Goal: Information Seeking & Learning: Check status

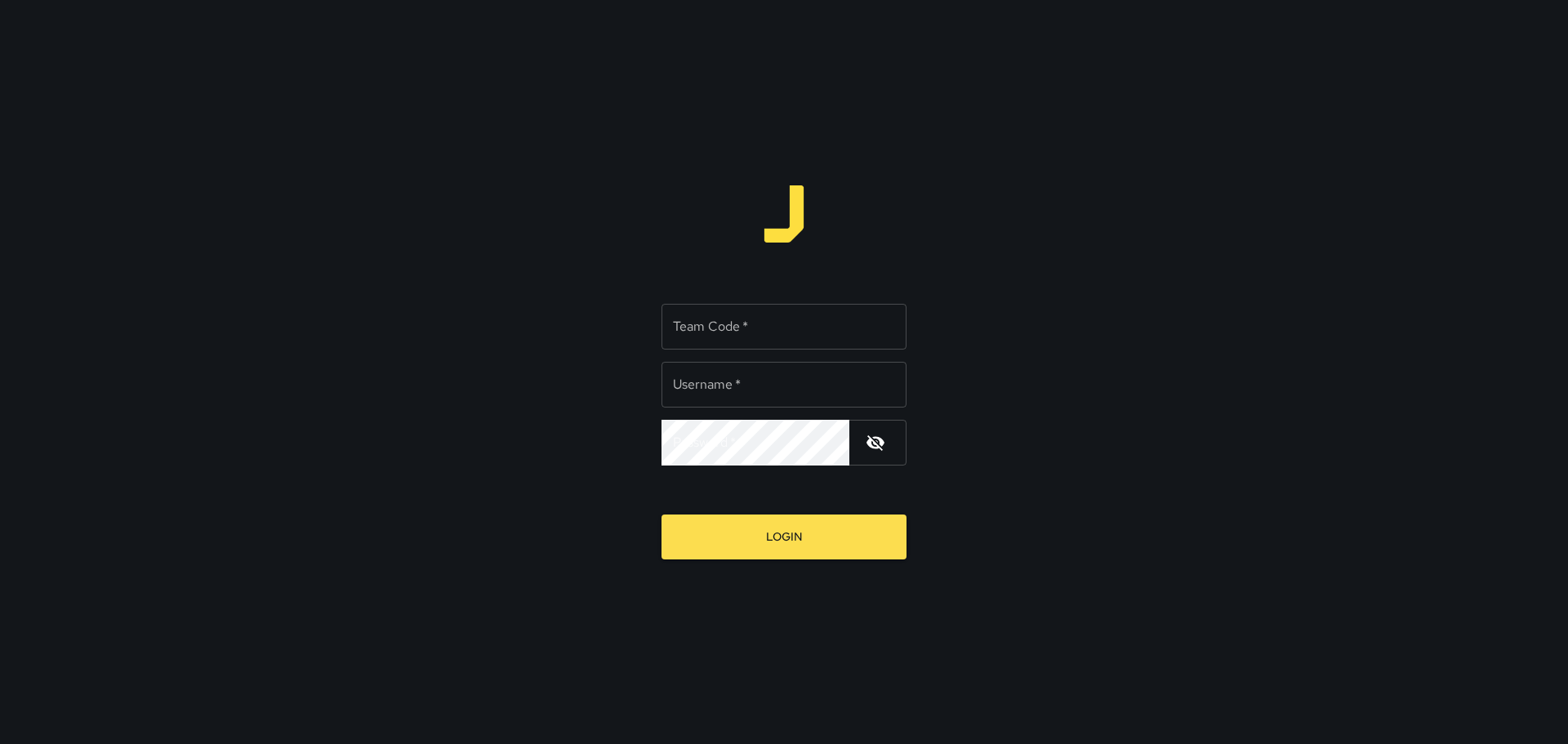
type input "*****"
click at [762, 327] on input "Team Code   *" at bounding box center [784, 327] width 245 height 46
type input "****"
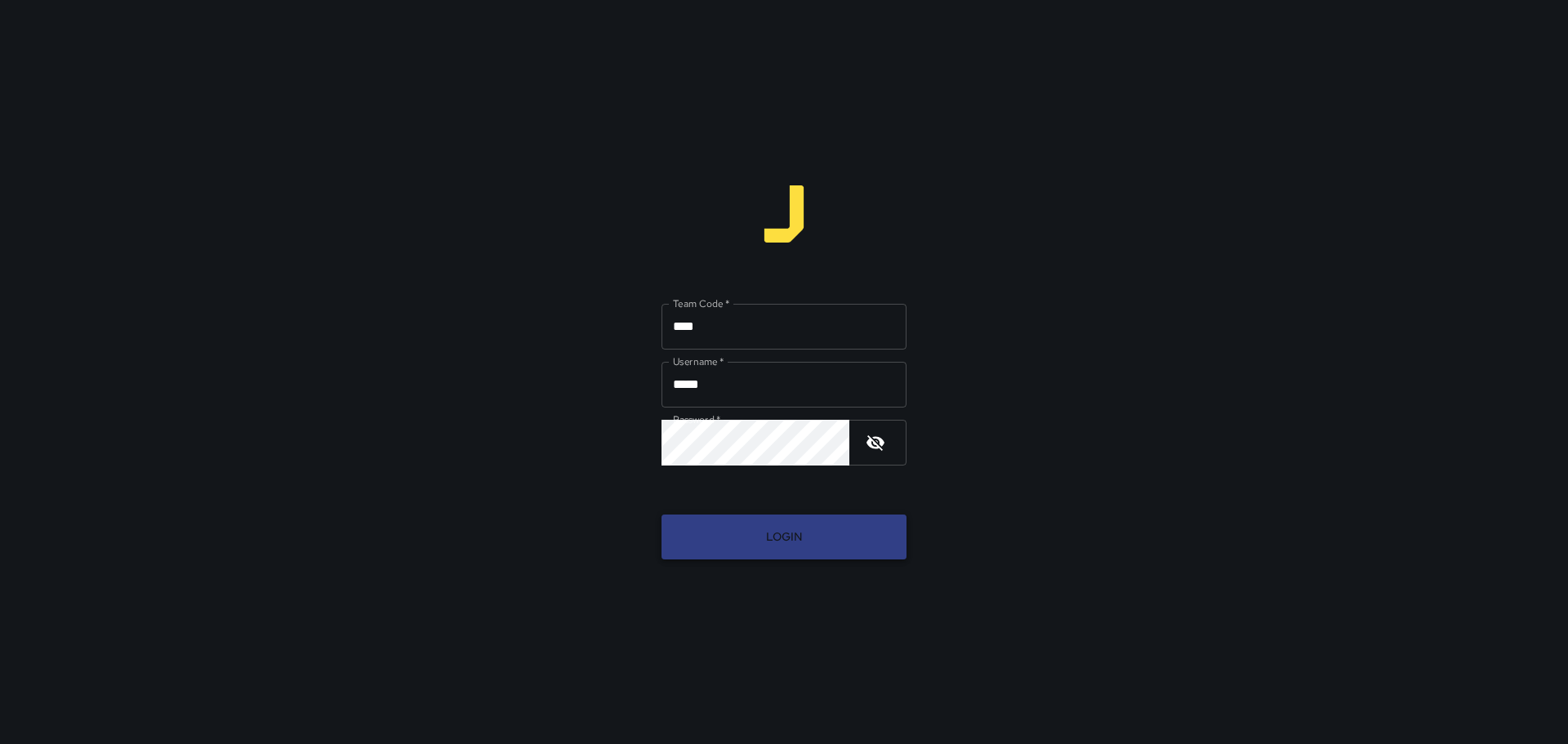
click at [808, 535] on button "Login" at bounding box center [784, 536] width 245 height 45
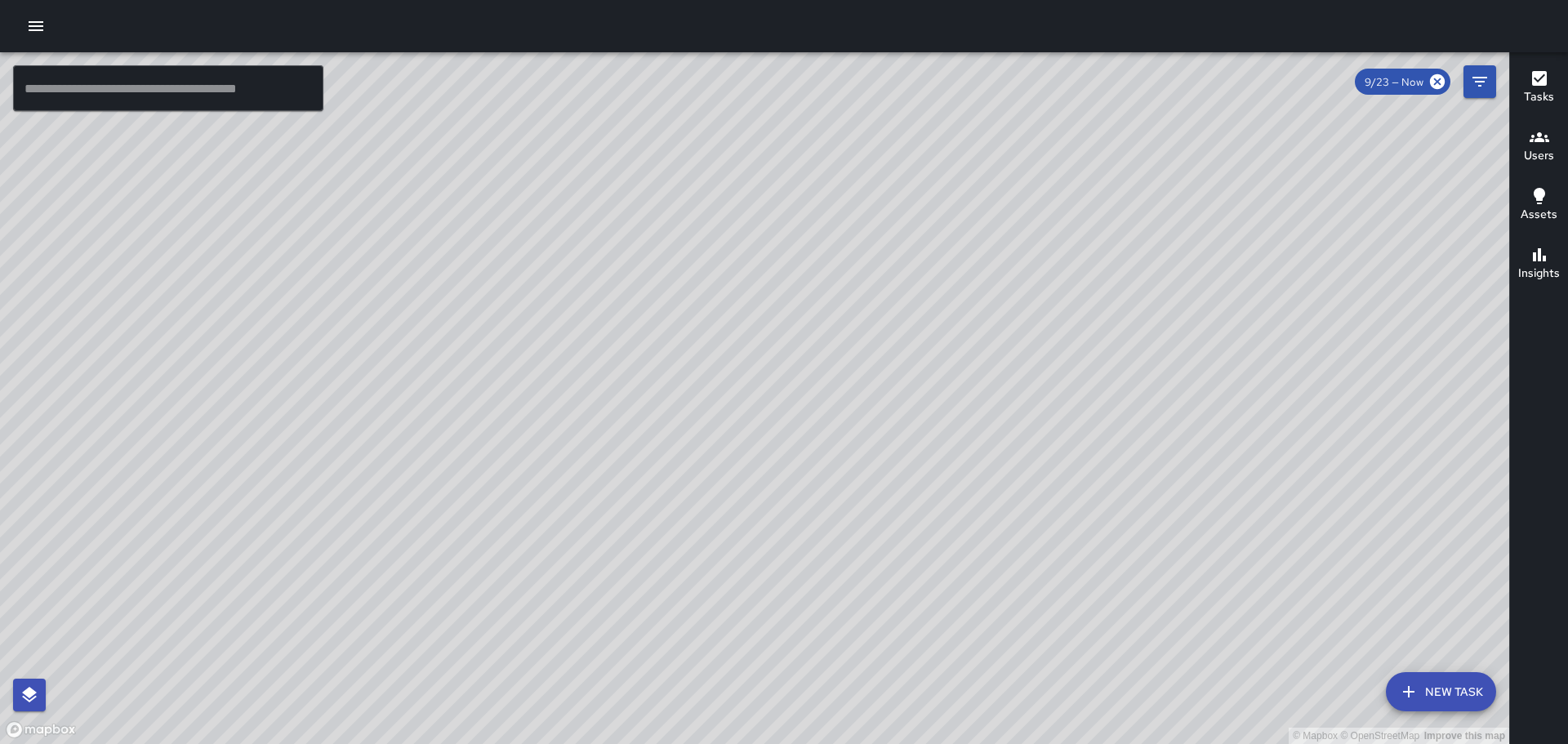
drag, startPoint x: 839, startPoint y: 381, endPoint x: 940, endPoint y: 314, distance: 121.2
click at [940, 314] on div "© Mapbox © OpenStreetMap Improve this map" at bounding box center [755, 398] width 1510 height 692
drag, startPoint x: 560, startPoint y: 377, endPoint x: 796, endPoint y: 215, distance: 286.3
click at [753, 238] on div "© Mapbox © OpenStreetMap Improve this map" at bounding box center [755, 398] width 1510 height 692
drag, startPoint x: 801, startPoint y: 638, endPoint x: 872, endPoint y: 364, distance: 283.0
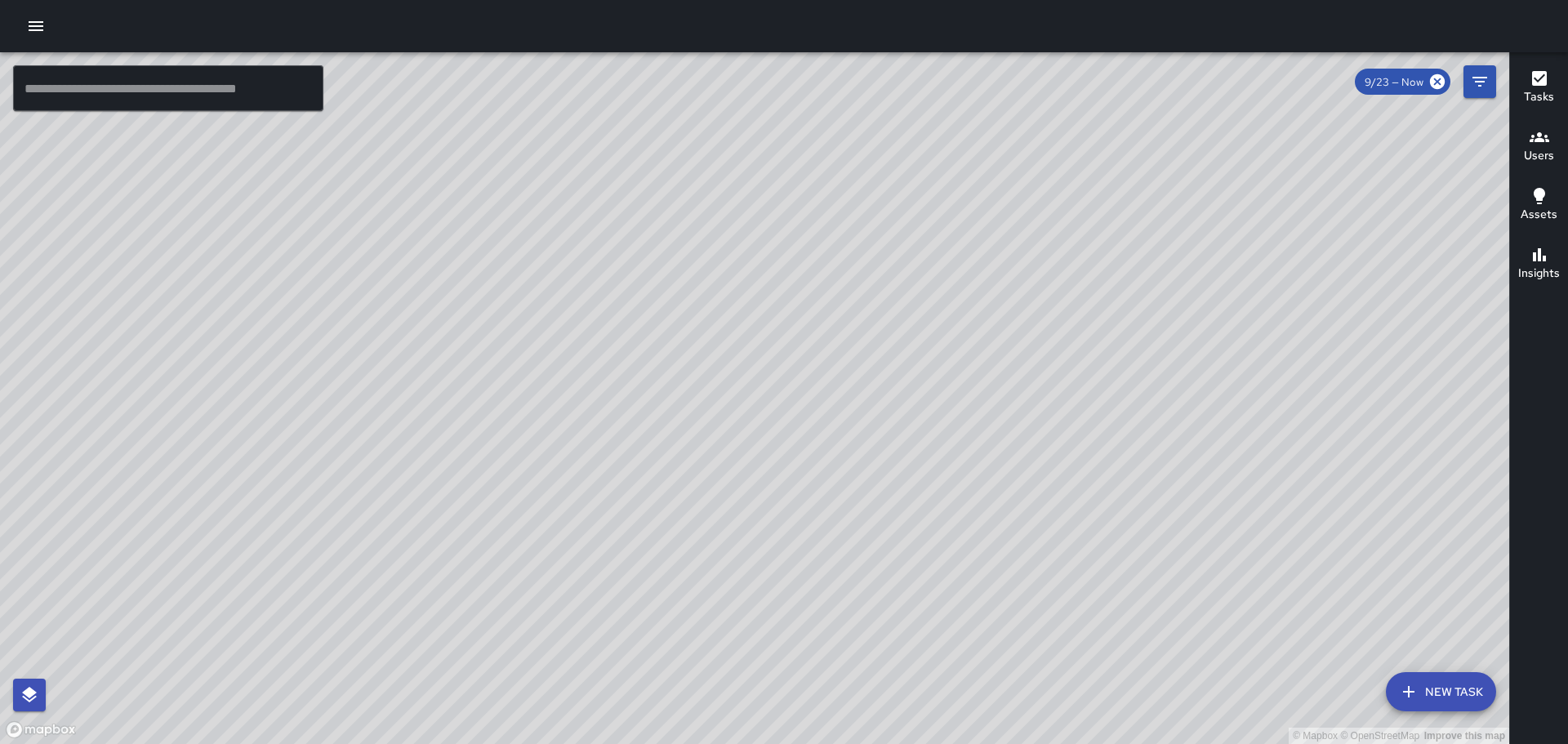
click at [872, 364] on div "© Mapbox © OpenStreetMap Improve this map" at bounding box center [755, 398] width 1510 height 692
drag, startPoint x: 1071, startPoint y: 405, endPoint x: 1019, endPoint y: 383, distance: 56.5
click at [1068, 405] on div "© Mapbox © OpenStreetMap Improve this map" at bounding box center [755, 398] width 1510 height 692
drag, startPoint x: 960, startPoint y: 388, endPoint x: 749, endPoint y: 399, distance: 211.3
click at [736, 439] on div "© Mapbox © OpenStreetMap Improve this map" at bounding box center [755, 398] width 1510 height 692
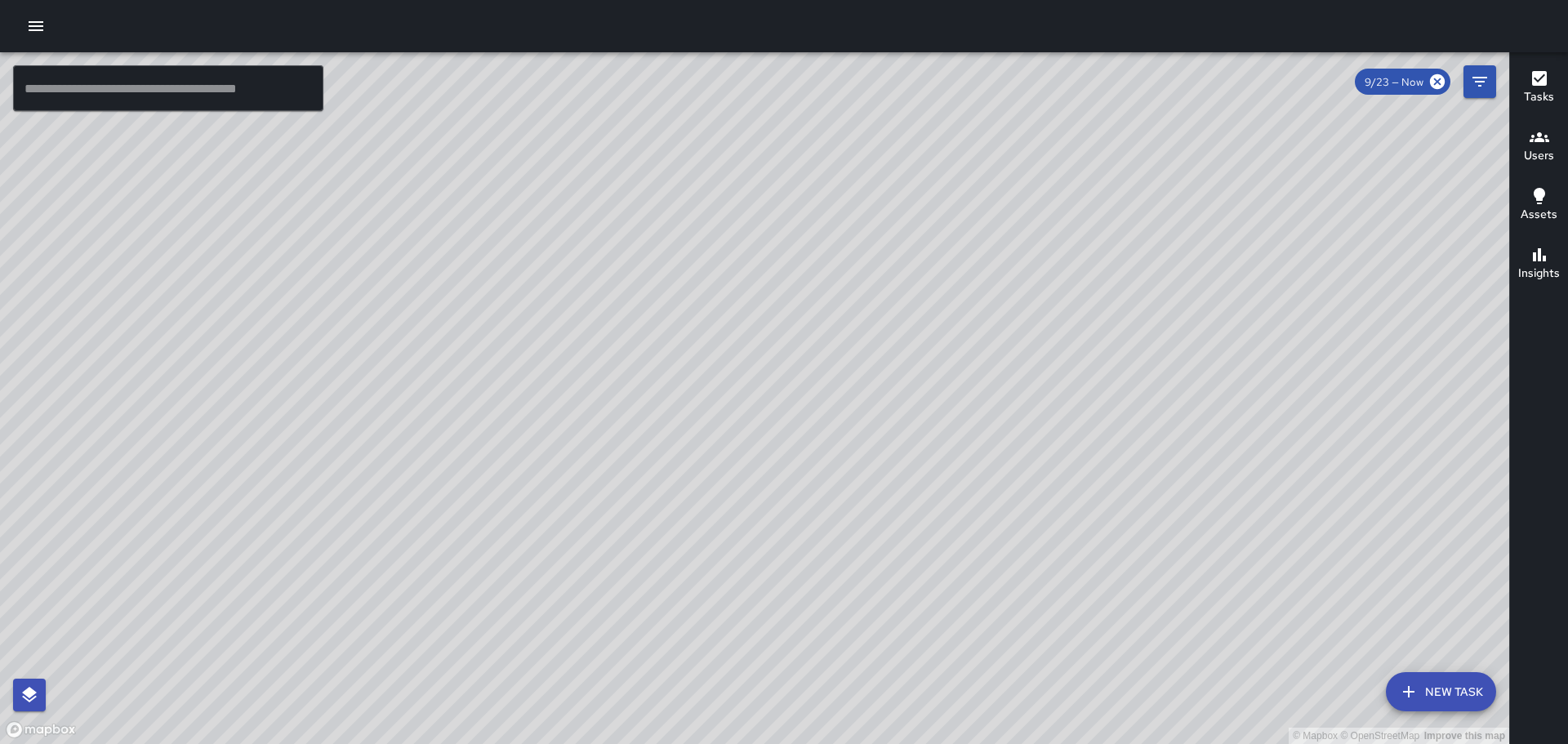
drag, startPoint x: 746, startPoint y: 255, endPoint x: 1001, endPoint y: 312, distance: 261.3
click at [1001, 312] on div "© Mapbox © OpenStreetMap Improve this map" at bounding box center [755, 398] width 1510 height 692
drag, startPoint x: 1075, startPoint y: 263, endPoint x: 741, endPoint y: 92, distance: 375.2
click at [741, 92] on div "© Mapbox © OpenStreetMap Improve this map" at bounding box center [755, 398] width 1510 height 692
drag, startPoint x: 578, startPoint y: 479, endPoint x: 715, endPoint y: 295, distance: 229.4
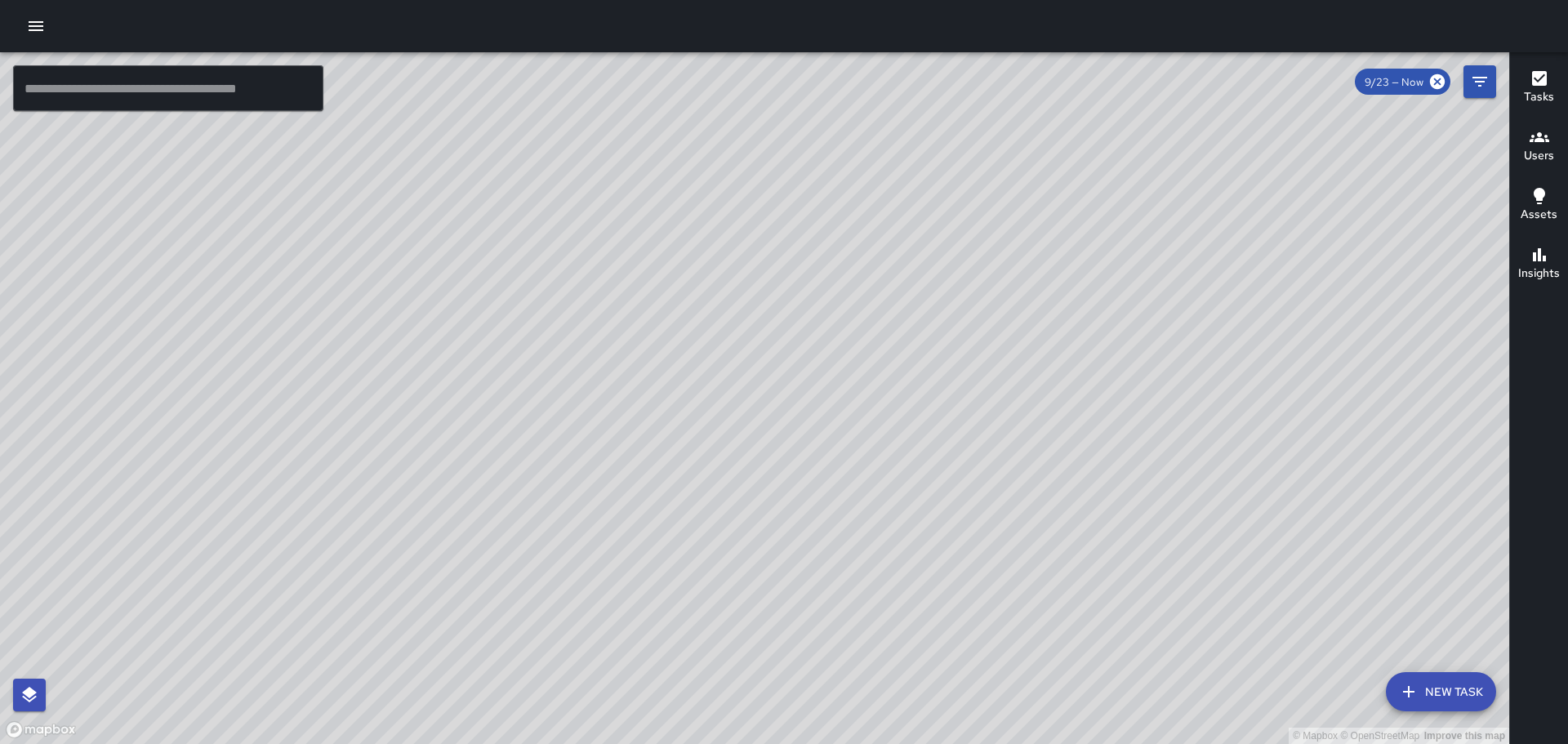
click at [700, 294] on div "© Mapbox © OpenStreetMap Improve this map [PERSON_NAME] Ambassador Tasks 15 / 1…" at bounding box center [755, 398] width 1510 height 692
drag, startPoint x: 583, startPoint y: 219, endPoint x: 651, endPoint y: 517, distance: 305.7
click at [610, 562] on div "© Mapbox © OpenStreetMap Improve this map" at bounding box center [755, 398] width 1510 height 692
drag, startPoint x: 697, startPoint y: 398, endPoint x: 881, endPoint y: 527, distance: 224.7
click at [886, 533] on div "© Mapbox © OpenStreetMap Improve this map" at bounding box center [755, 398] width 1510 height 692
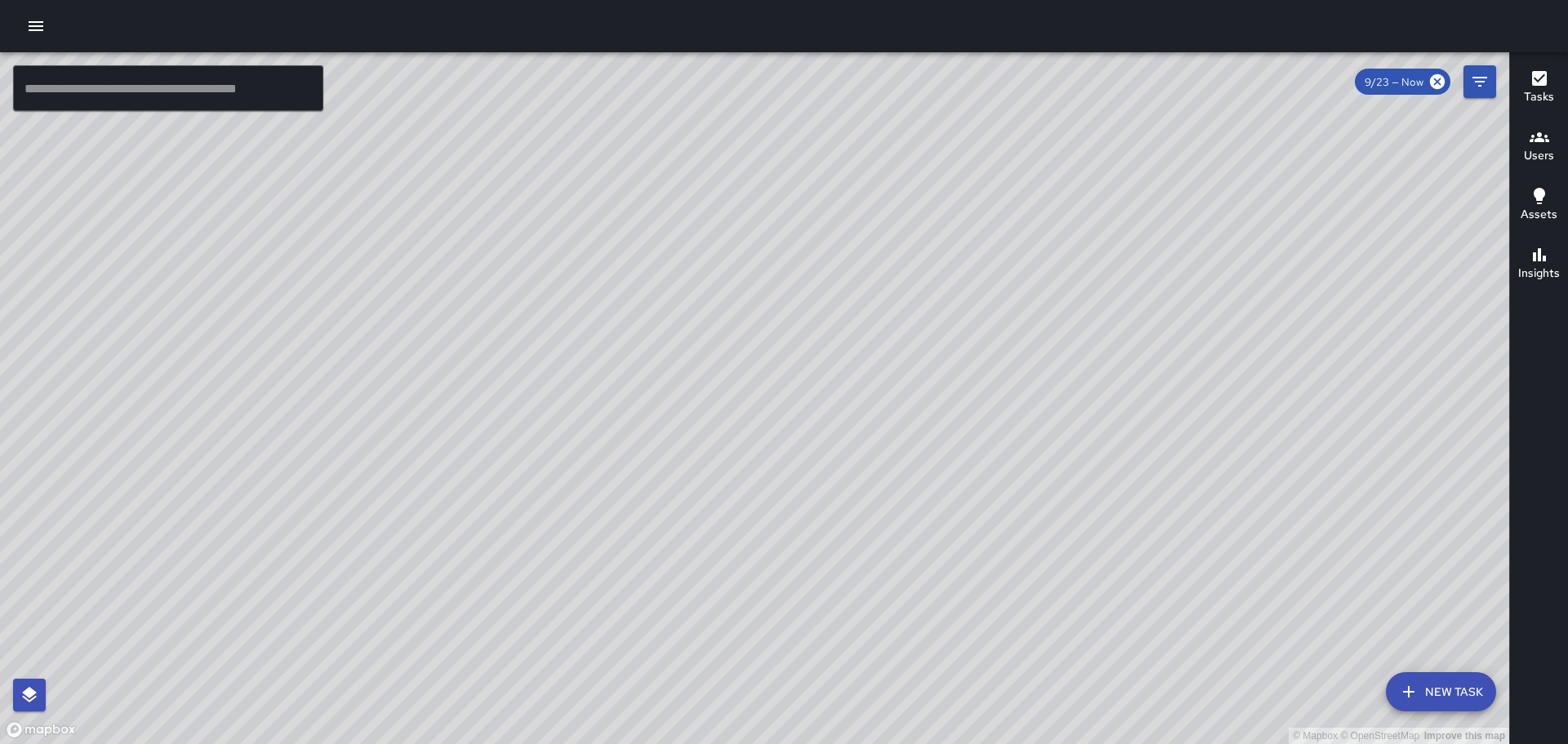
drag, startPoint x: 664, startPoint y: 488, endPoint x: 862, endPoint y: 463, distance: 199.6
click at [861, 463] on div "© Mapbox © OpenStreetMap Improve this map" at bounding box center [755, 398] width 1510 height 692
drag, startPoint x: 845, startPoint y: 255, endPoint x: 827, endPoint y: 345, distance: 91.8
click at [827, 345] on div "© Mapbox © OpenStreetMap Improve this map" at bounding box center [755, 398] width 1510 height 692
drag, startPoint x: 391, startPoint y: 274, endPoint x: 892, endPoint y: 783, distance: 714.2
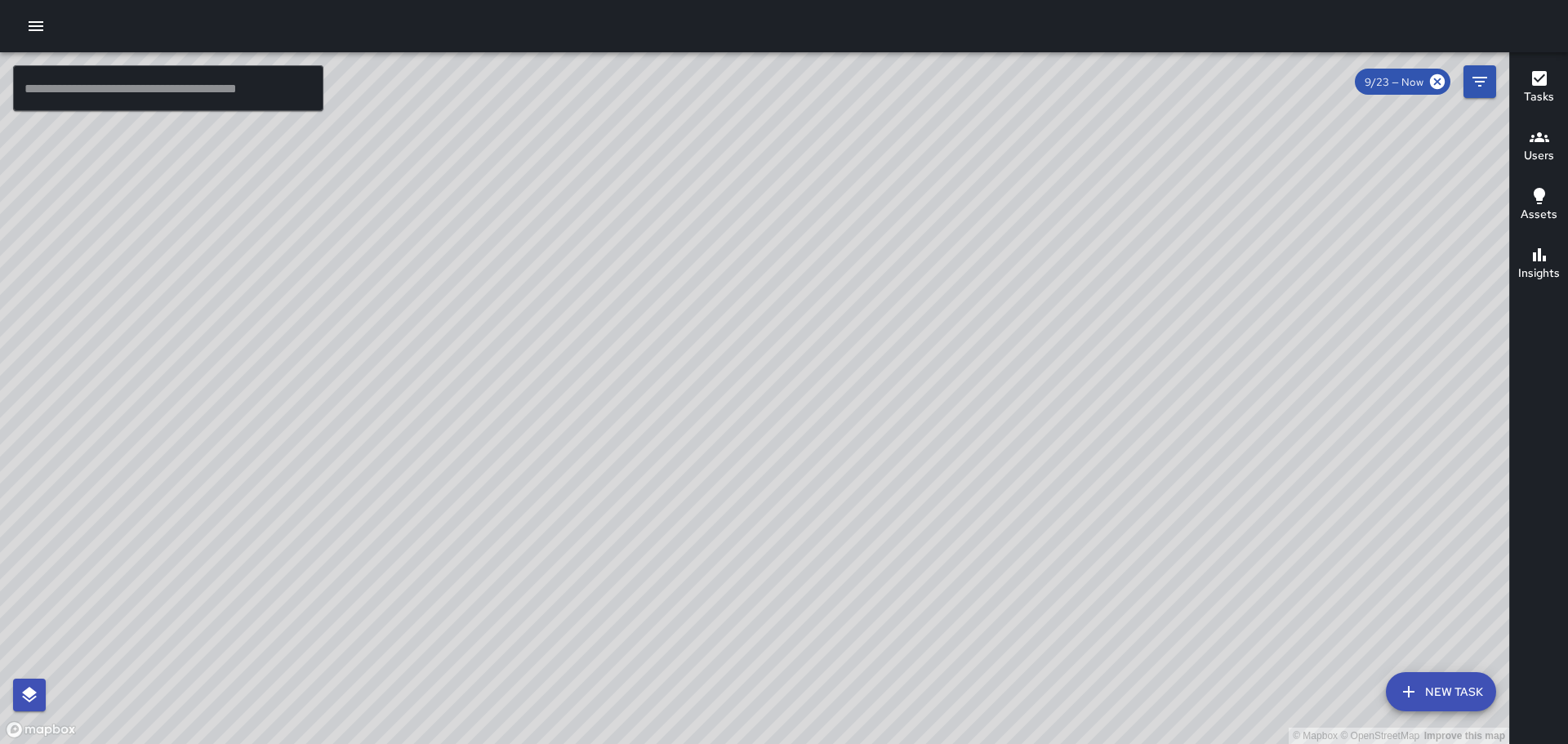
click at [892, 743] on html "© Mapbox © OpenStreetMap Improve this map ​ New Task 9/23 — Now Map Layers Task…" at bounding box center [784, 372] width 1568 height 744
drag, startPoint x: 836, startPoint y: 265, endPoint x: 883, endPoint y: 329, distance: 79.4
click at [883, 331] on div "© Mapbox © OpenStreetMap Improve this map" at bounding box center [755, 398] width 1510 height 692
drag, startPoint x: 1114, startPoint y: 549, endPoint x: 1012, endPoint y: 314, distance: 256.2
click at [1012, 314] on div "© Mapbox © OpenStreetMap Improve this map" at bounding box center [755, 398] width 1510 height 692
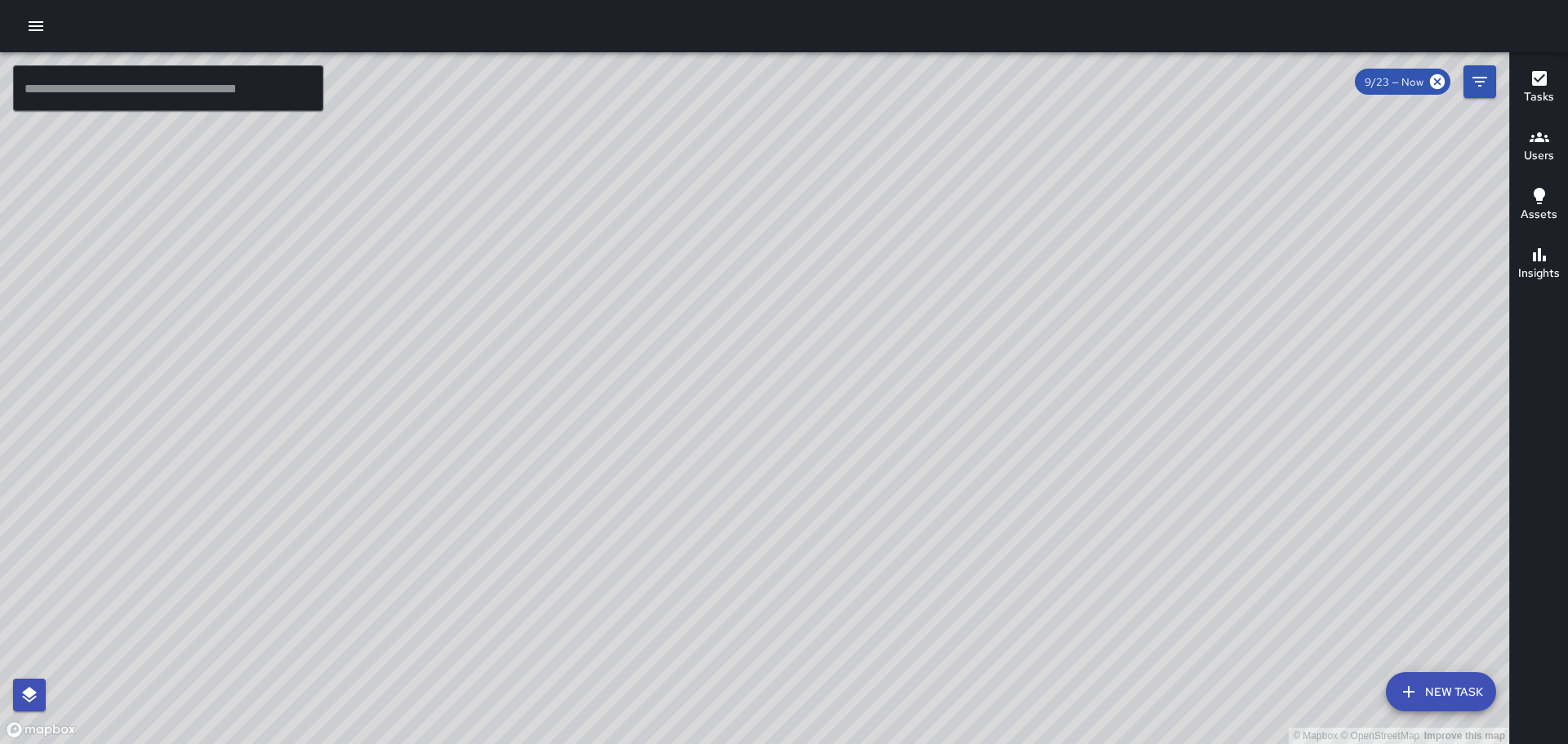
drag, startPoint x: 1279, startPoint y: 470, endPoint x: 1145, endPoint y: 425, distance: 141.4
click at [1148, 425] on div "© Mapbox © OpenStreetMap Improve this map" at bounding box center [755, 398] width 1510 height 692
drag, startPoint x: 749, startPoint y: 463, endPoint x: 844, endPoint y: 335, distance: 159.4
click at [835, 356] on div "© Mapbox © OpenStreetMap Improve this map" at bounding box center [755, 398] width 1510 height 692
drag, startPoint x: 555, startPoint y: 296, endPoint x: 569, endPoint y: 388, distance: 93.1
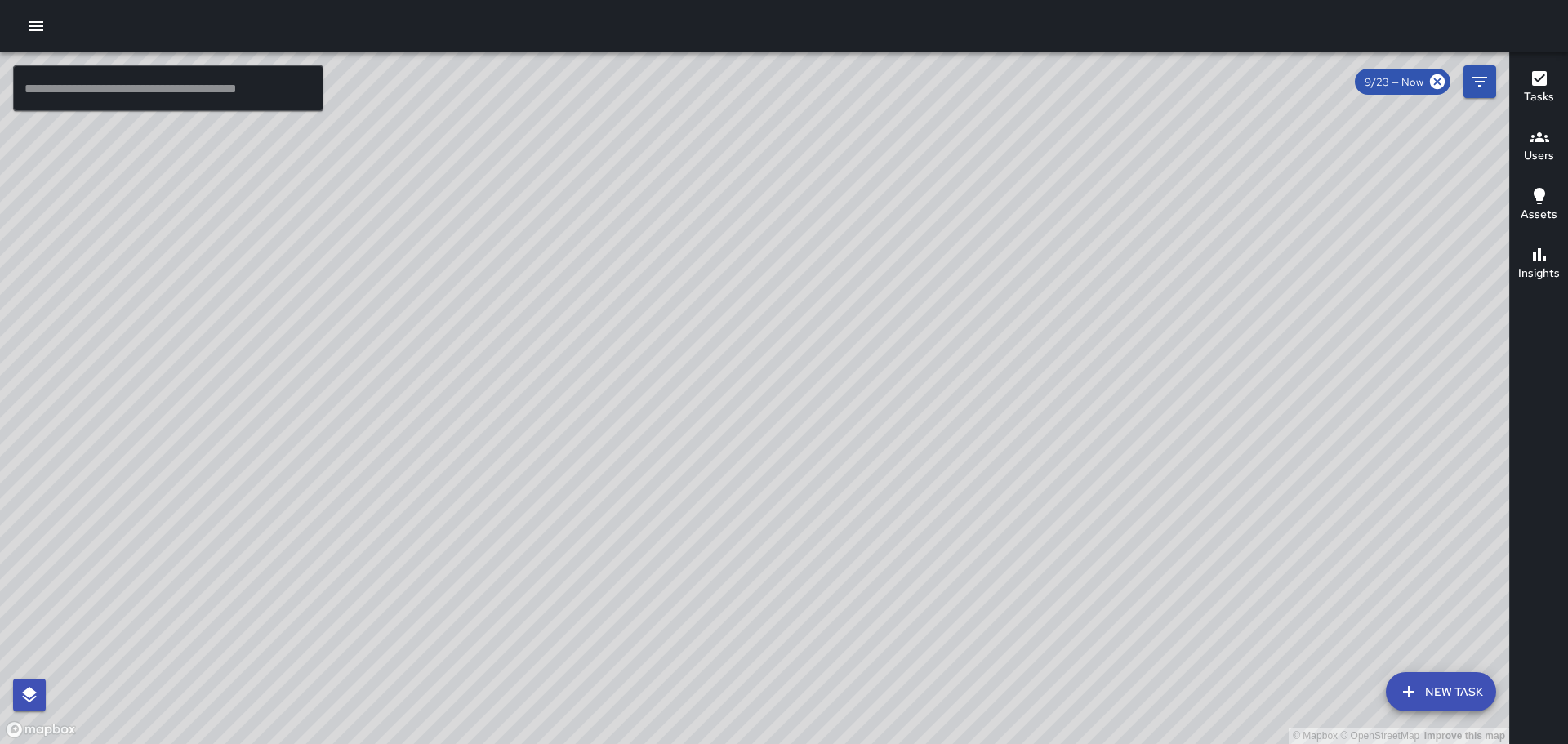
click at [569, 388] on div "© Mapbox © OpenStreetMap Improve this map" at bounding box center [755, 398] width 1510 height 692
drag, startPoint x: 686, startPoint y: 321, endPoint x: 732, endPoint y: 415, distance: 104.7
click at [732, 415] on div "© Mapbox © OpenStreetMap Improve this map" at bounding box center [755, 398] width 1510 height 692
click at [1158, 518] on div "© Mapbox © OpenStreetMap Improve this map" at bounding box center [755, 398] width 1510 height 692
drag, startPoint x: 1337, startPoint y: 491, endPoint x: 1179, endPoint y: 378, distance: 194.2
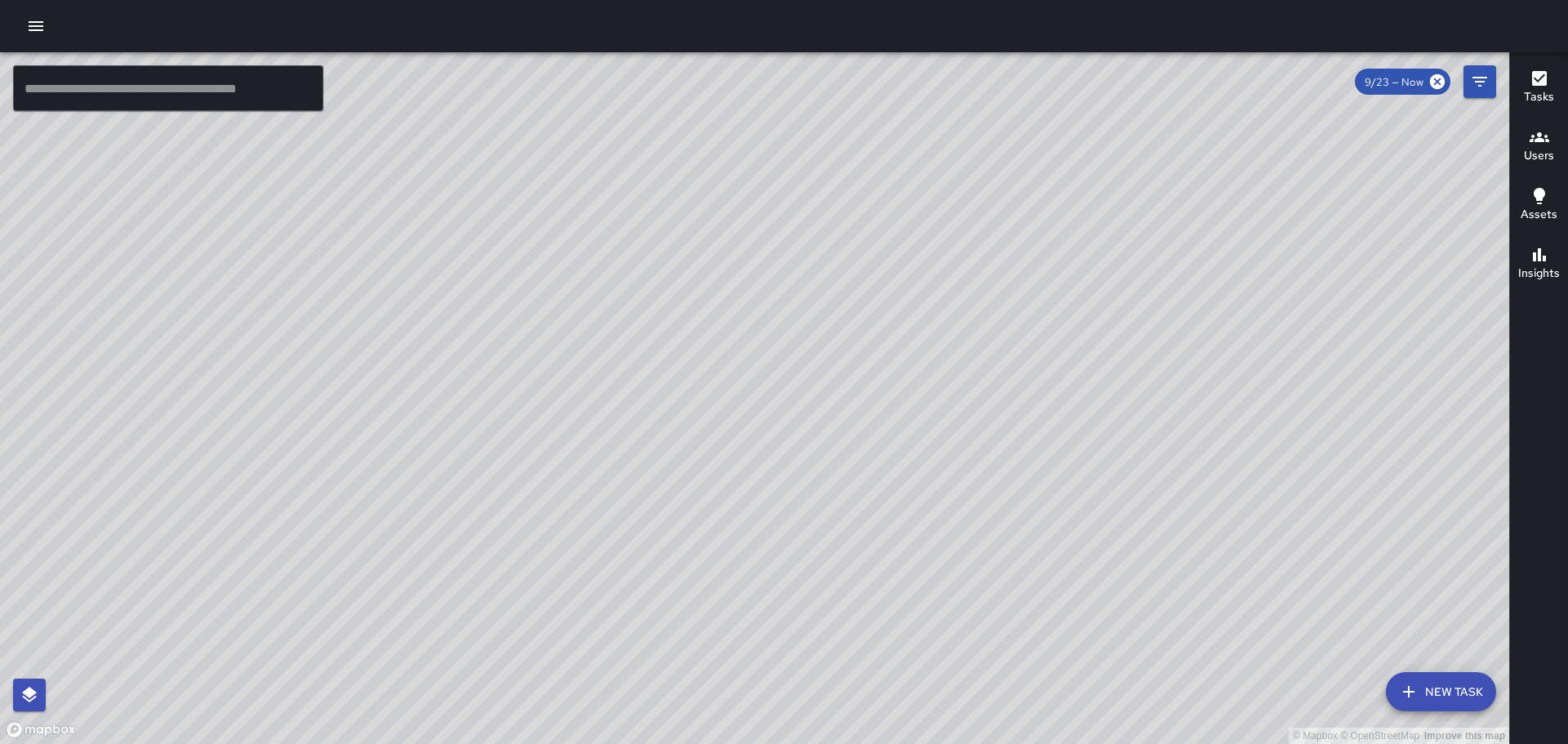
click at [1211, 387] on div "© Mapbox © OpenStreetMap Improve this map" at bounding box center [755, 398] width 1510 height 692
click at [30, 22] on icon "button" at bounding box center [35, 25] width 19 height 19
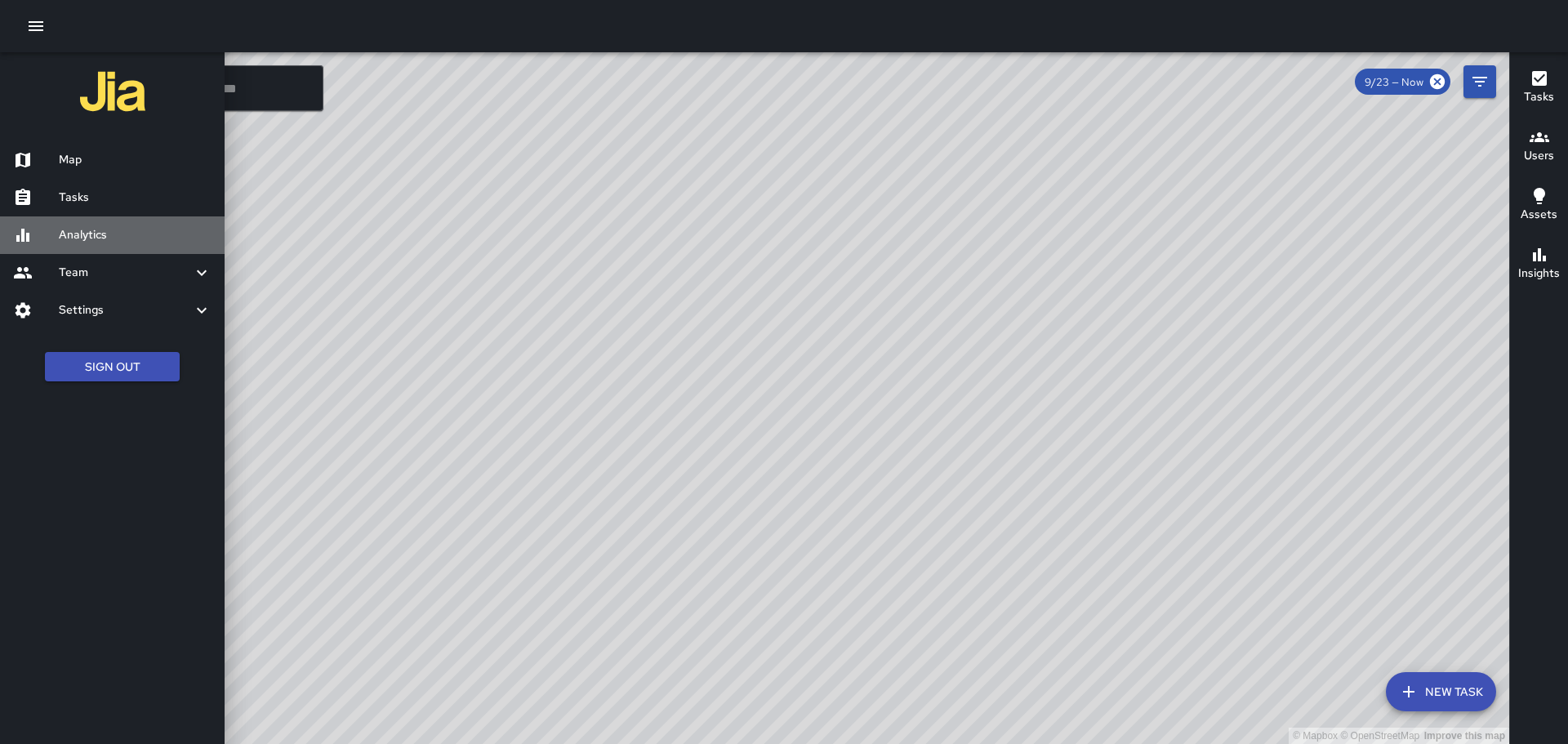
click at [89, 236] on h6 "Analytics" at bounding box center [135, 235] width 153 height 18
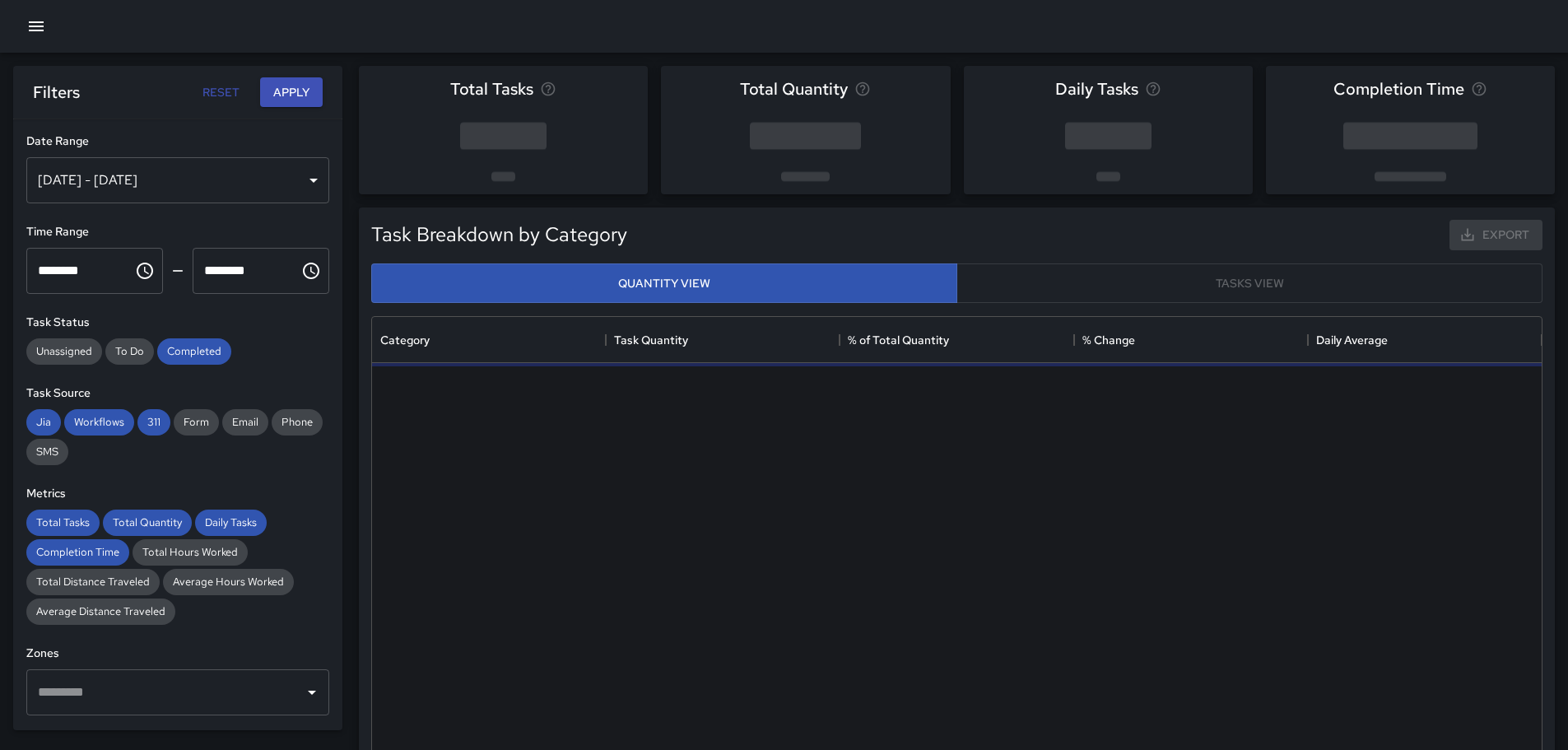
scroll to position [480, 1157]
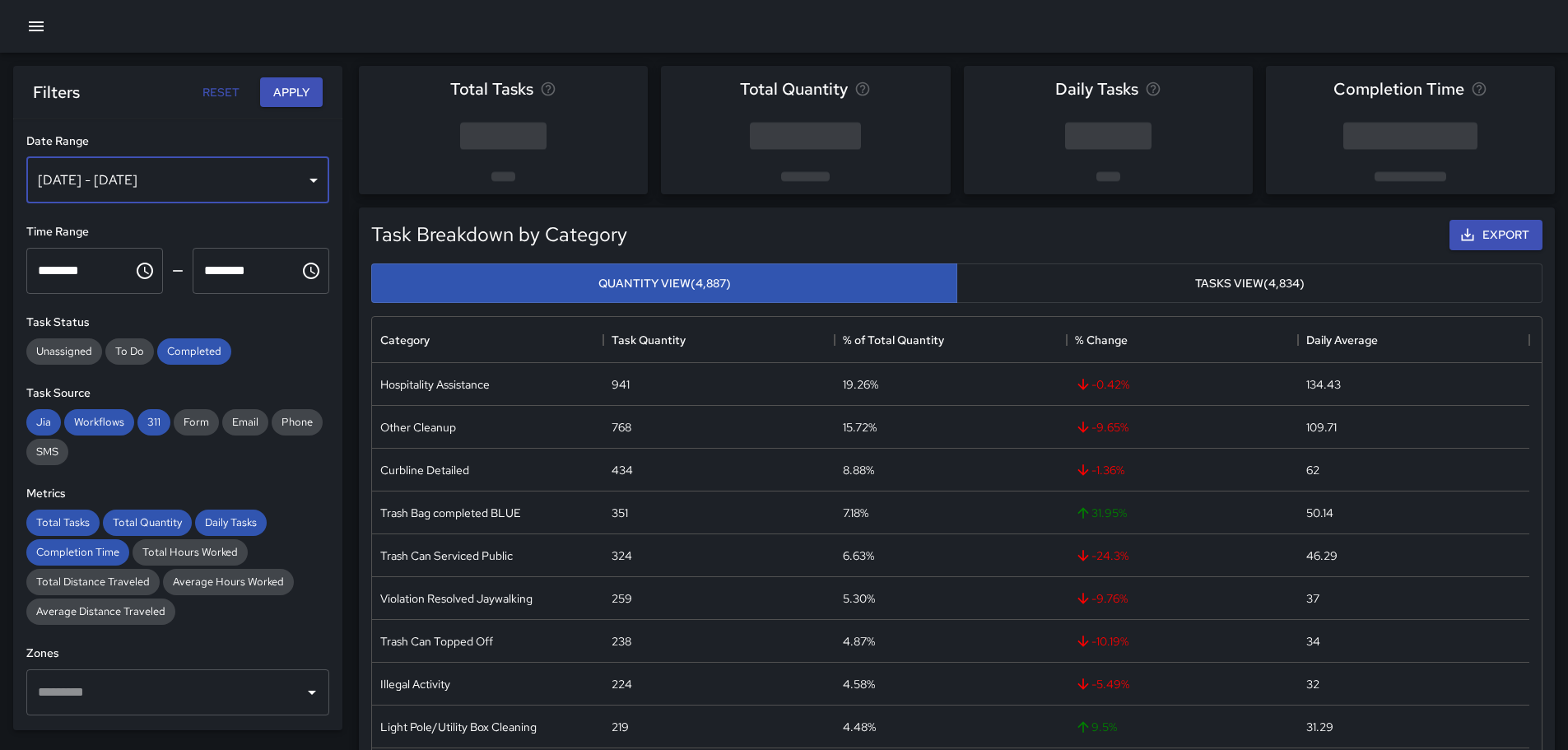
click at [303, 180] on div "[DATE] - [DATE]" at bounding box center [178, 180] width 303 height 46
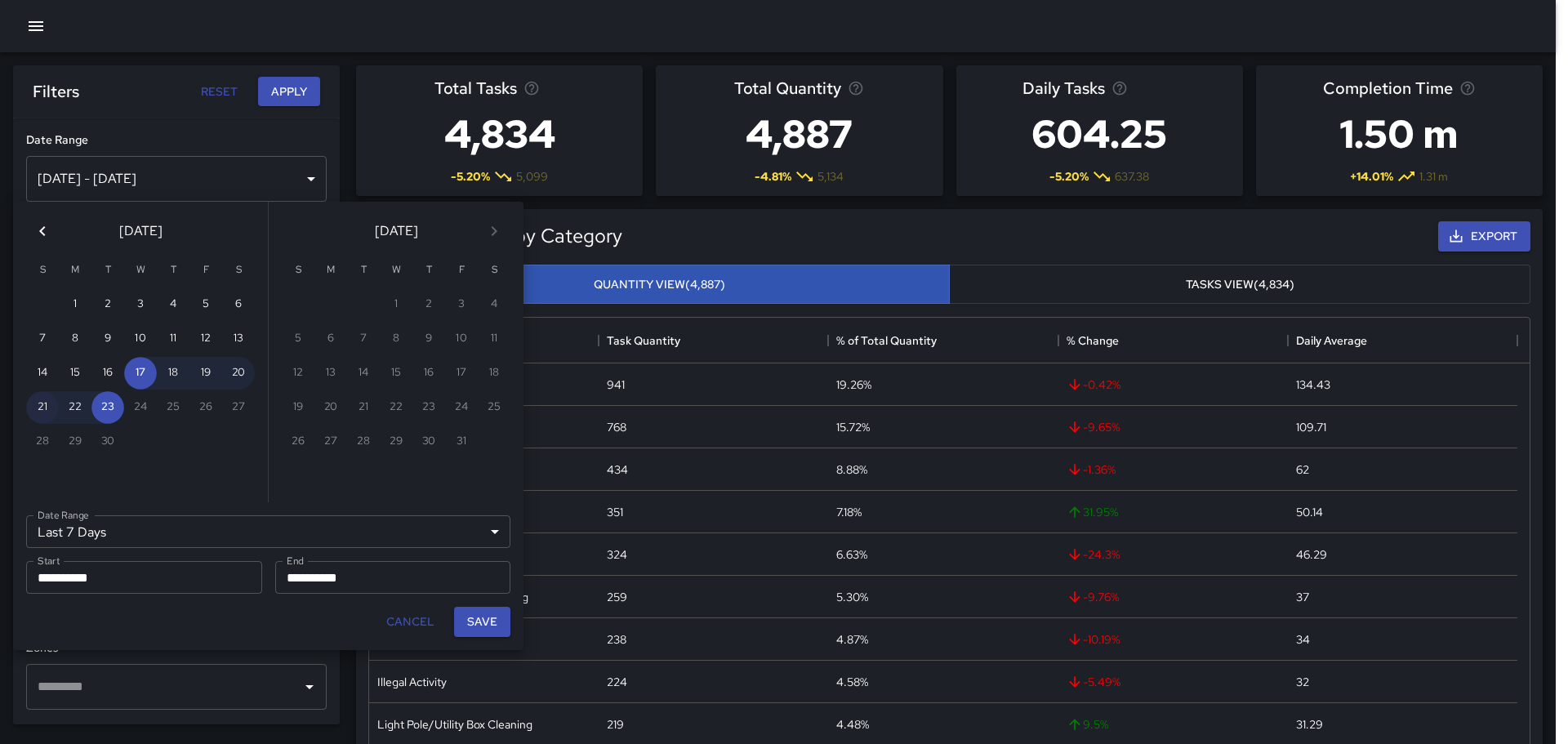
click at [45, 405] on button "21" at bounding box center [42, 407] width 33 height 33
type input "******"
type input "**********"
click at [45, 405] on button "21" at bounding box center [42, 407] width 33 height 33
type input "**********"
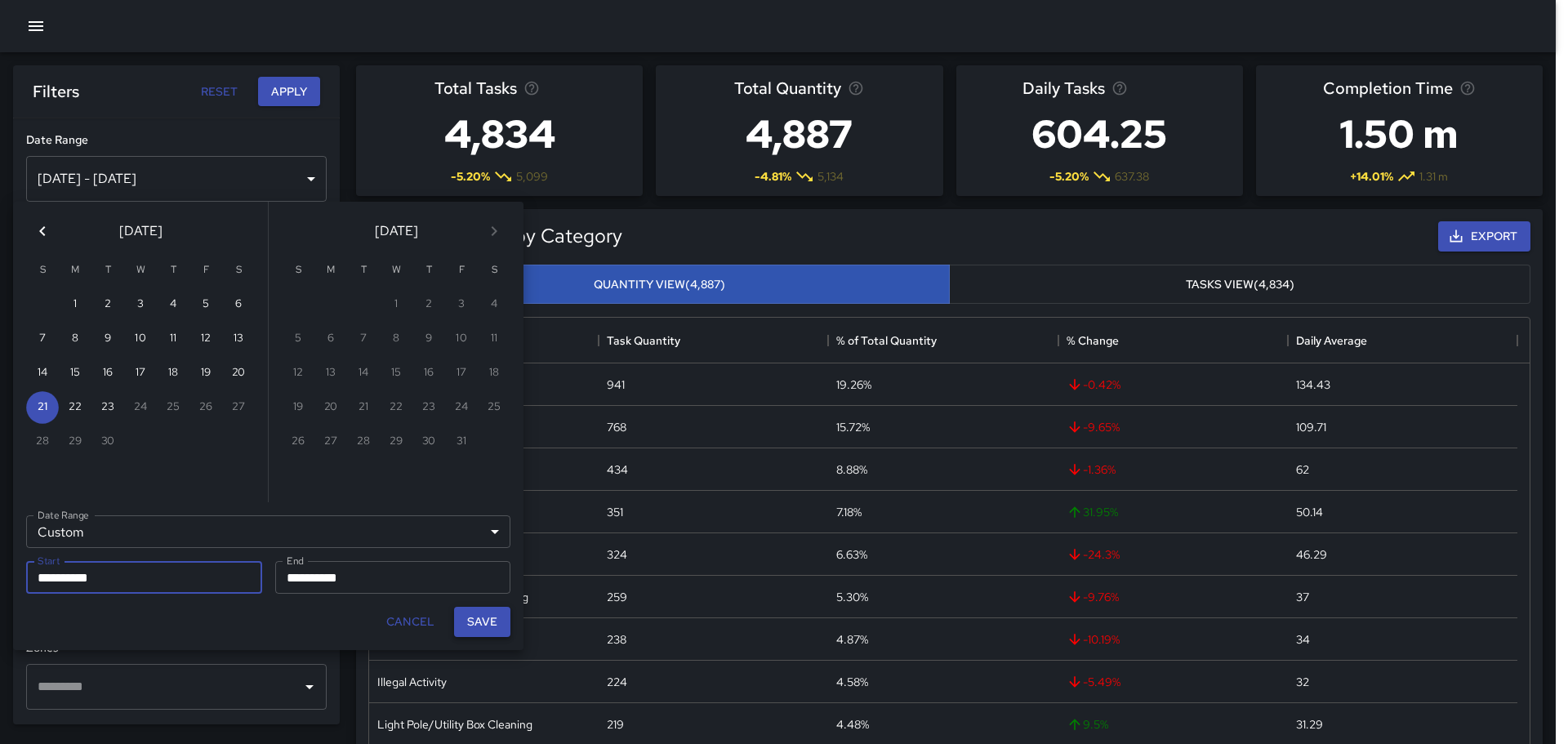
click at [484, 620] on button "Save" at bounding box center [482, 622] width 57 height 30
type input "**********"
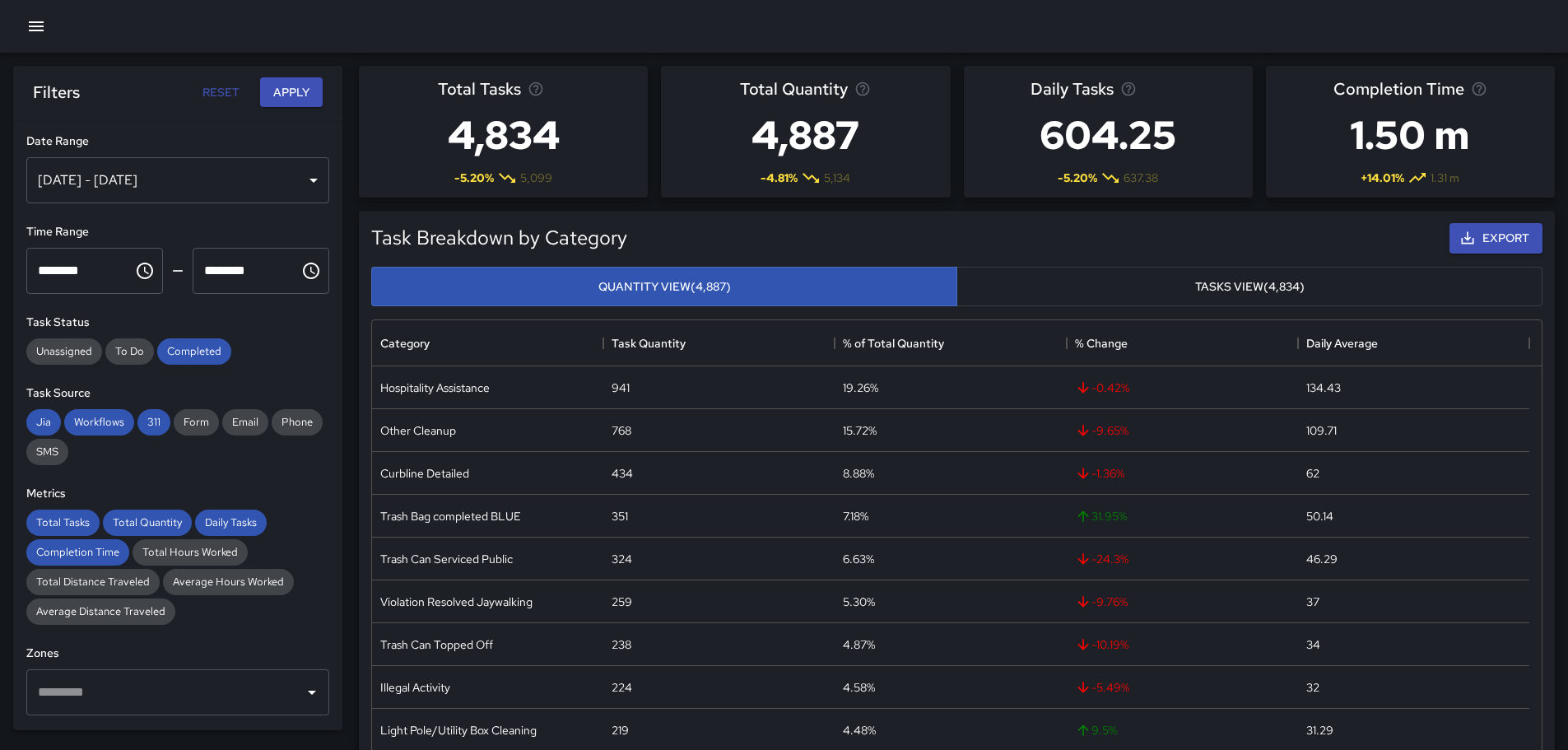
scroll to position [13, 13]
click at [304, 88] on button "Apply" at bounding box center [292, 93] width 63 height 31
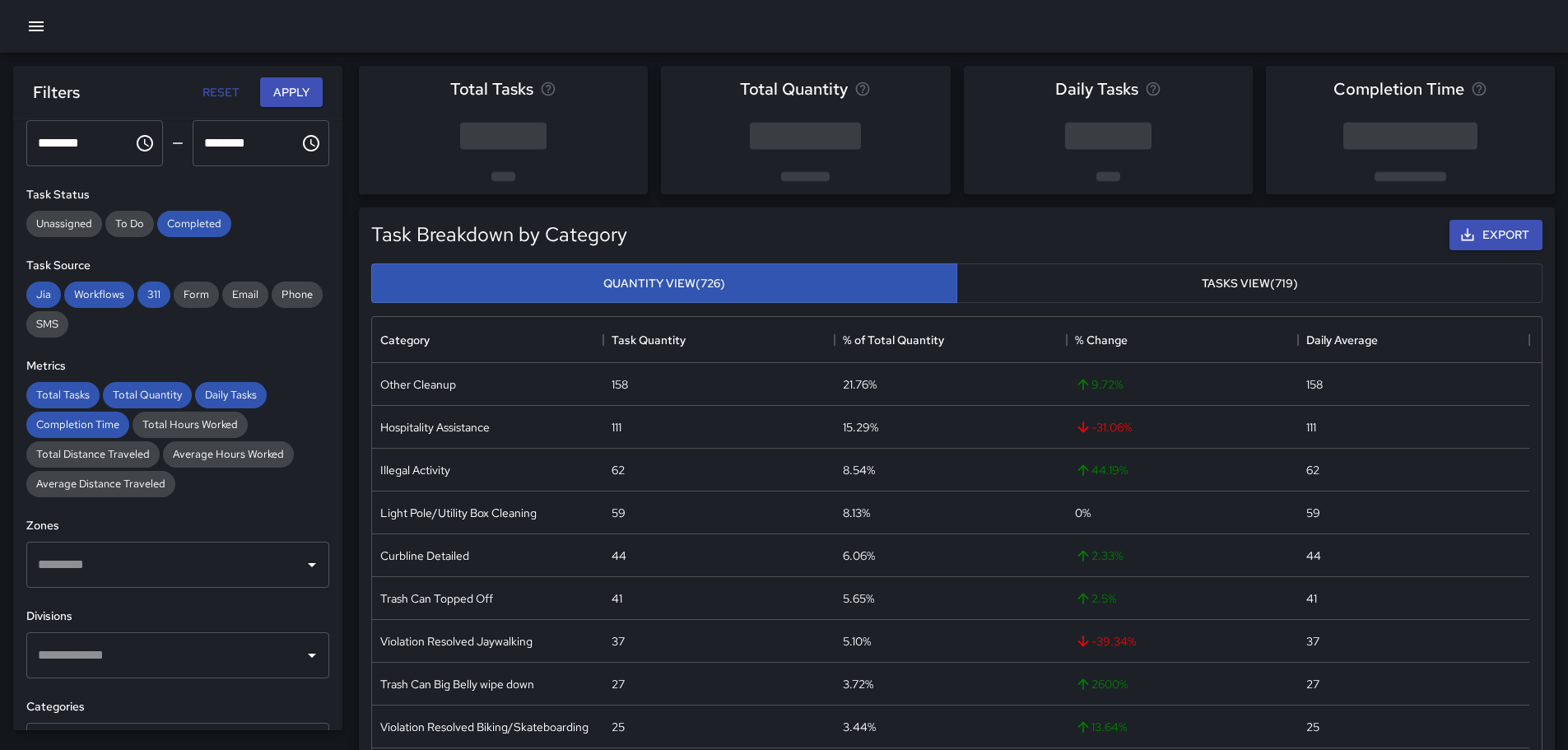
scroll to position [247, 0]
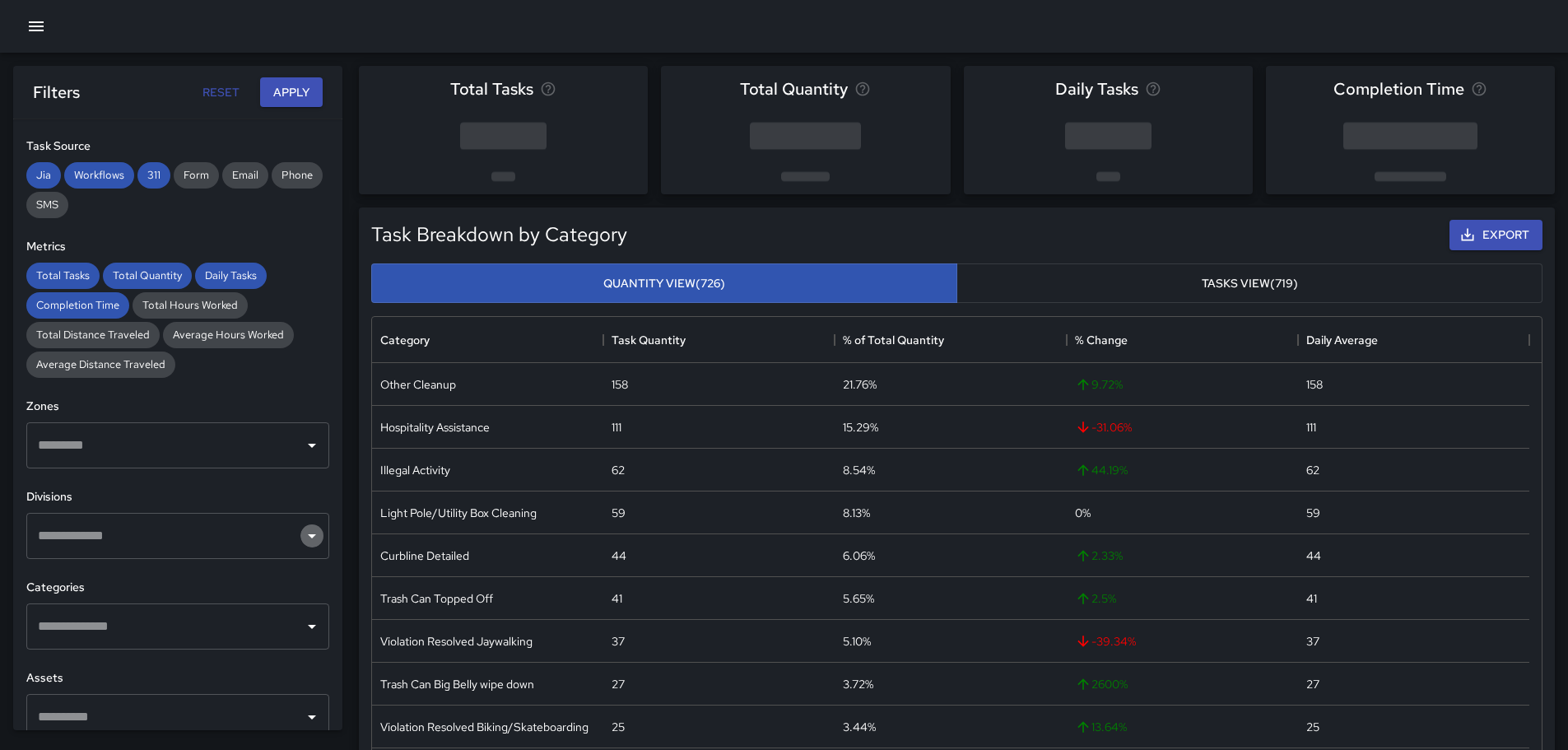
click at [302, 540] on icon "Open" at bounding box center [311, 535] width 20 height 20
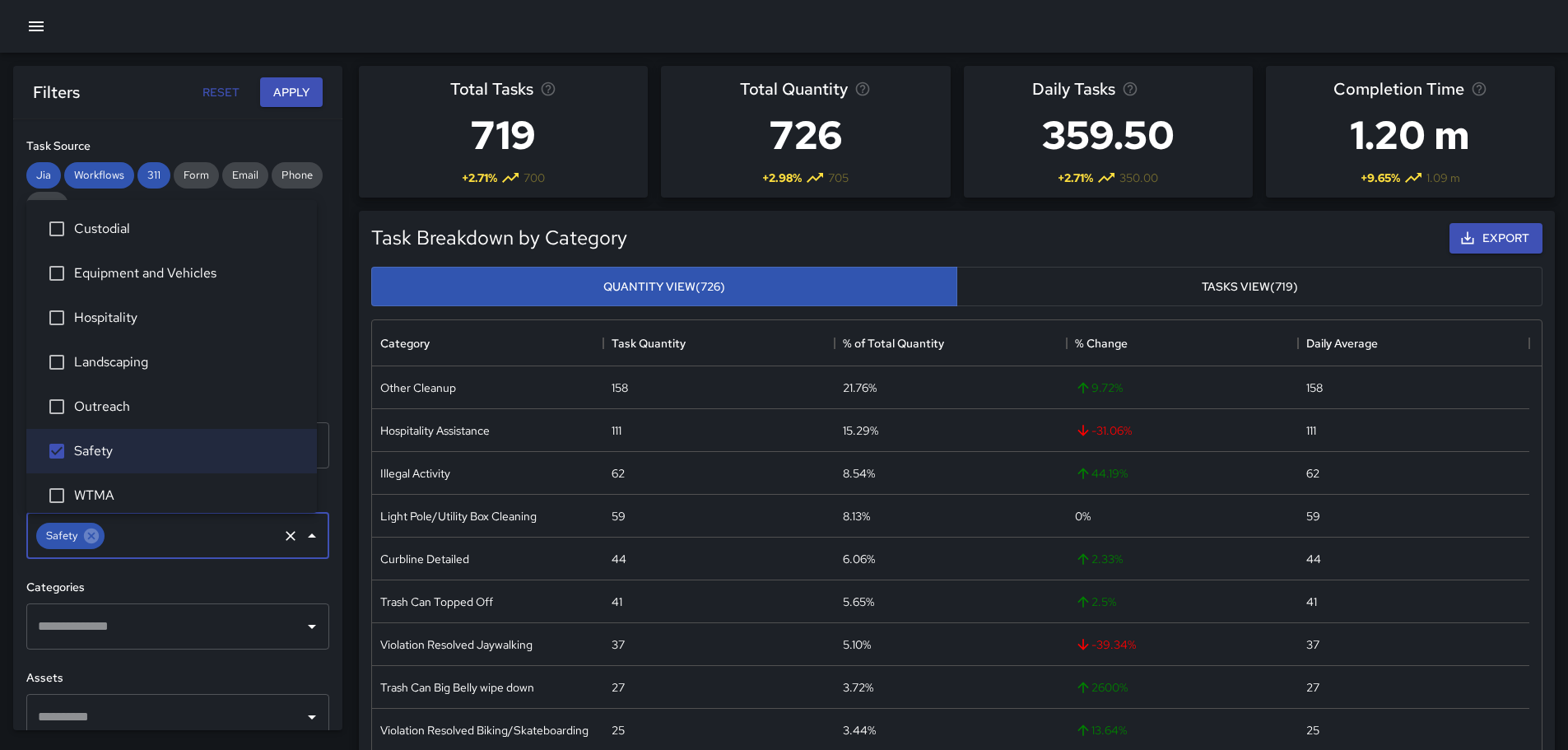
click at [302, 621] on icon "Open" at bounding box center [311, 627] width 20 height 20
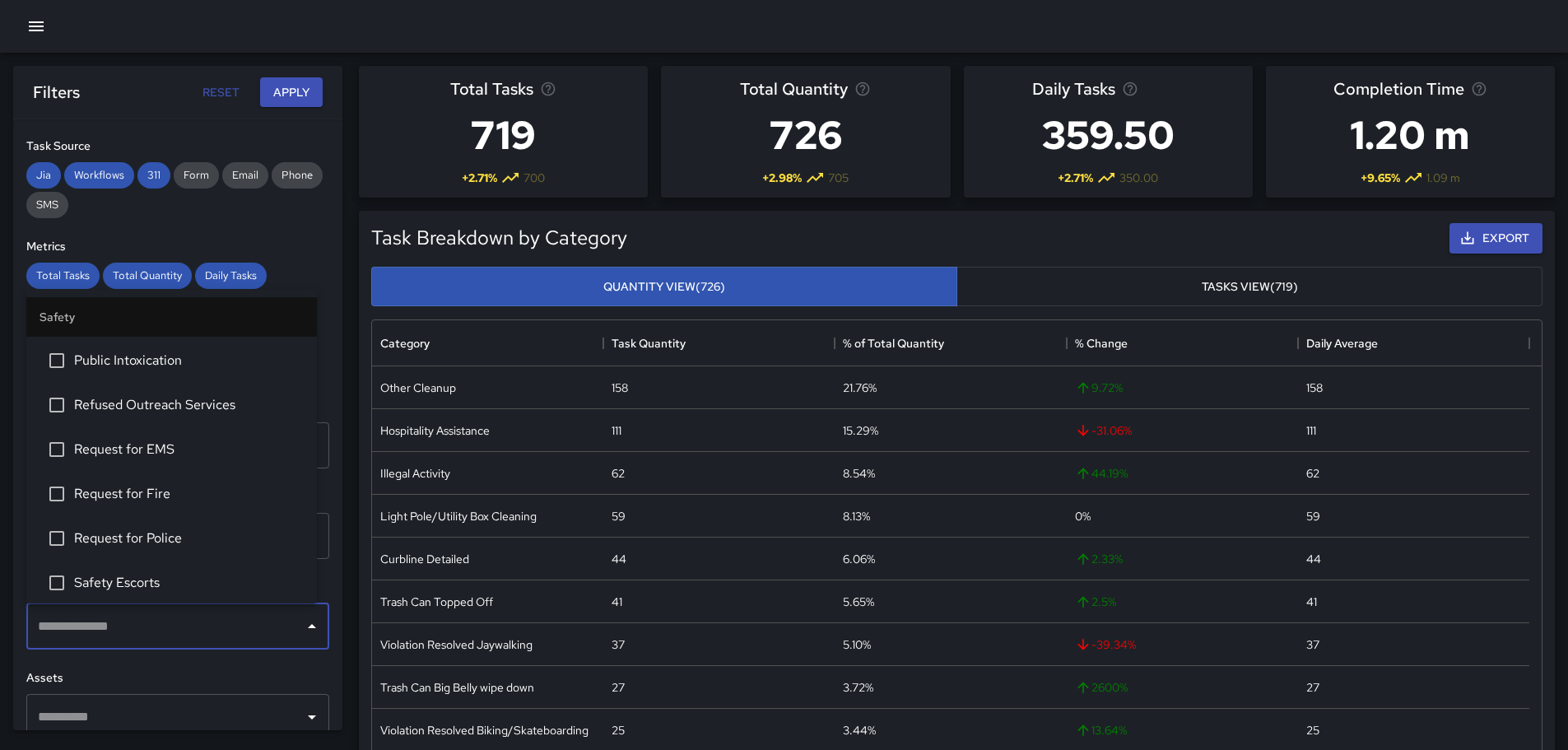
scroll to position [741, 0]
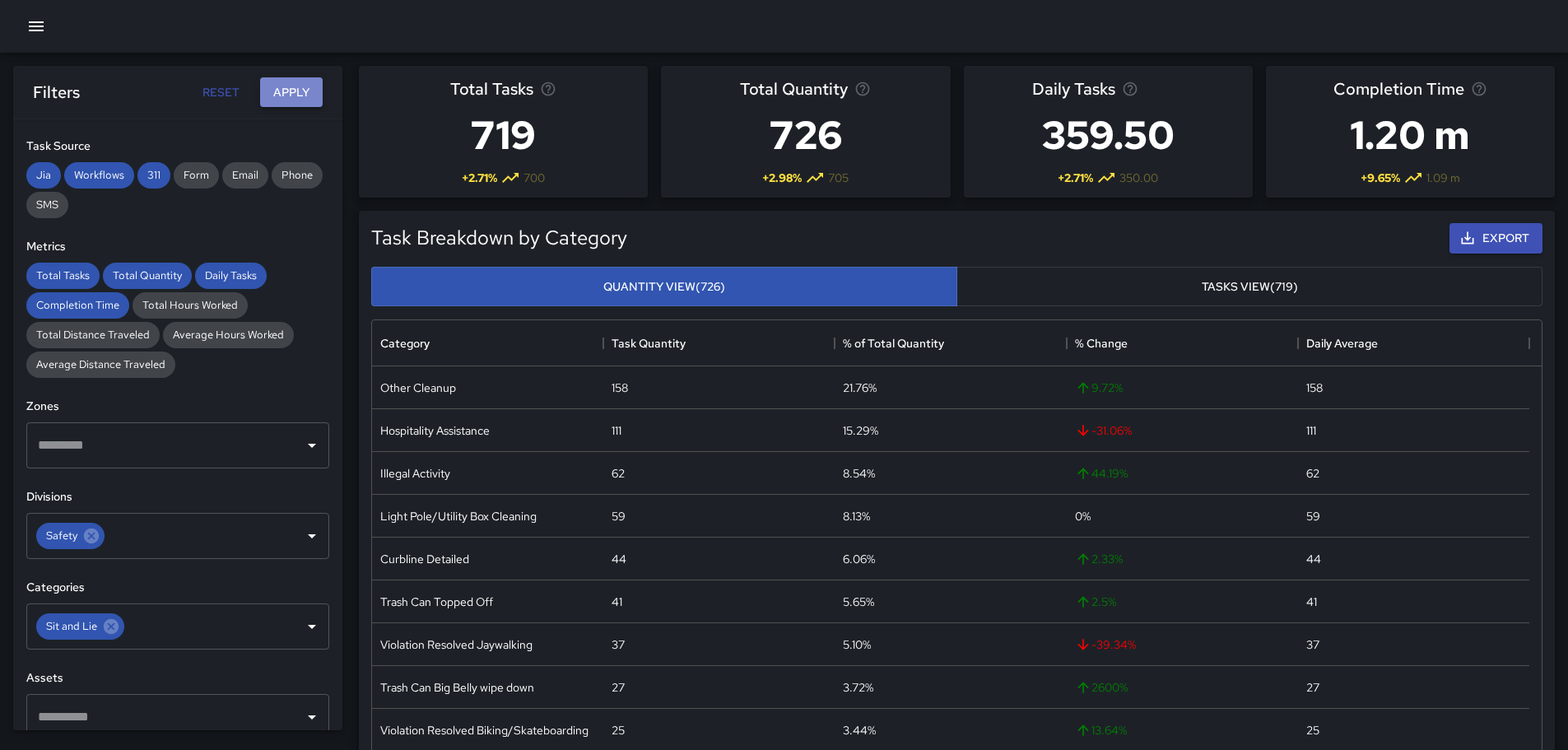
click at [290, 90] on button "Apply" at bounding box center [292, 93] width 63 height 31
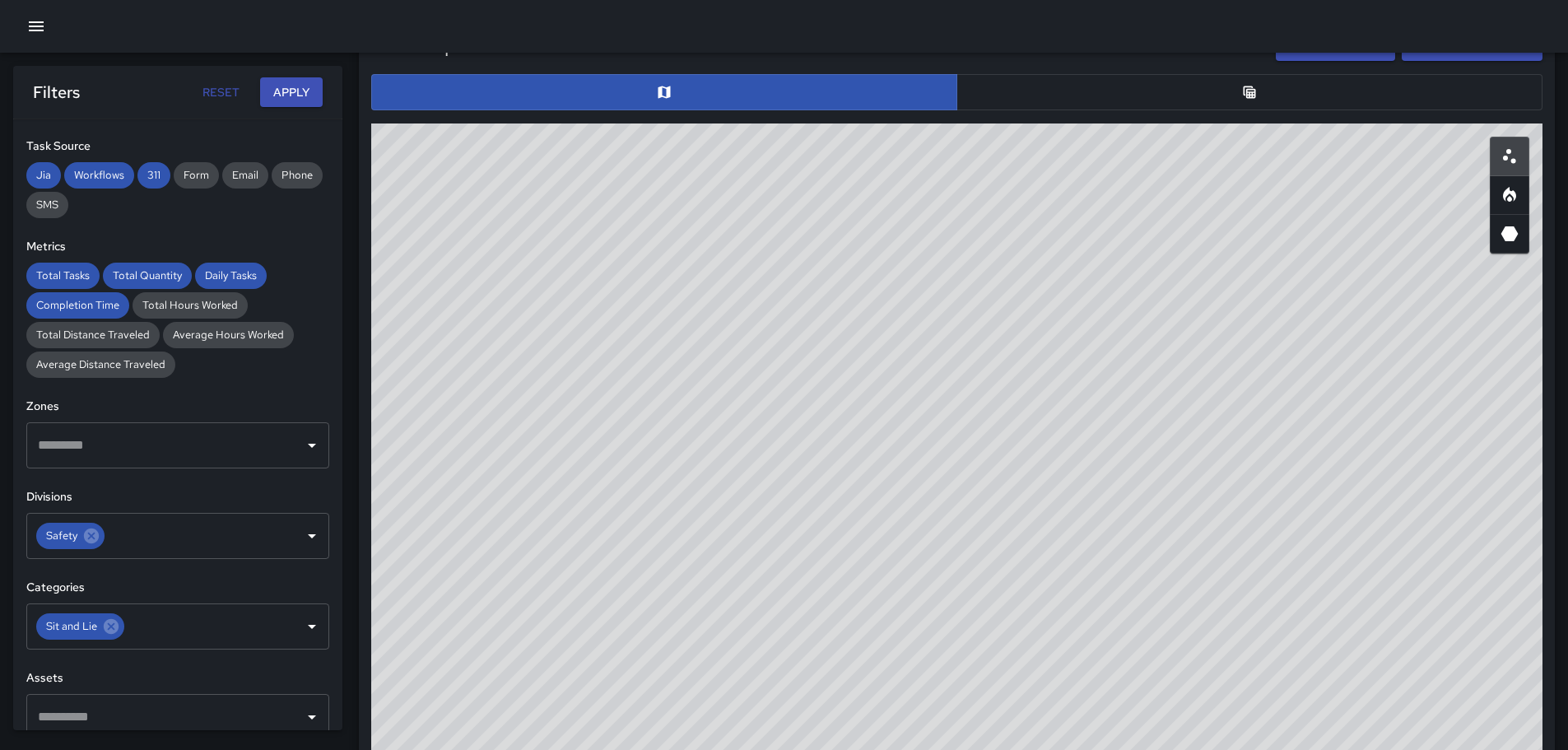
scroll to position [810, 0]
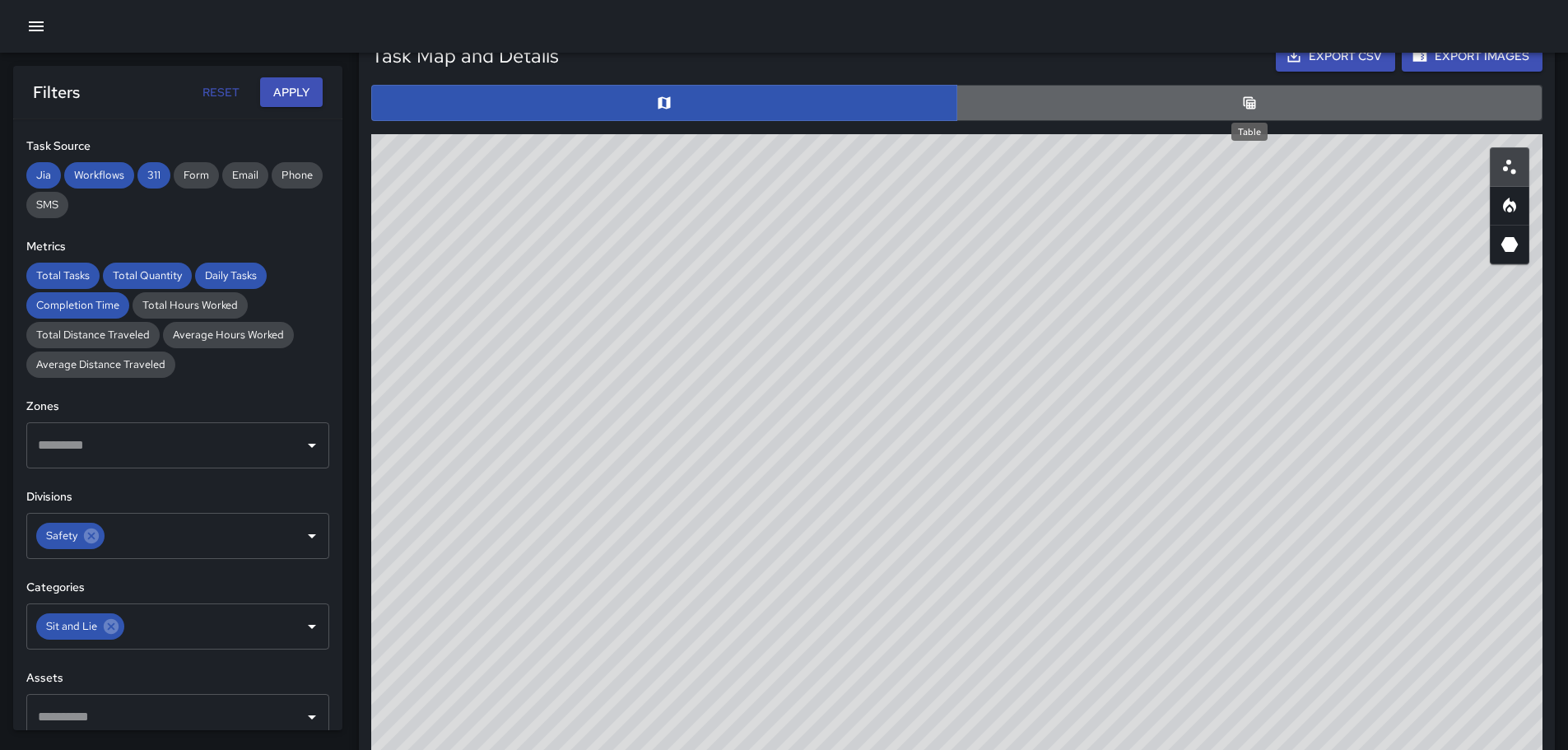
click at [1247, 104] on icon "Table" at bounding box center [1250, 102] width 13 height 13
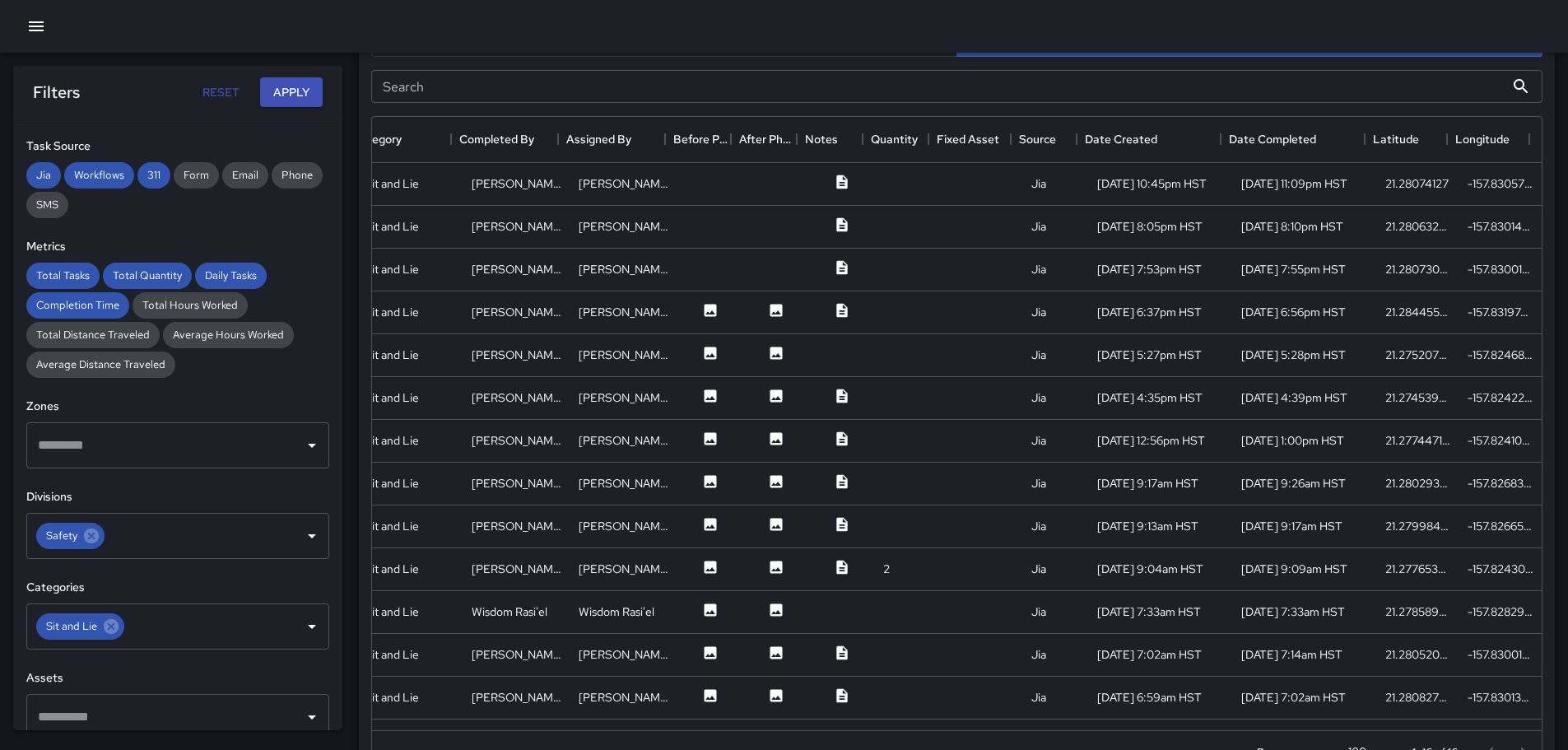
scroll to position [896, 0]
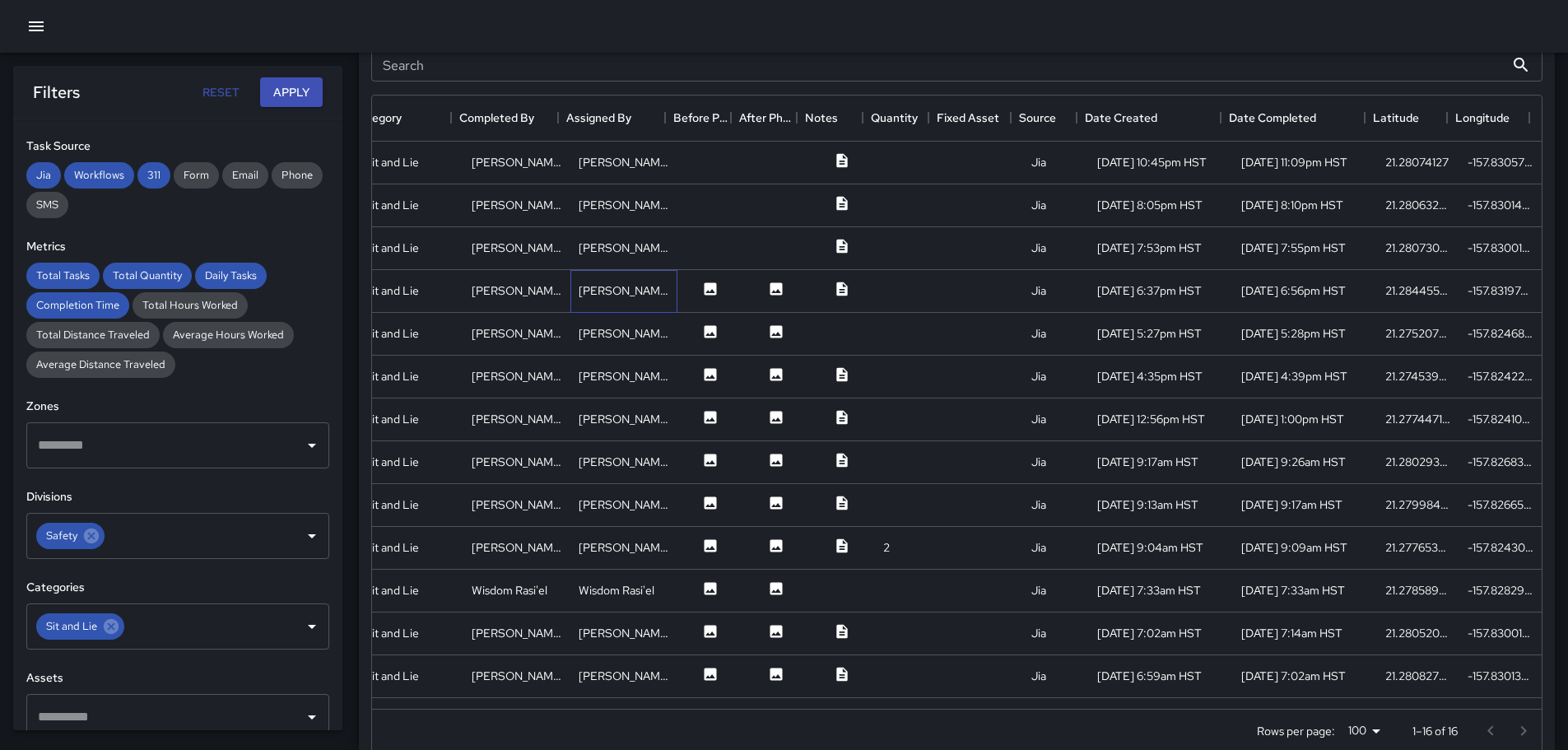
click at [623, 286] on div "[PERSON_NAME]" at bounding box center [624, 290] width 90 height 16
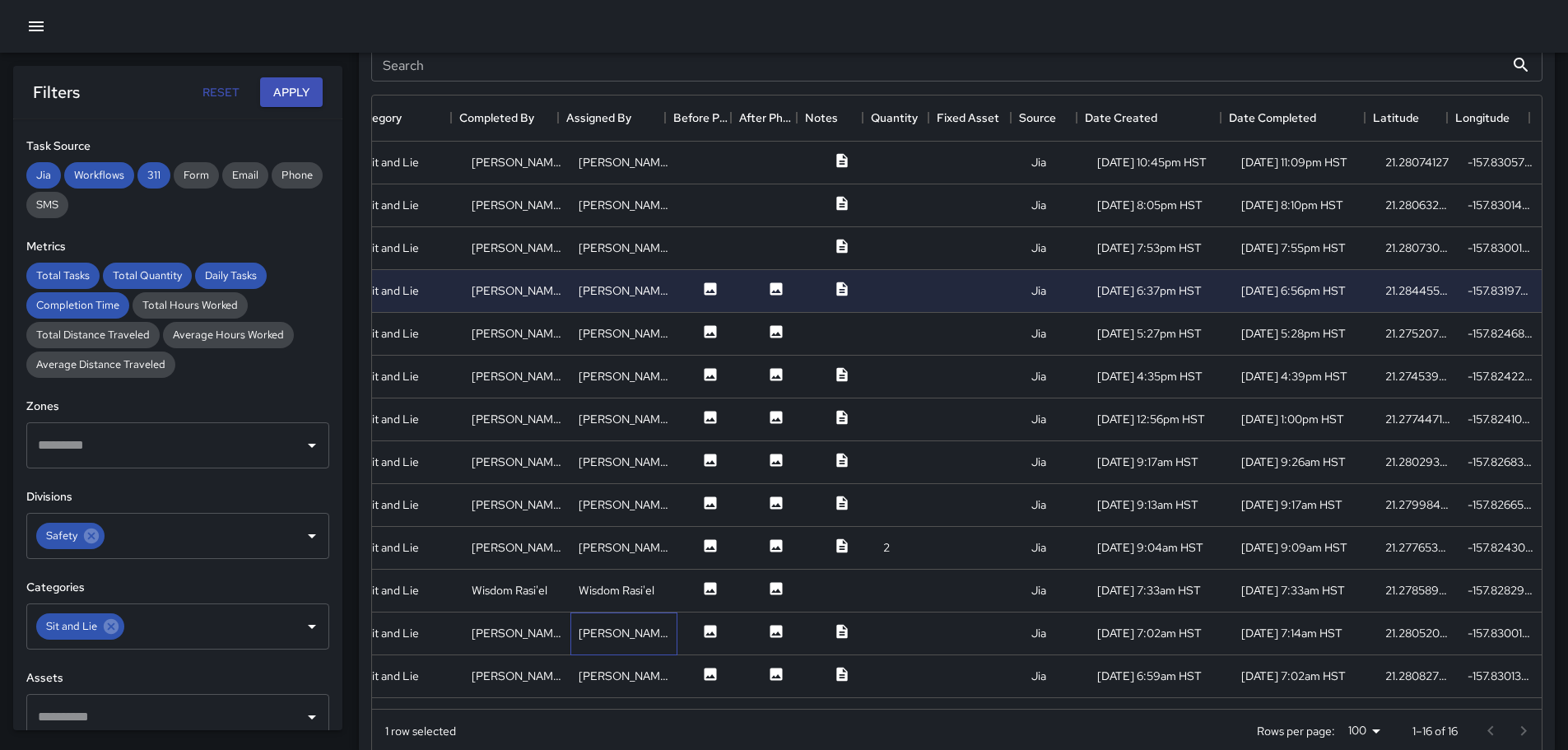
click at [646, 638] on div "[PERSON_NAME]" at bounding box center [624, 634] width 107 height 43
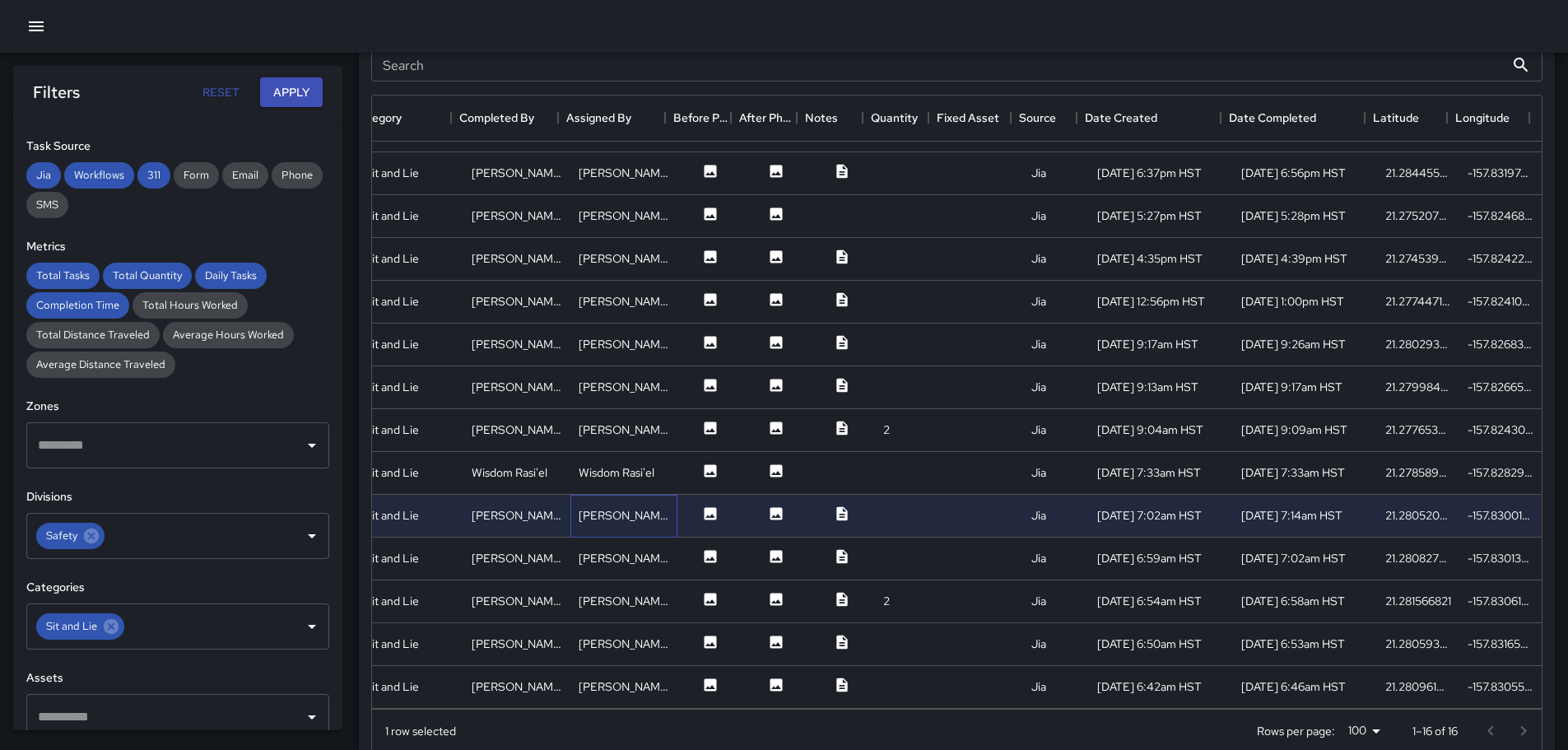
scroll to position [130, 304]
click at [653, 667] on div "[PERSON_NAME]" at bounding box center [624, 688] width 107 height 43
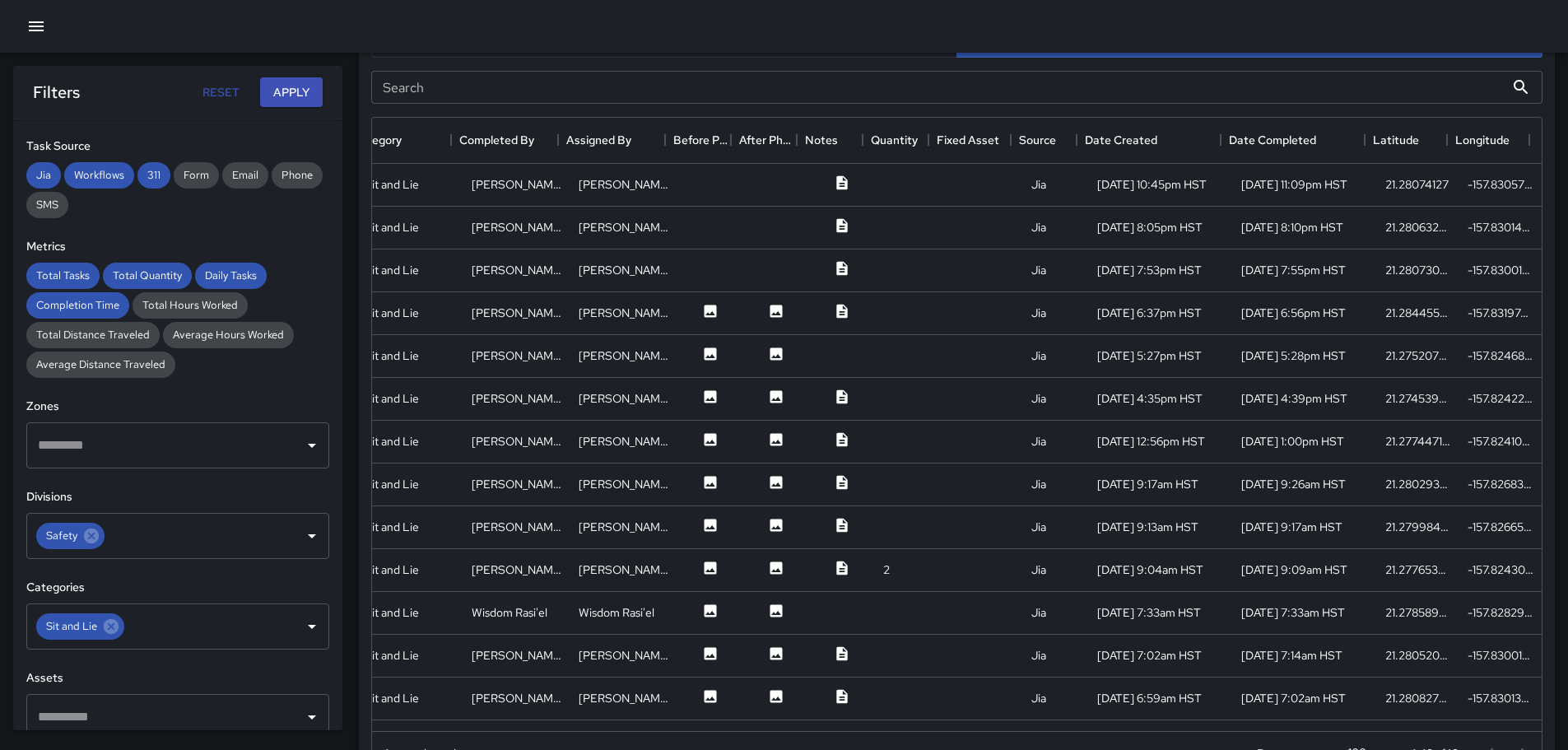
scroll to position [896, 0]
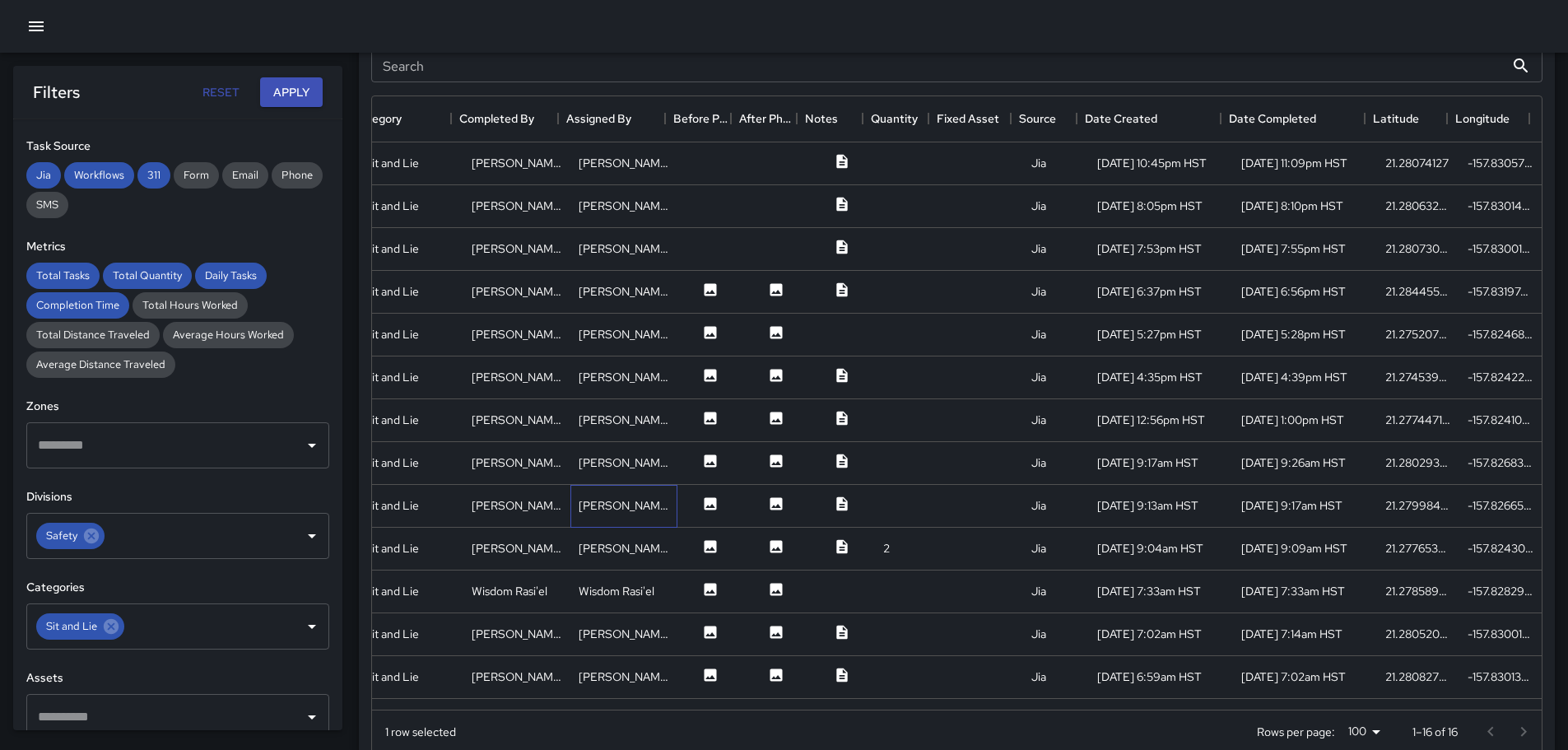
click at [628, 506] on div "[PERSON_NAME]" at bounding box center [624, 507] width 107 height 43
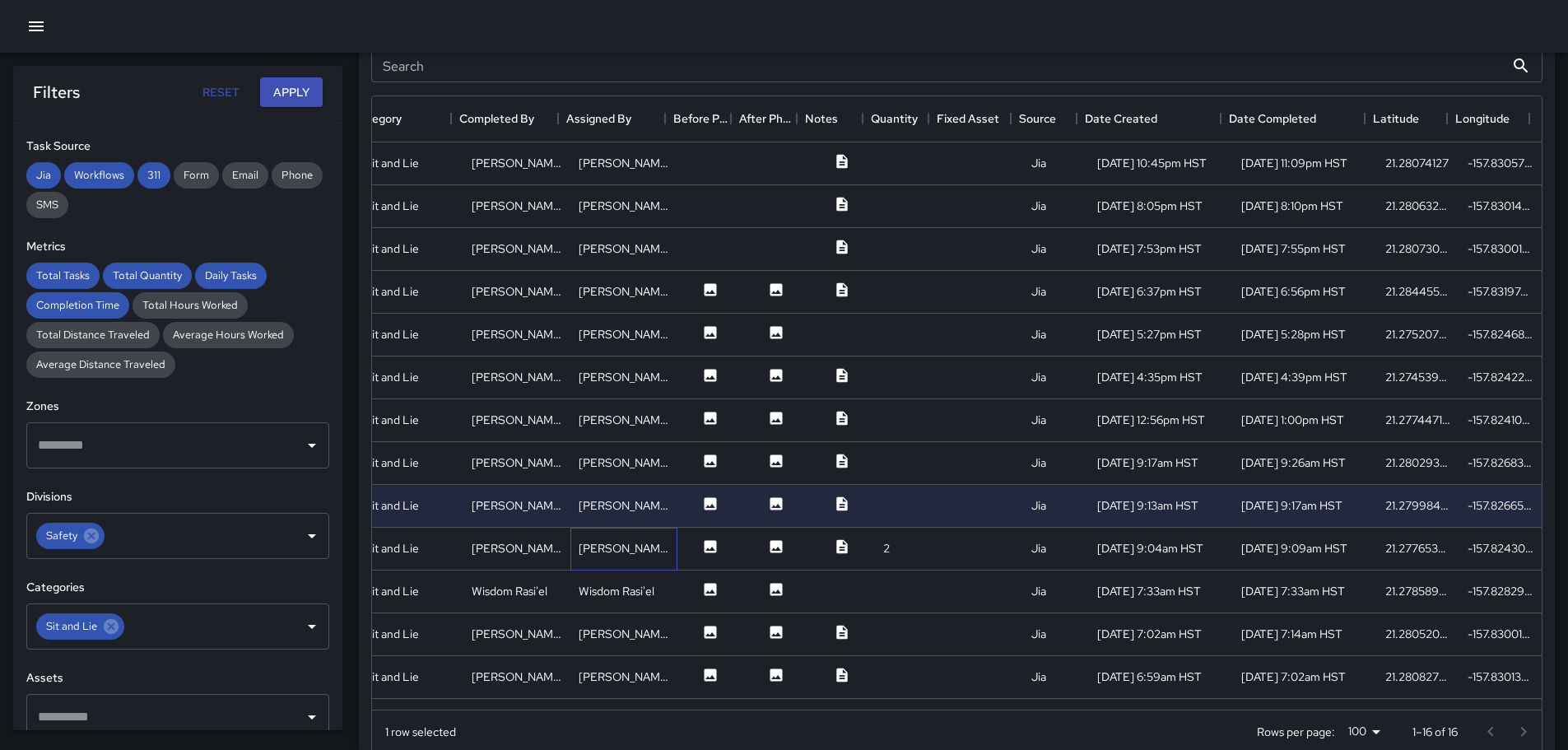
click at [607, 553] on div "[PERSON_NAME]" at bounding box center [624, 548] width 90 height 16
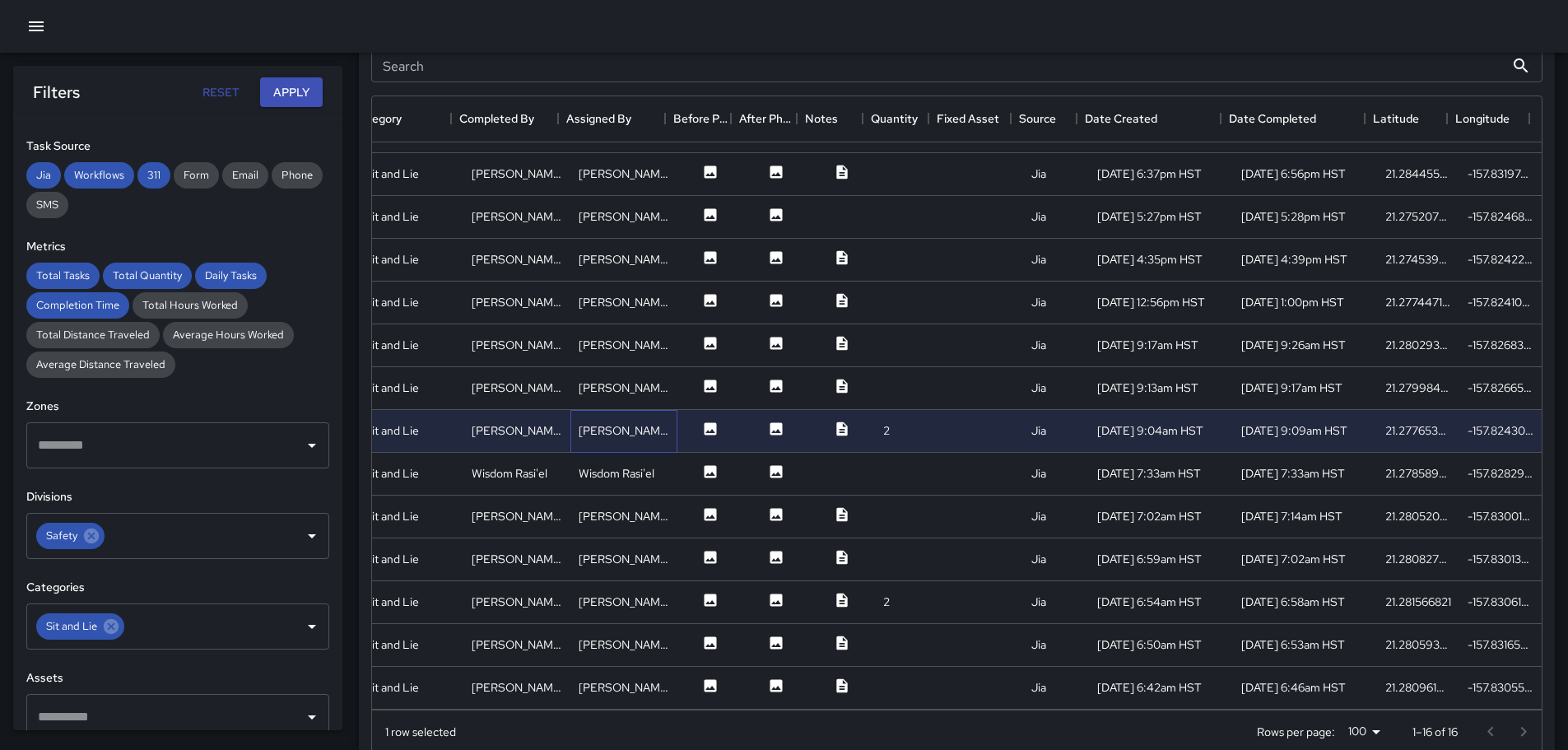
scroll to position [130, 304]
click at [633, 667] on div "[PERSON_NAME]" at bounding box center [624, 689] width 107 height 43
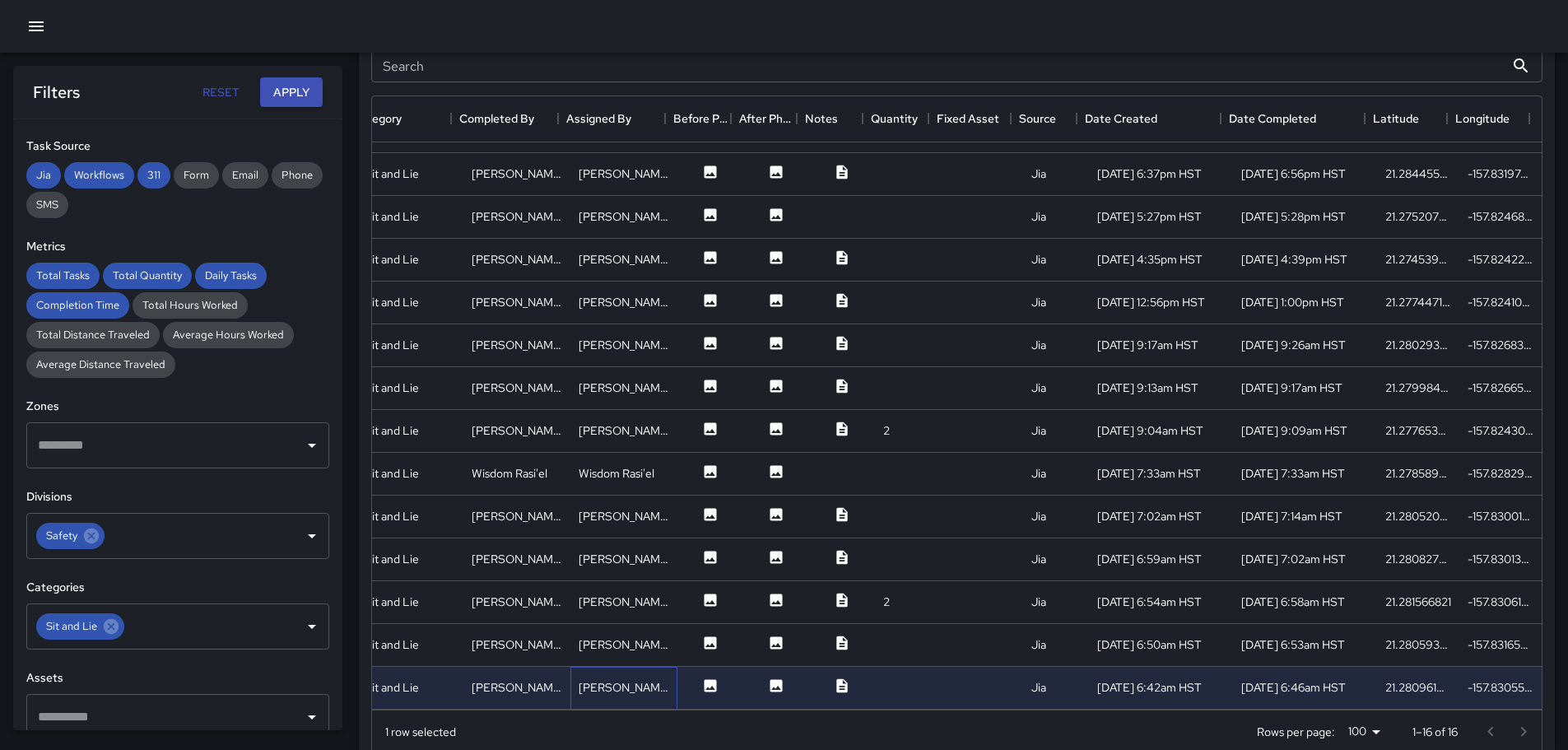
scroll to position [977, 0]
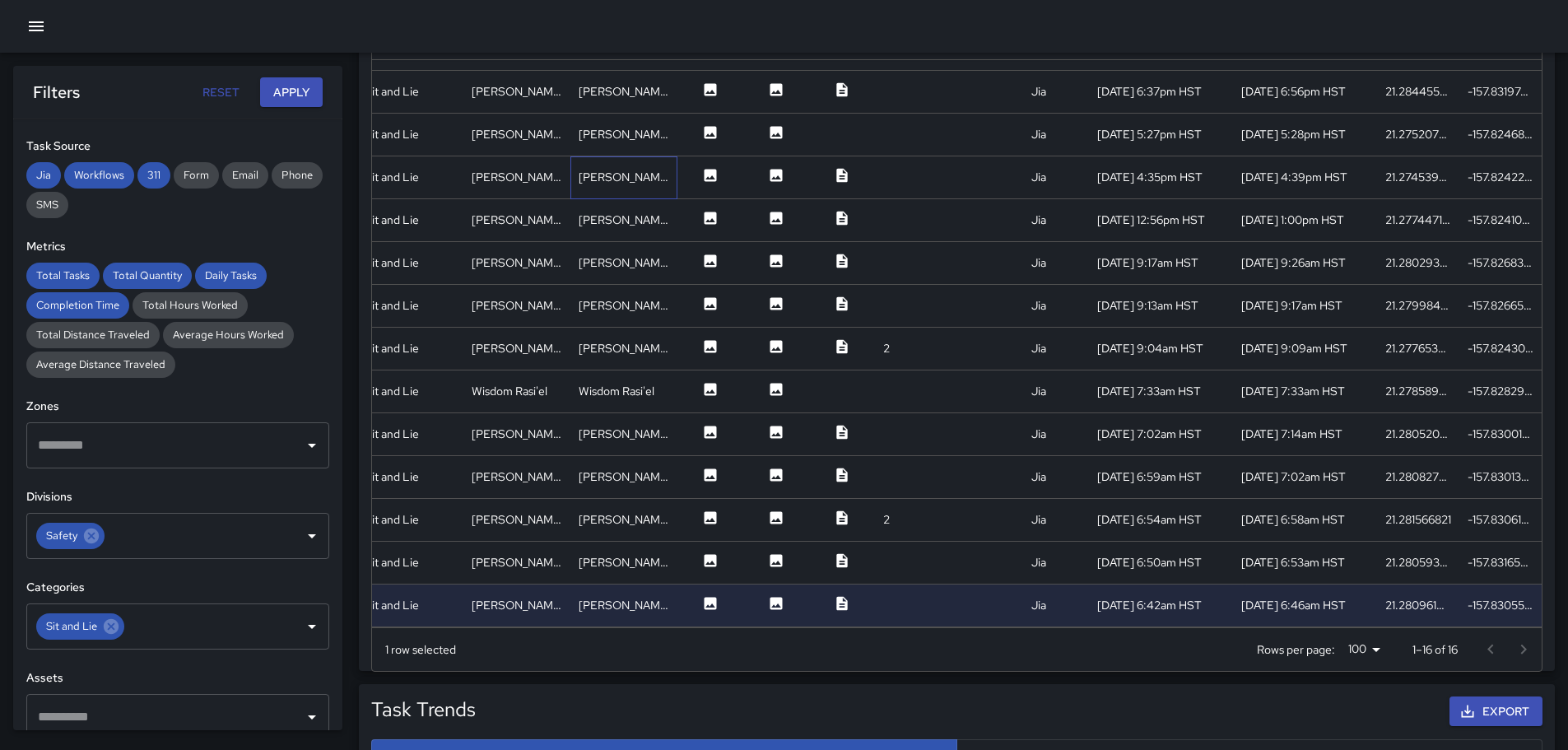
click at [602, 169] on div "[PERSON_NAME]" at bounding box center [624, 176] width 90 height 16
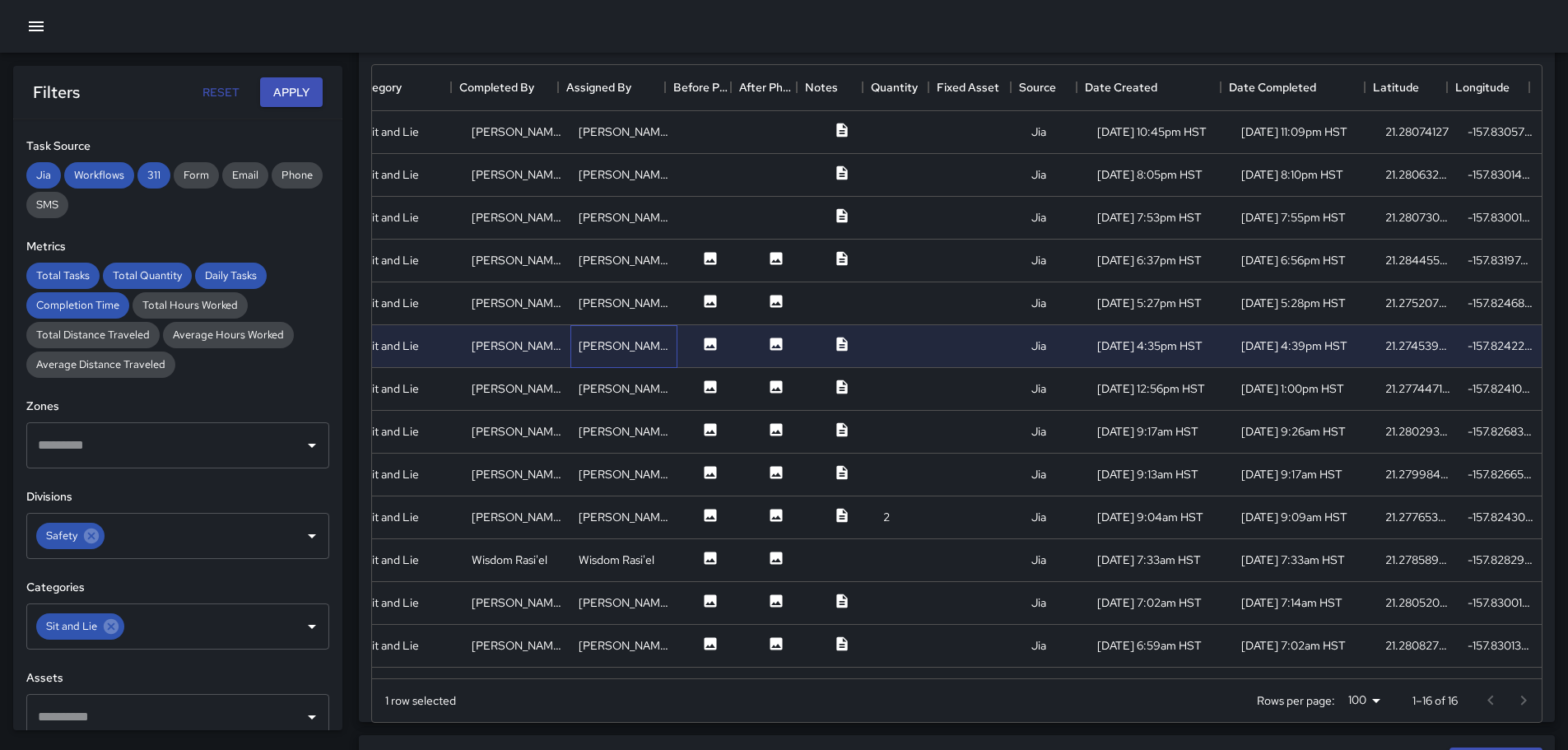
scroll to position [932, 0]
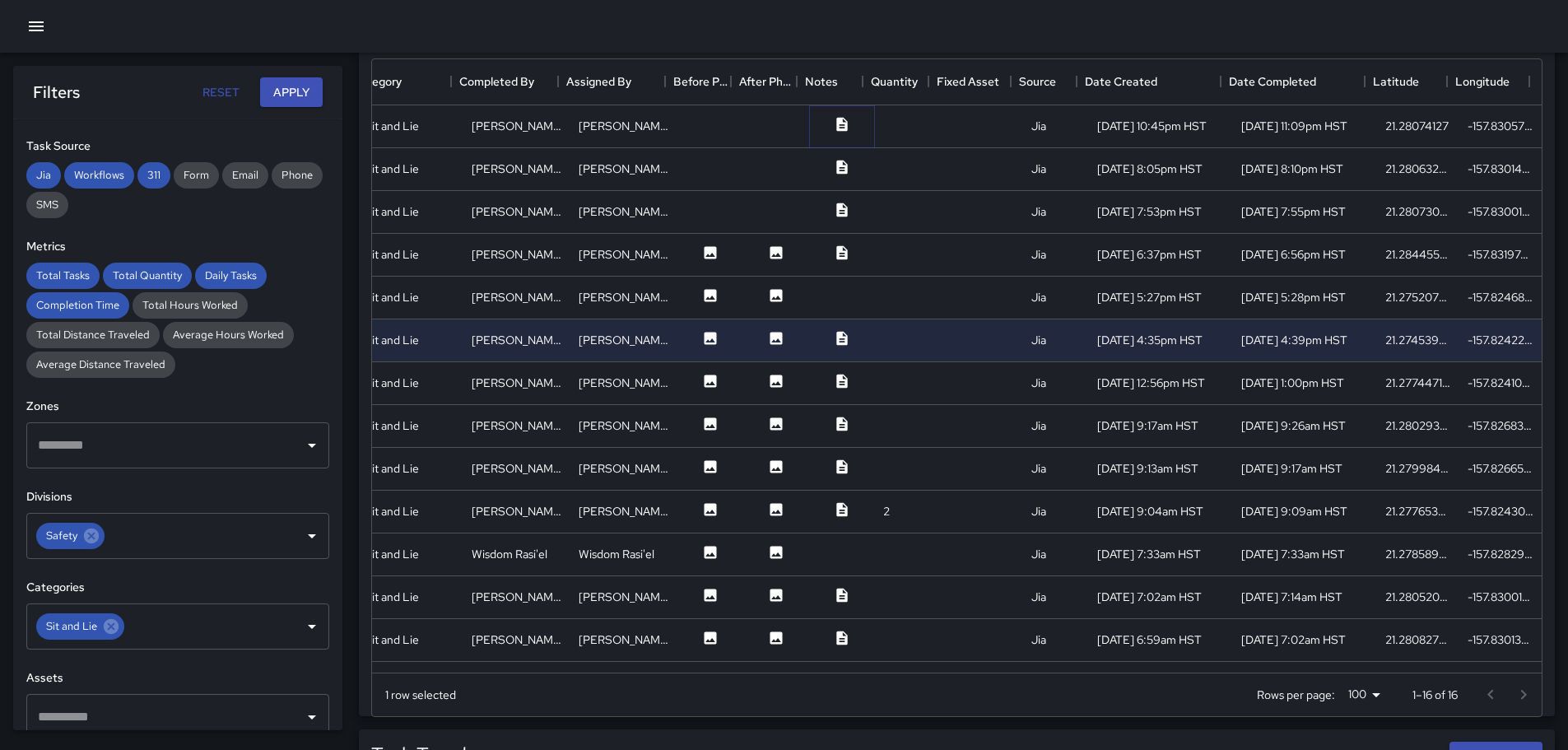
click at [836, 118] on icon at bounding box center [841, 123] width 11 height 14
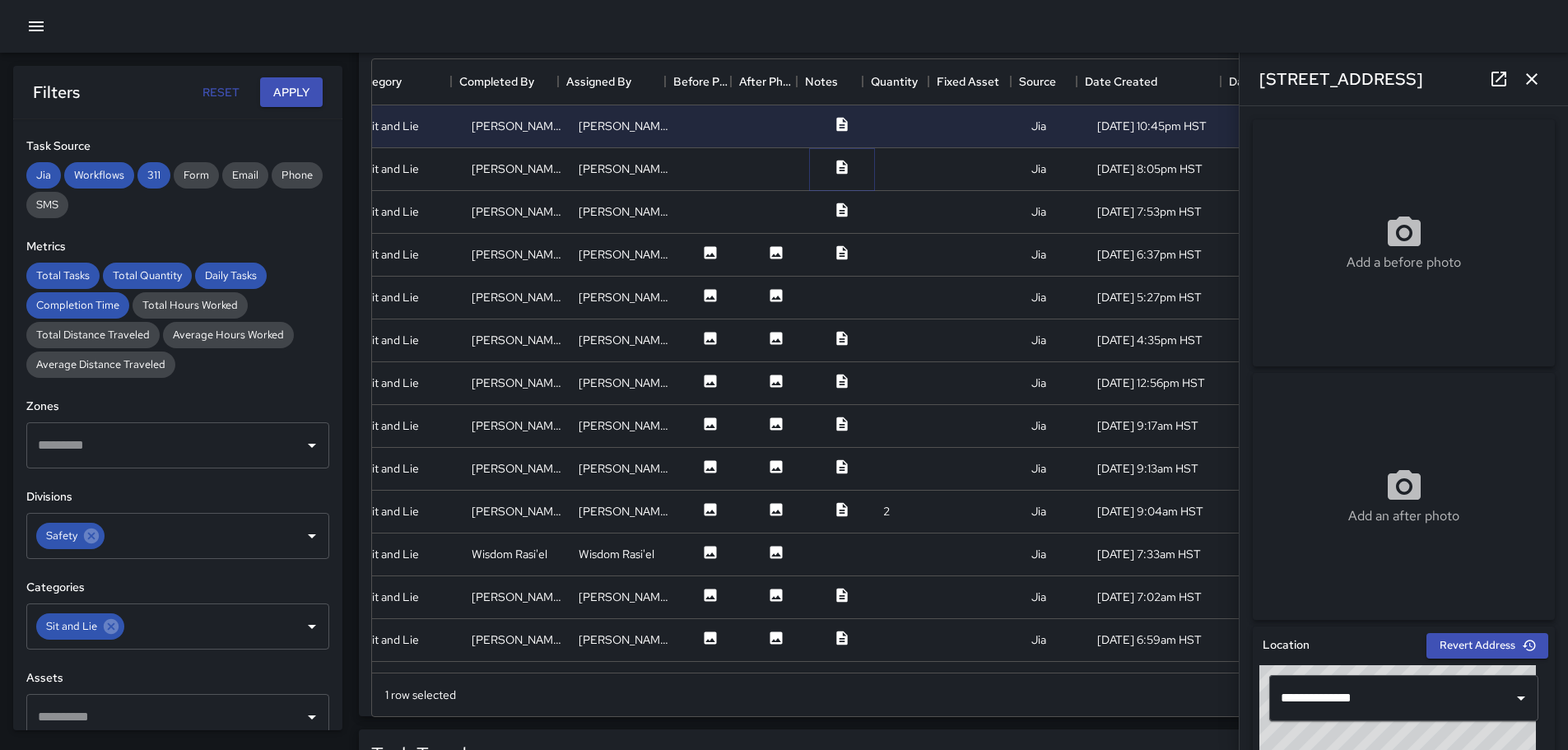
click at [836, 165] on icon at bounding box center [841, 167] width 11 height 14
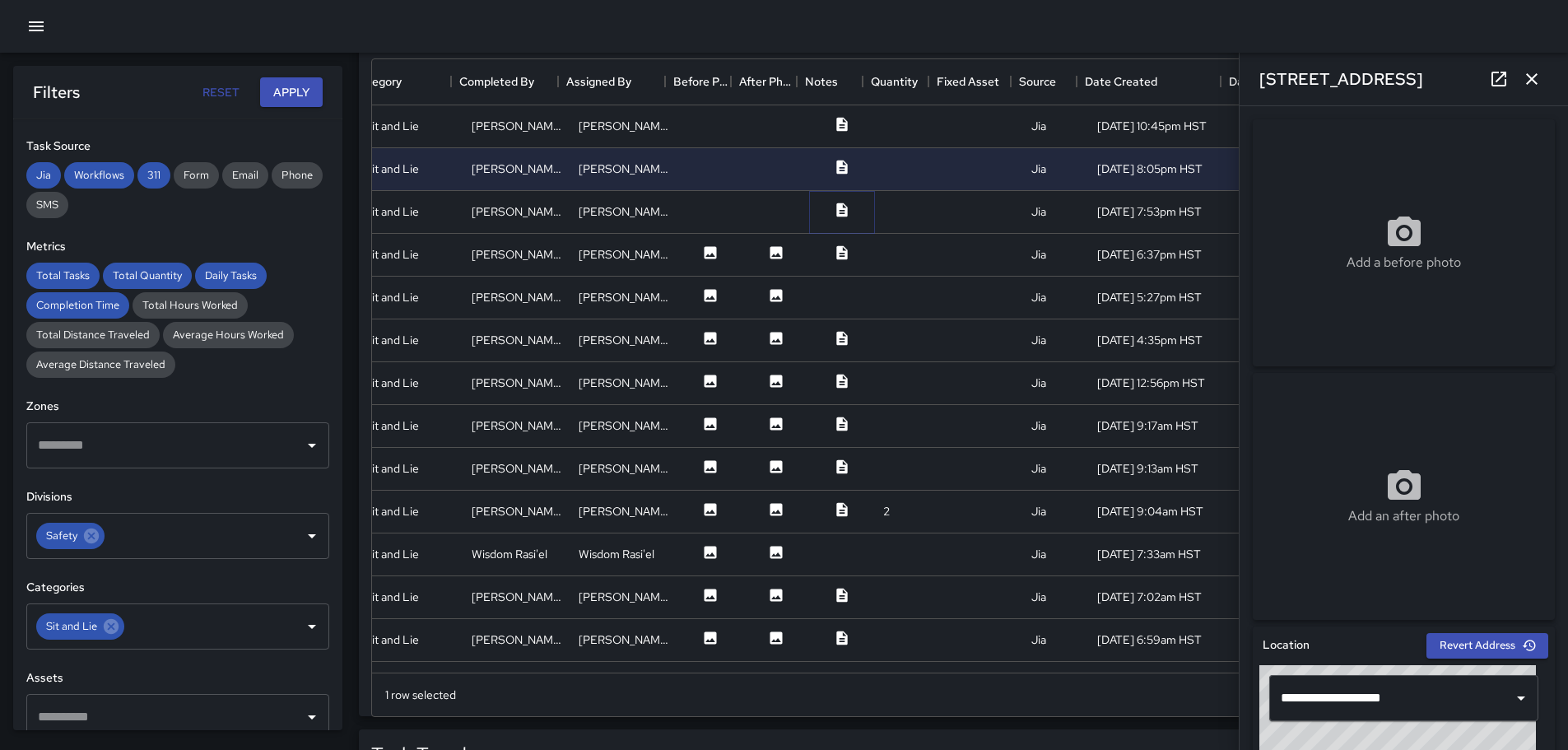
click at [836, 207] on icon at bounding box center [841, 209] width 11 height 14
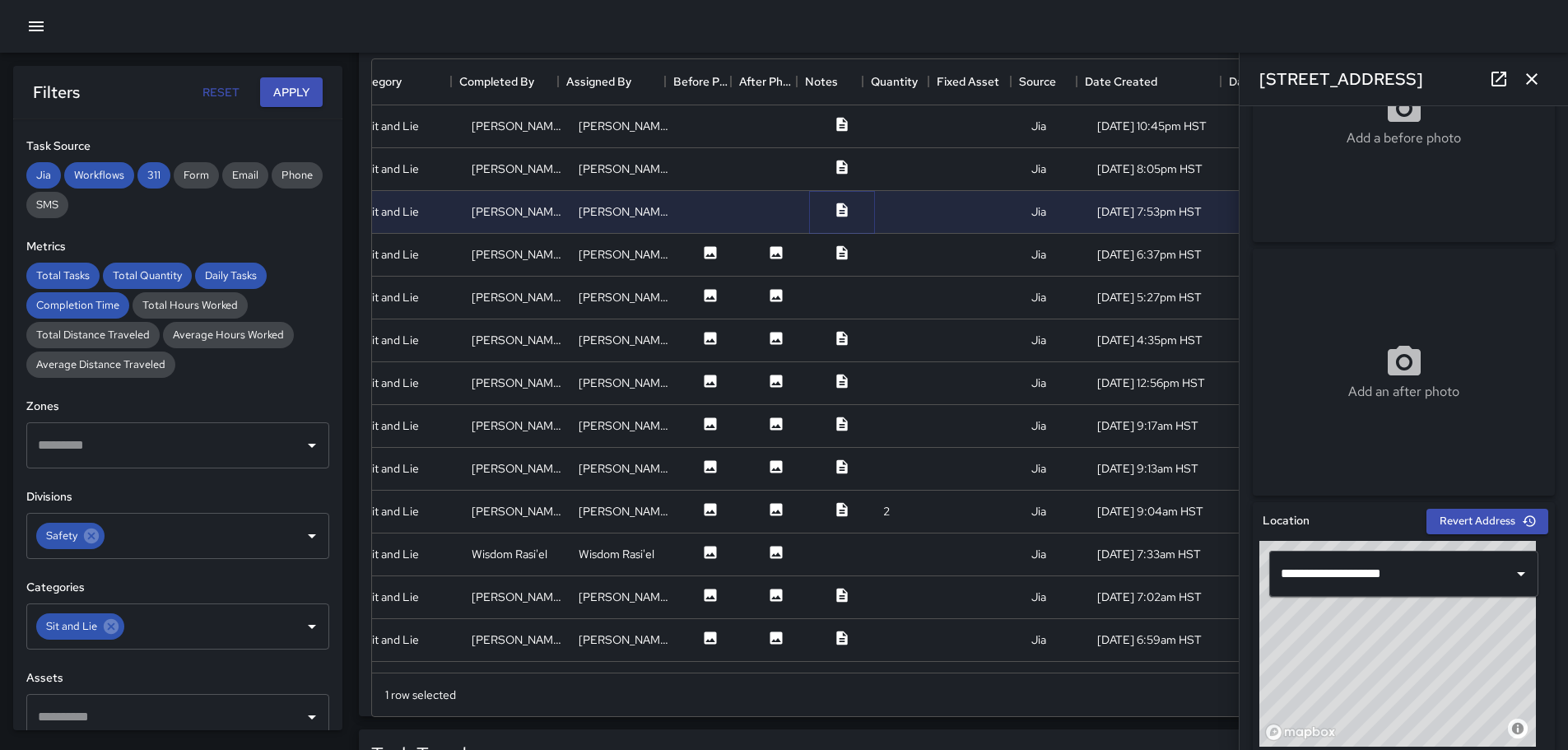
scroll to position [0, 0]
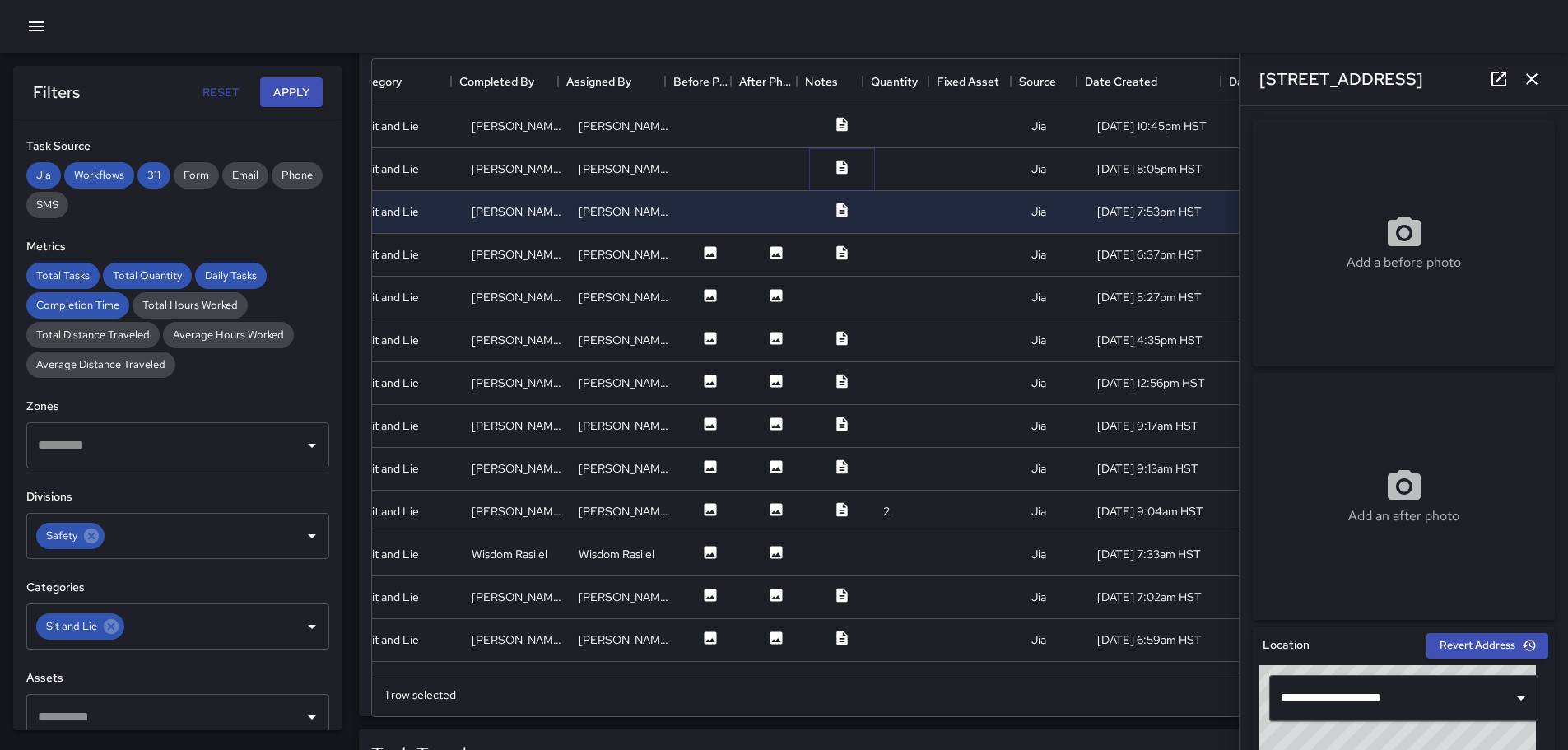
click at [836, 167] on icon at bounding box center [841, 167] width 11 height 14
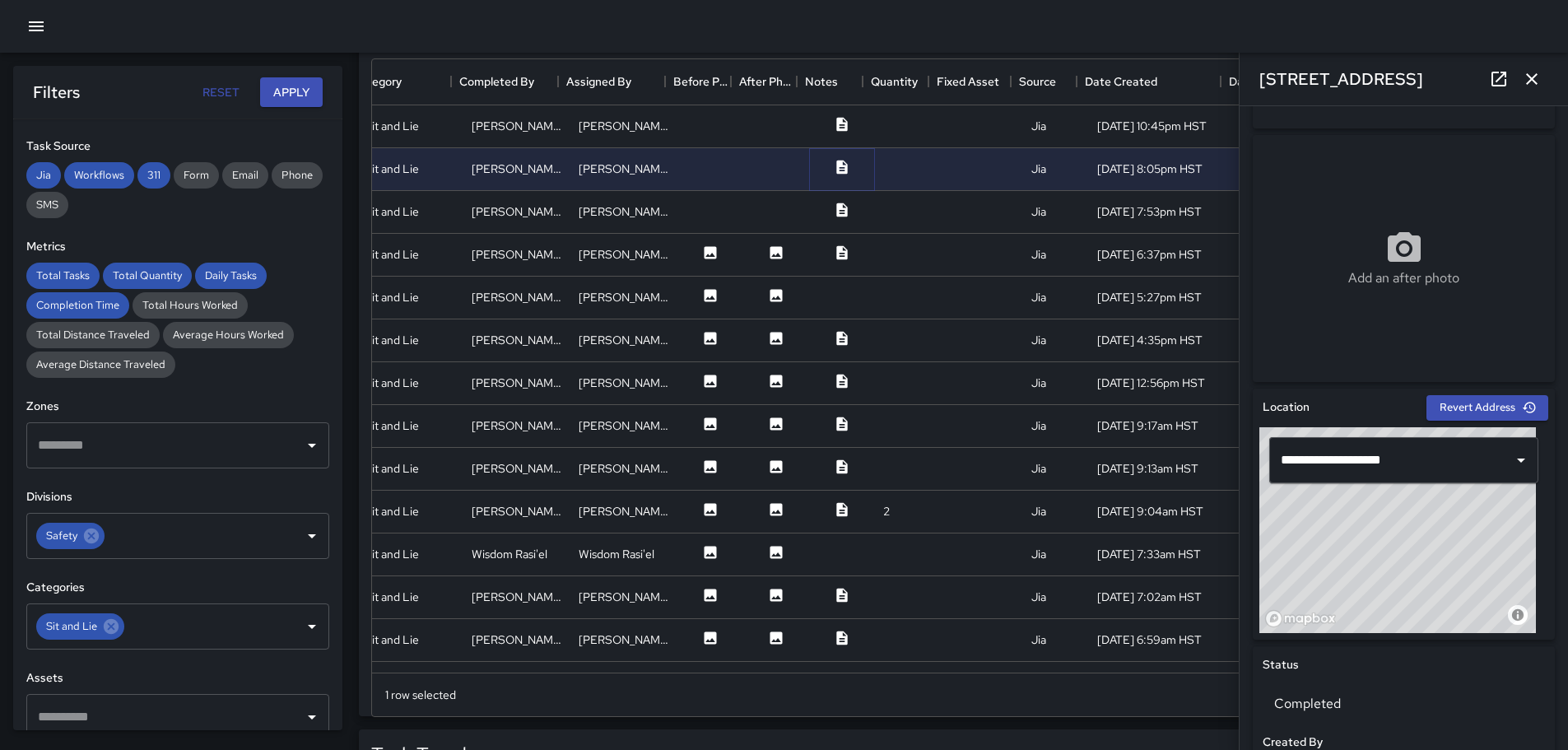
scroll to position [102, 0]
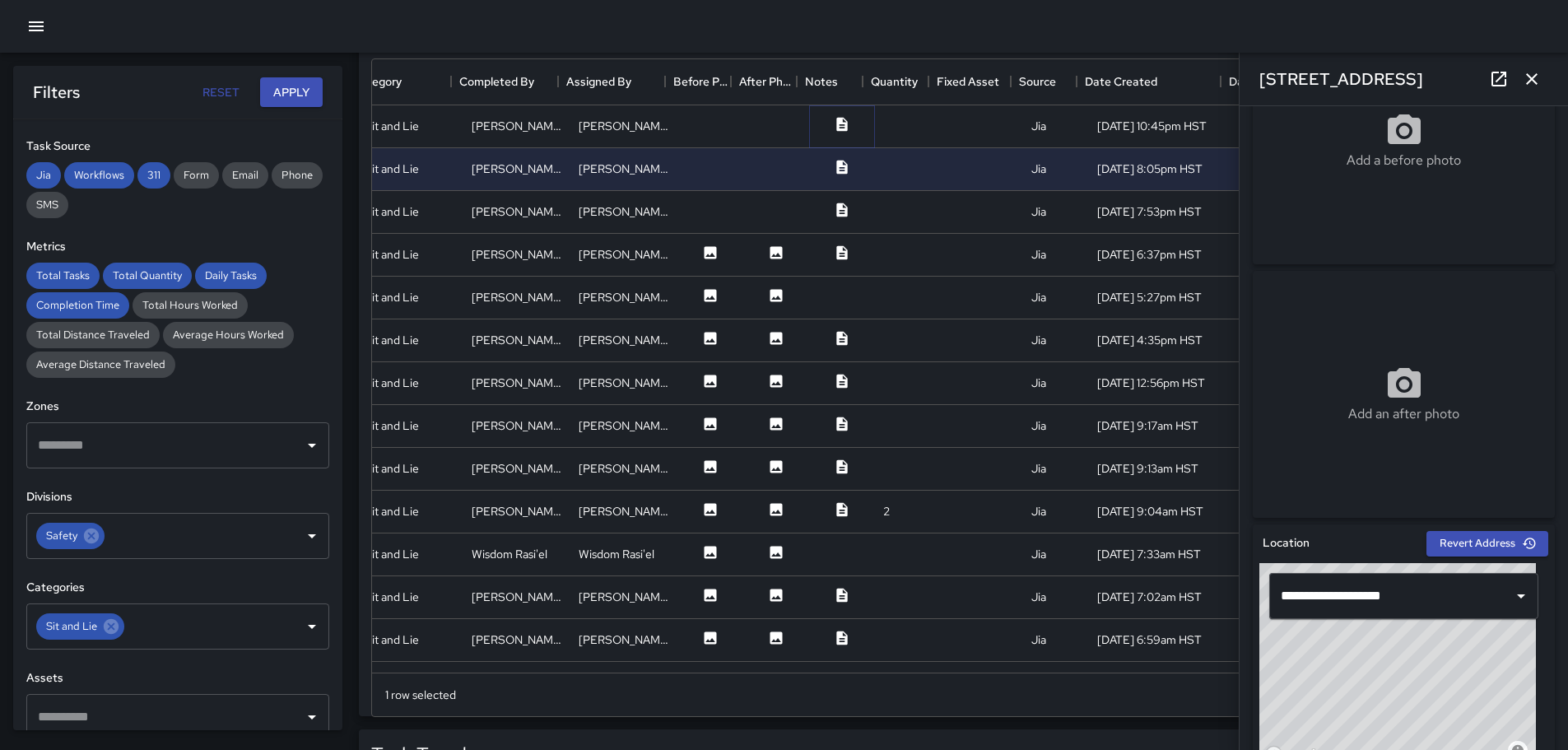
click at [834, 123] on icon at bounding box center [841, 123] width 16 height 16
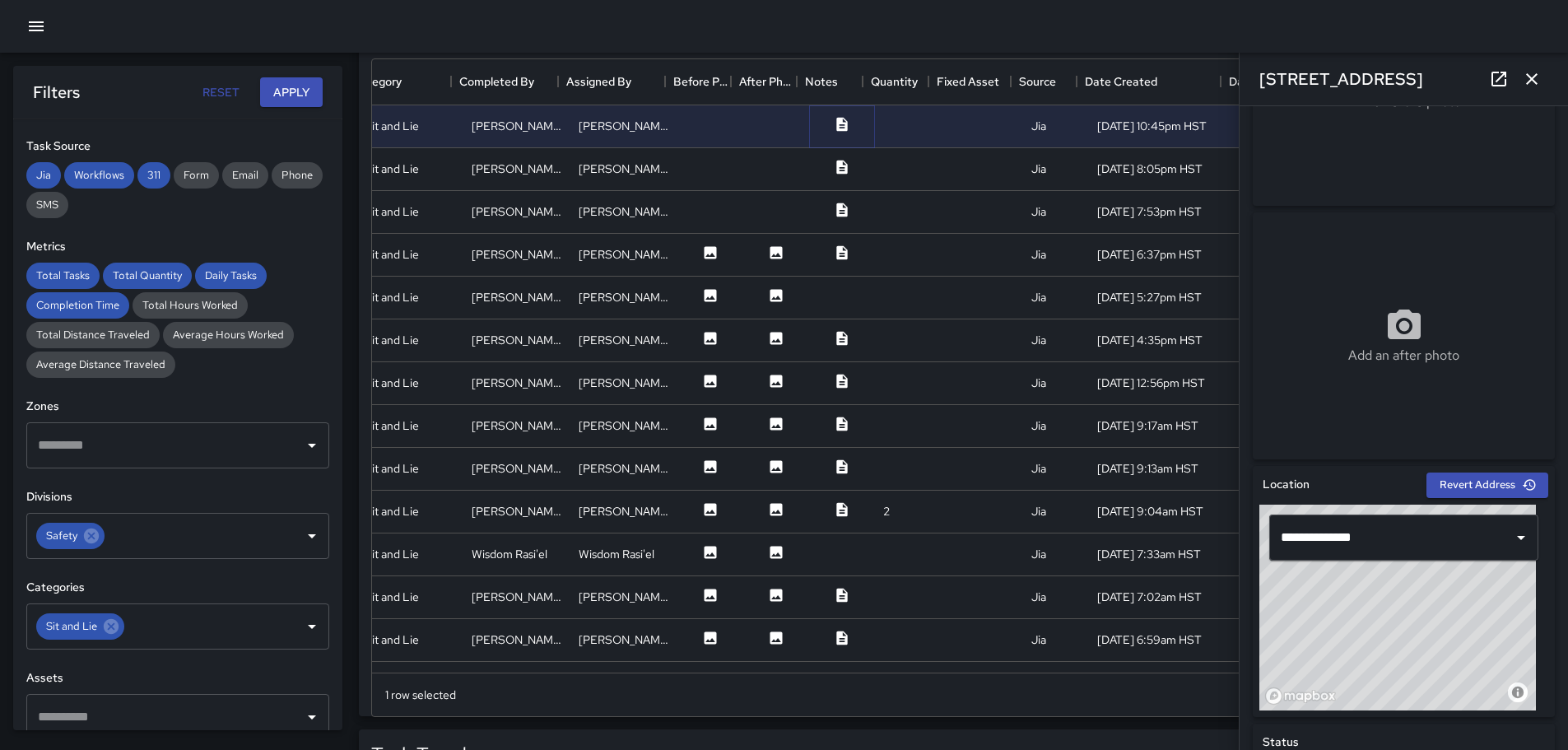
scroll to position [0, 0]
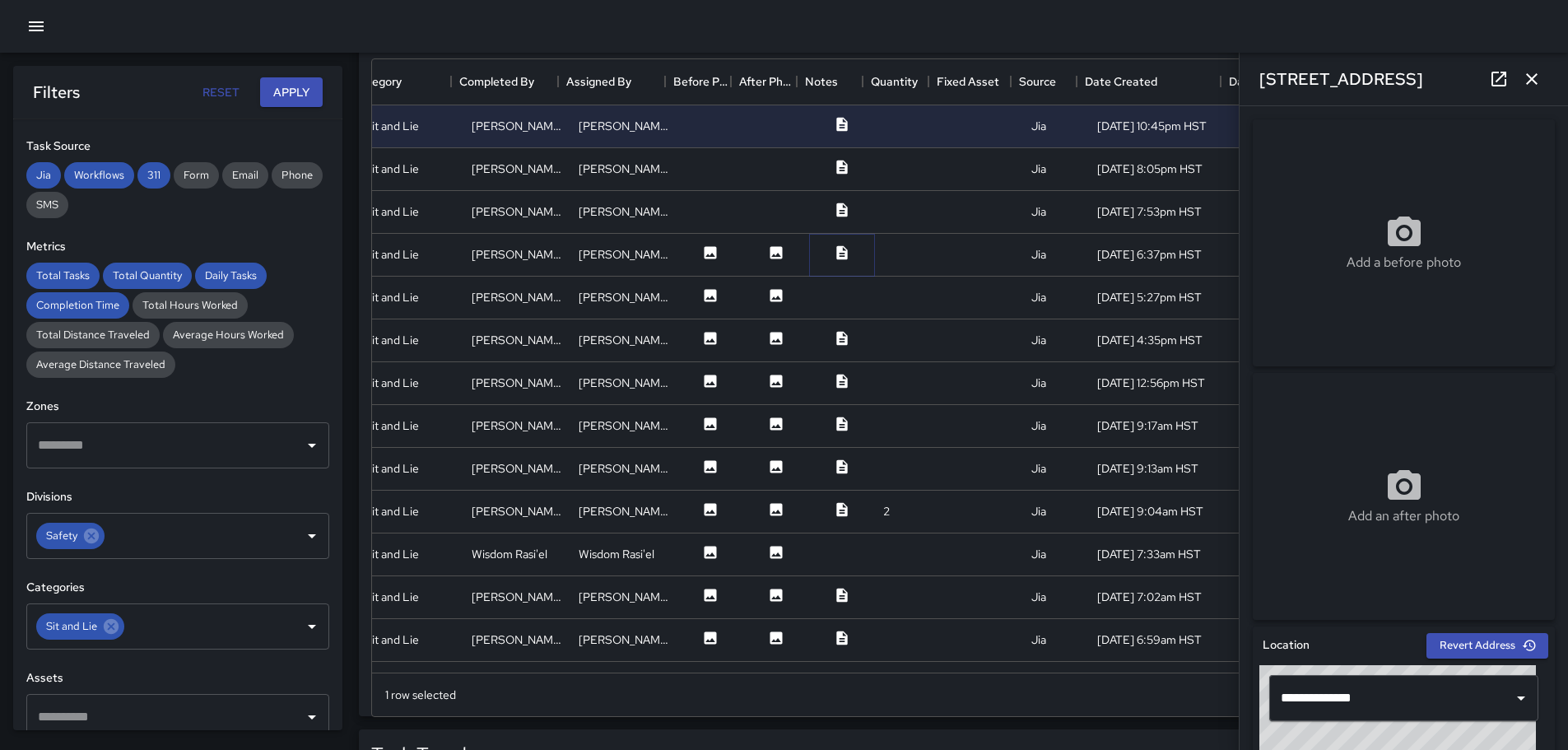
click at [836, 250] on icon at bounding box center [841, 252] width 11 height 14
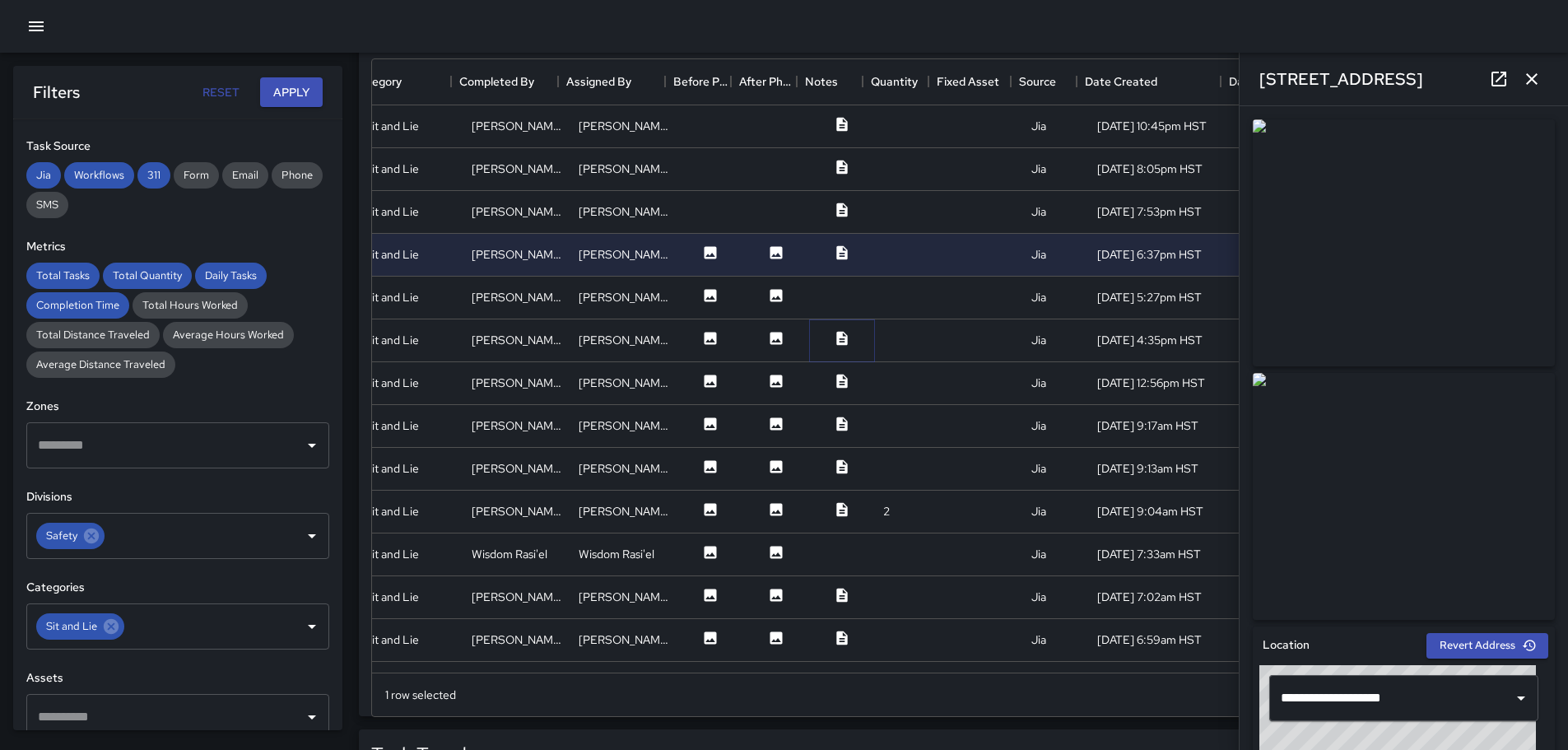
click at [836, 337] on icon at bounding box center [841, 338] width 11 height 14
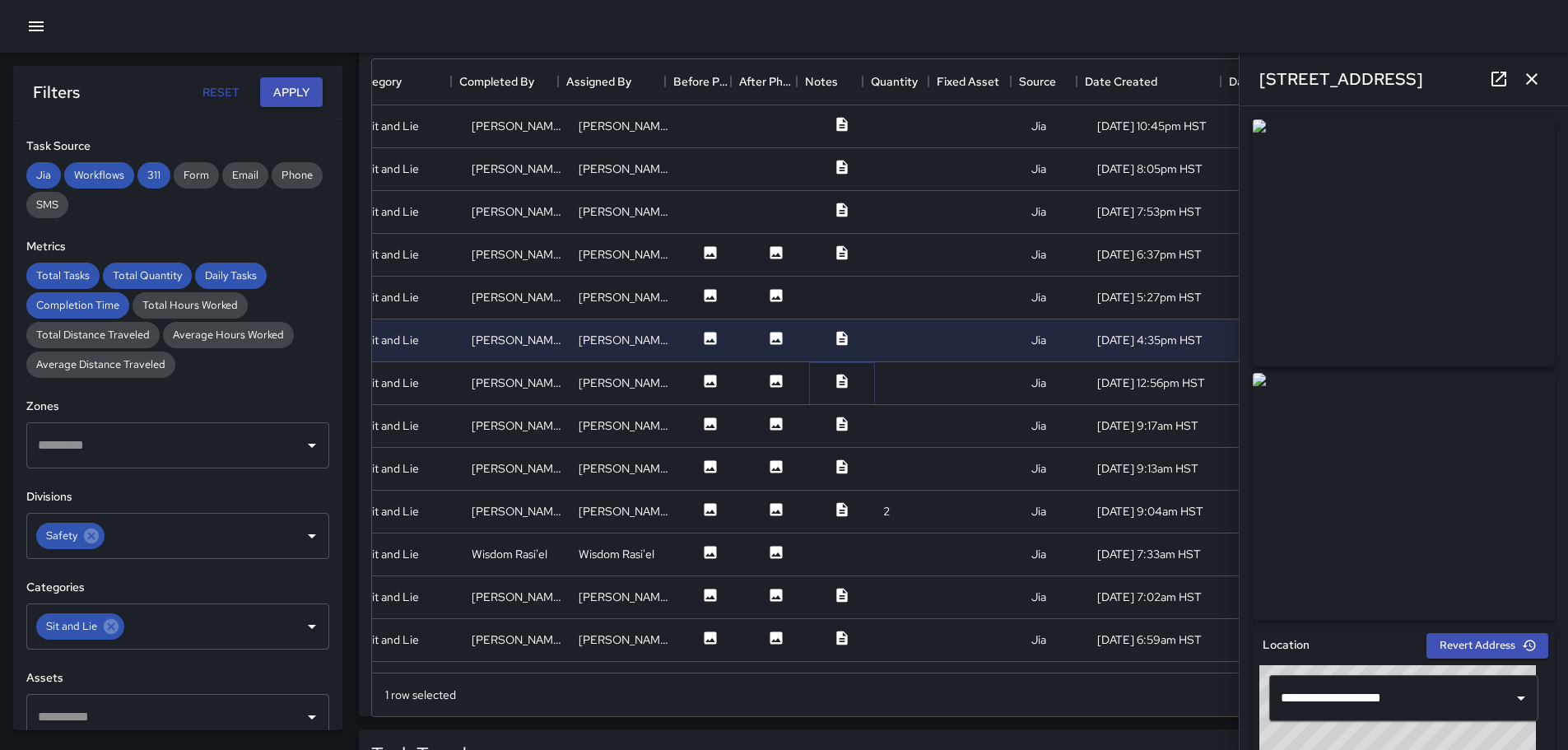
click at [834, 381] on icon at bounding box center [841, 381] width 16 height 16
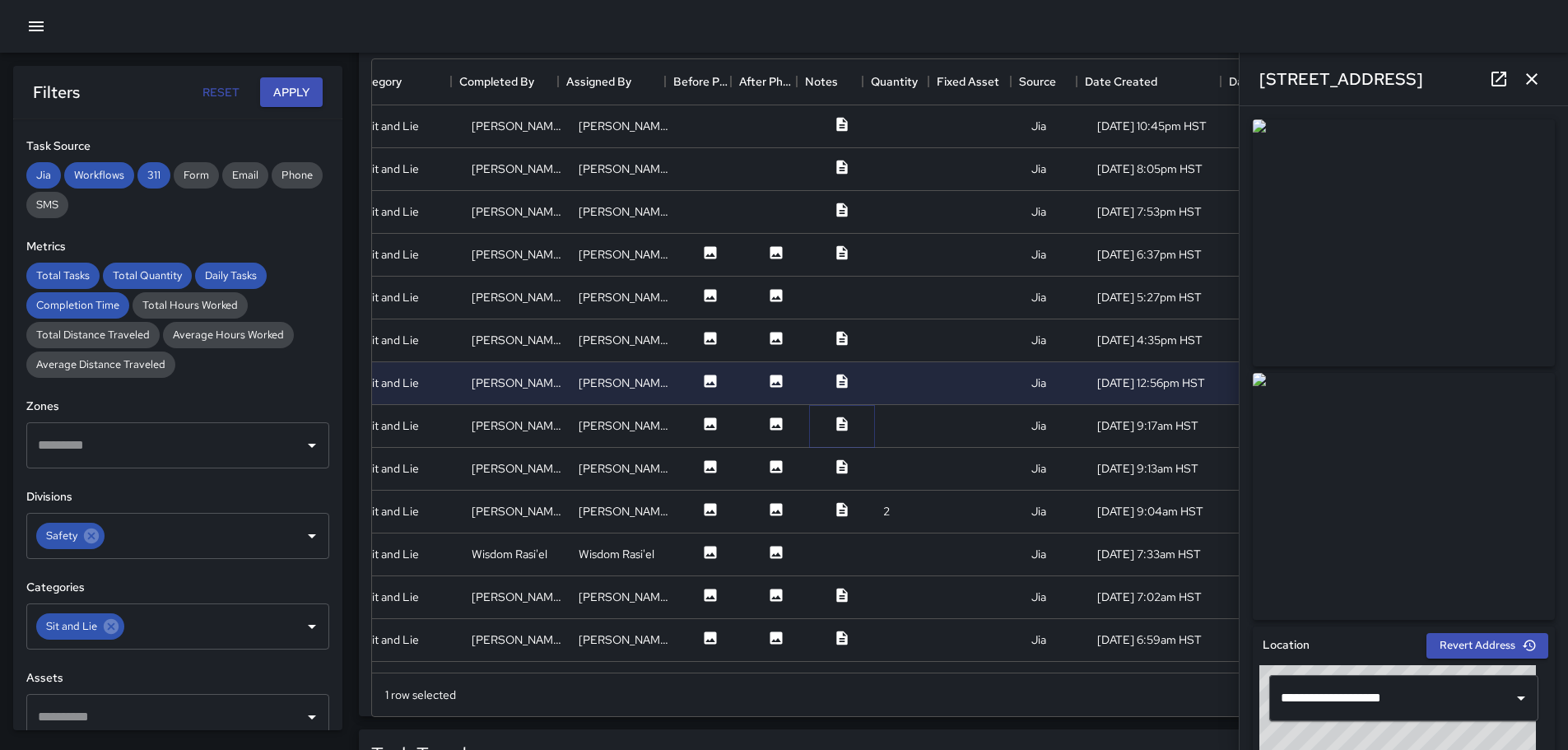
click at [834, 423] on icon at bounding box center [841, 424] width 16 height 16
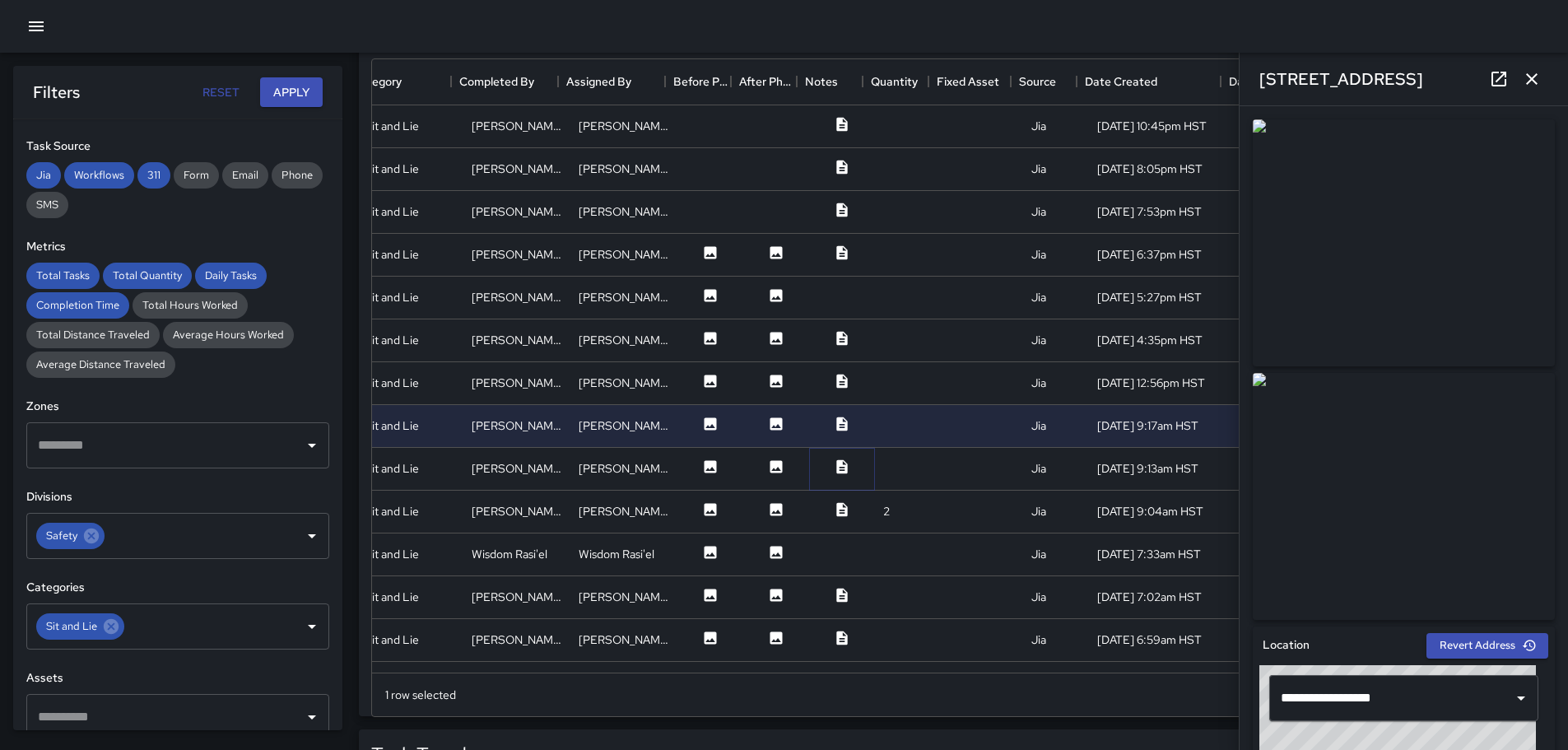
click at [836, 467] on icon at bounding box center [841, 467] width 11 height 14
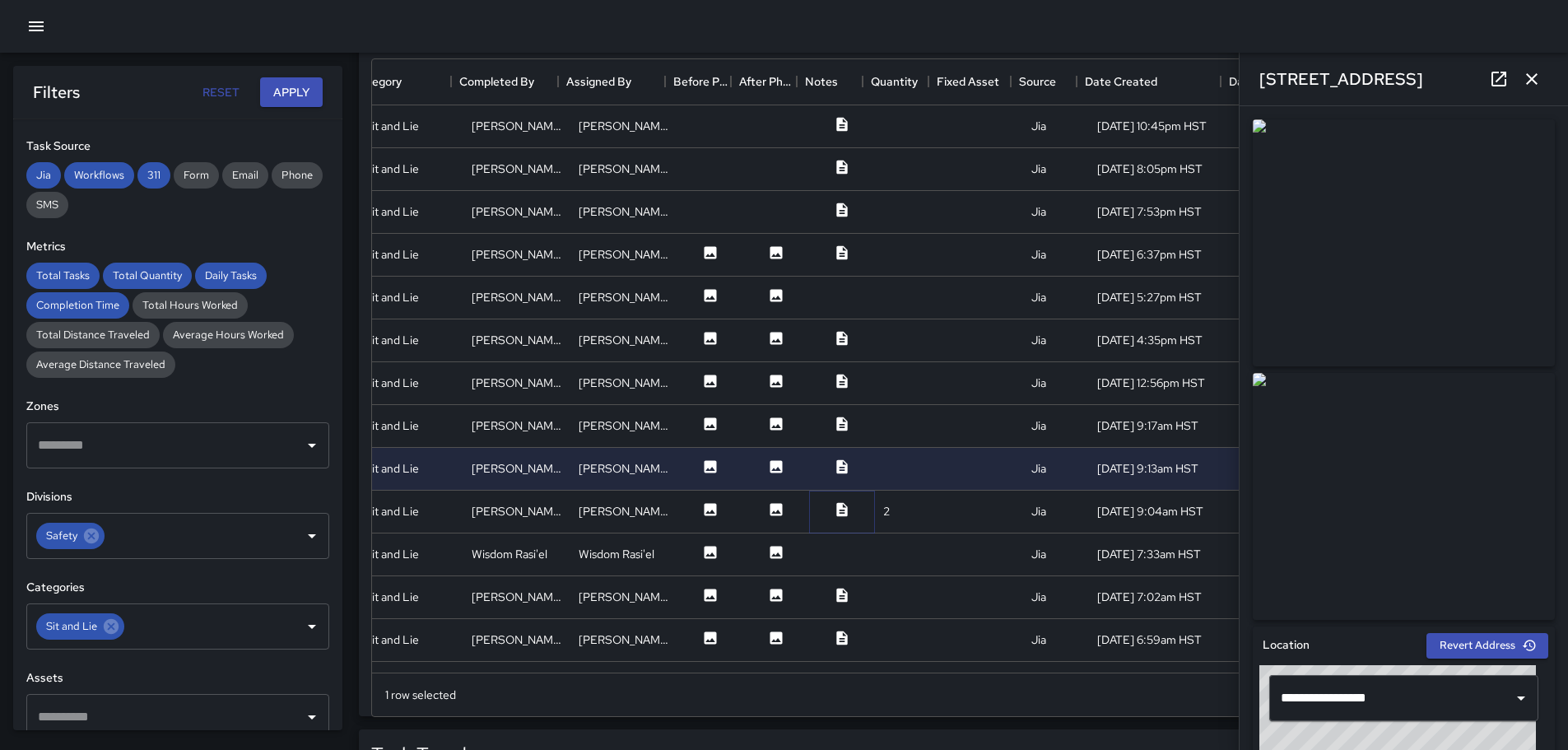
click at [836, 509] on icon at bounding box center [841, 509] width 11 height 14
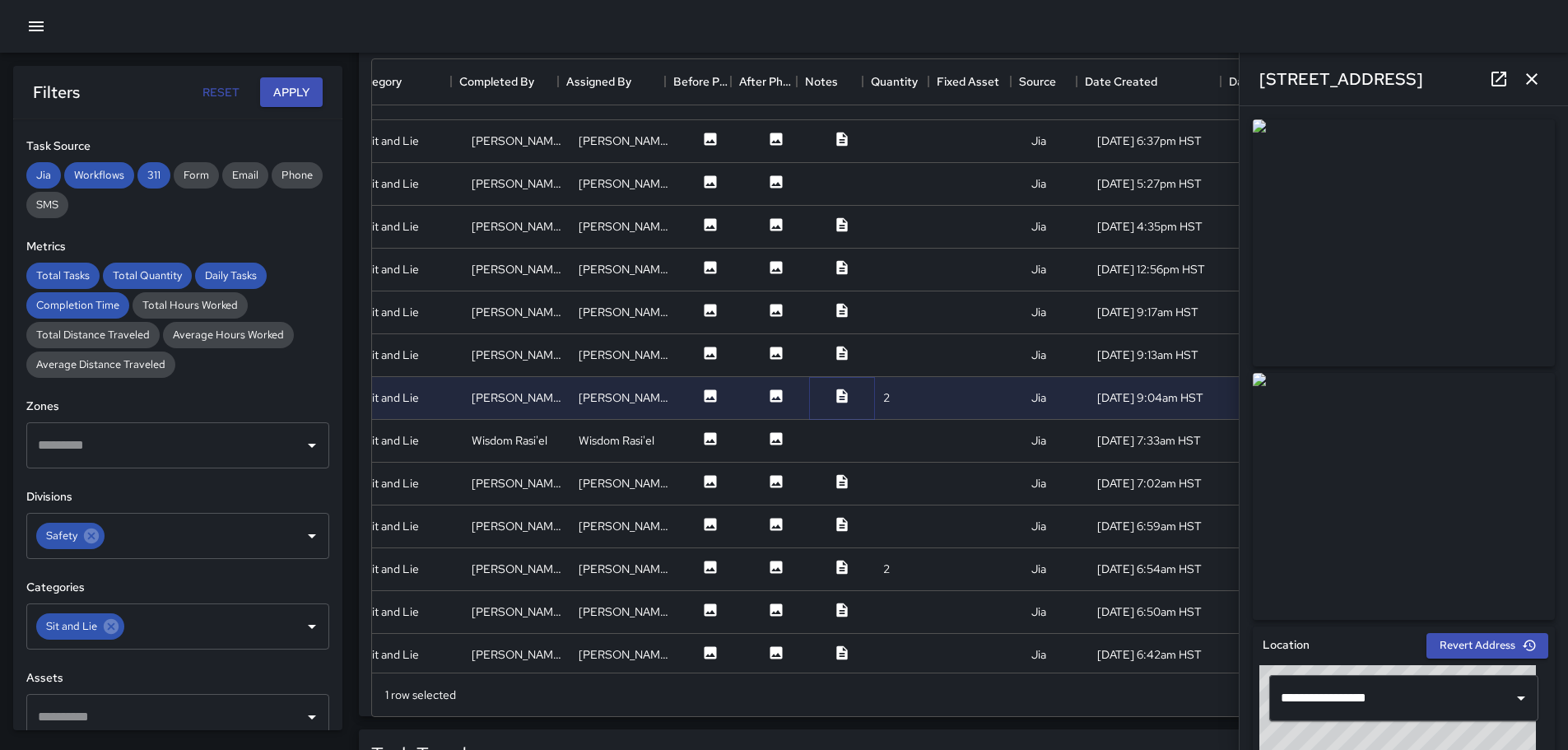
scroll to position [130, 304]
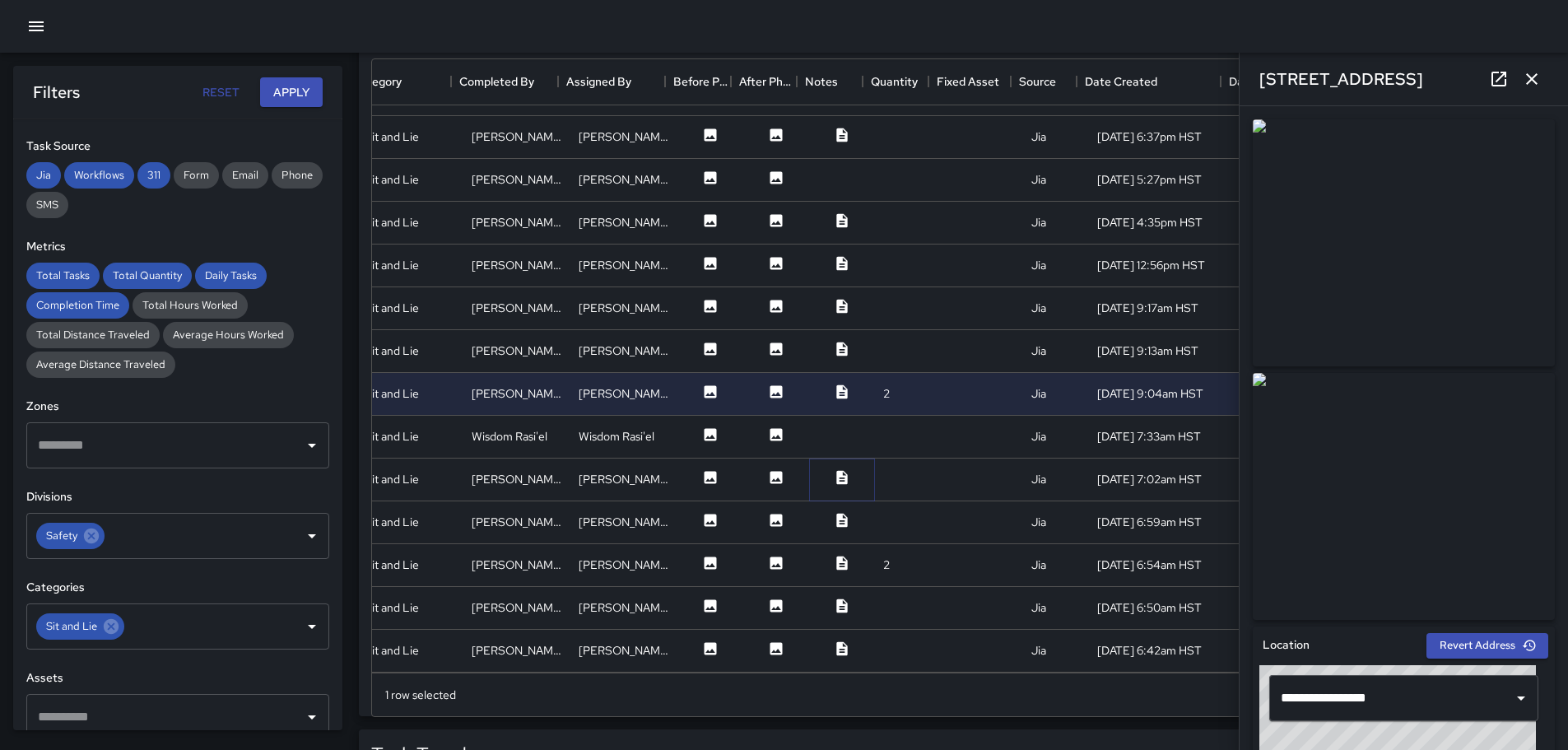
click at [834, 469] on icon at bounding box center [841, 477] width 16 height 16
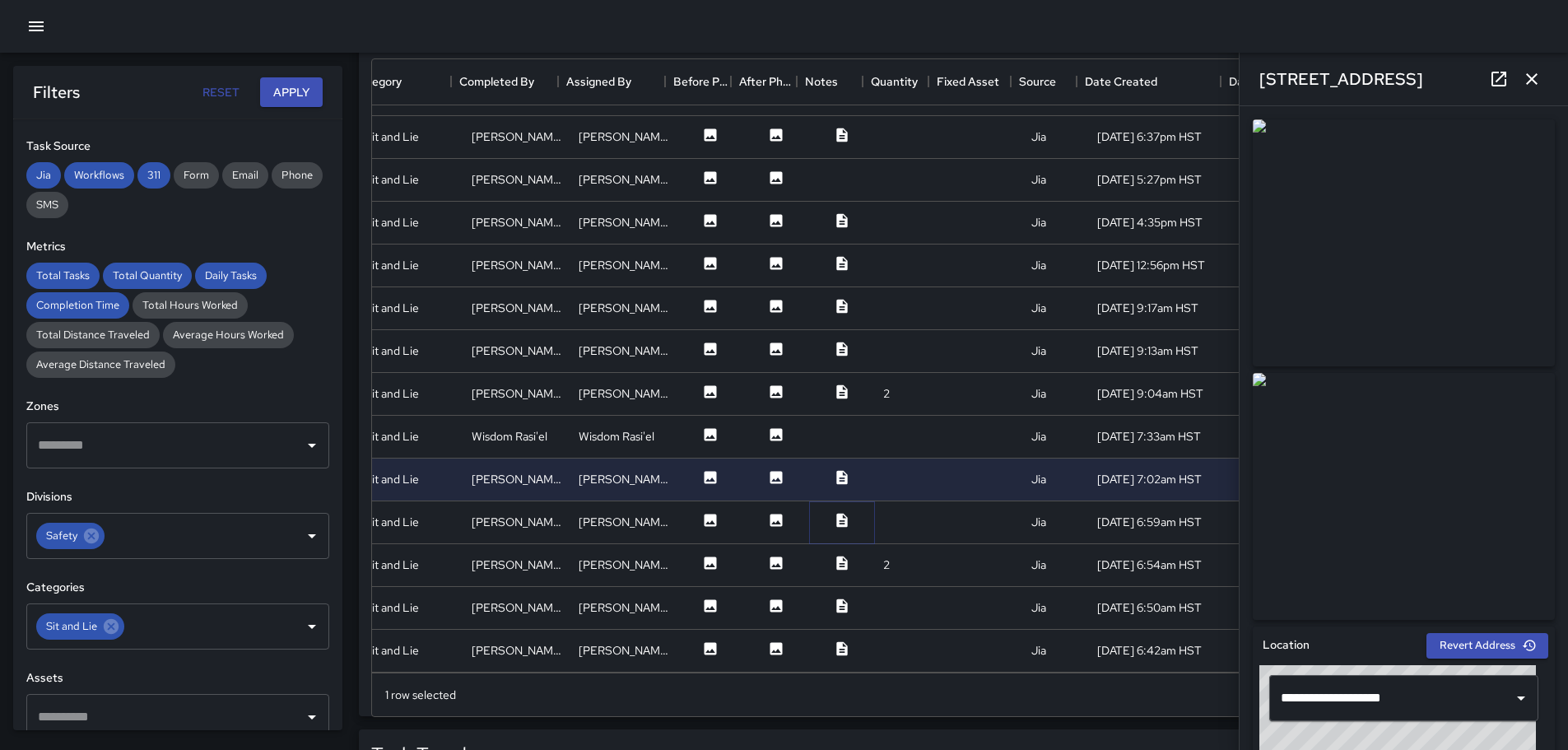
click at [835, 512] on icon at bounding box center [841, 520] width 16 height 16
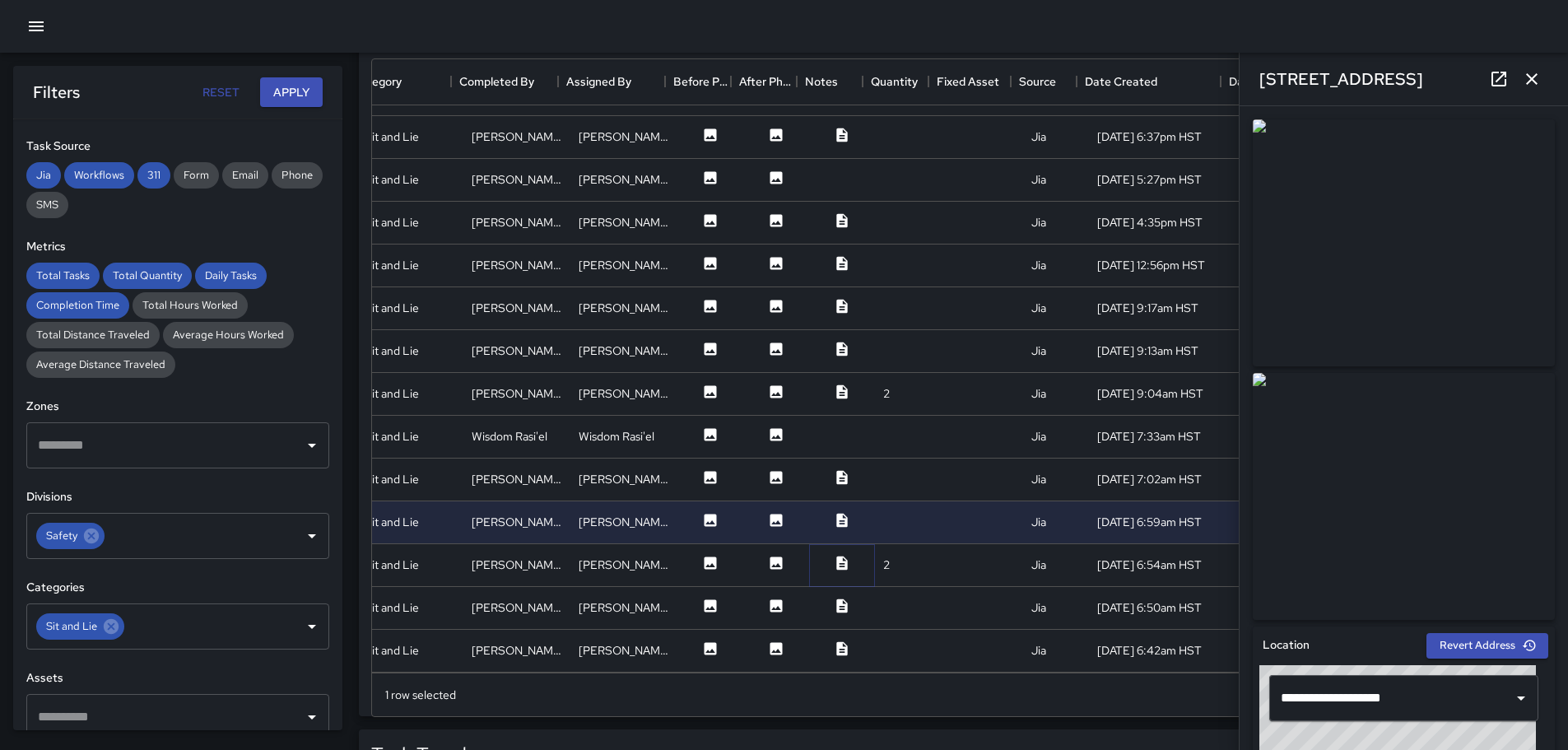
click at [836, 556] on icon at bounding box center [841, 563] width 11 height 14
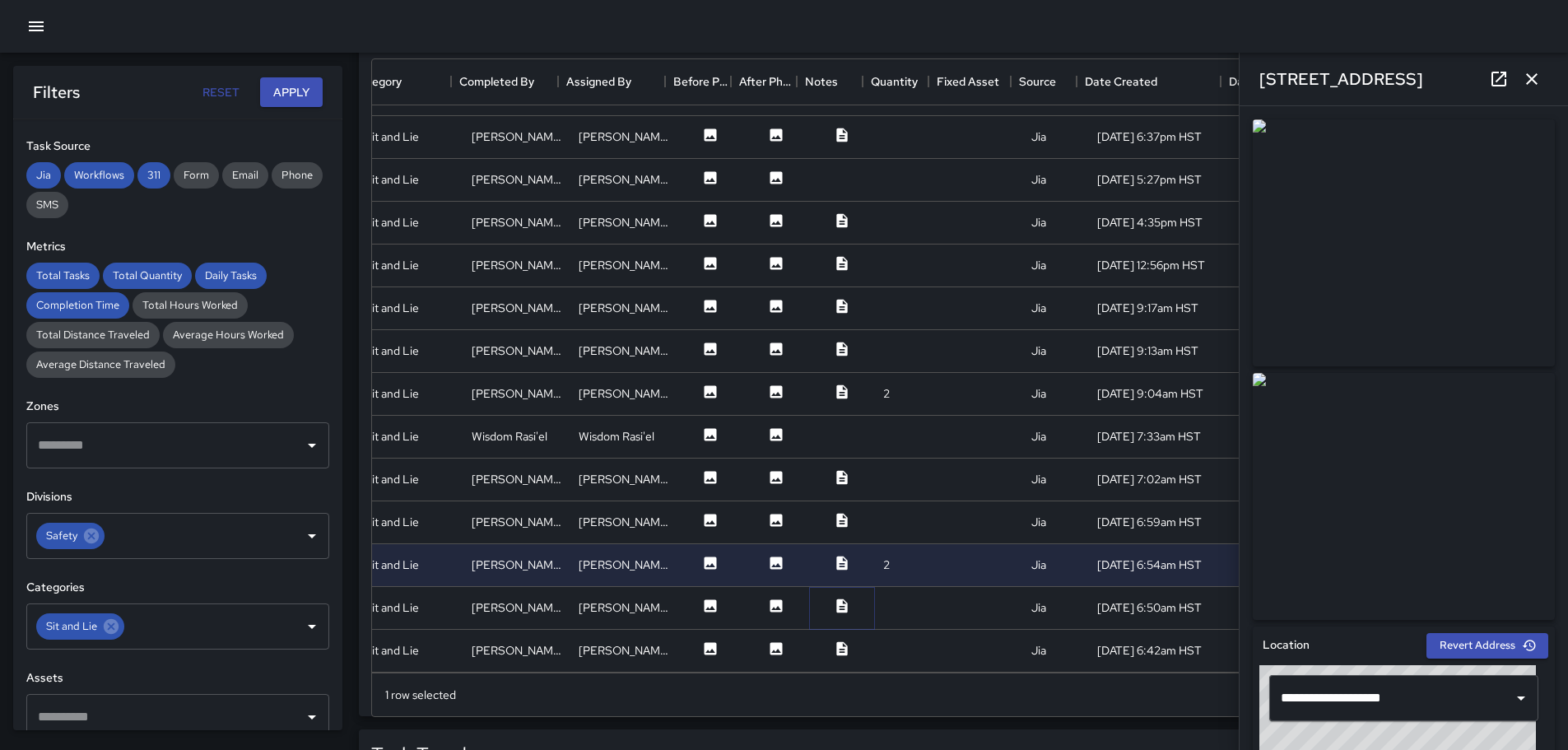
click at [834, 598] on icon at bounding box center [841, 605] width 16 height 16
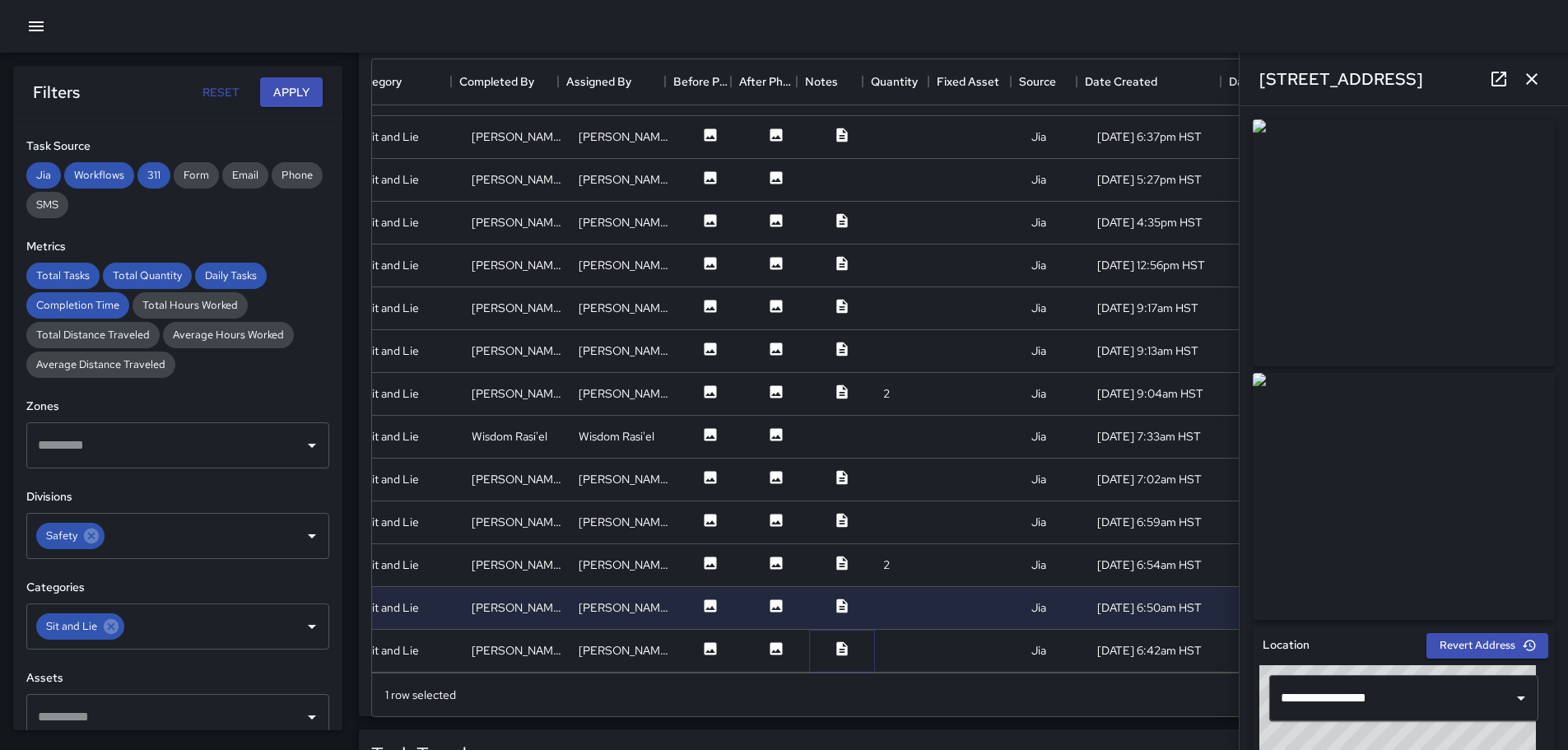
click at [836, 642] on icon at bounding box center [841, 649] width 11 height 14
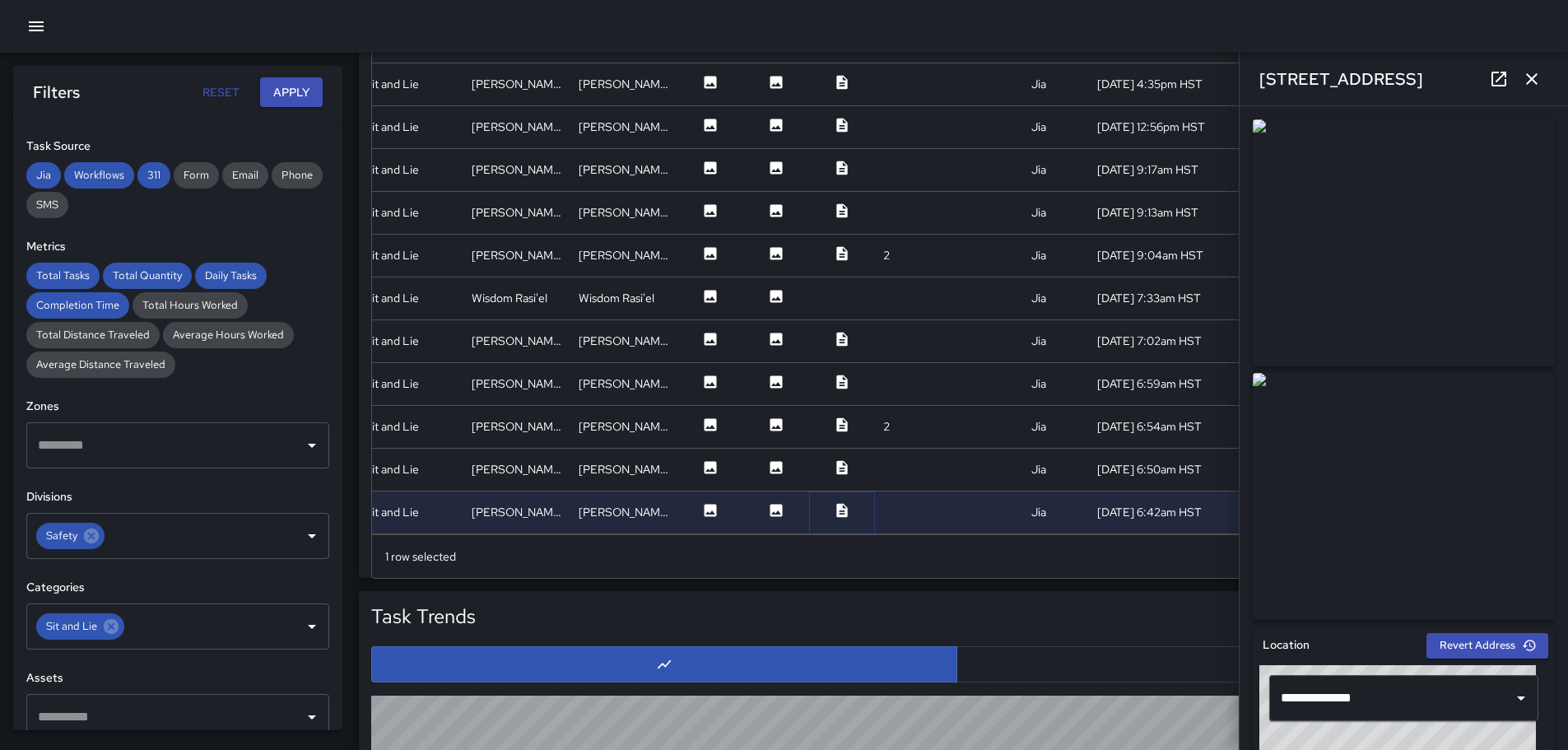
scroll to position [1097, 0]
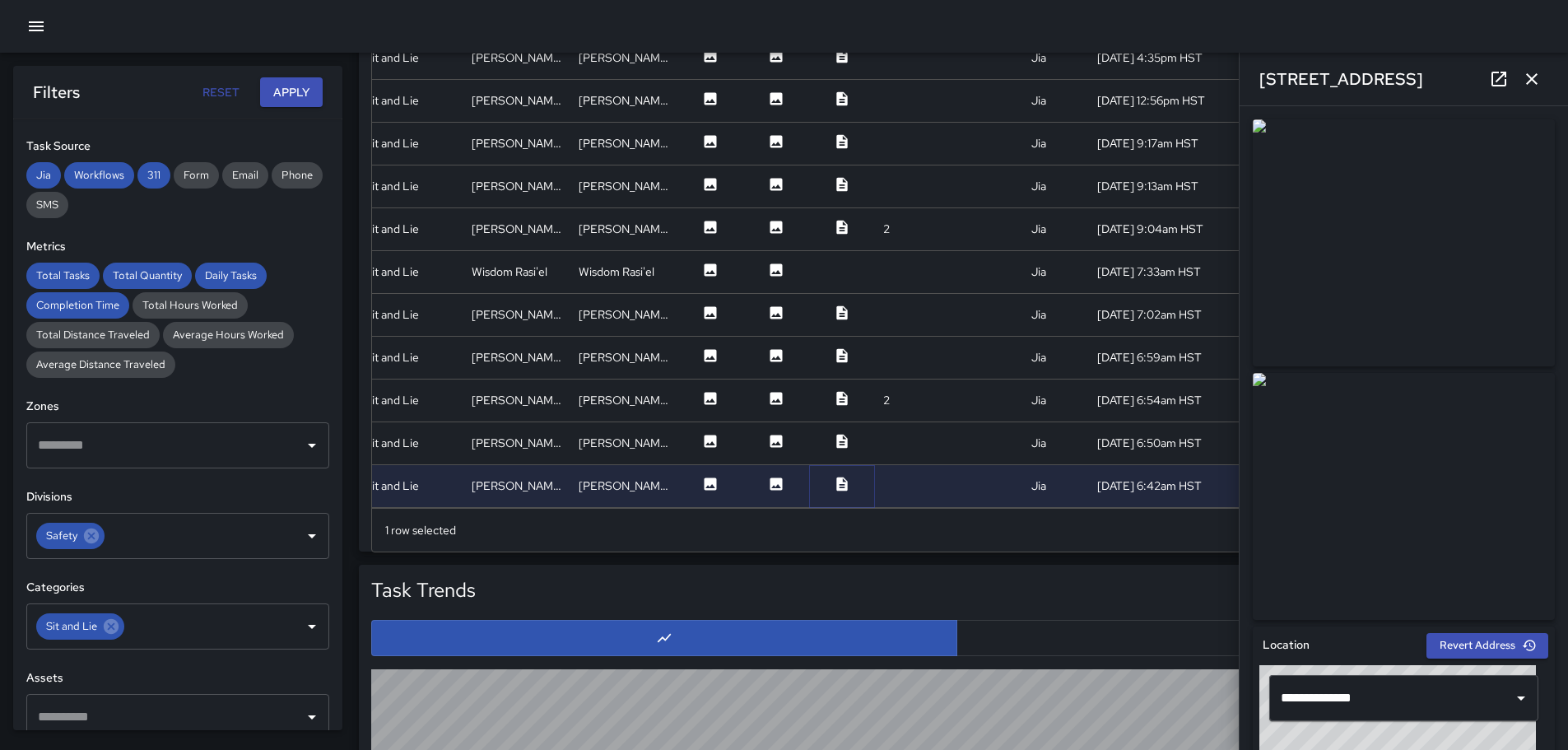
click at [834, 476] on icon at bounding box center [841, 484] width 16 height 16
click at [834, 433] on icon at bounding box center [841, 441] width 16 height 16
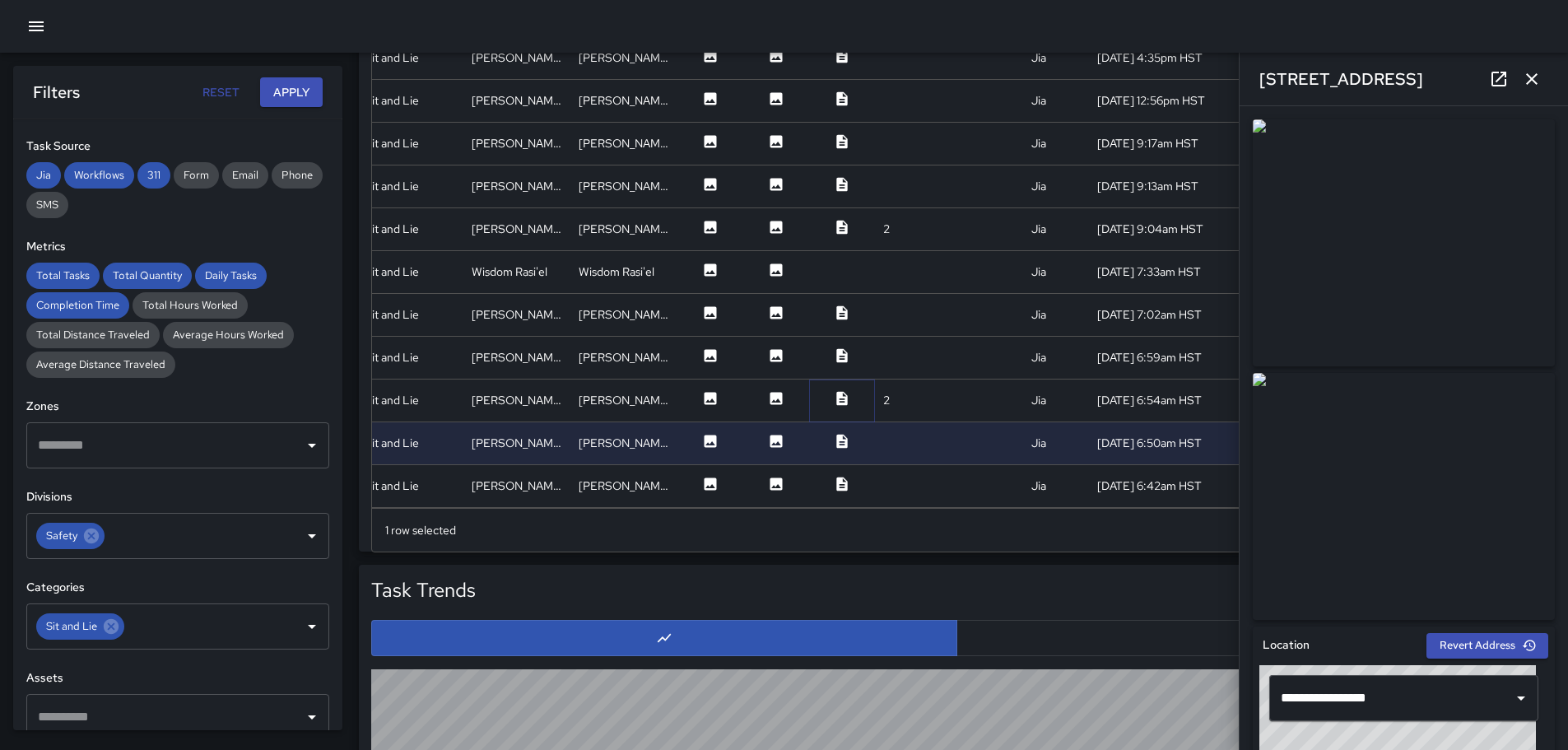
click at [836, 392] on icon at bounding box center [841, 398] width 11 height 14
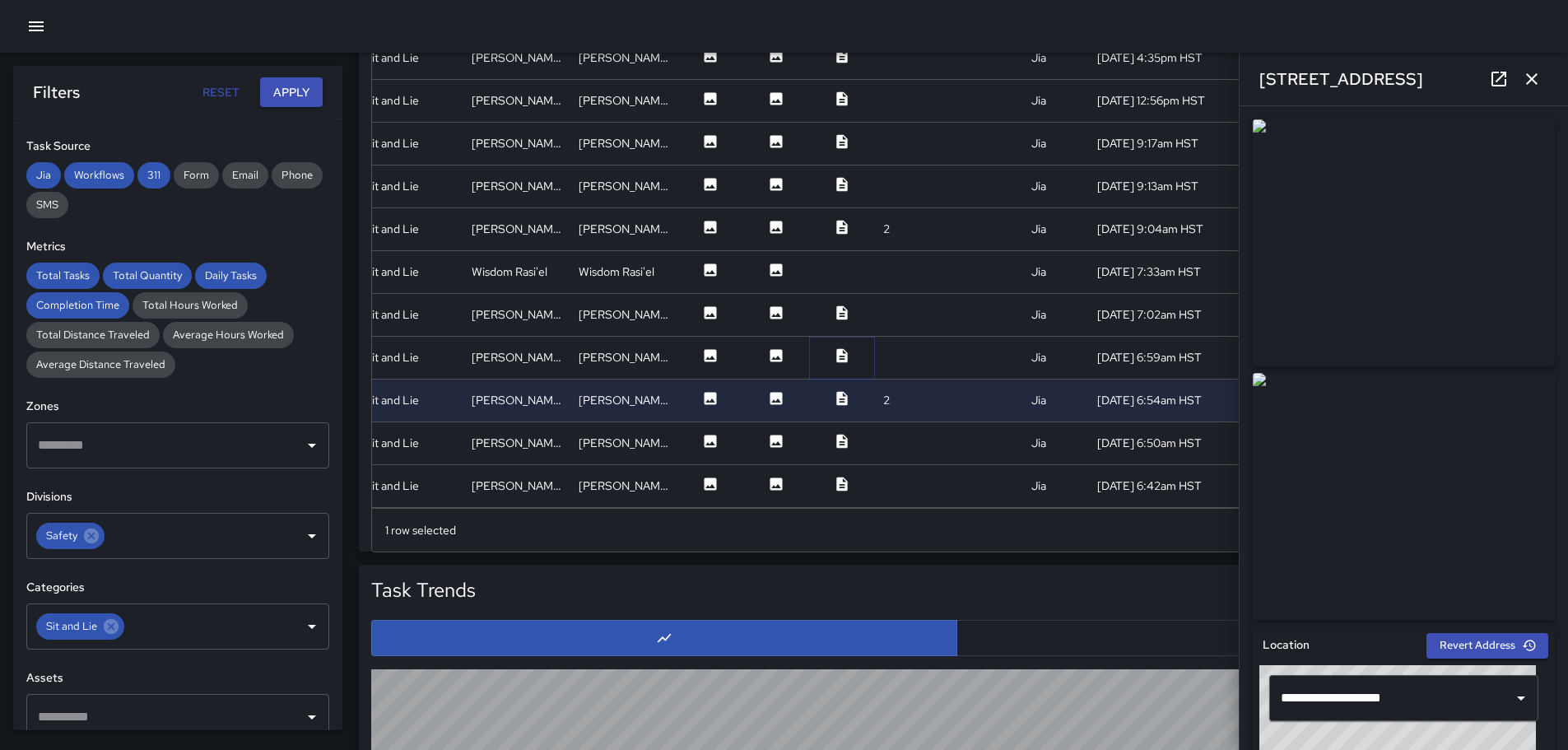
click at [834, 347] on icon at bounding box center [841, 355] width 16 height 16
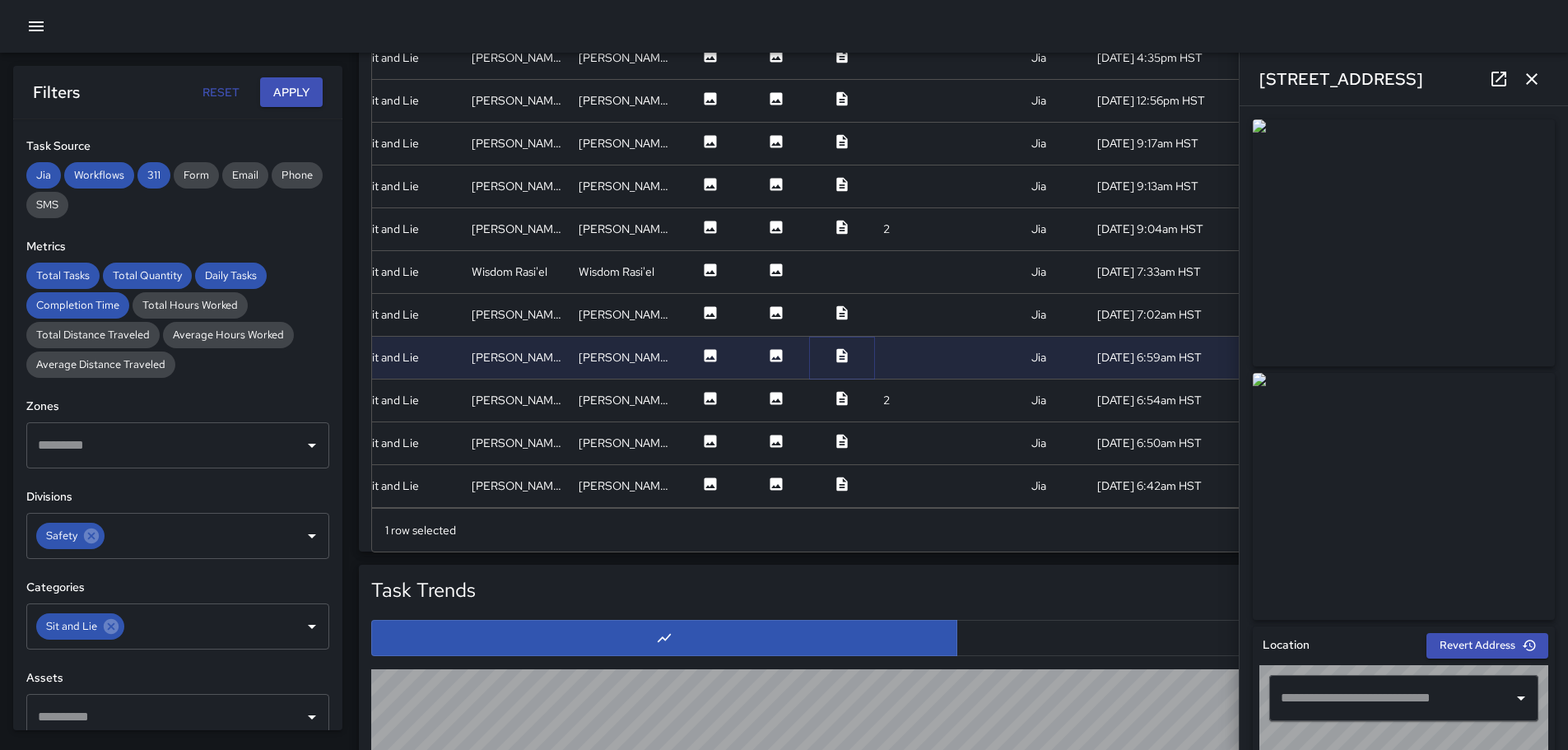
type input "**********"
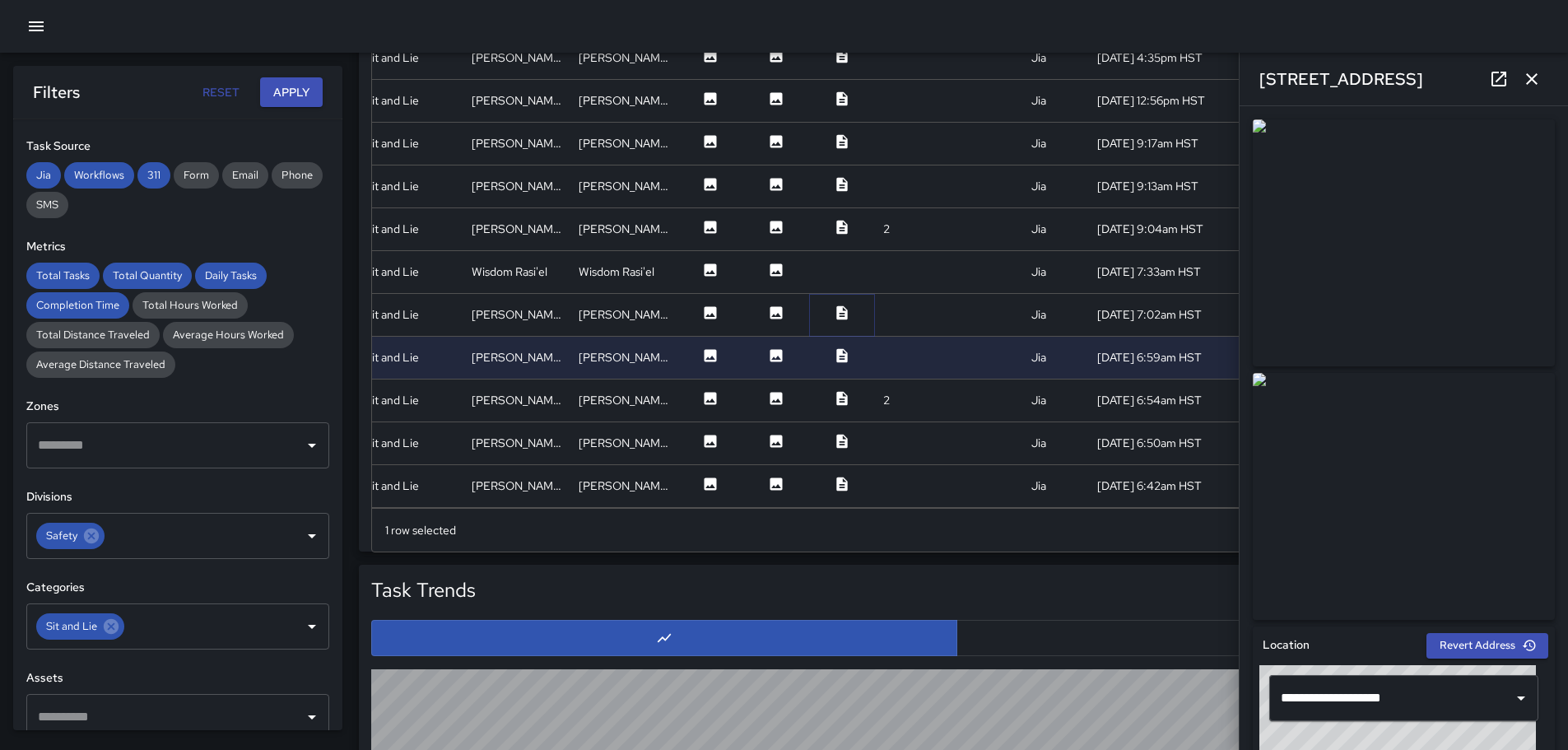
click at [819, 305] on button at bounding box center [842, 315] width 49 height 20
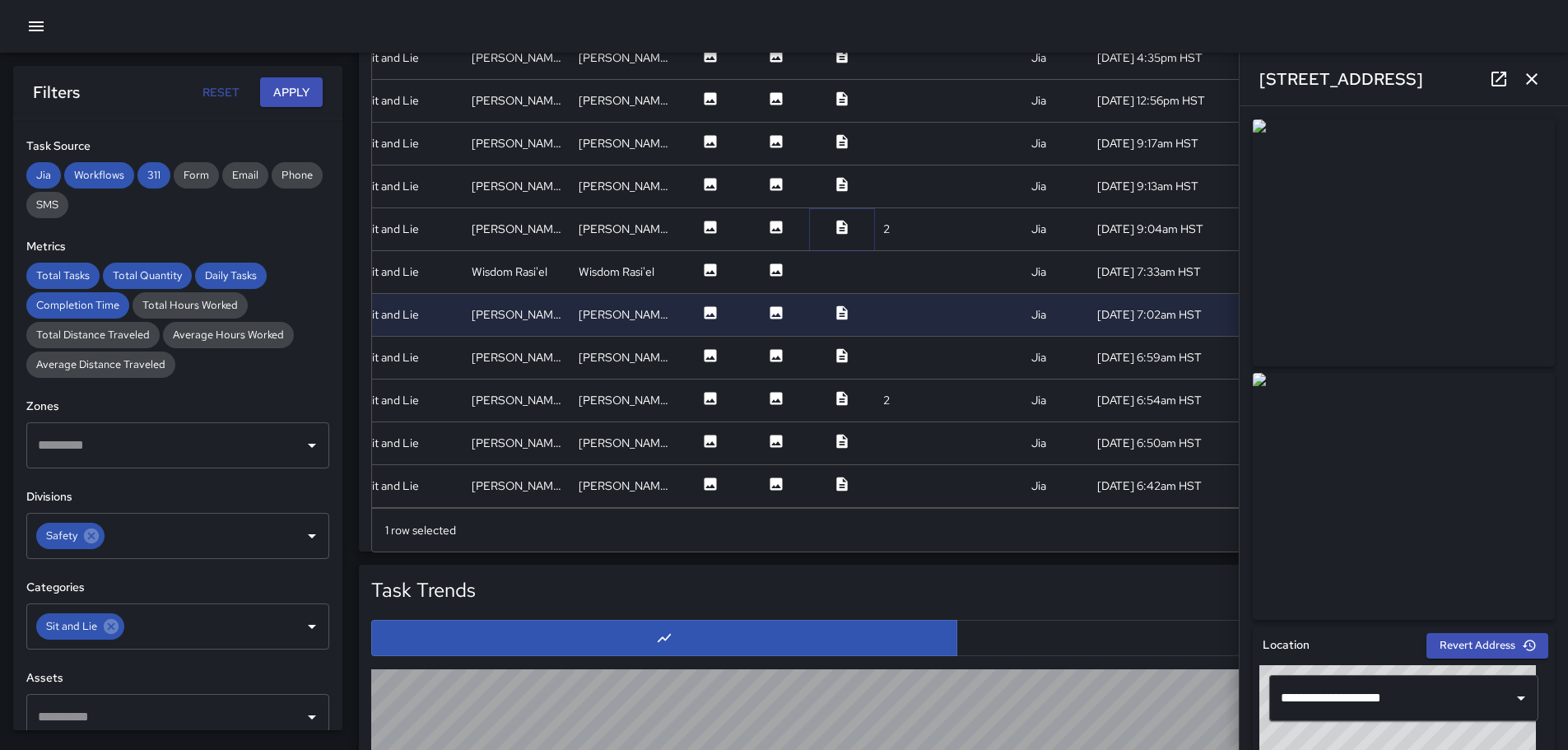
click at [836, 220] on icon at bounding box center [841, 226] width 11 height 14
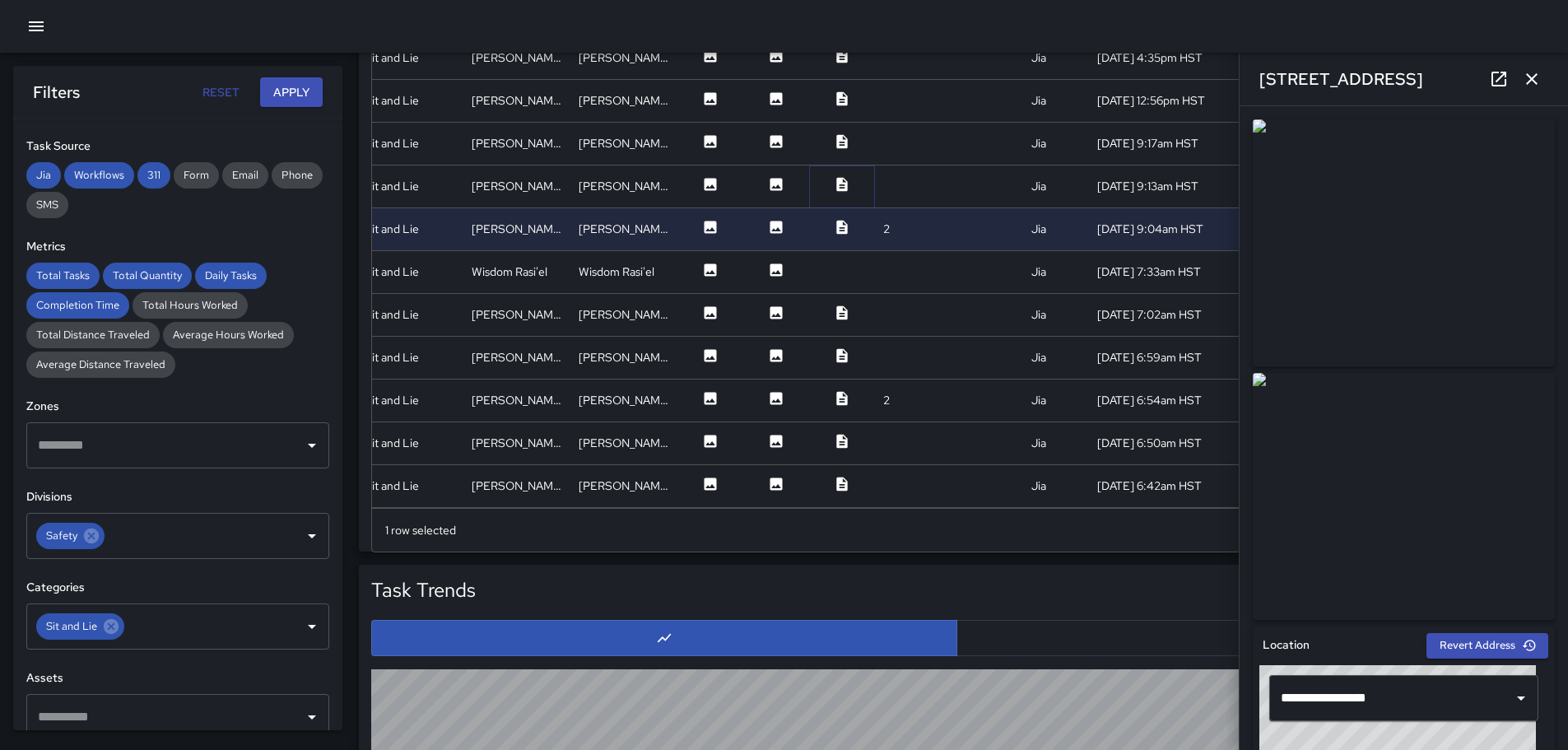
click at [836, 177] on icon at bounding box center [841, 184] width 11 height 14
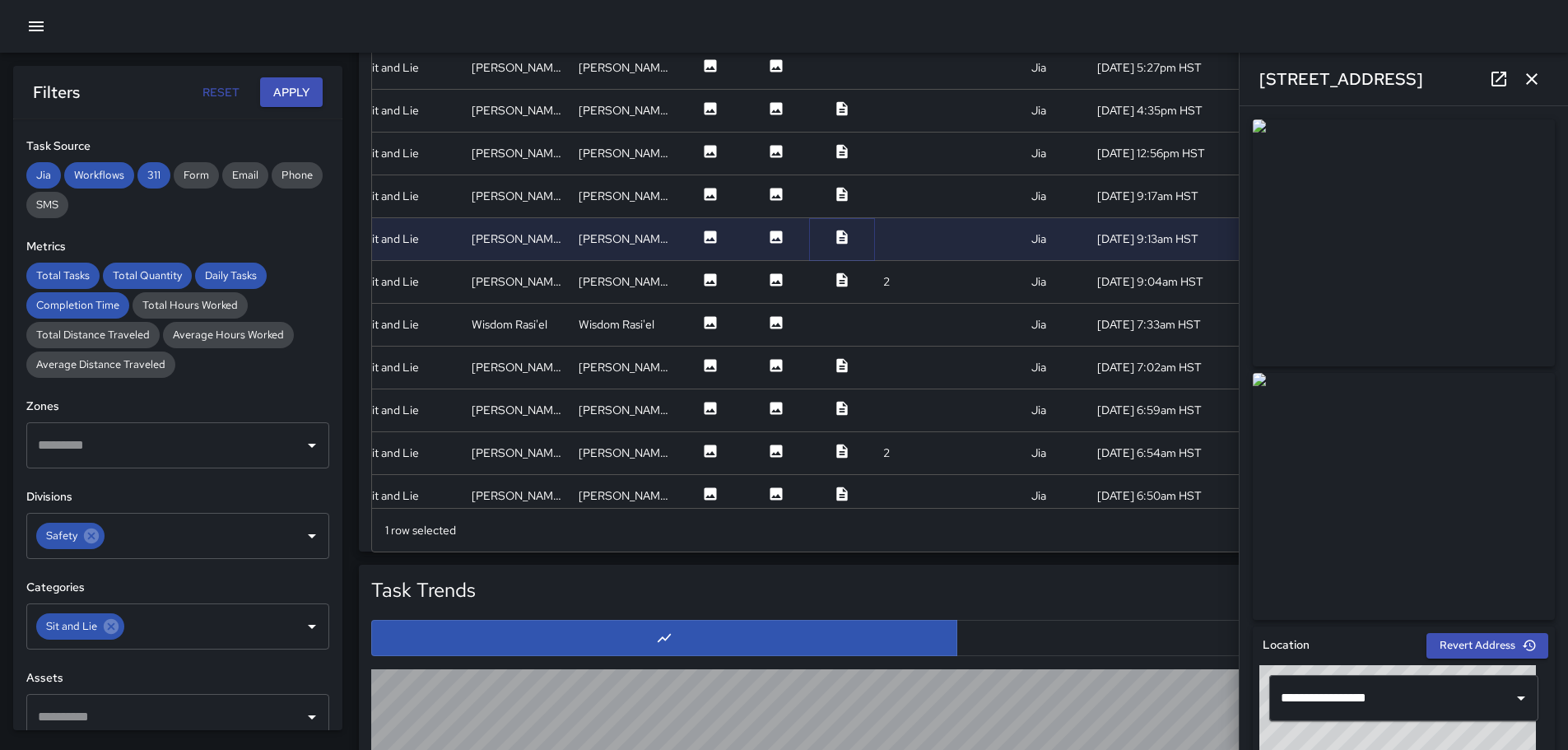
scroll to position [0, 304]
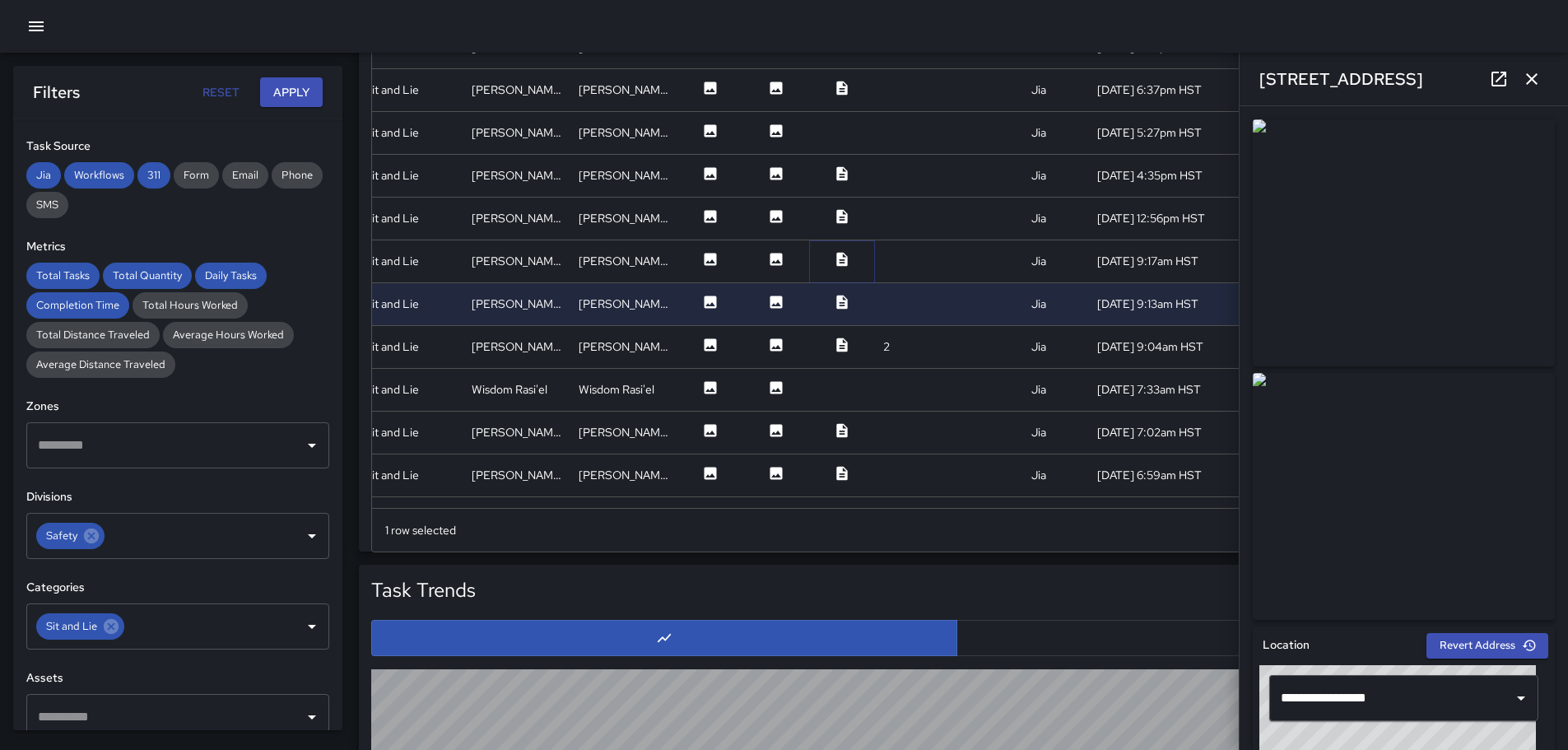
click at [836, 258] on icon at bounding box center [841, 259] width 11 height 14
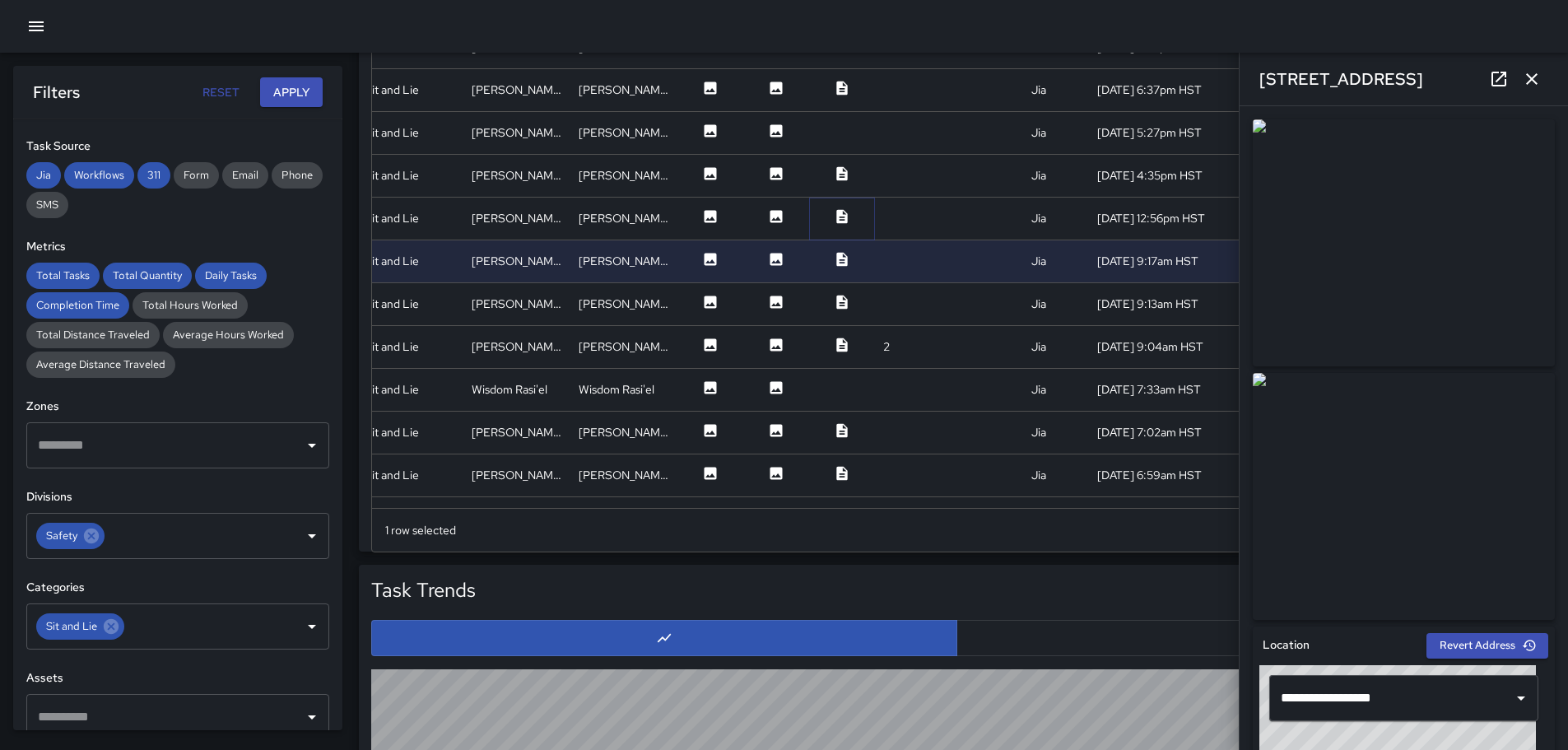
click at [834, 216] on icon at bounding box center [841, 216] width 16 height 16
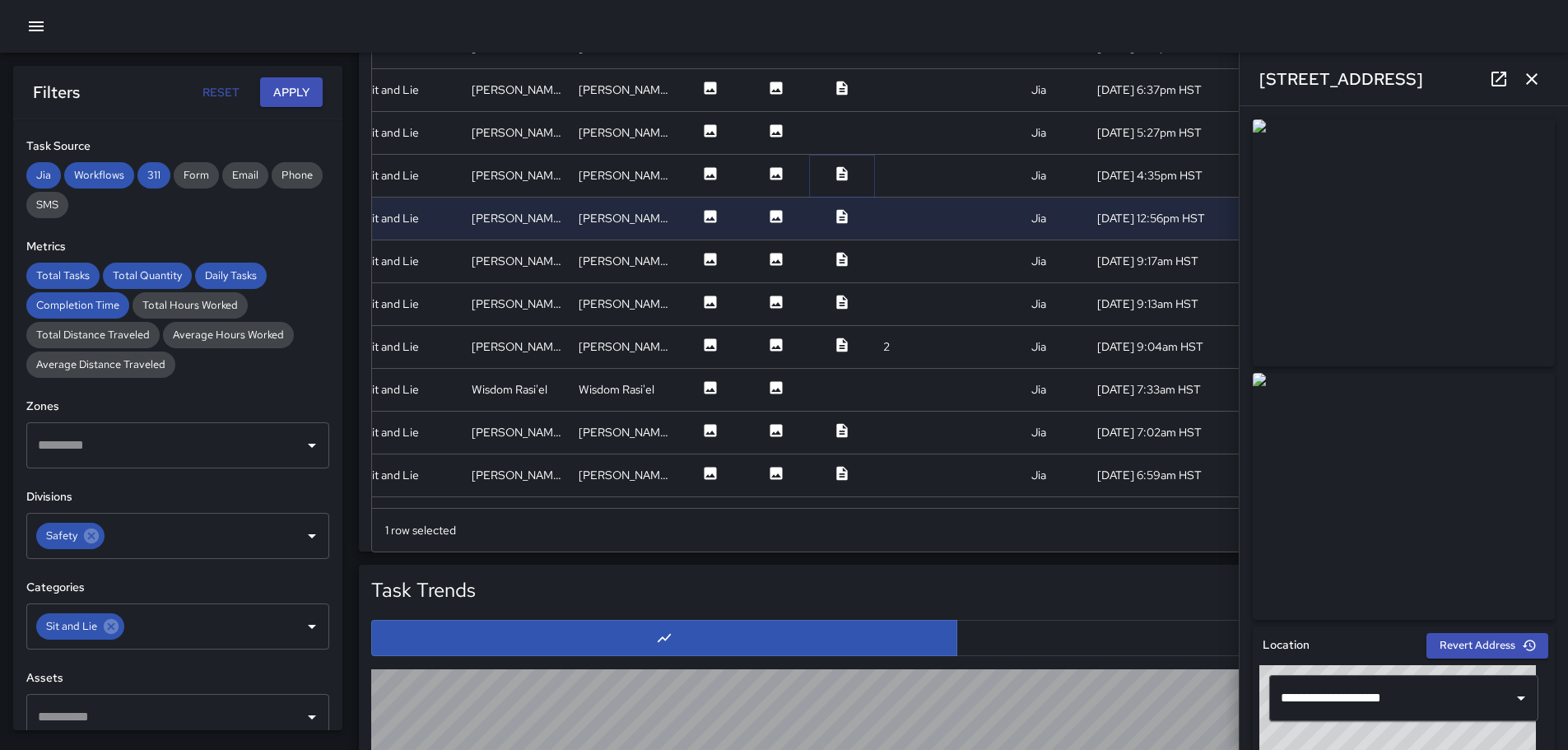
click at [834, 174] on icon at bounding box center [841, 173] width 16 height 16
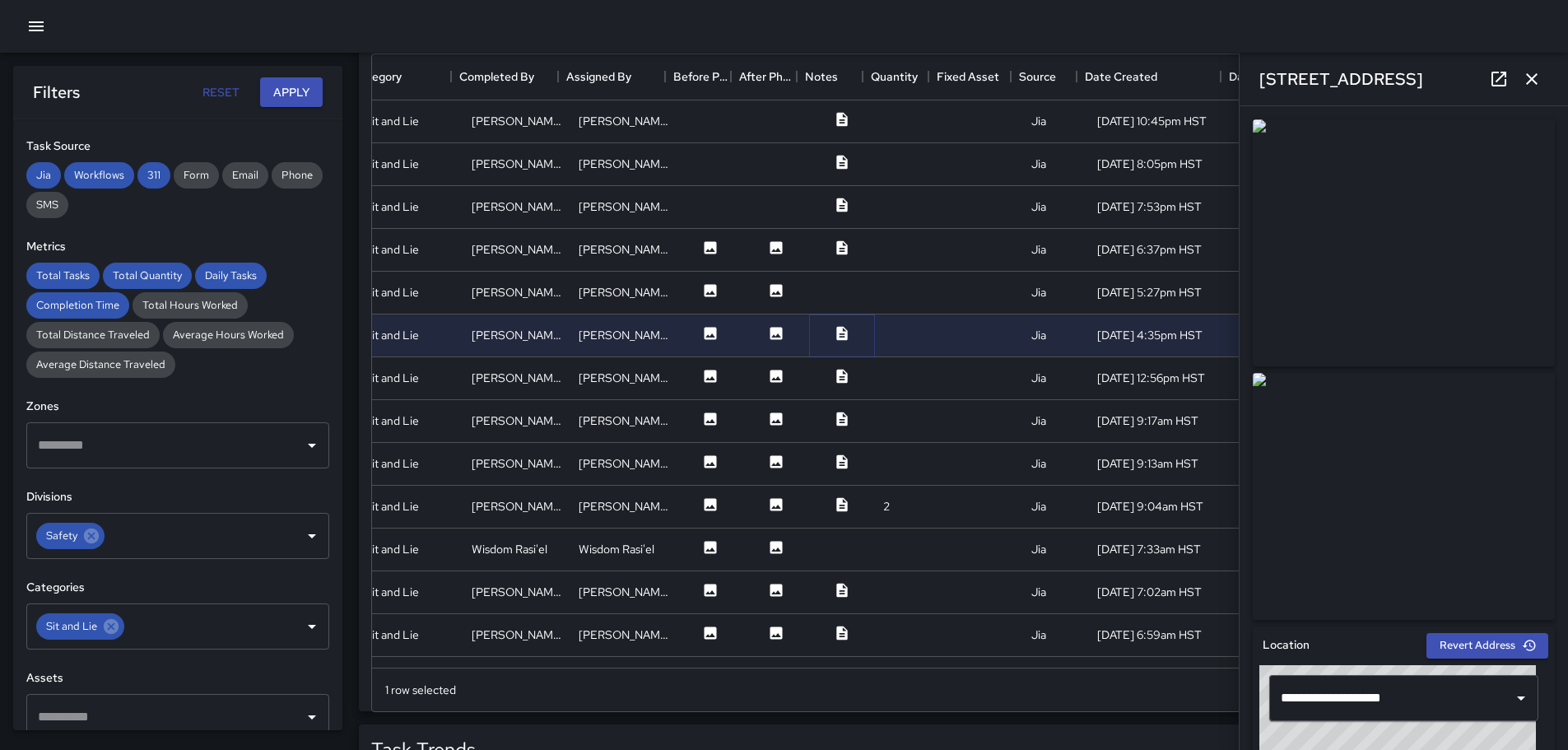
scroll to position [932, 0]
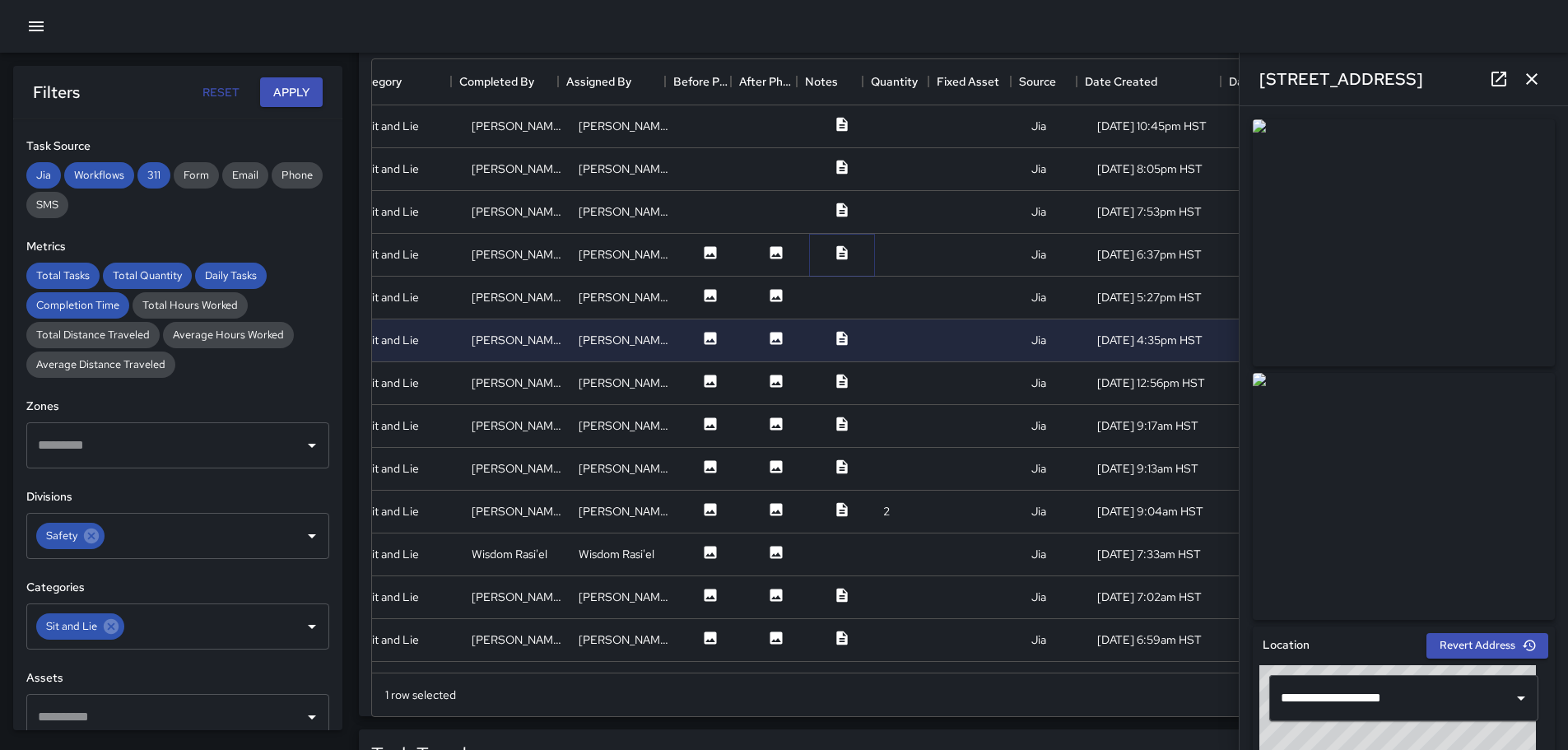
click at [834, 249] on icon at bounding box center [841, 252] width 16 height 16
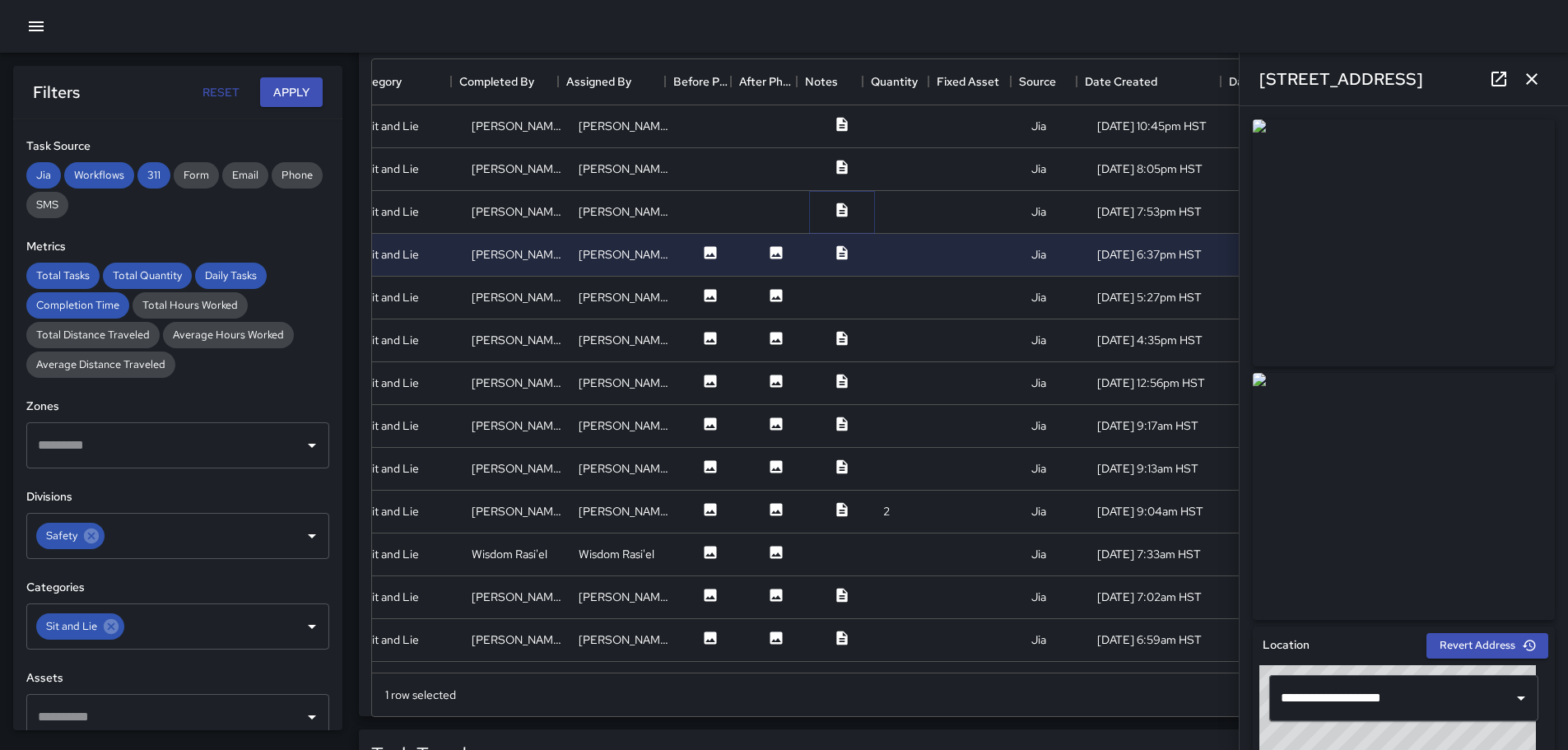
click at [834, 214] on icon at bounding box center [841, 209] width 16 height 16
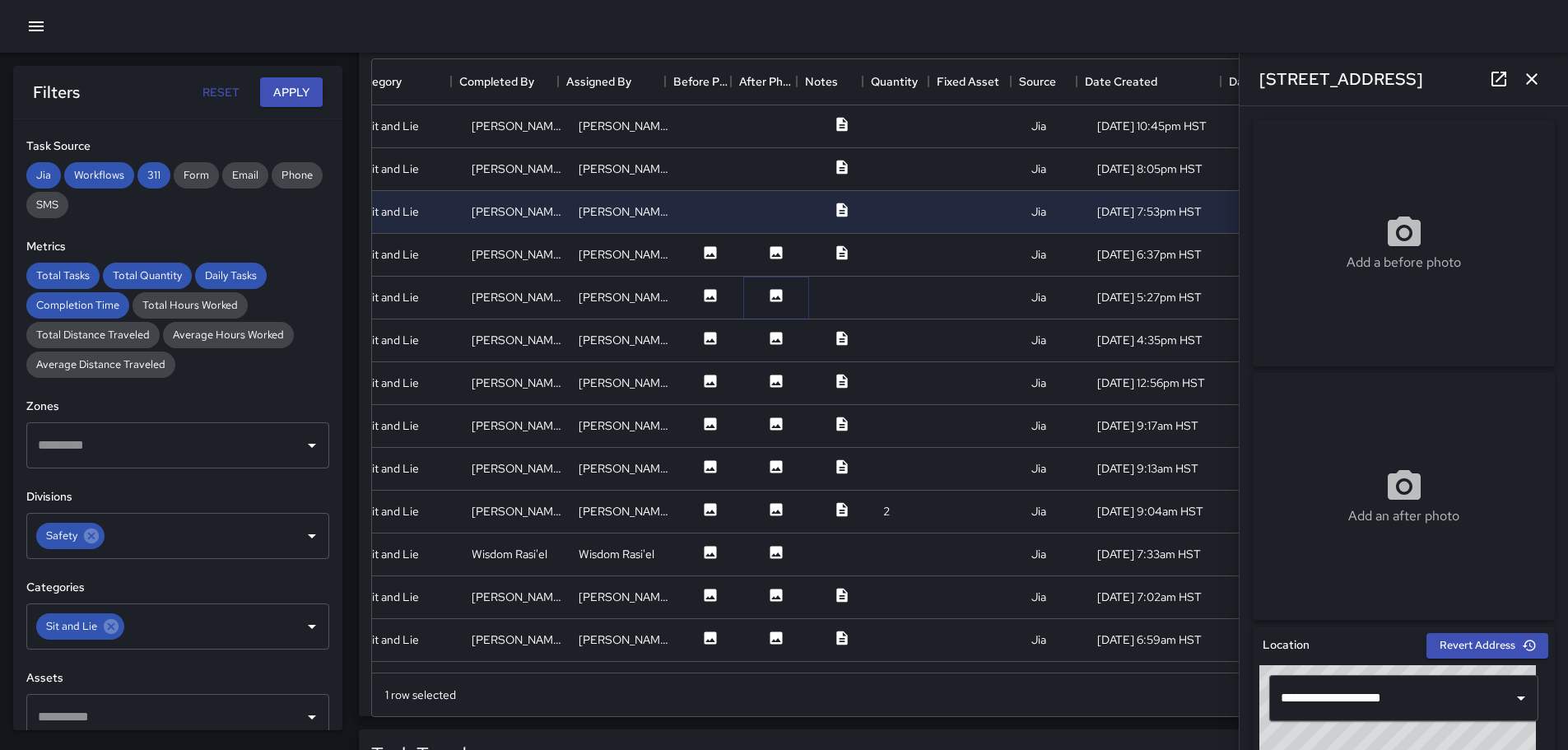
click at [770, 294] on icon at bounding box center [776, 295] width 13 height 13
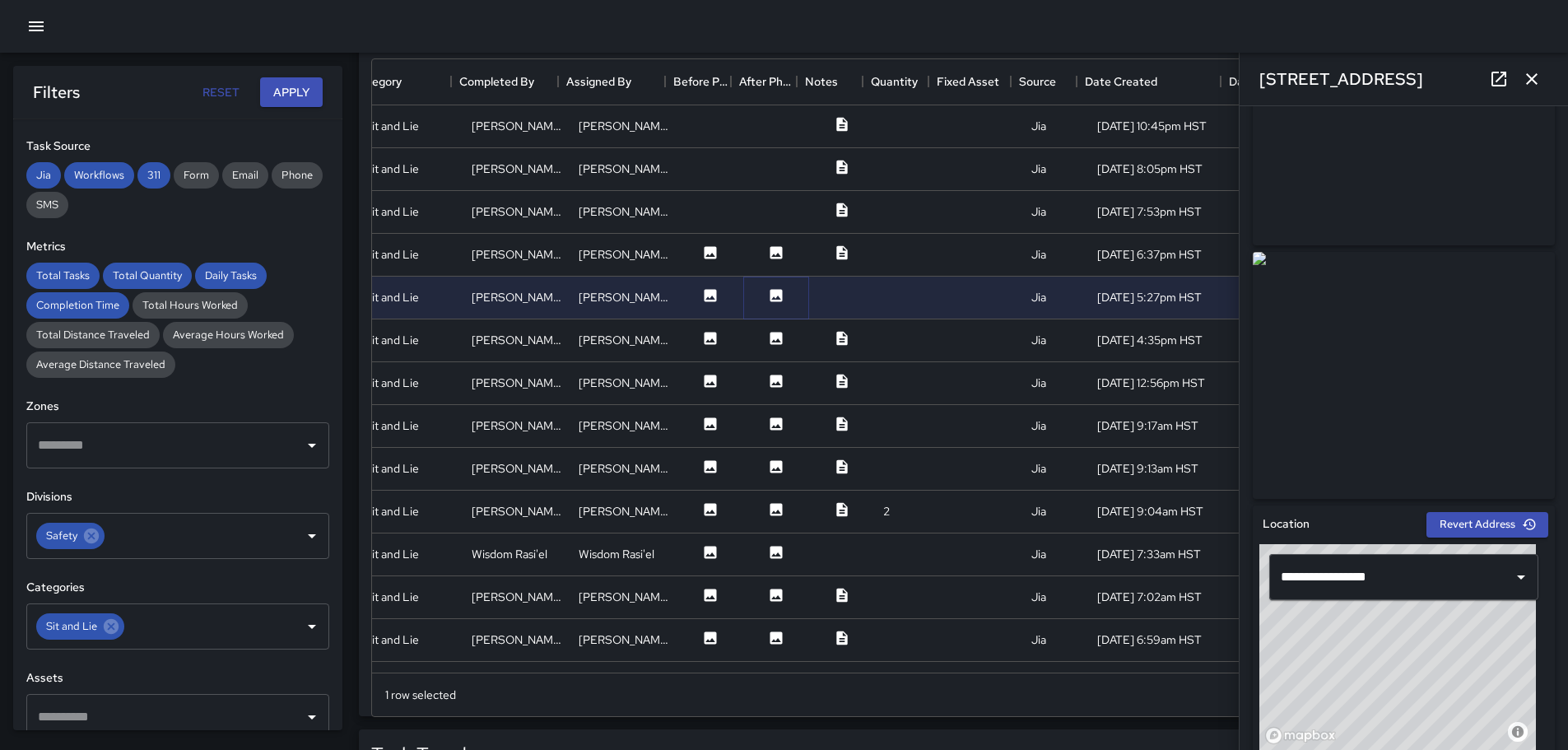
scroll to position [0, 0]
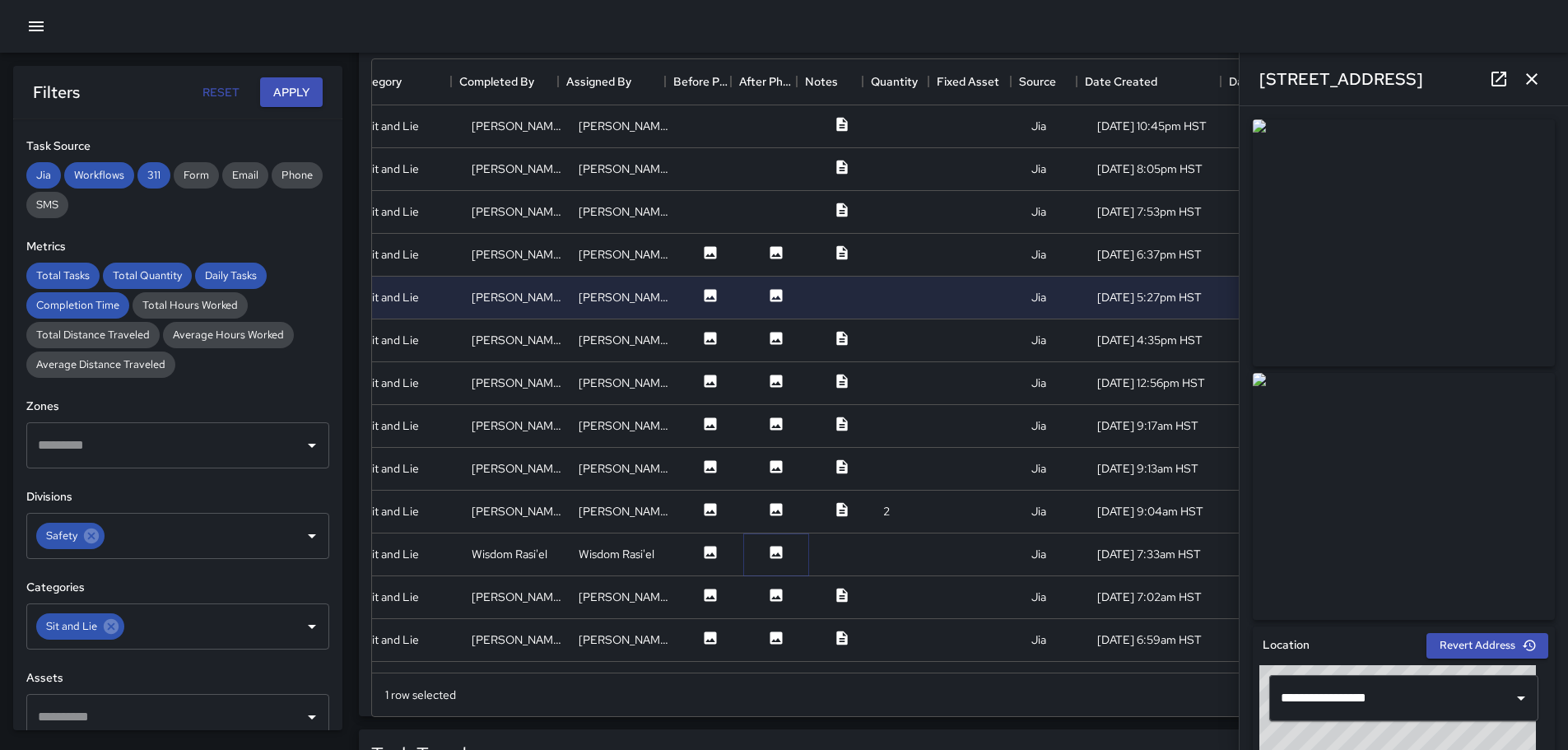
click at [770, 551] on icon at bounding box center [776, 552] width 13 height 13
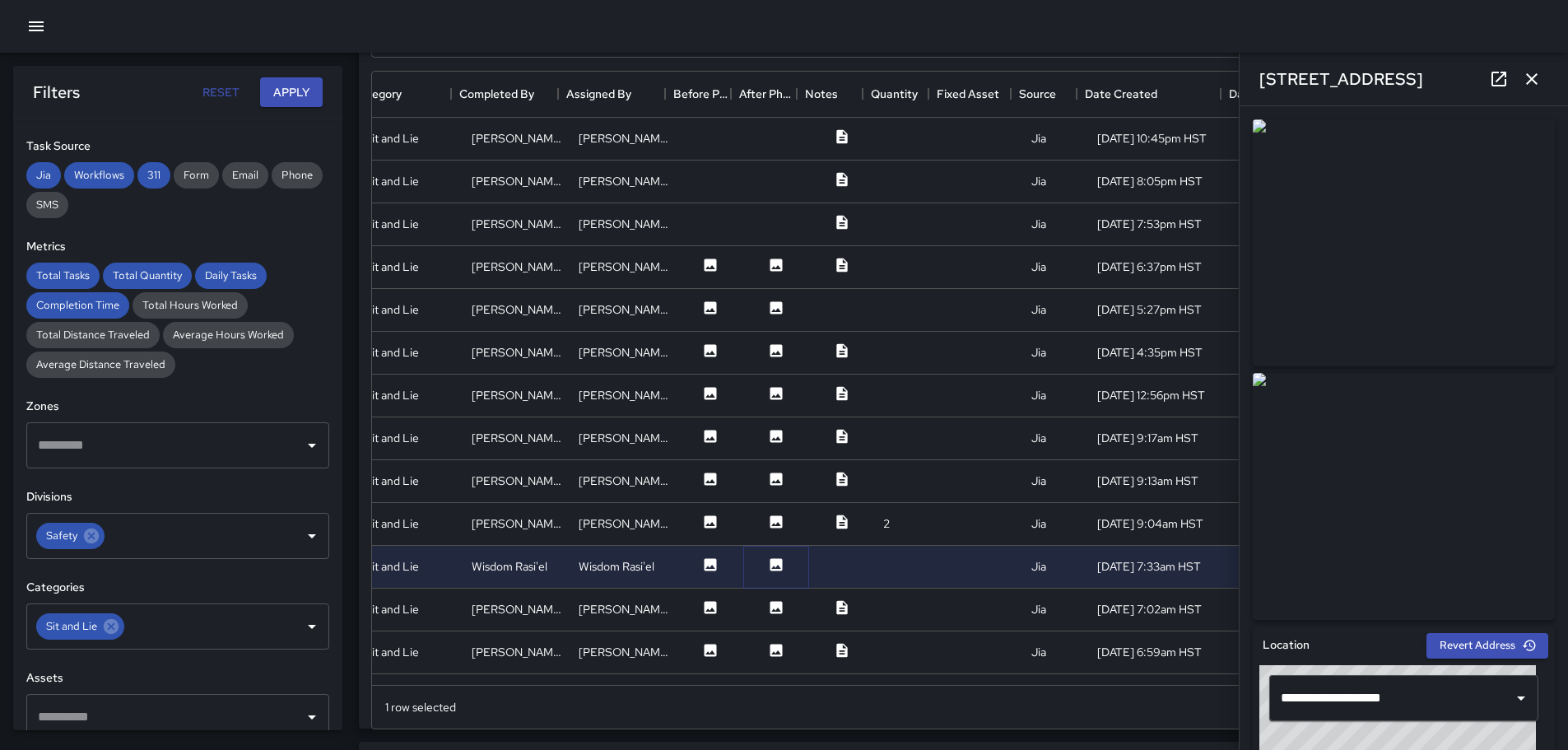
scroll to position [908, 0]
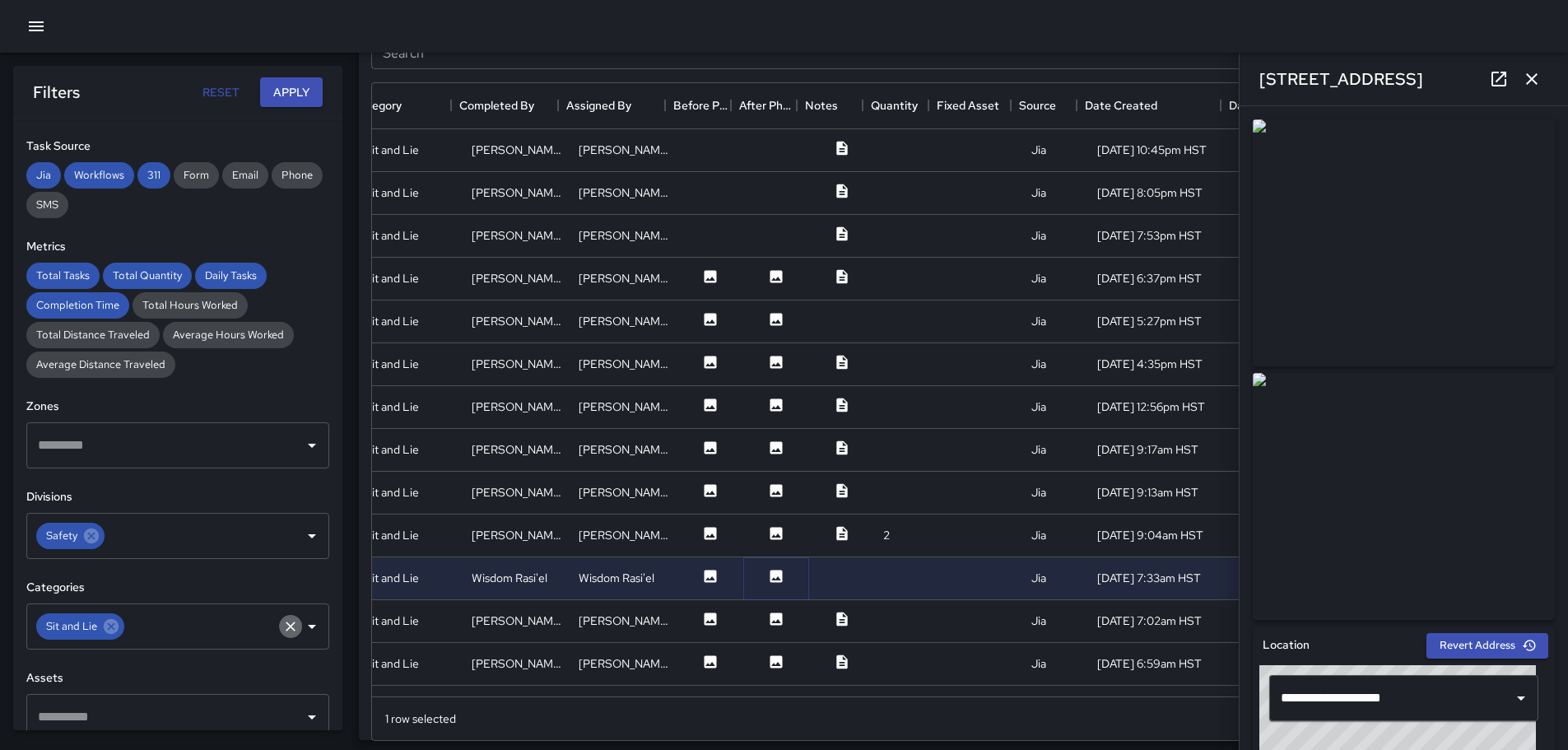
click at [282, 623] on icon "Clear" at bounding box center [290, 627] width 16 height 16
click at [302, 628] on icon "Open" at bounding box center [311, 627] width 20 height 20
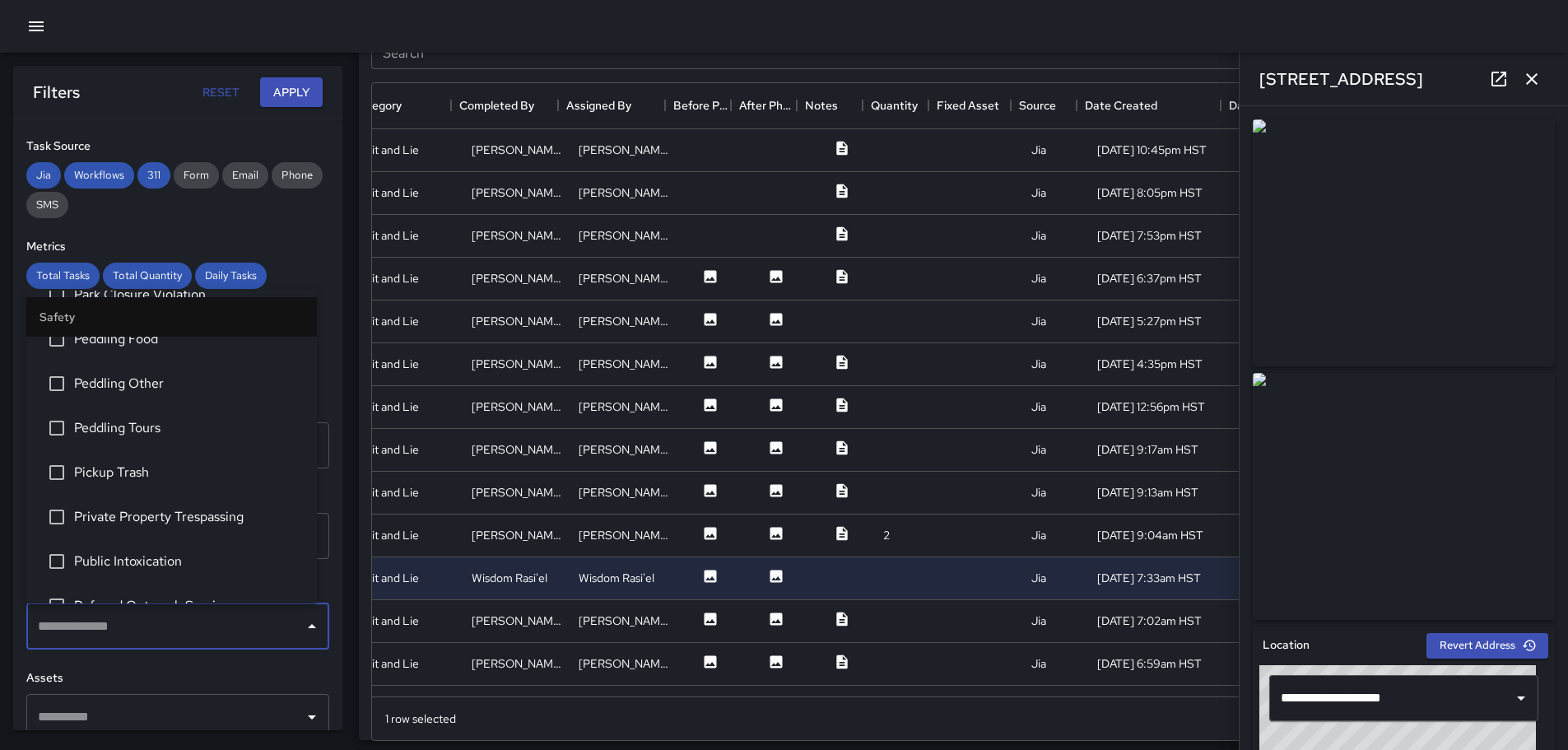
scroll to position [412, 0]
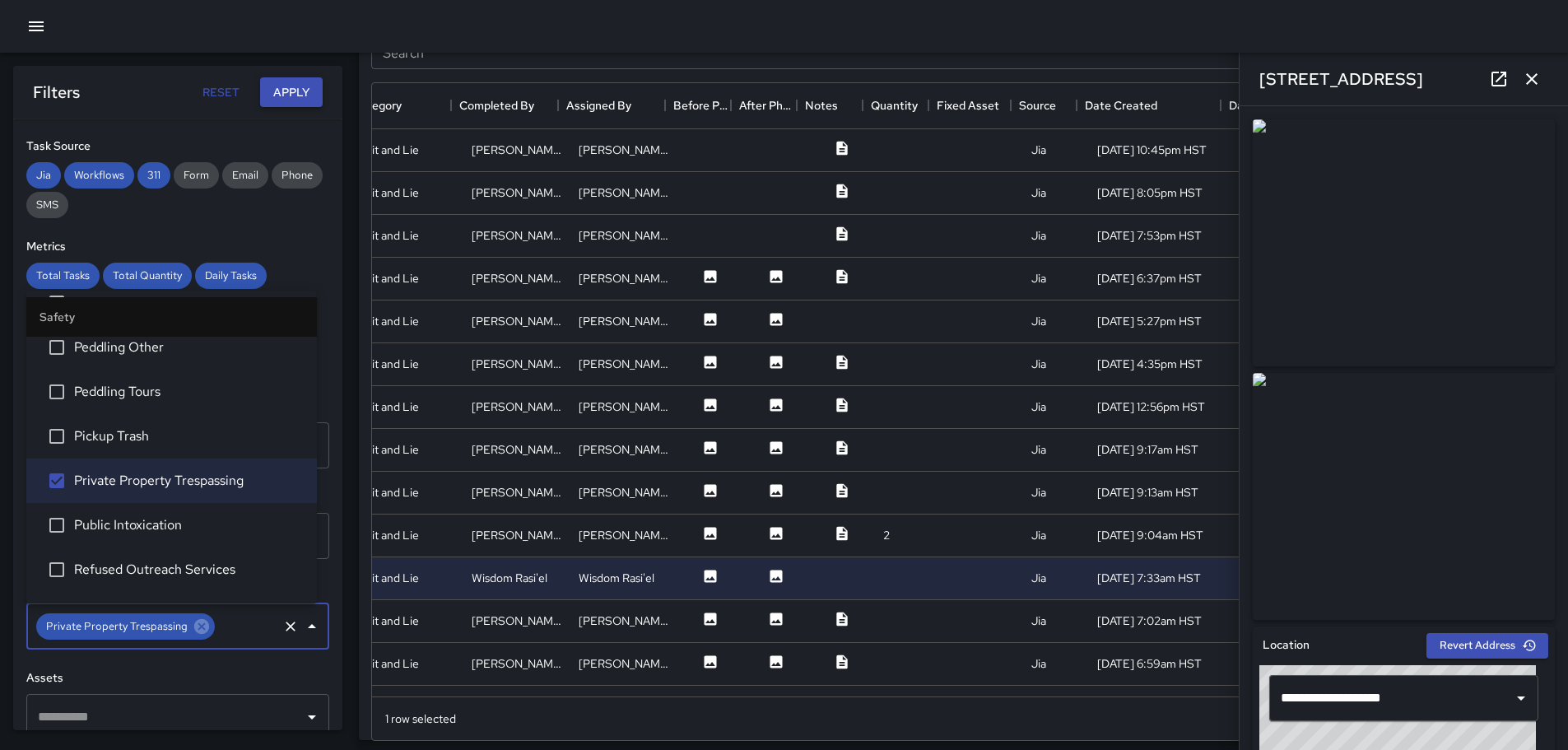
click at [287, 89] on button "Apply" at bounding box center [292, 93] width 63 height 31
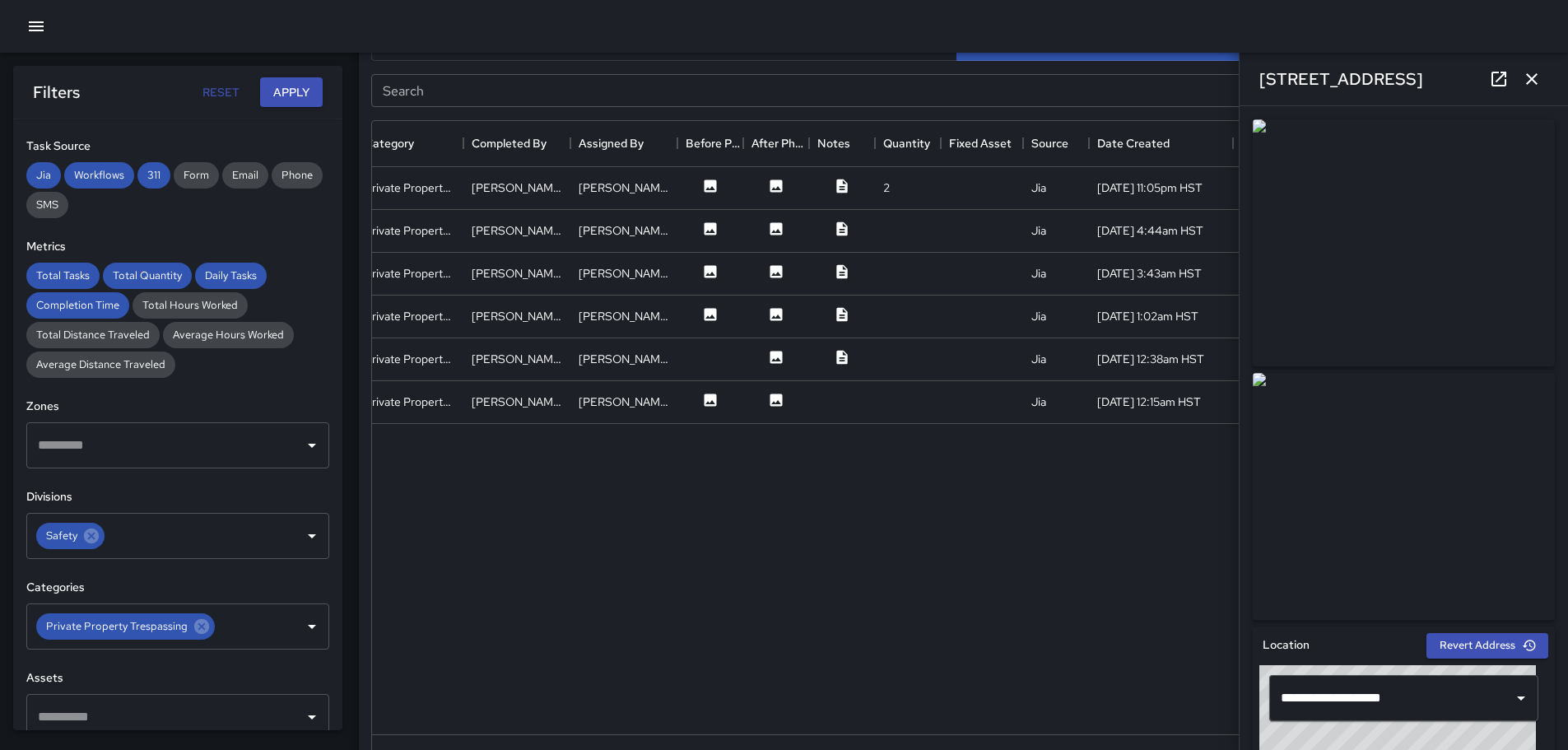
scroll to position [890, 0]
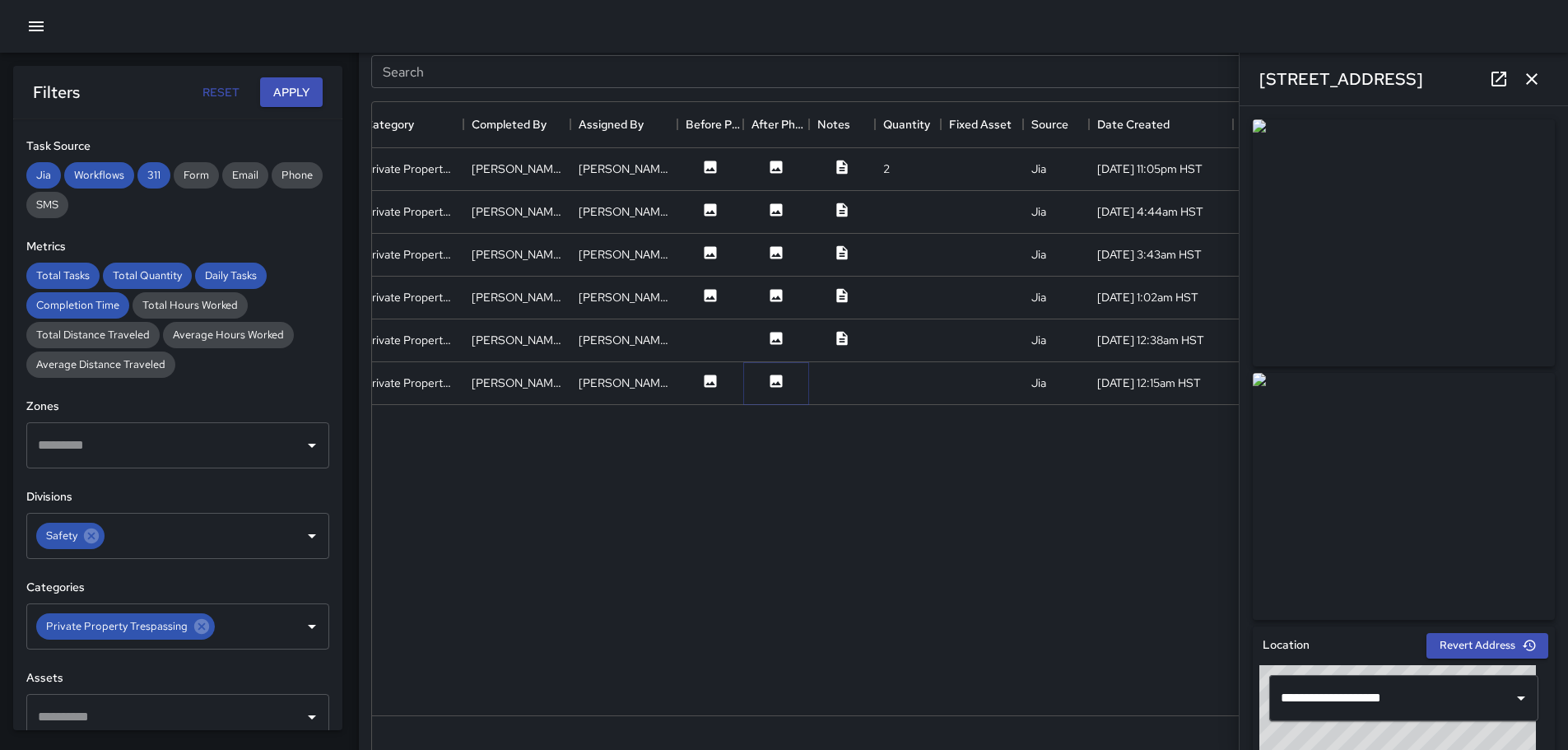
click at [778, 381] on icon at bounding box center [776, 381] width 13 height 13
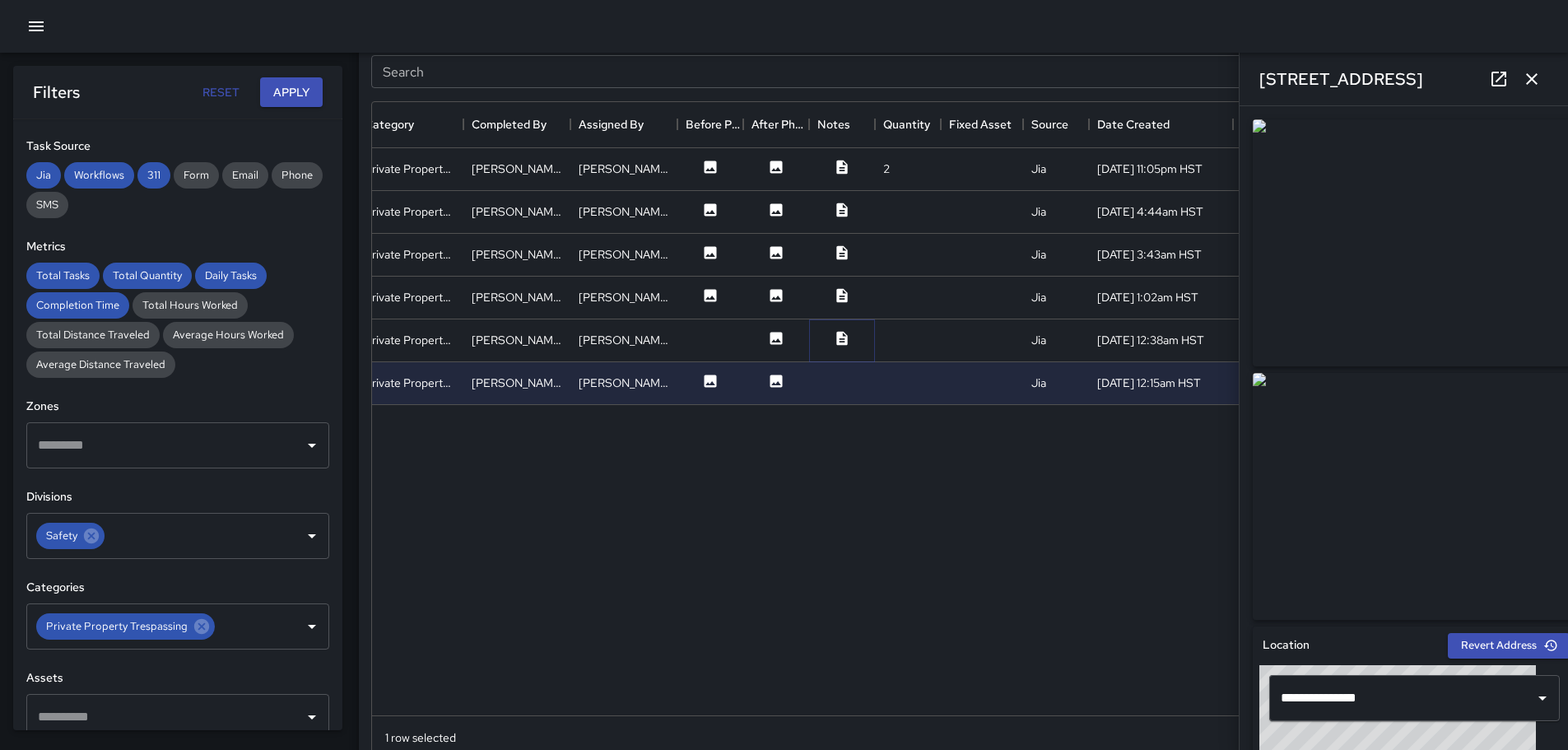
click at [841, 338] on icon at bounding box center [841, 338] width 11 height 14
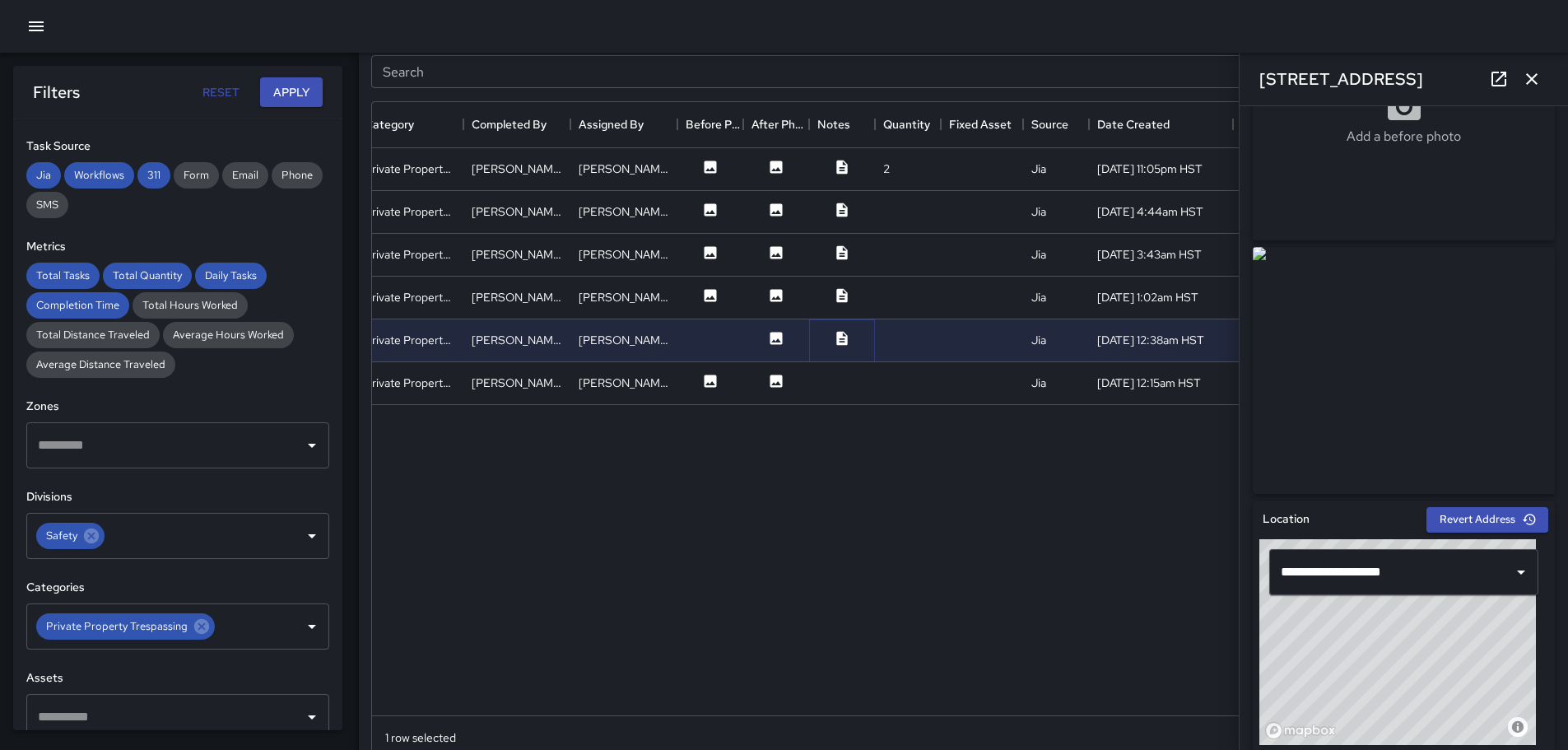
scroll to position [0, 0]
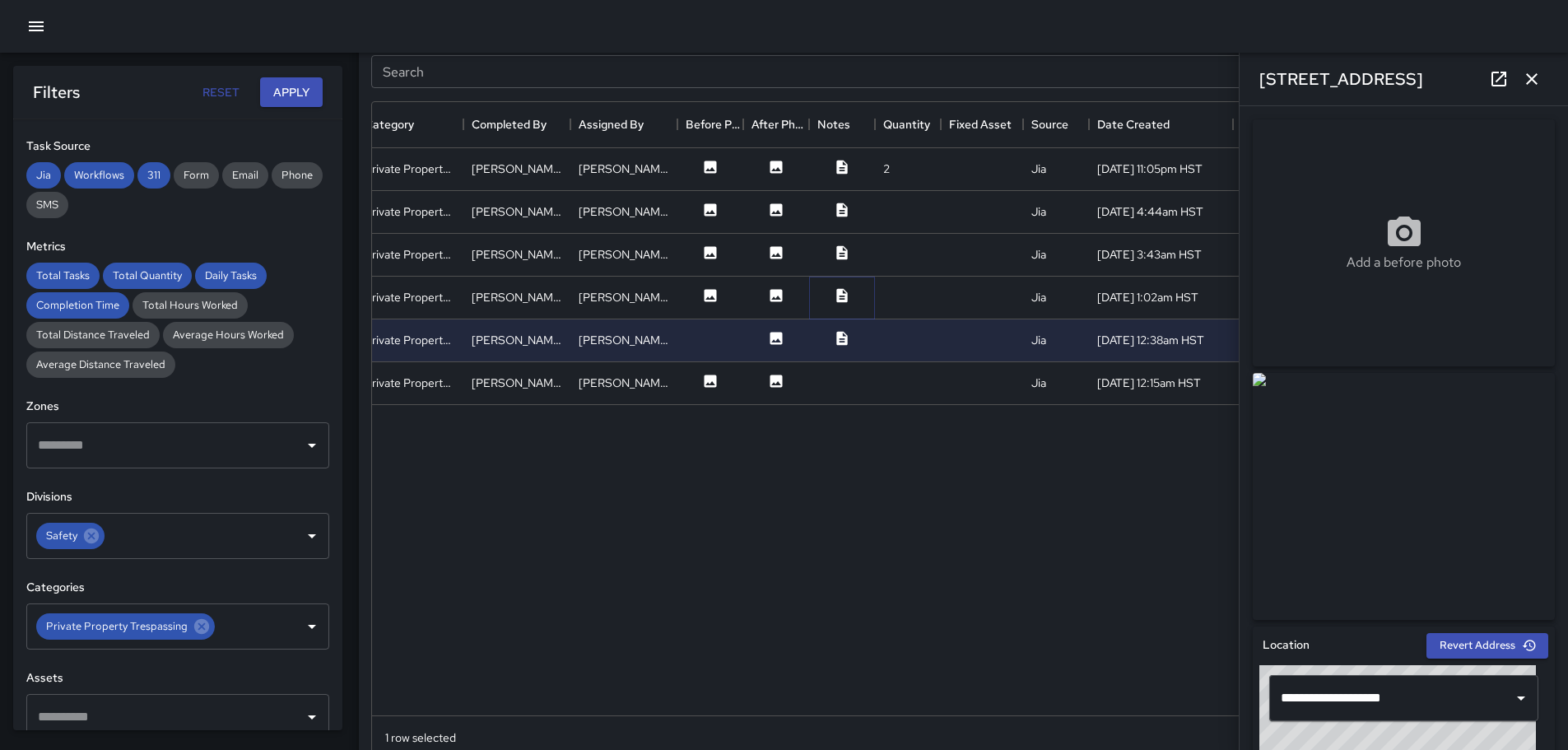
click at [835, 295] on icon at bounding box center [841, 295] width 16 height 16
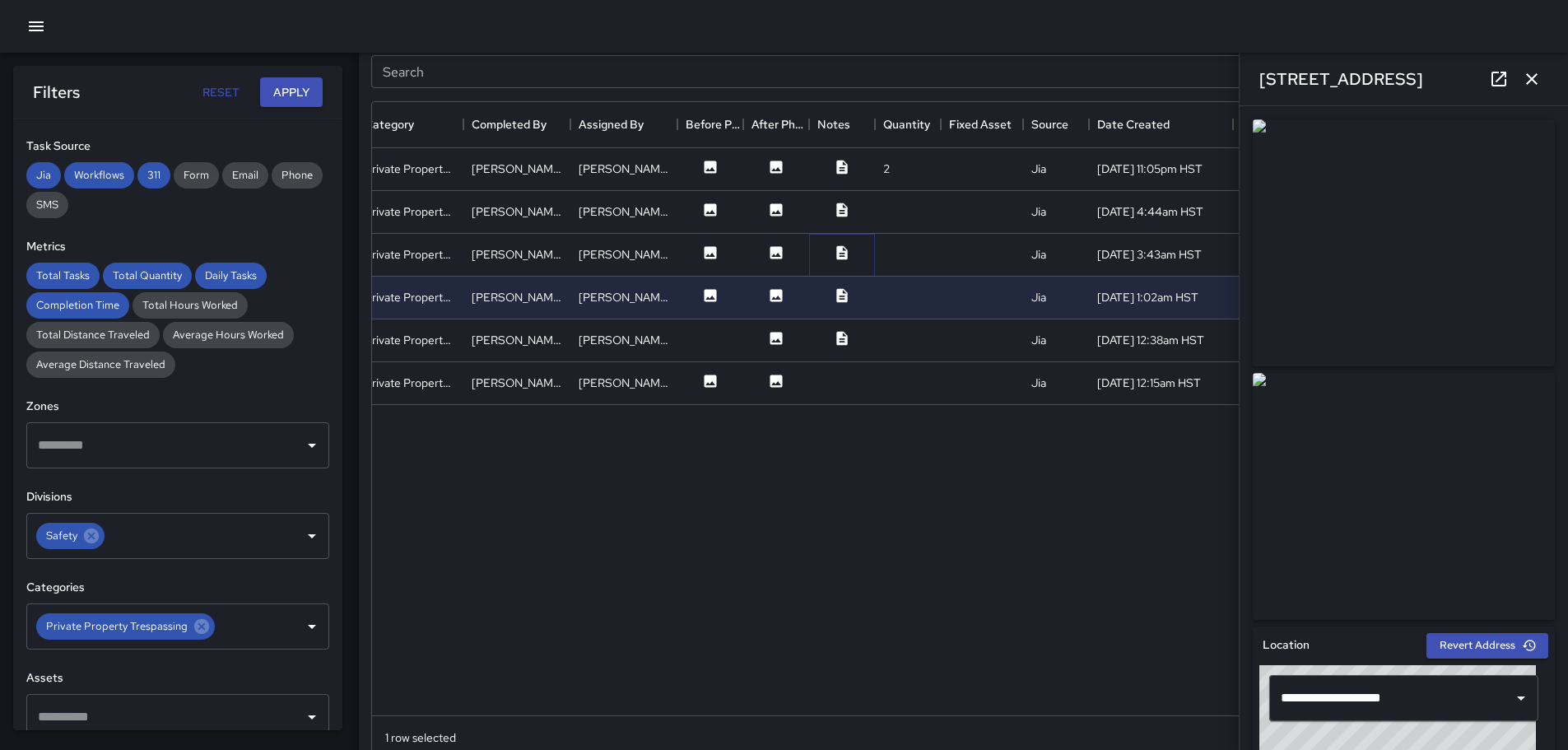
click at [840, 249] on icon at bounding box center [841, 252] width 11 height 14
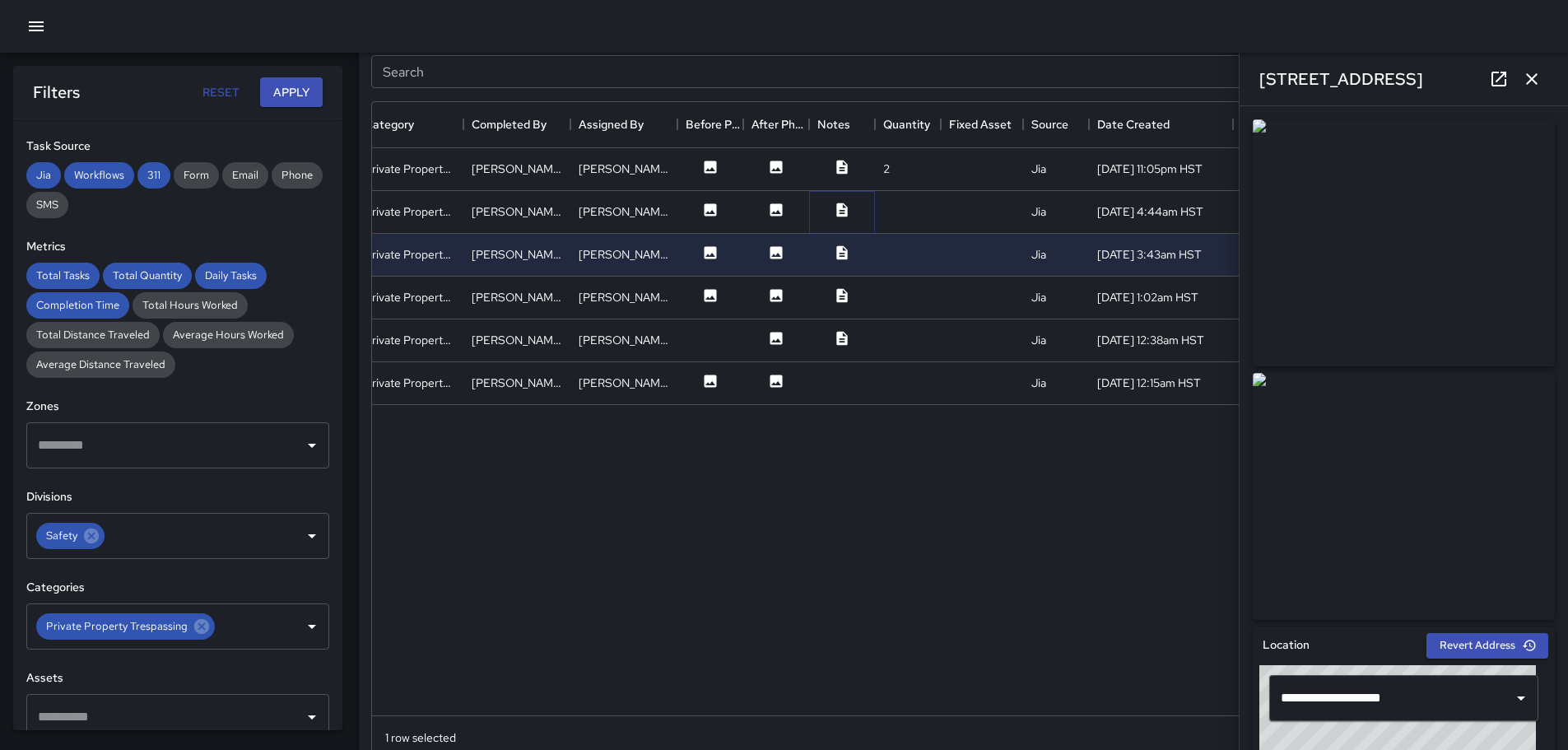
click at [841, 213] on icon at bounding box center [841, 209] width 16 height 16
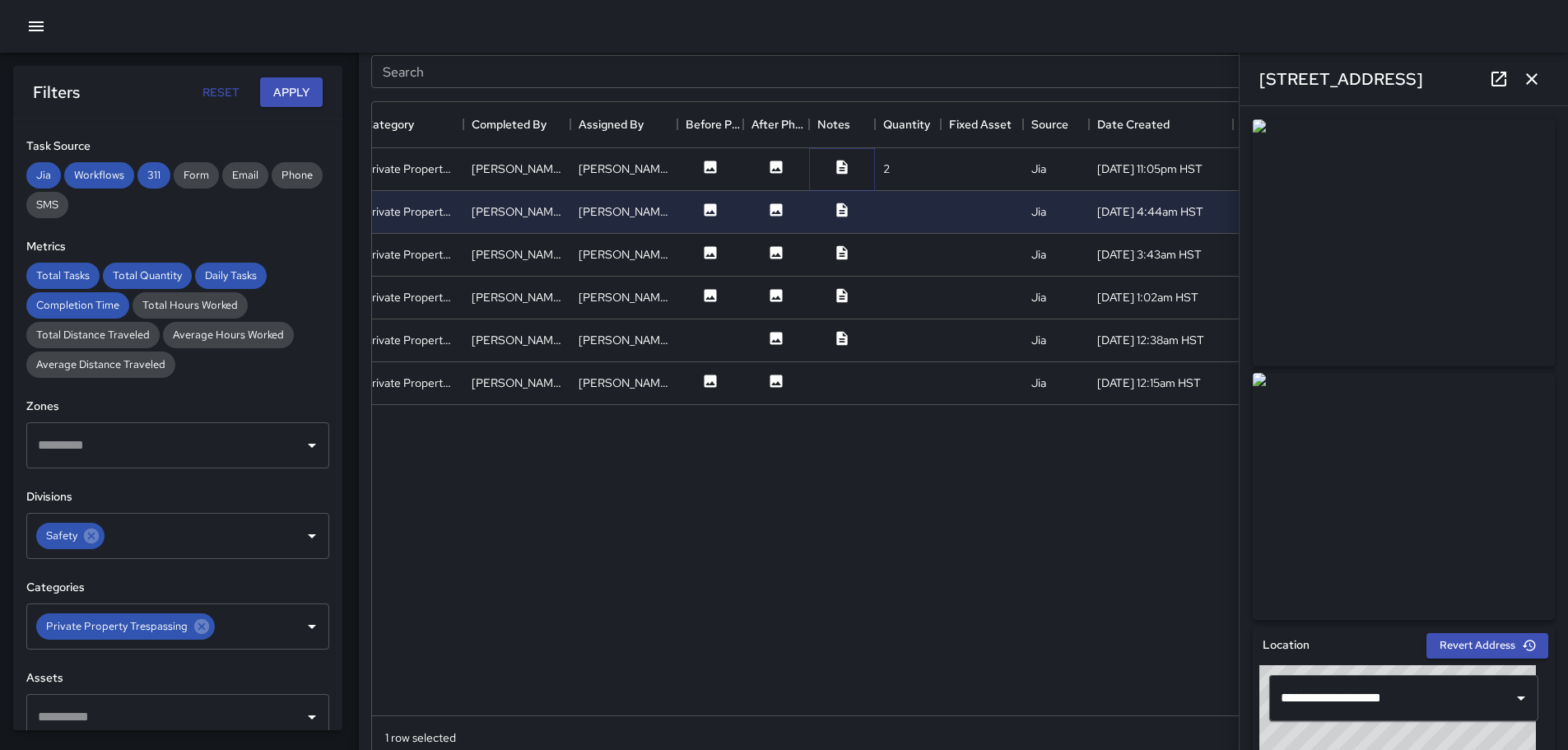
click at [841, 165] on icon at bounding box center [841, 167] width 11 height 14
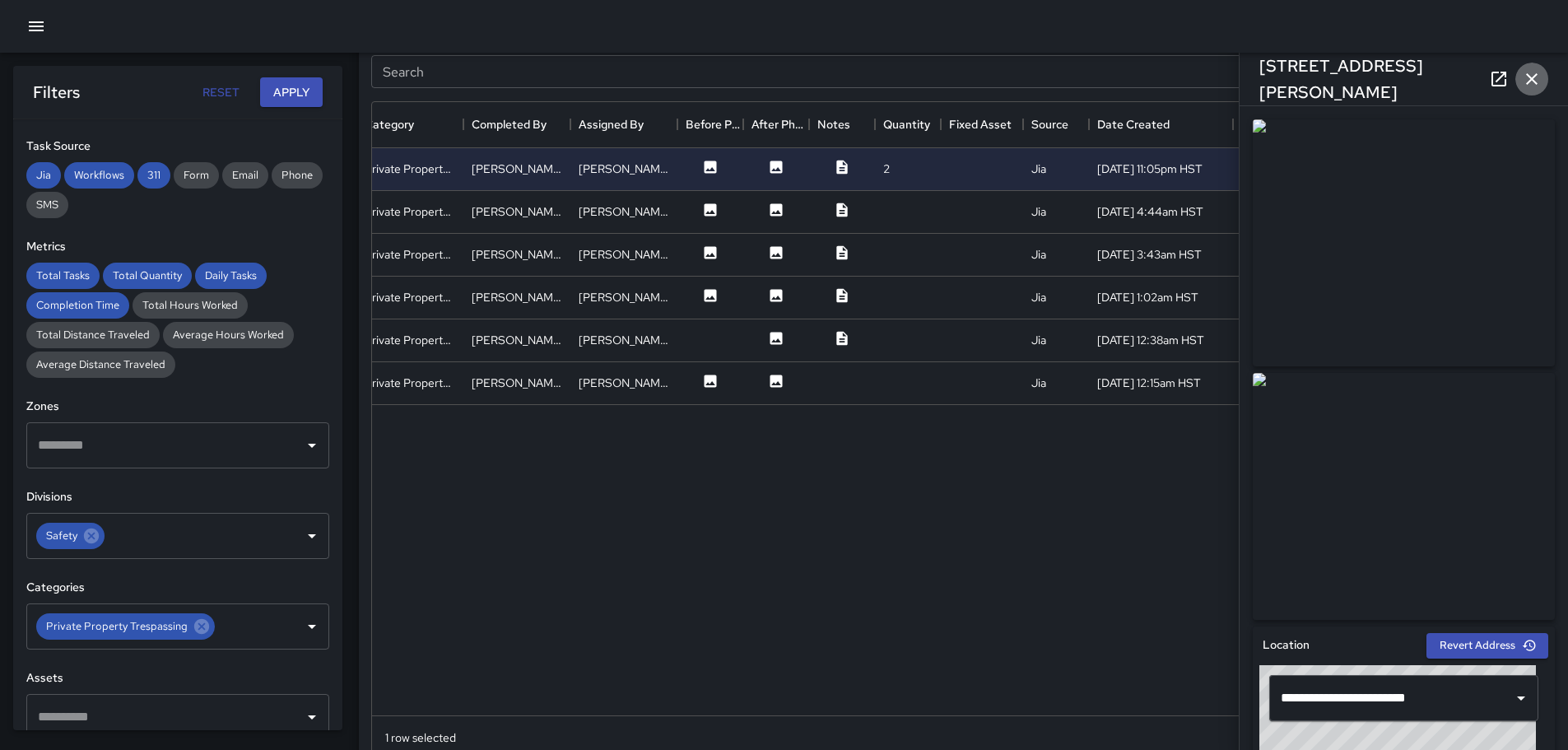
click at [1534, 73] on icon "button" at bounding box center [1531, 78] width 20 height 20
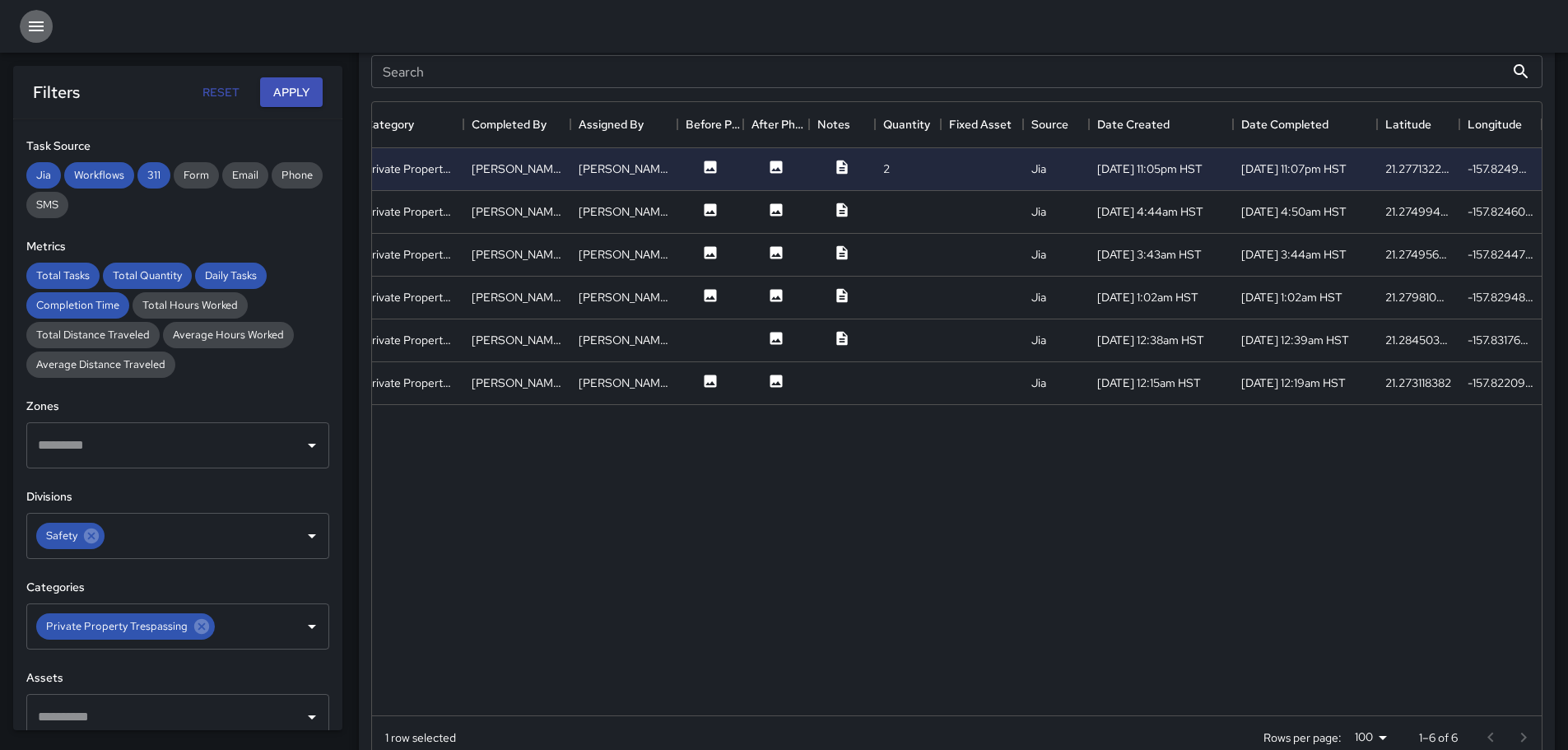
click at [27, 26] on icon "button" at bounding box center [36, 26] width 20 height 20
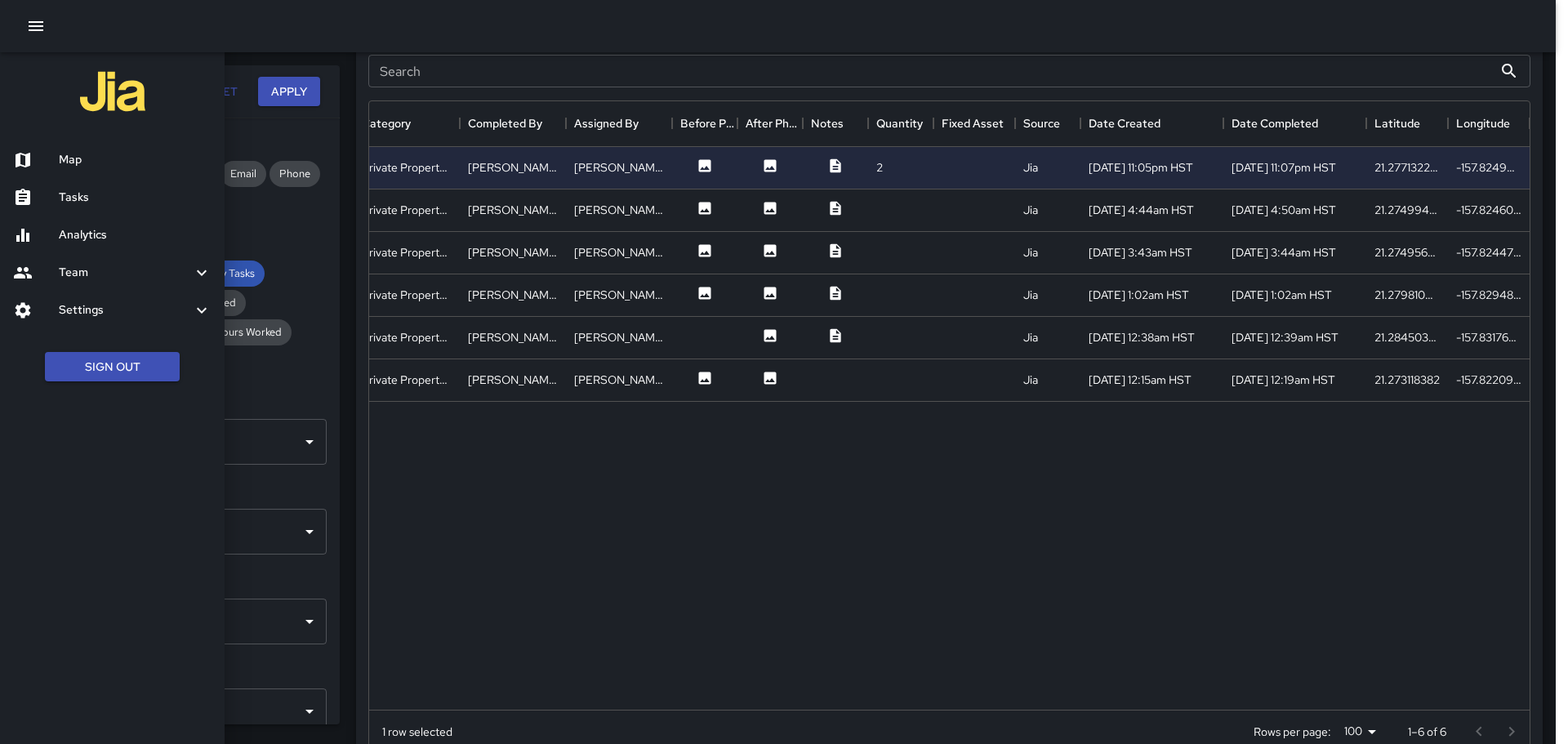
click at [67, 160] on h6 "Map" at bounding box center [135, 160] width 153 height 18
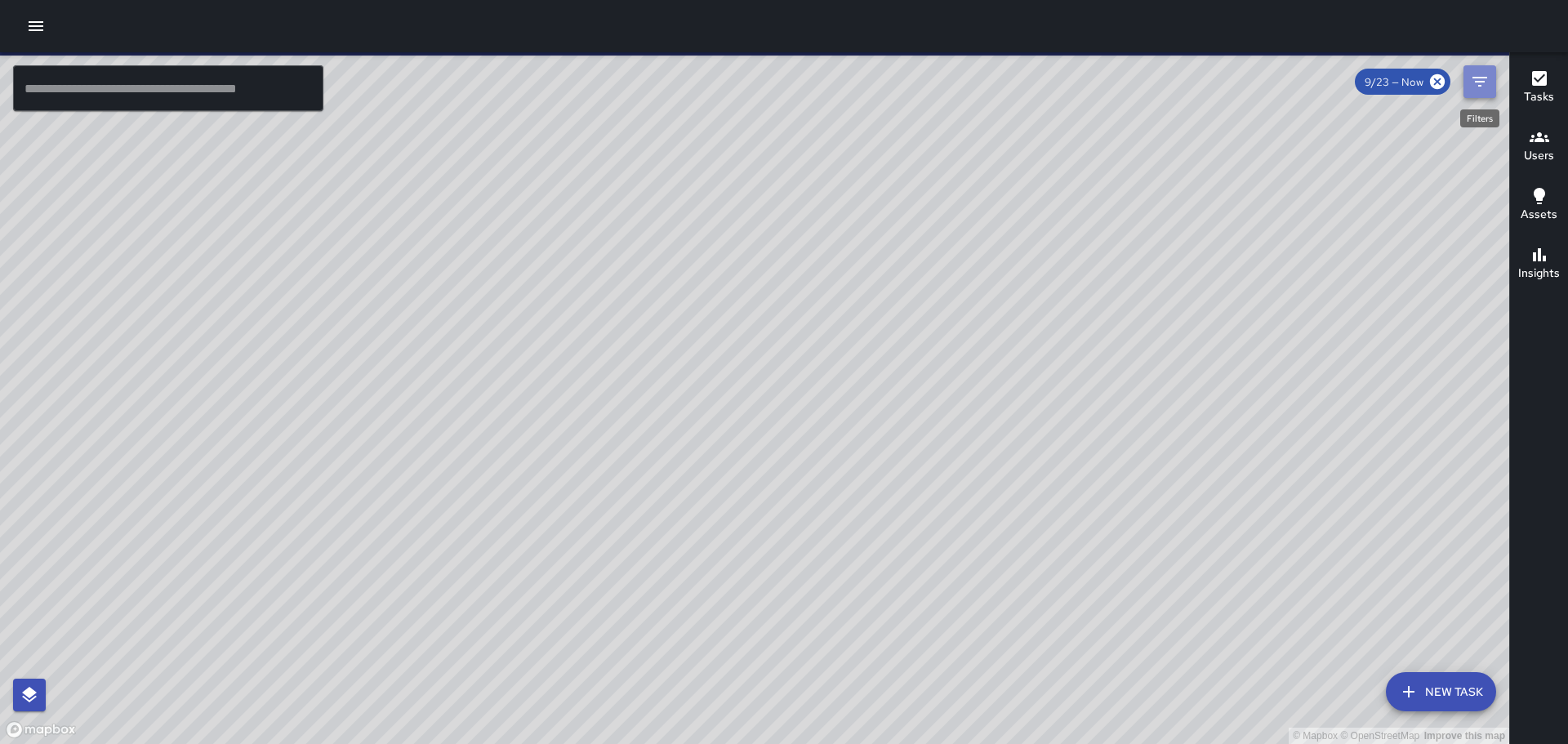
click at [1484, 77] on icon "Filters" at bounding box center [1479, 82] width 14 height 10
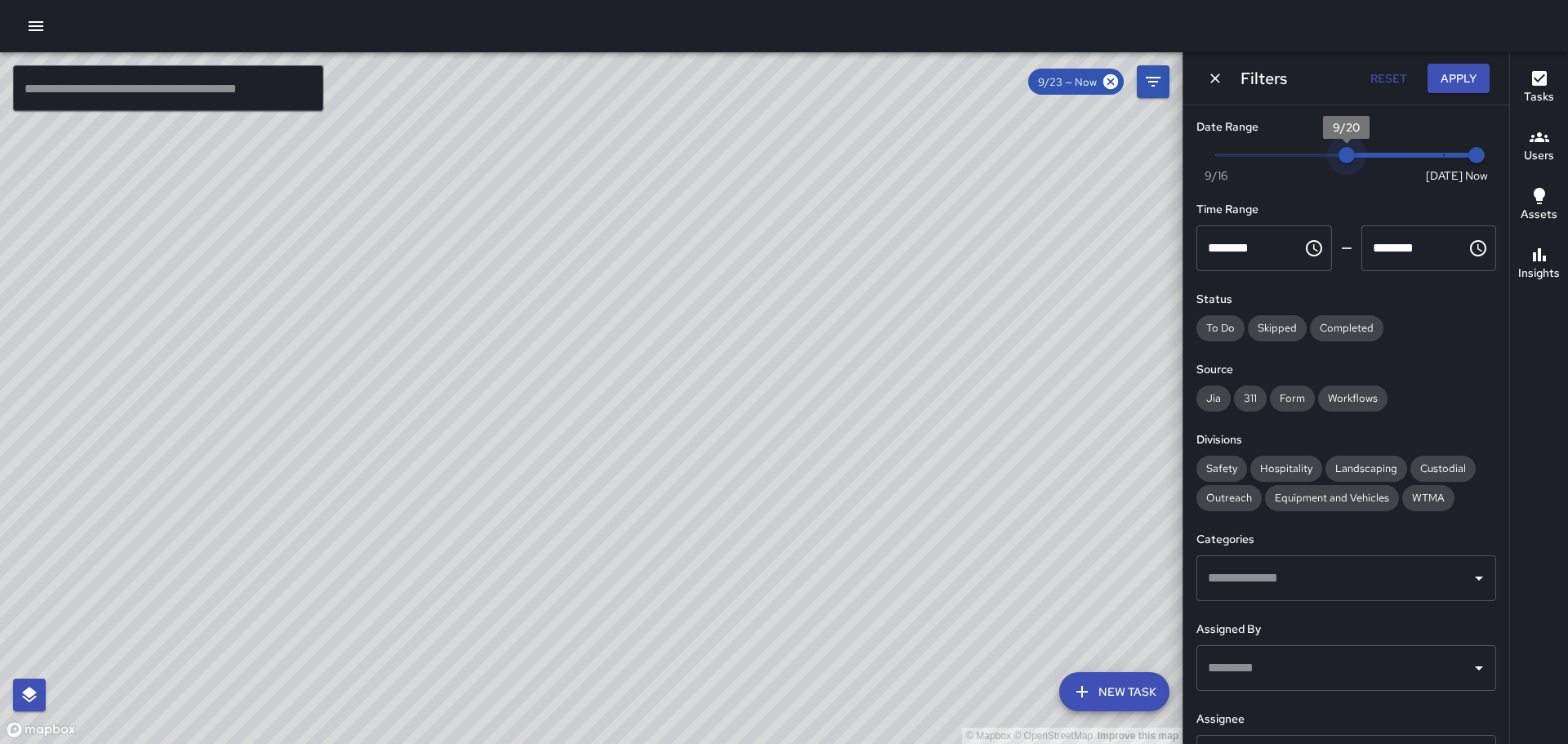
type input "*"
drag, startPoint x: 1435, startPoint y: 155, endPoint x: 1364, endPoint y: 152, distance: 71.1
click at [1370, 152] on span "9/21" at bounding box center [1378, 155] width 16 height 16
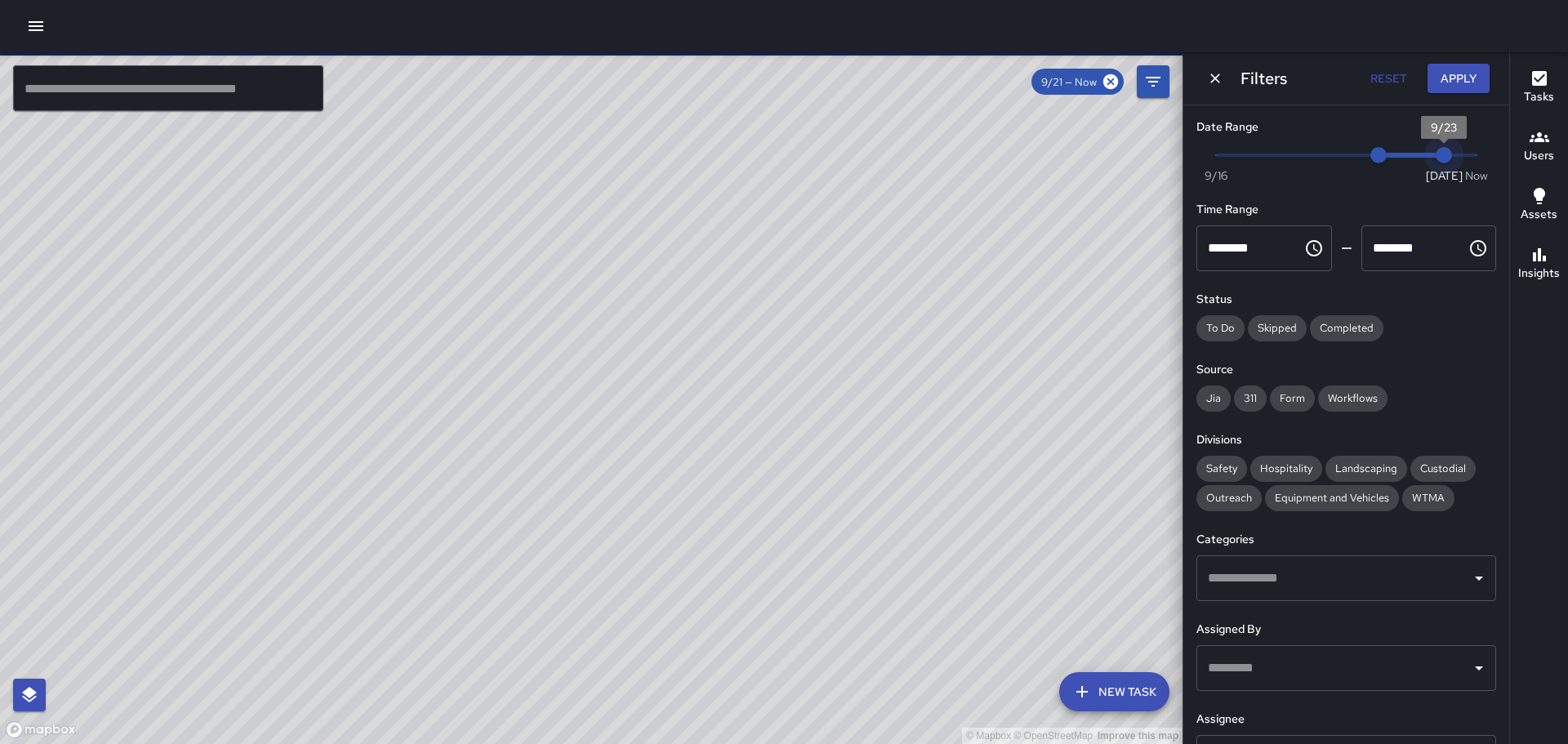
type input "*"
drag, startPoint x: 1459, startPoint y: 158, endPoint x: 1368, endPoint y: 156, distance: 91.0
click at [1368, 156] on span "Now [DATE] 9/21 9/22" at bounding box center [1346, 155] width 261 height 24
click at [1228, 327] on span "To Do" at bounding box center [1220, 328] width 48 height 14
click at [1215, 329] on span "To Do" at bounding box center [1220, 328] width 48 height 14
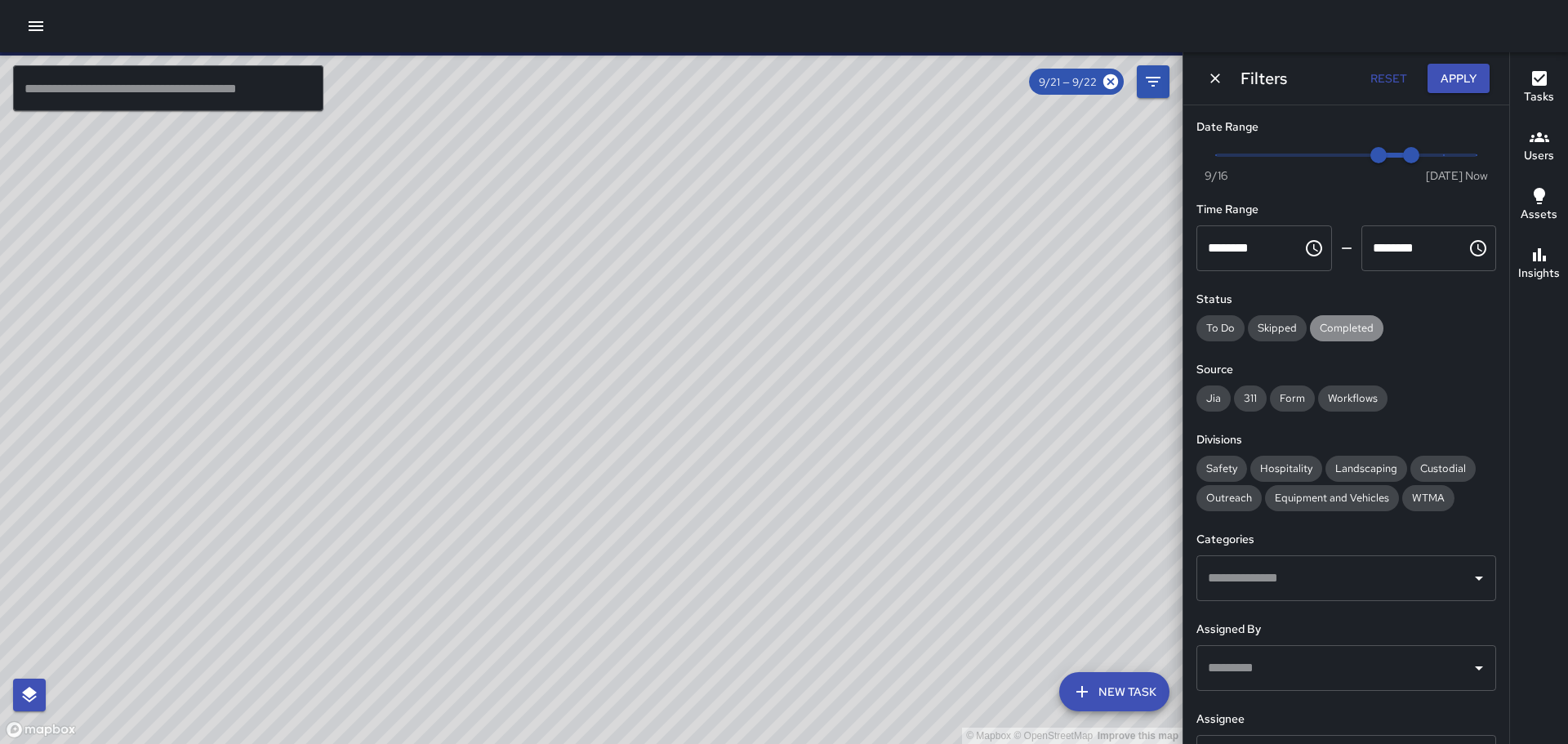
click at [1353, 328] on span "Completed" at bounding box center [1347, 328] width 73 height 14
drag, startPoint x: 1210, startPoint y: 394, endPoint x: 1267, endPoint y: 399, distance: 57.2
click at [1227, 394] on span "Jia" at bounding box center [1213, 398] width 35 height 14
drag, startPoint x: 1247, startPoint y: 399, endPoint x: 1277, endPoint y: 395, distance: 30.3
click at [1256, 397] on span "311" at bounding box center [1251, 398] width 33 height 14
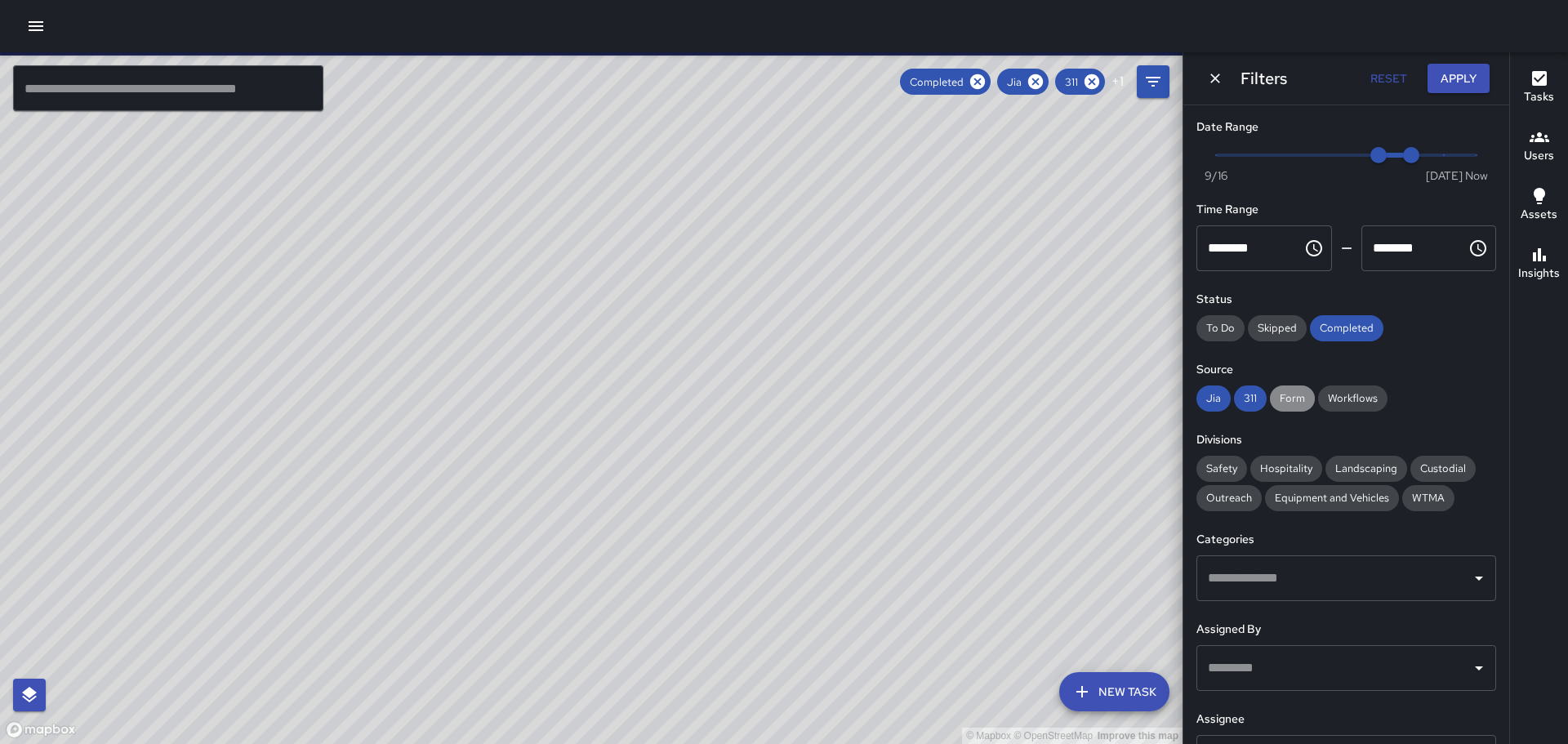
drag, startPoint x: 1282, startPoint y: 394, endPoint x: 1299, endPoint y: 393, distance: 17.0
click at [1288, 394] on span "Form" at bounding box center [1292, 398] width 45 height 14
click at [1350, 393] on span "Workflows" at bounding box center [1353, 398] width 69 height 14
click at [1220, 464] on span "Safety" at bounding box center [1222, 469] width 51 height 14
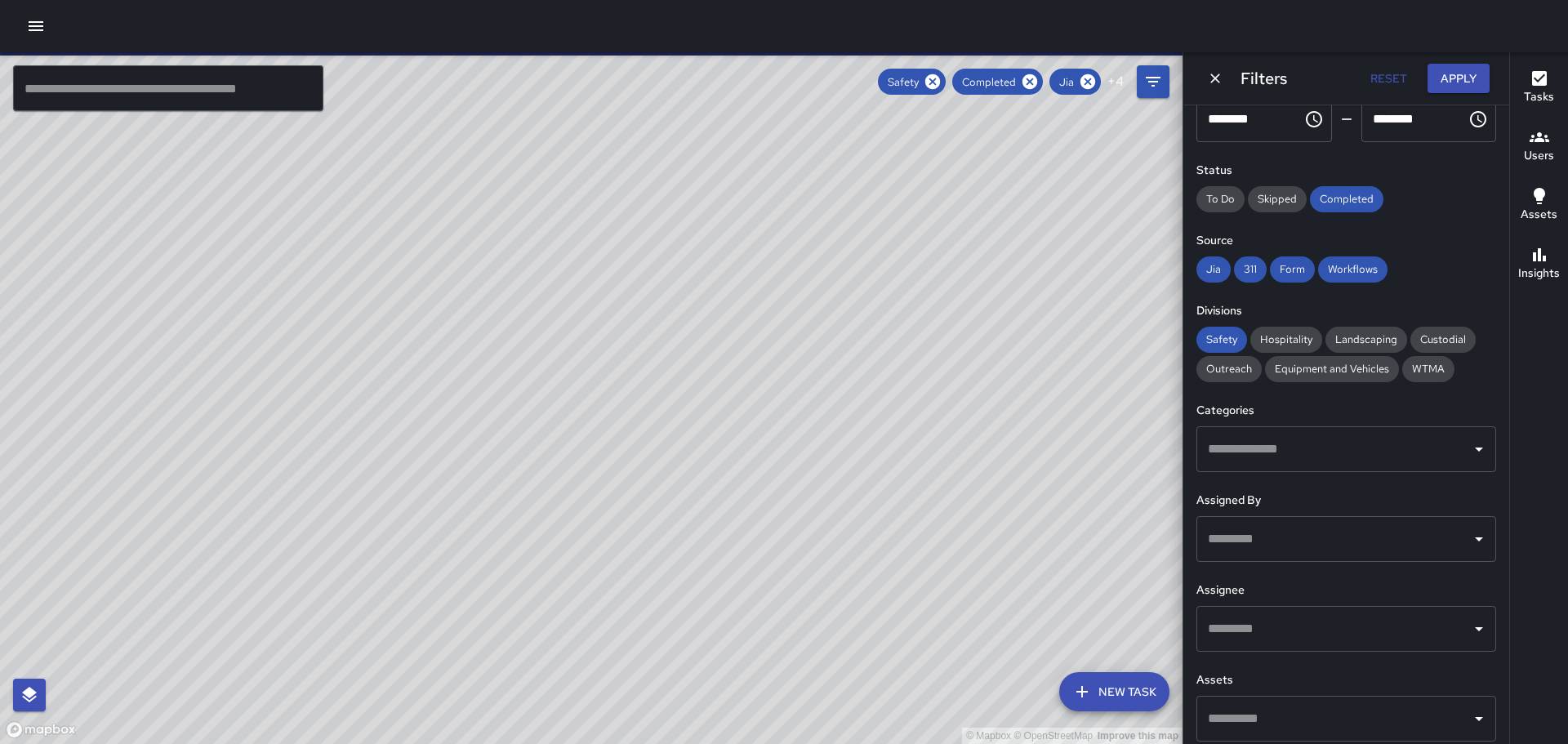
scroll to position [139, 0]
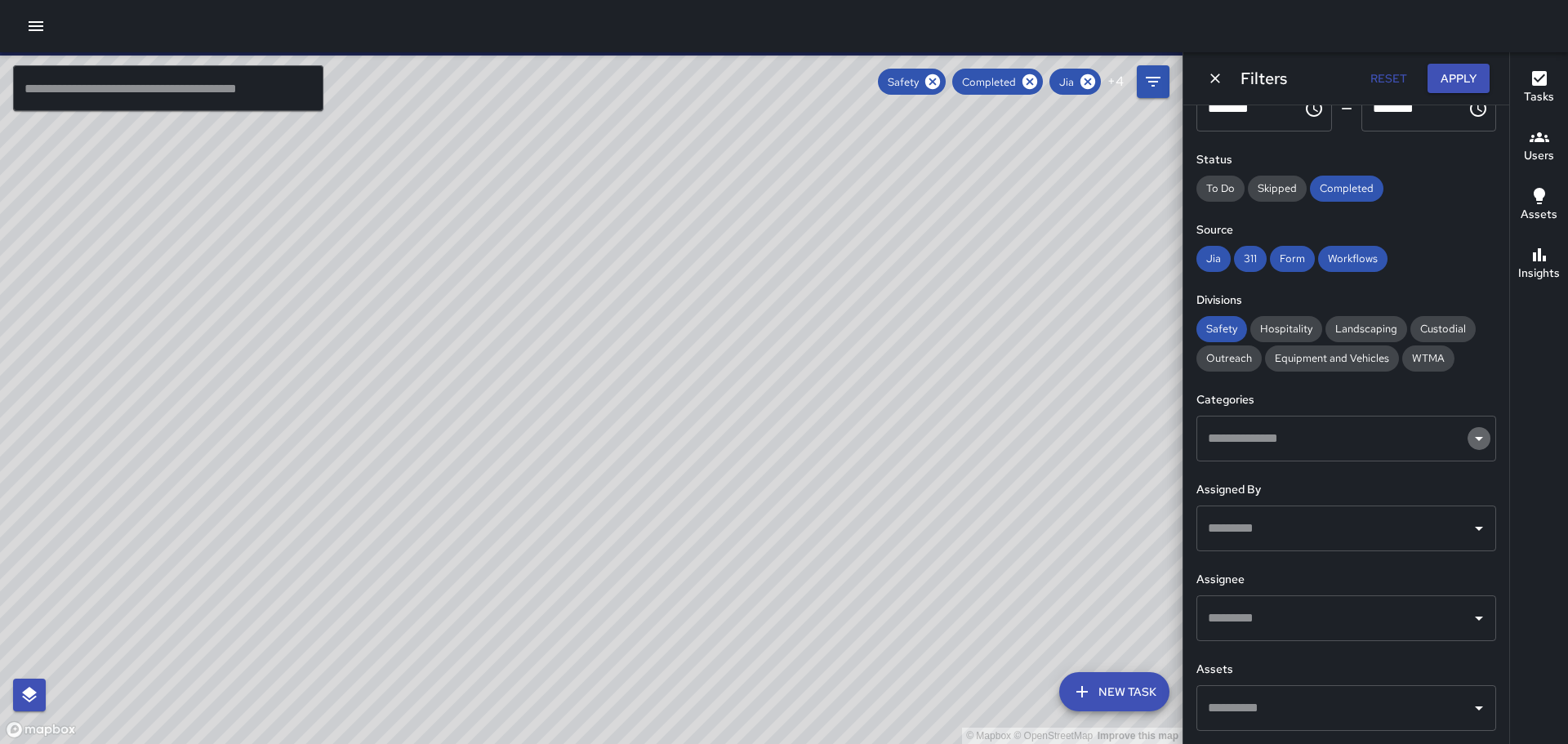
click at [1469, 446] on icon "Open" at bounding box center [1478, 438] width 19 height 19
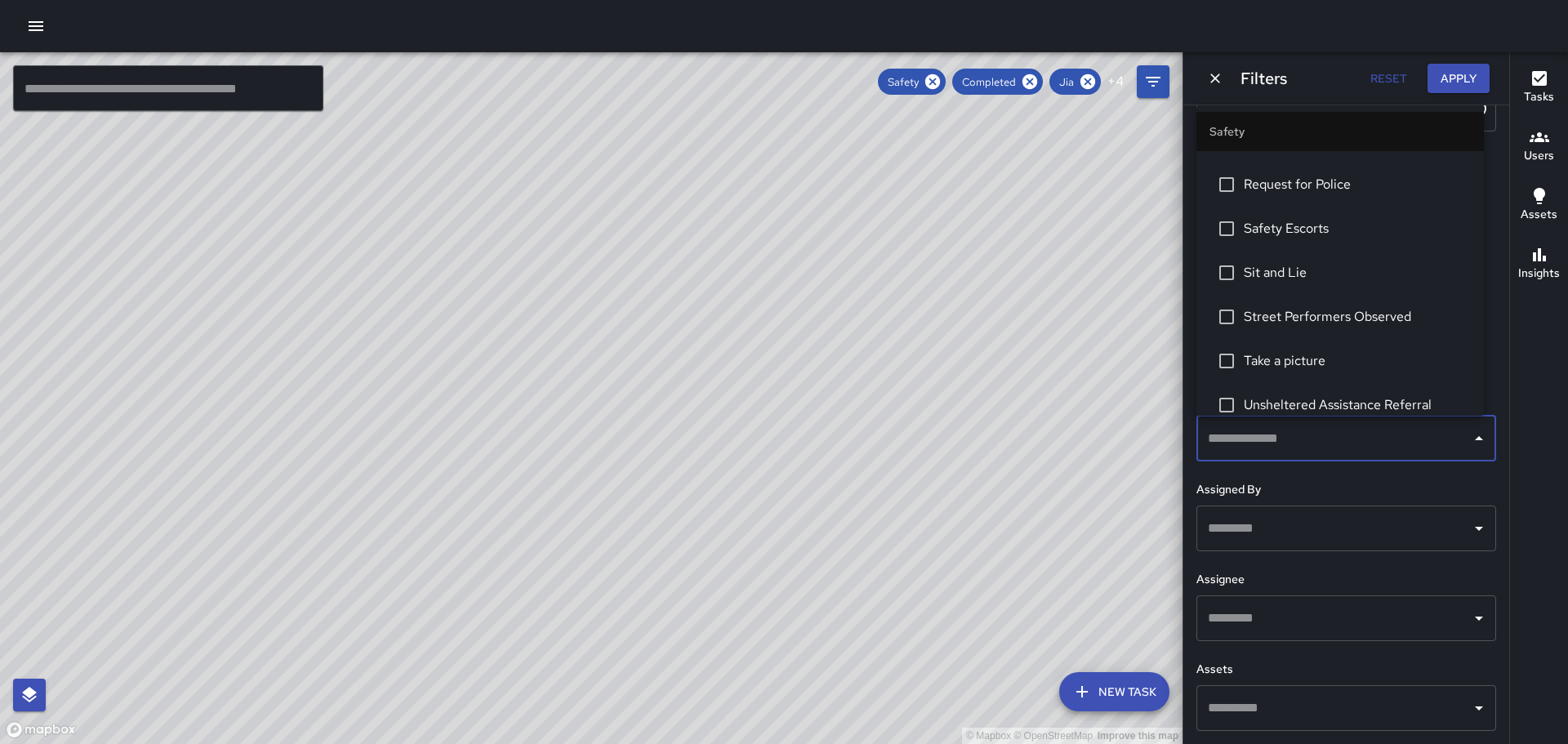
scroll to position [736, 0]
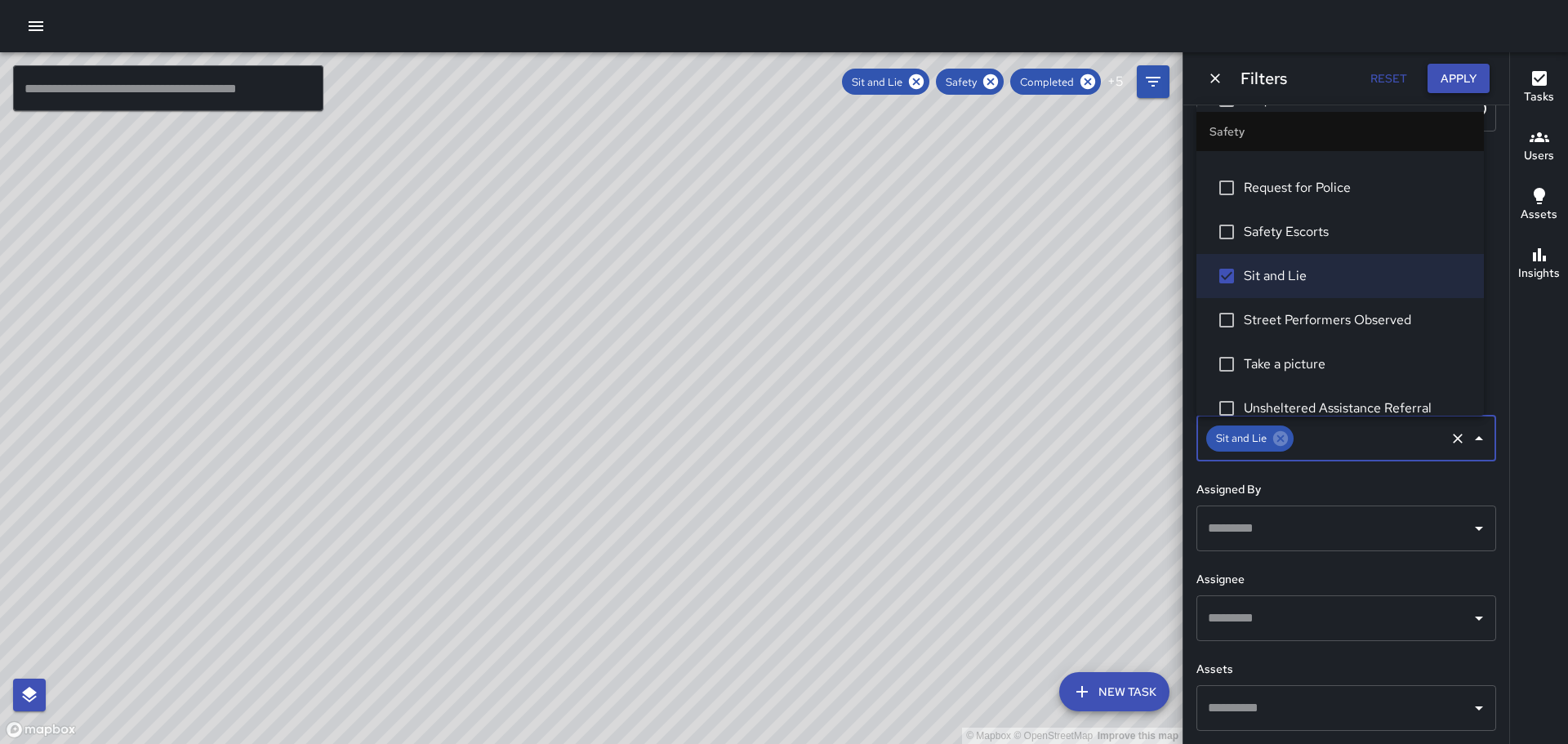
click at [1463, 73] on button "Apply" at bounding box center [1459, 79] width 62 height 30
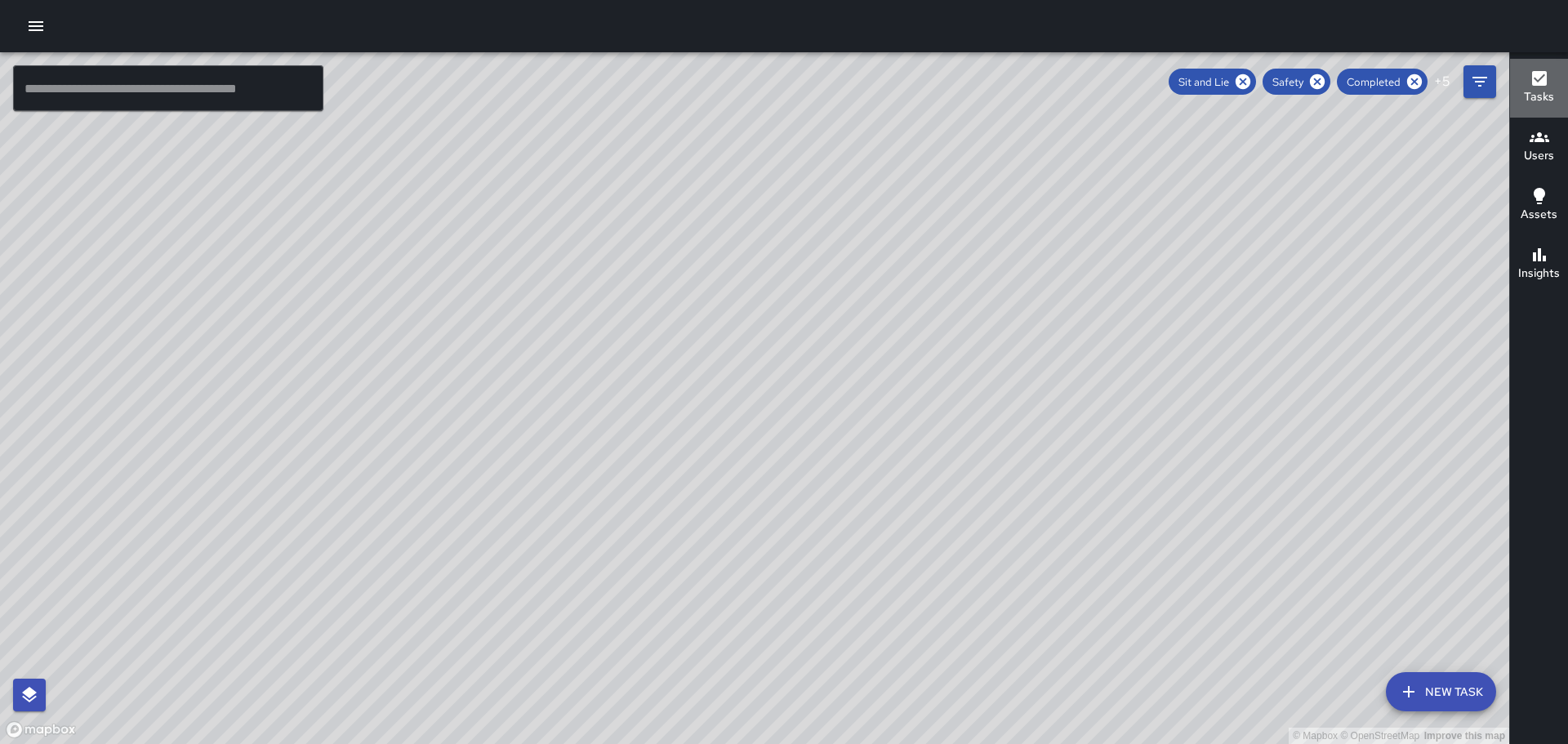
click at [1541, 75] on icon "button" at bounding box center [1539, 78] width 14 height 14
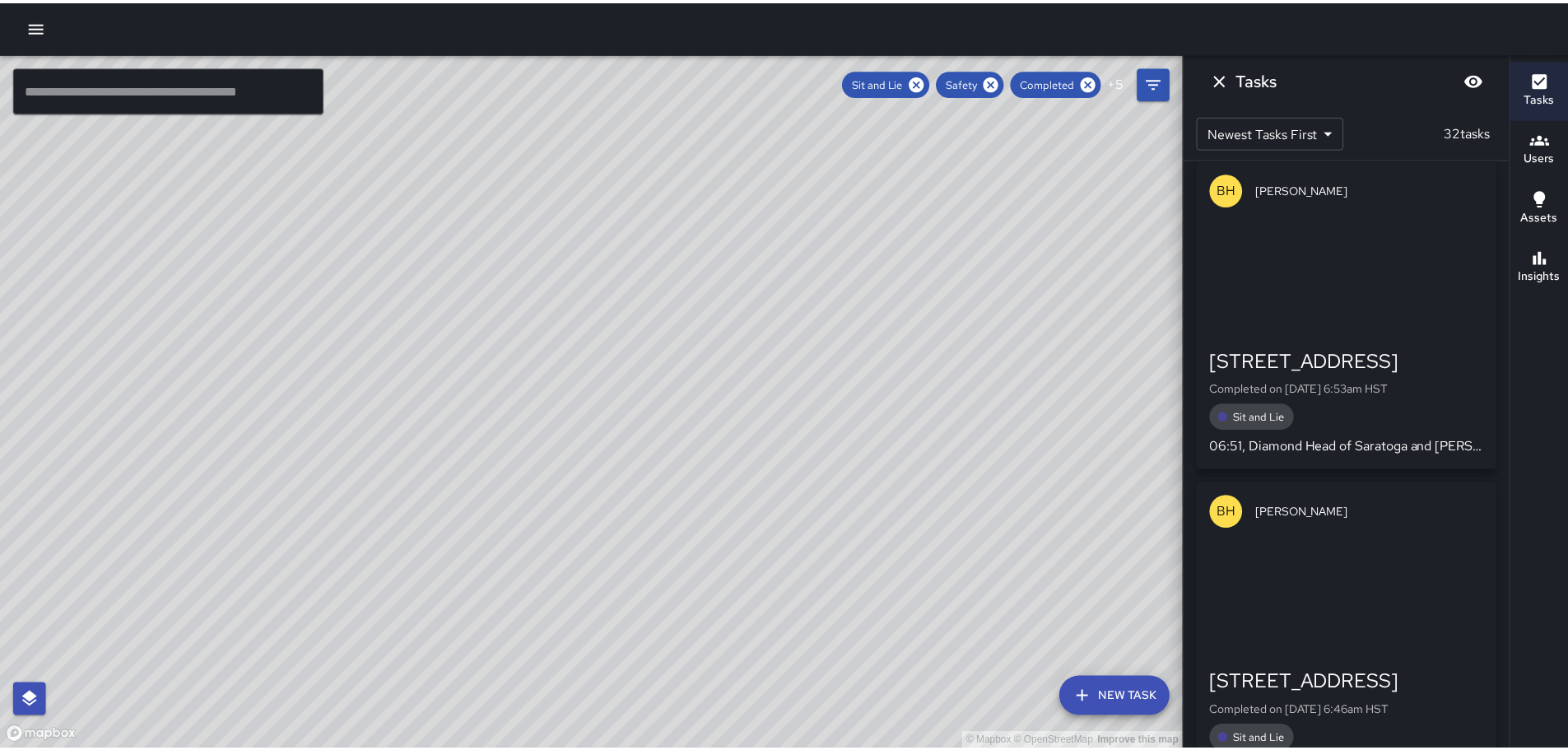
scroll to position [9236, 0]
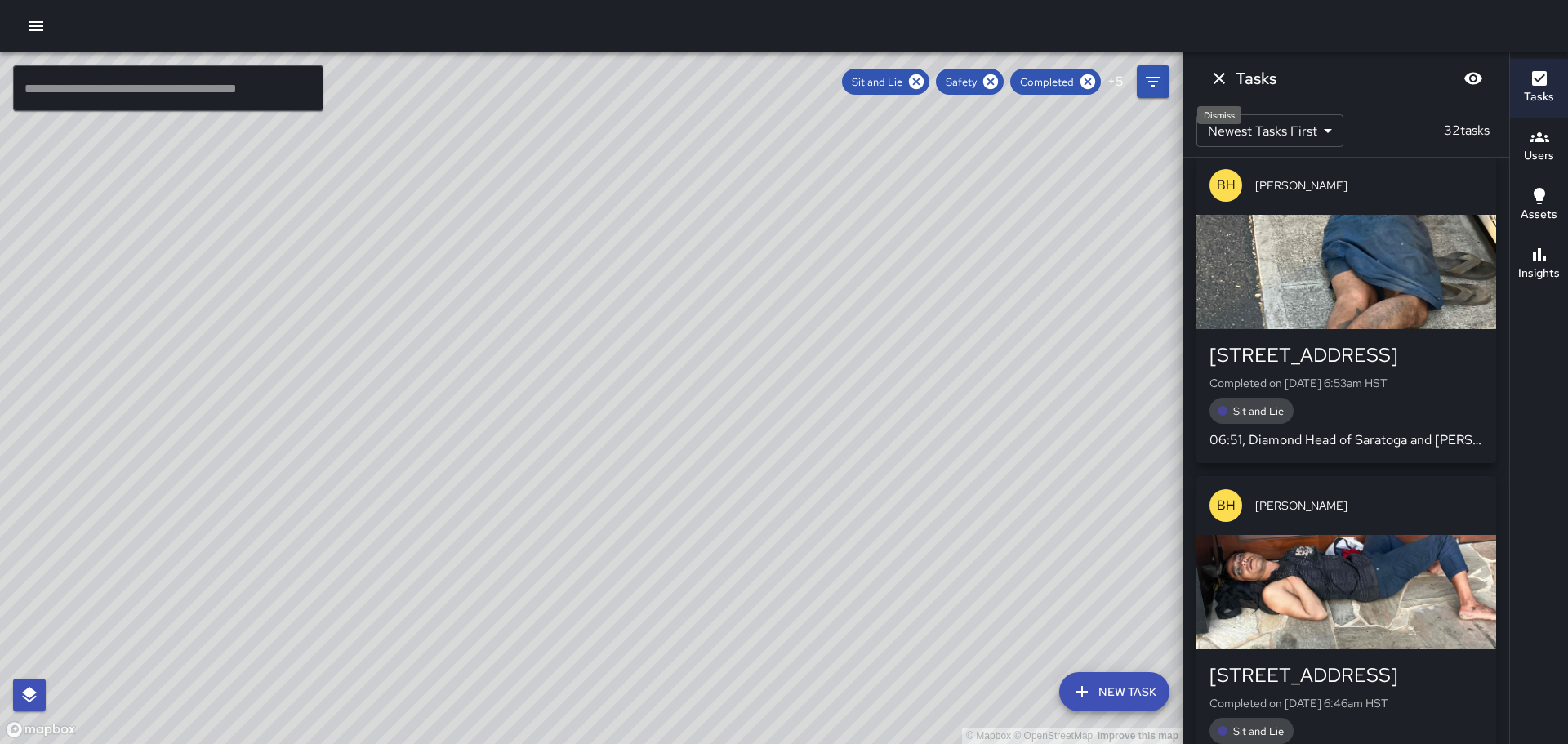
click at [1215, 79] on icon "Dismiss" at bounding box center [1219, 78] width 19 height 19
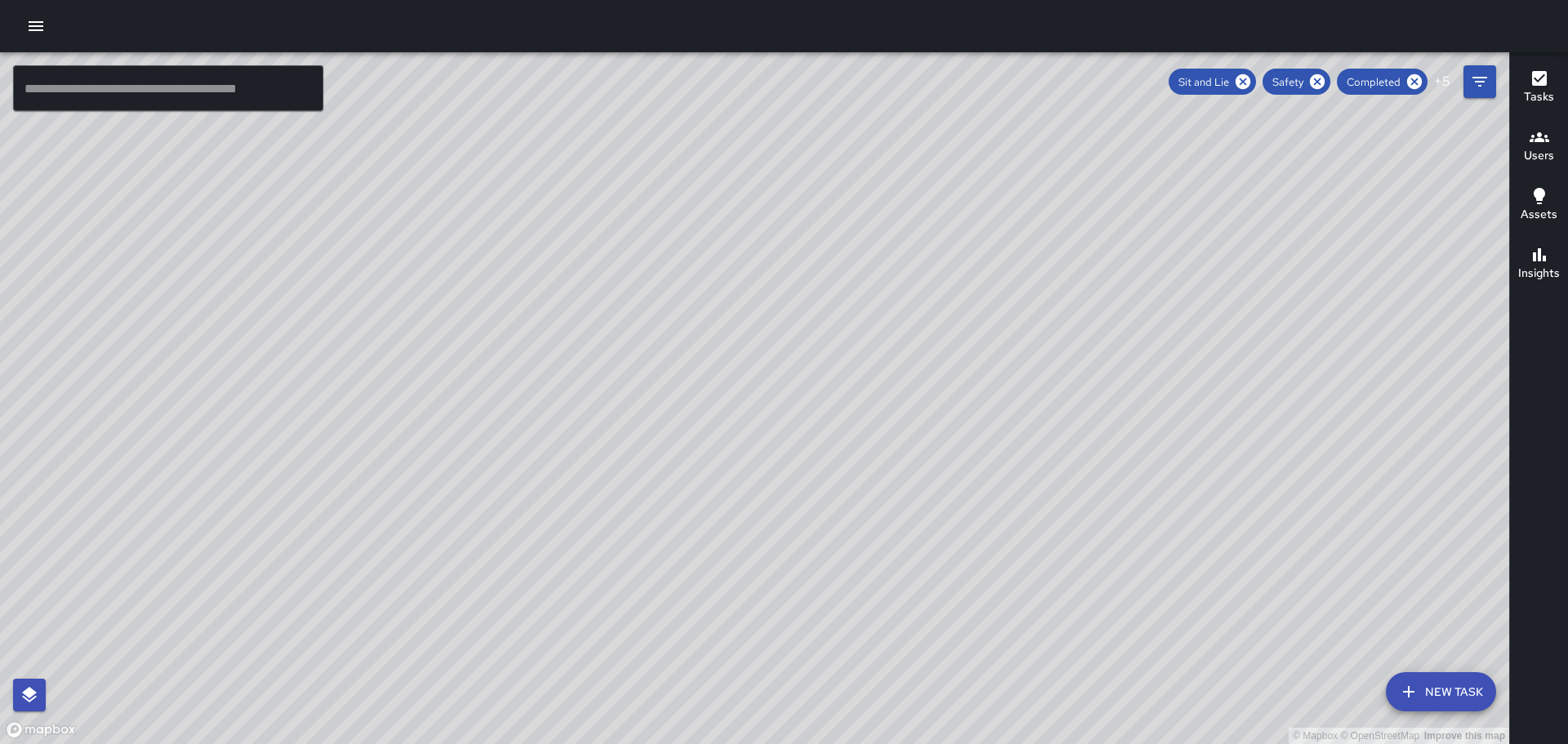
click at [35, 27] on icon "button" at bounding box center [35, 26] width 14 height 10
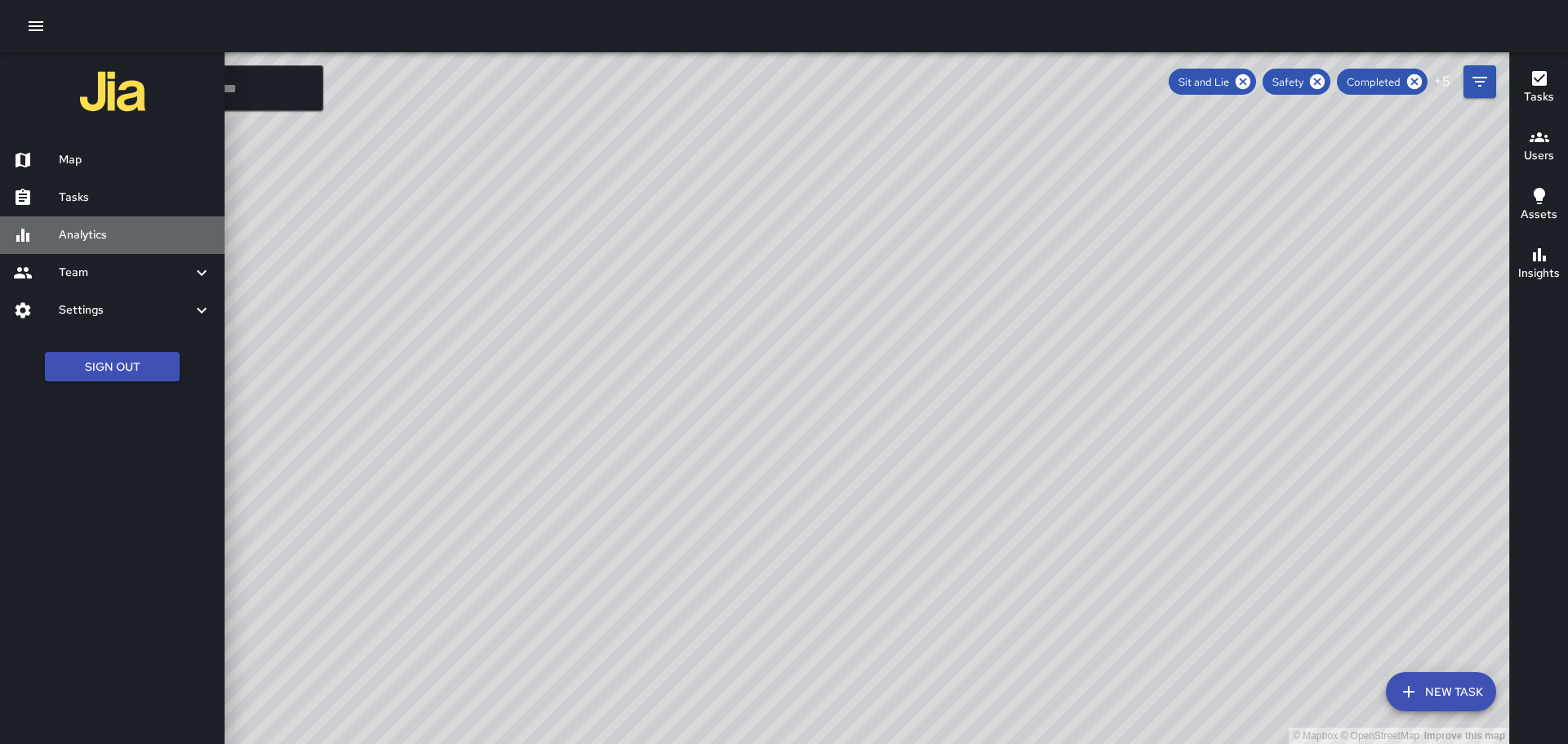
click at [88, 234] on h6 "Analytics" at bounding box center [135, 235] width 153 height 18
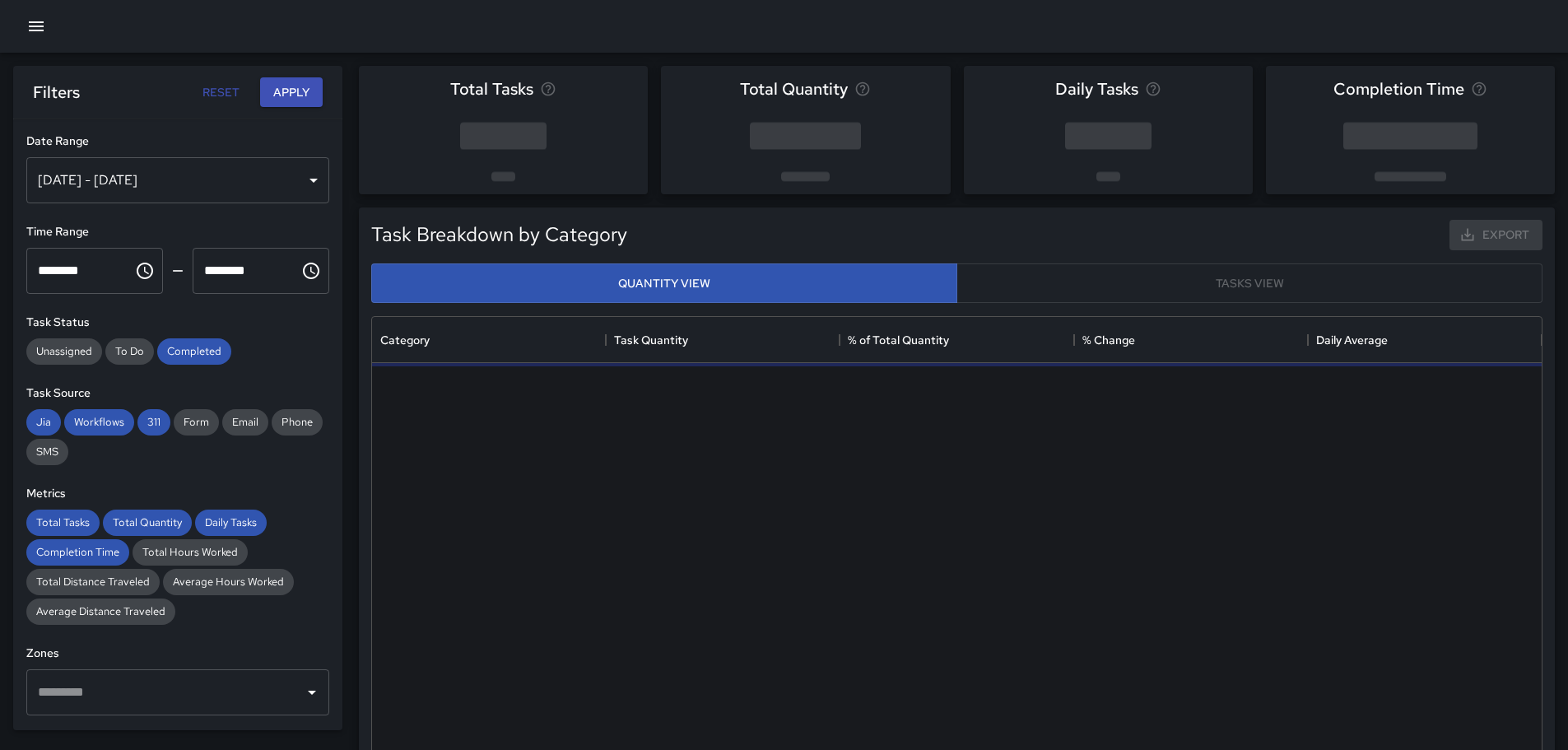
scroll to position [480, 1157]
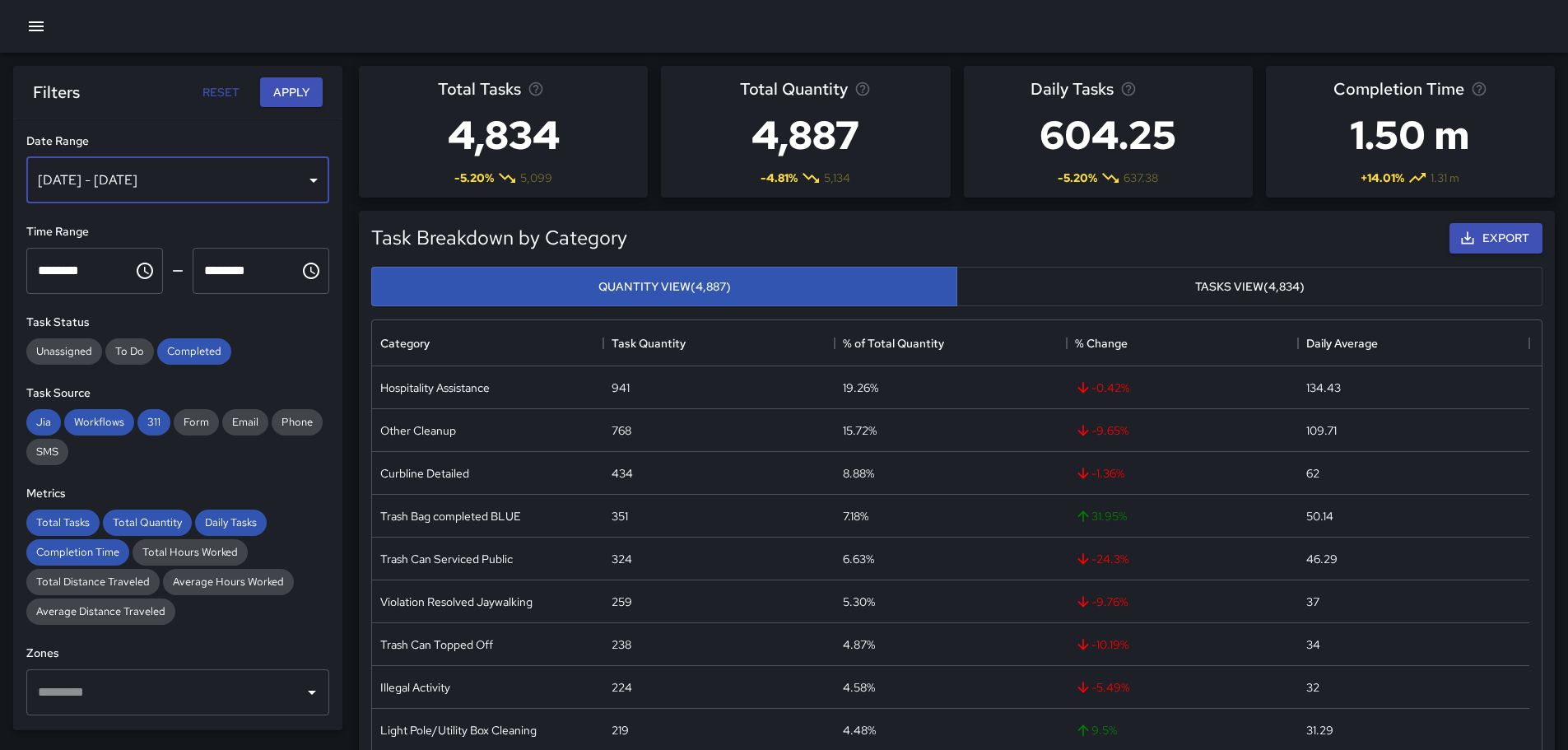
click at [299, 177] on div "[DATE] - [DATE]" at bounding box center [178, 180] width 303 height 46
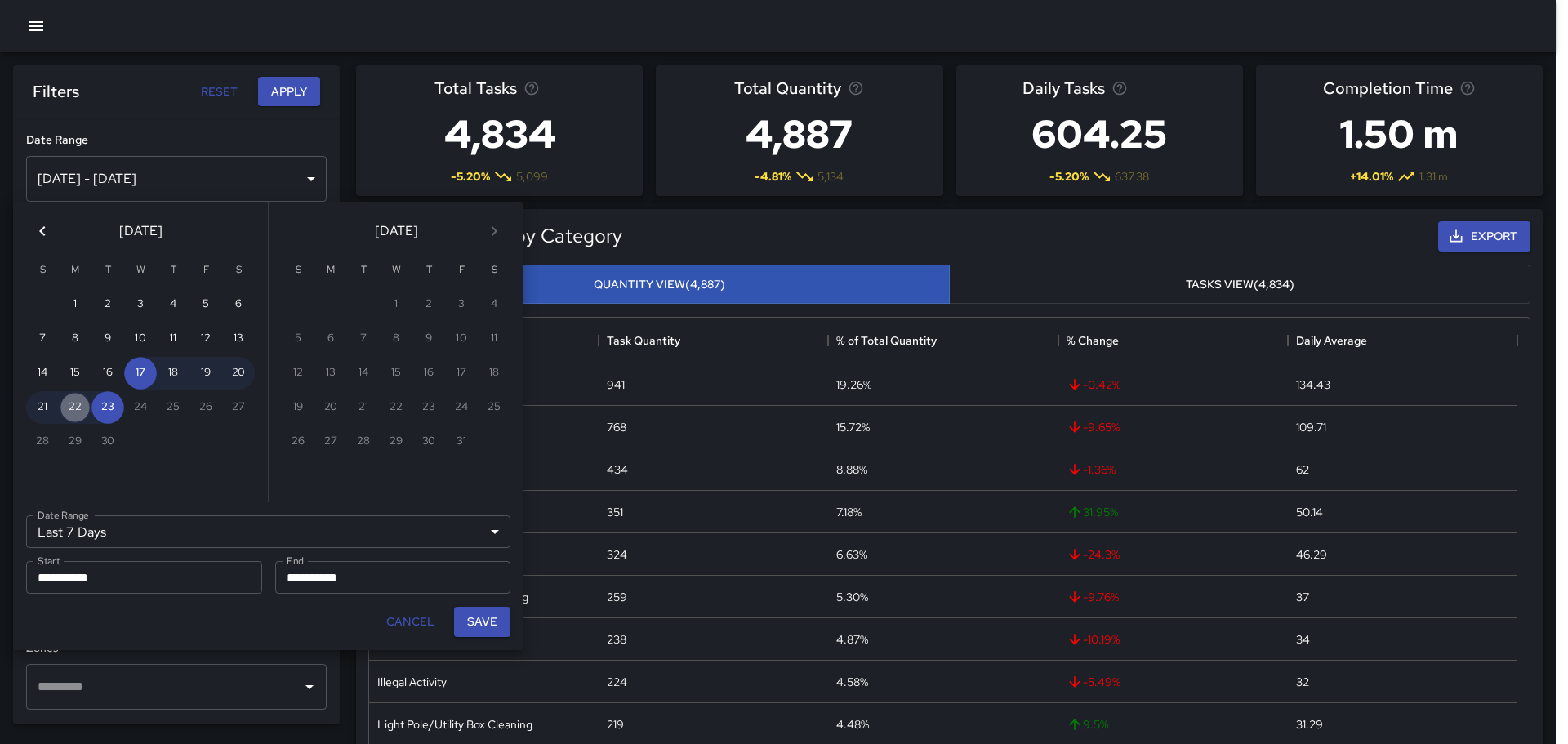
click at [73, 406] on button "22" at bounding box center [75, 407] width 33 height 33
type input "******"
type input "**********"
click at [73, 406] on button "22" at bounding box center [75, 407] width 33 height 33
type input "**********"
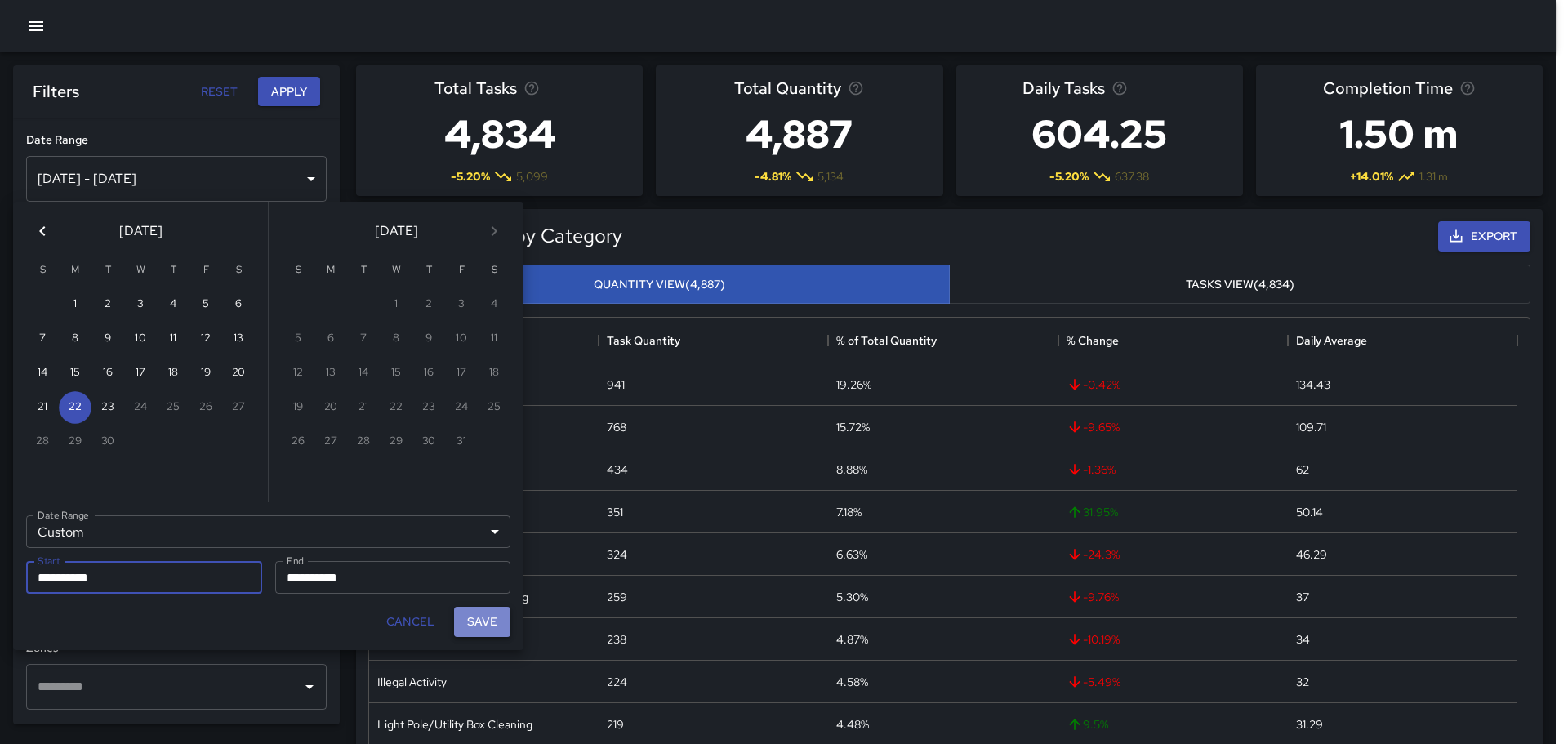
click at [483, 622] on button "Save" at bounding box center [482, 622] width 57 height 30
type input "**********"
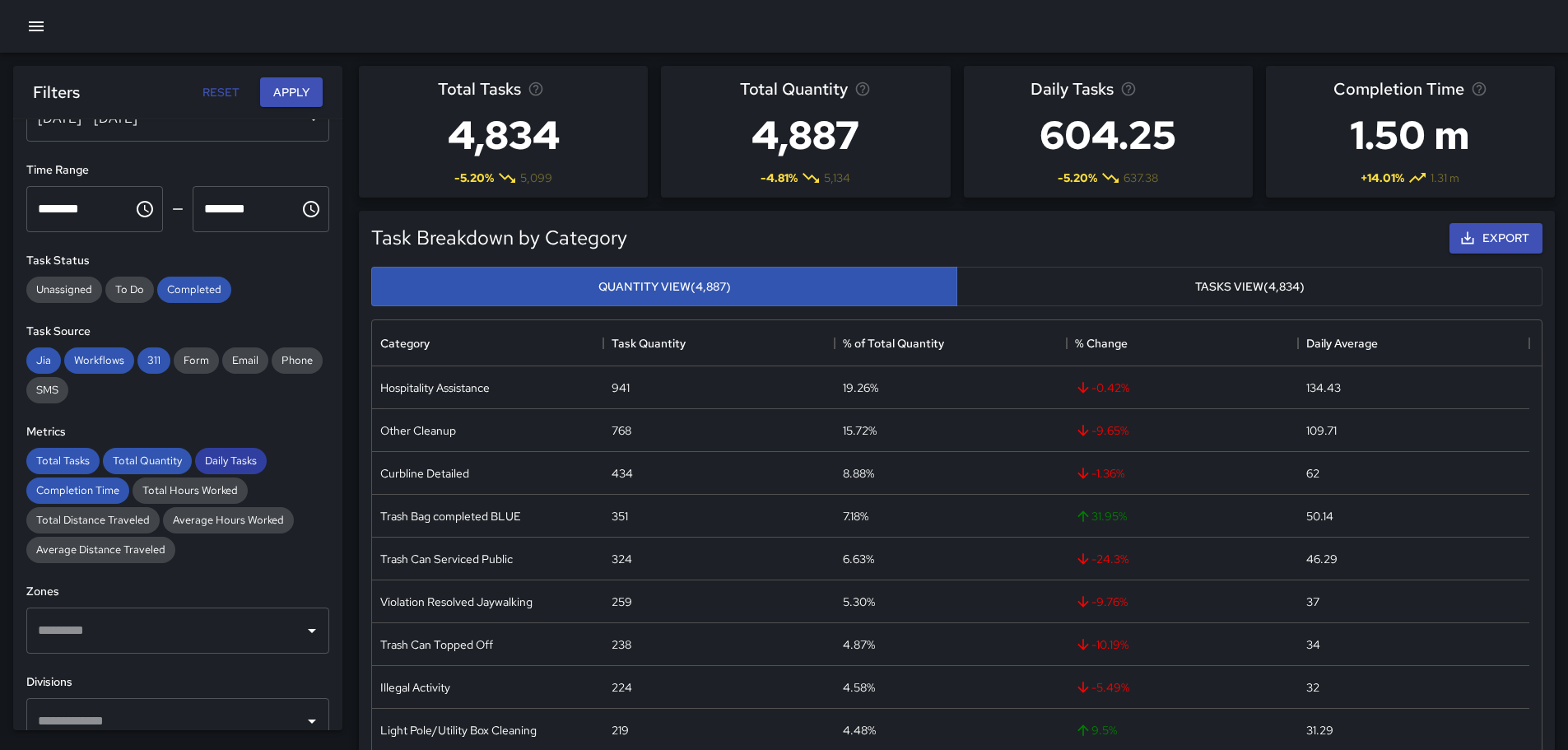
scroll to position [247, 0]
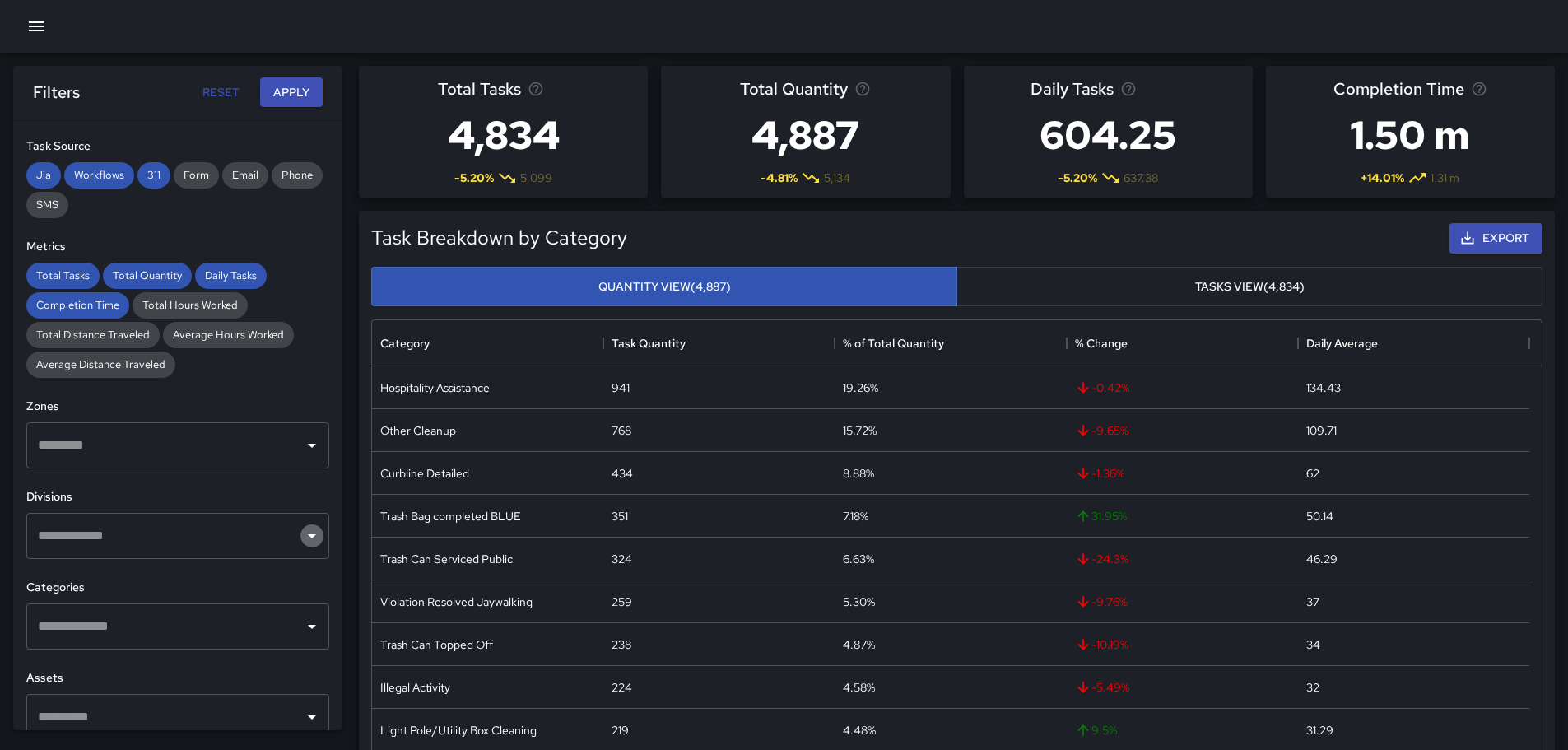
click at [303, 528] on icon "Open" at bounding box center [311, 535] width 20 height 20
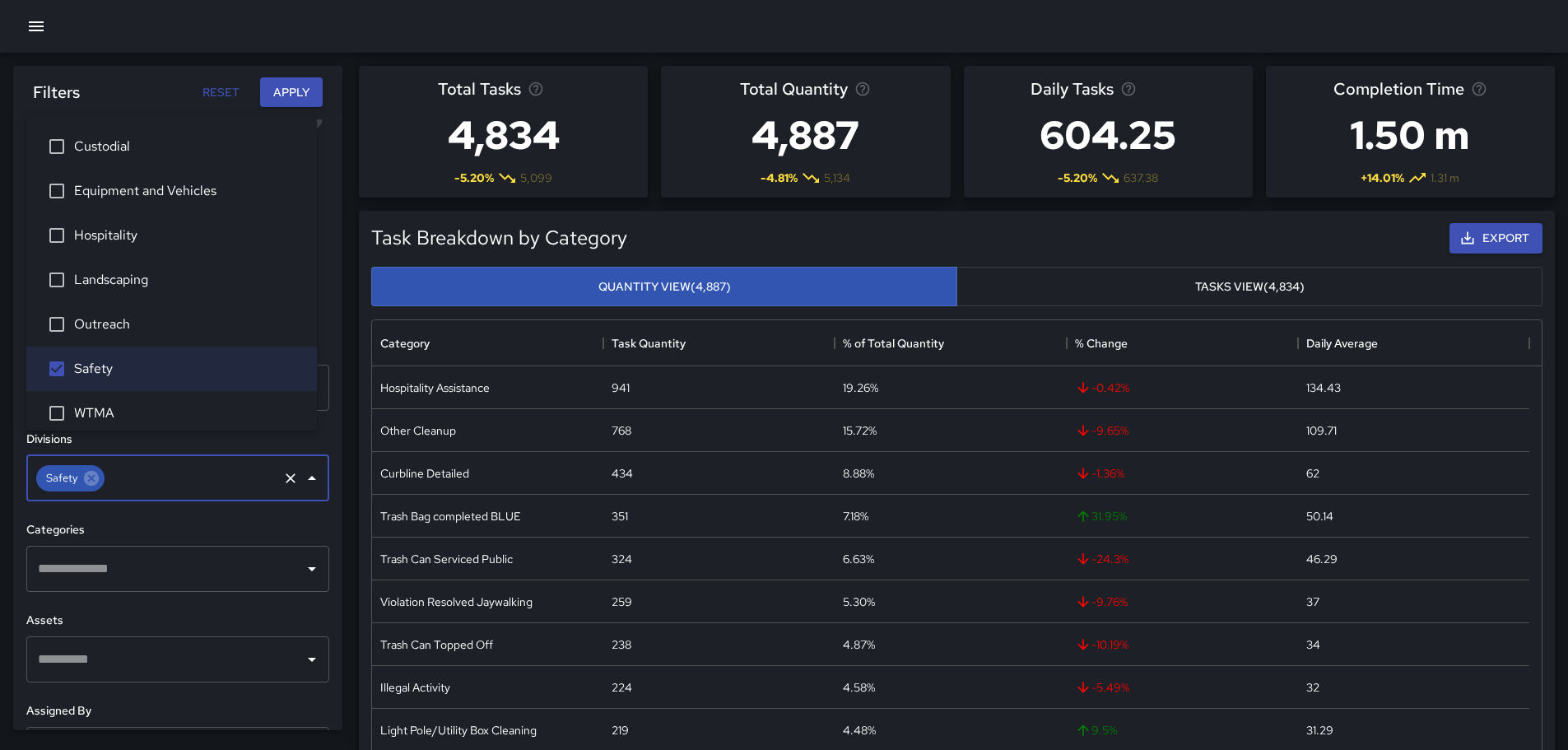
scroll to position [329, 0]
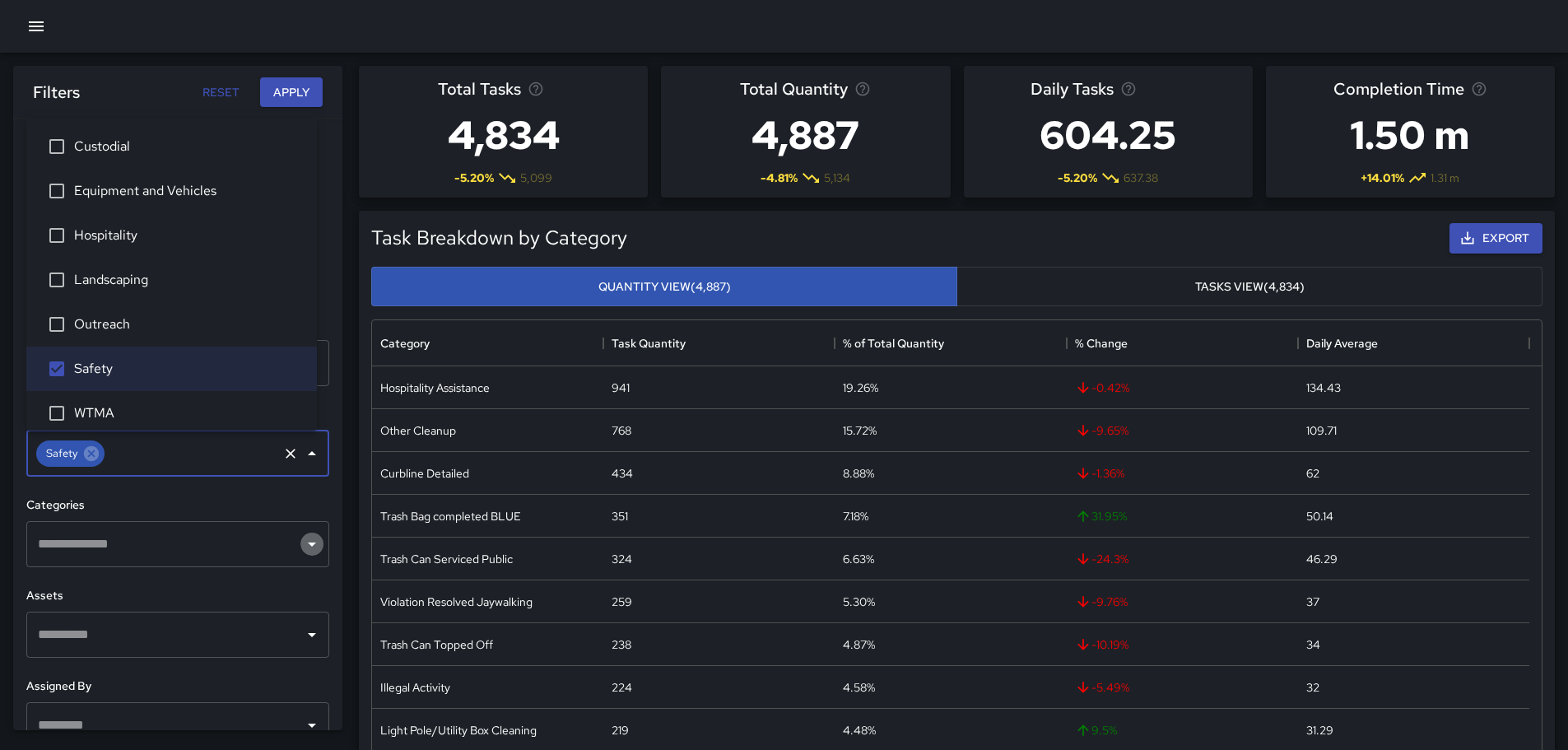
click at [302, 545] on icon "Open" at bounding box center [311, 544] width 20 height 20
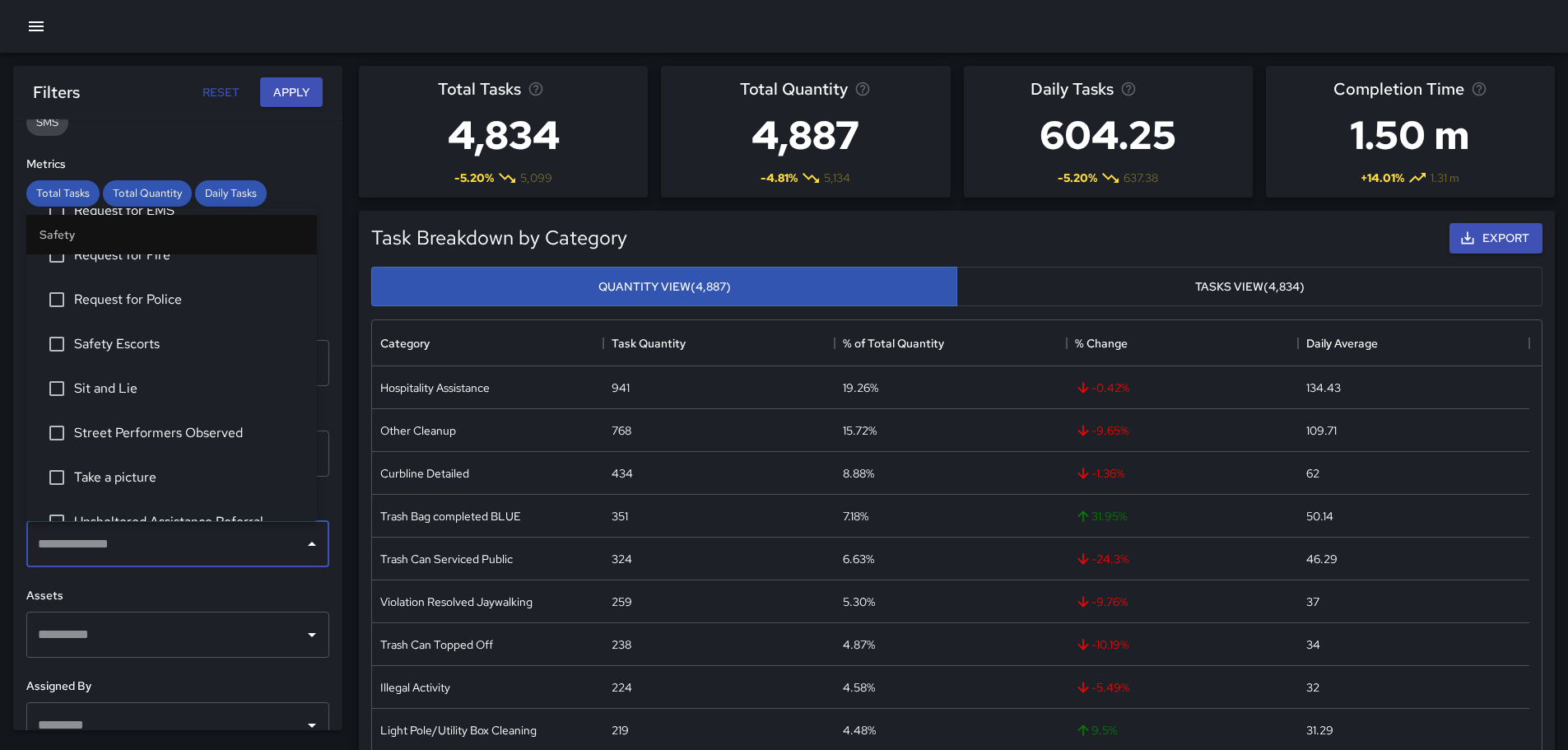
scroll to position [741, 0]
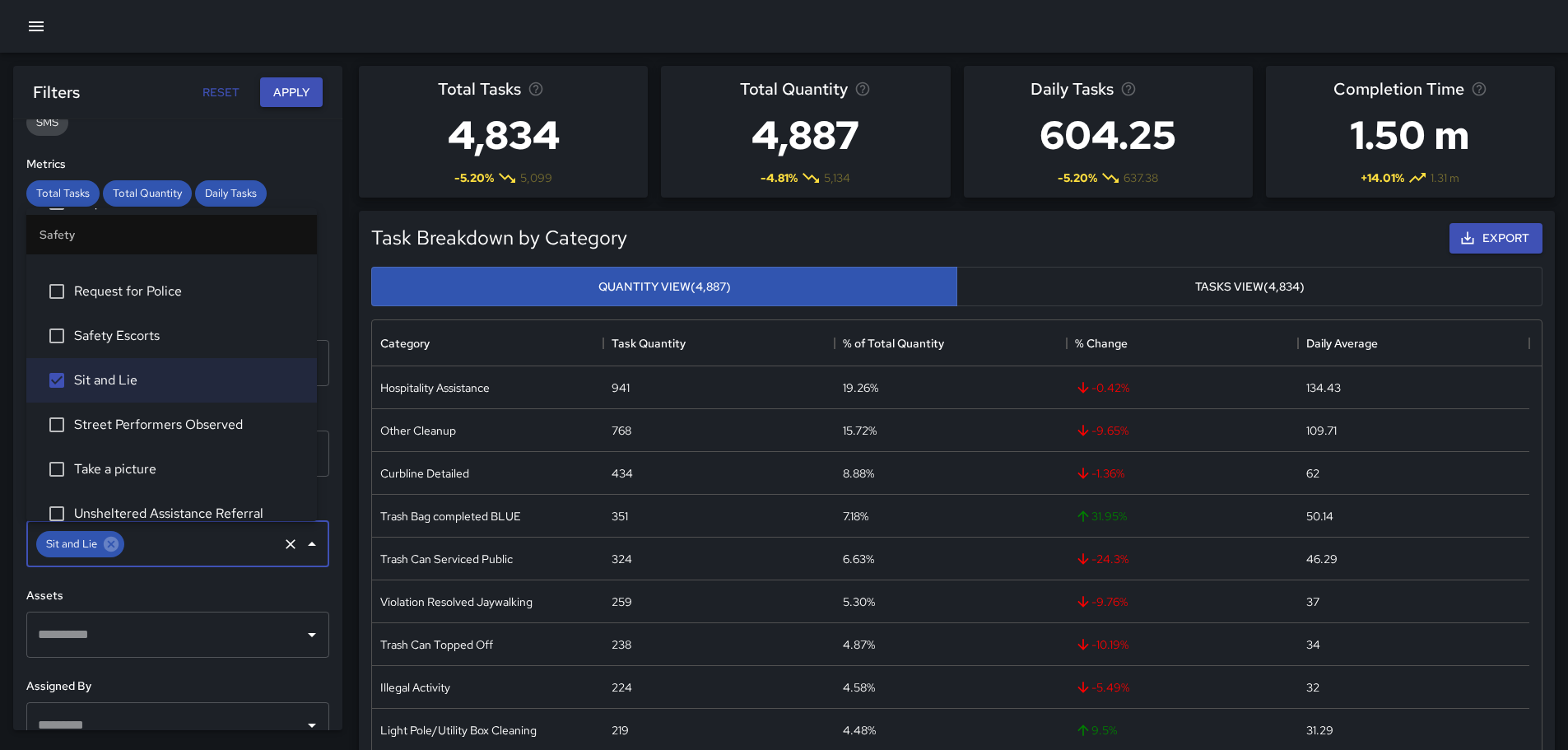
click at [302, 90] on button "Apply" at bounding box center [292, 93] width 63 height 31
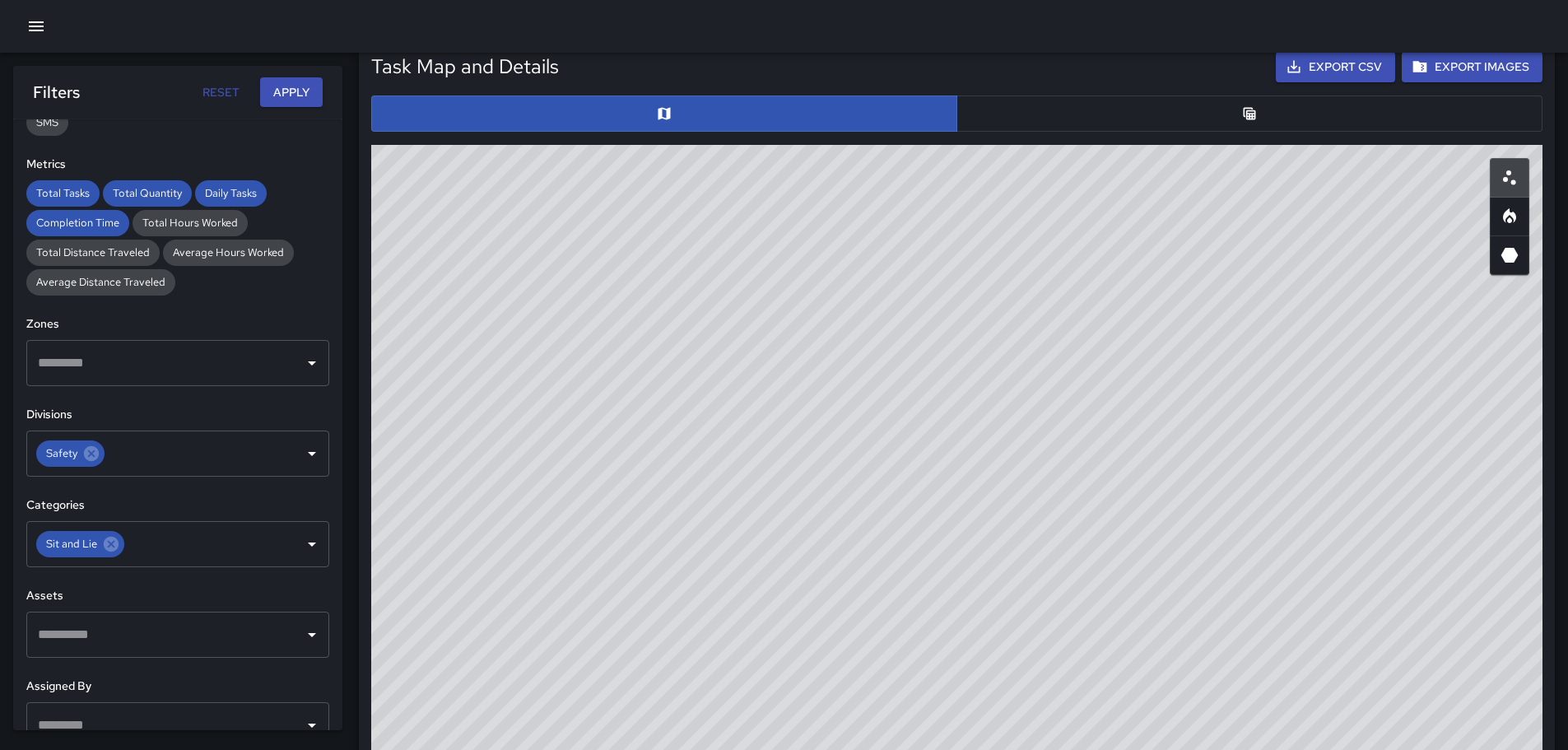
scroll to position [797, 0]
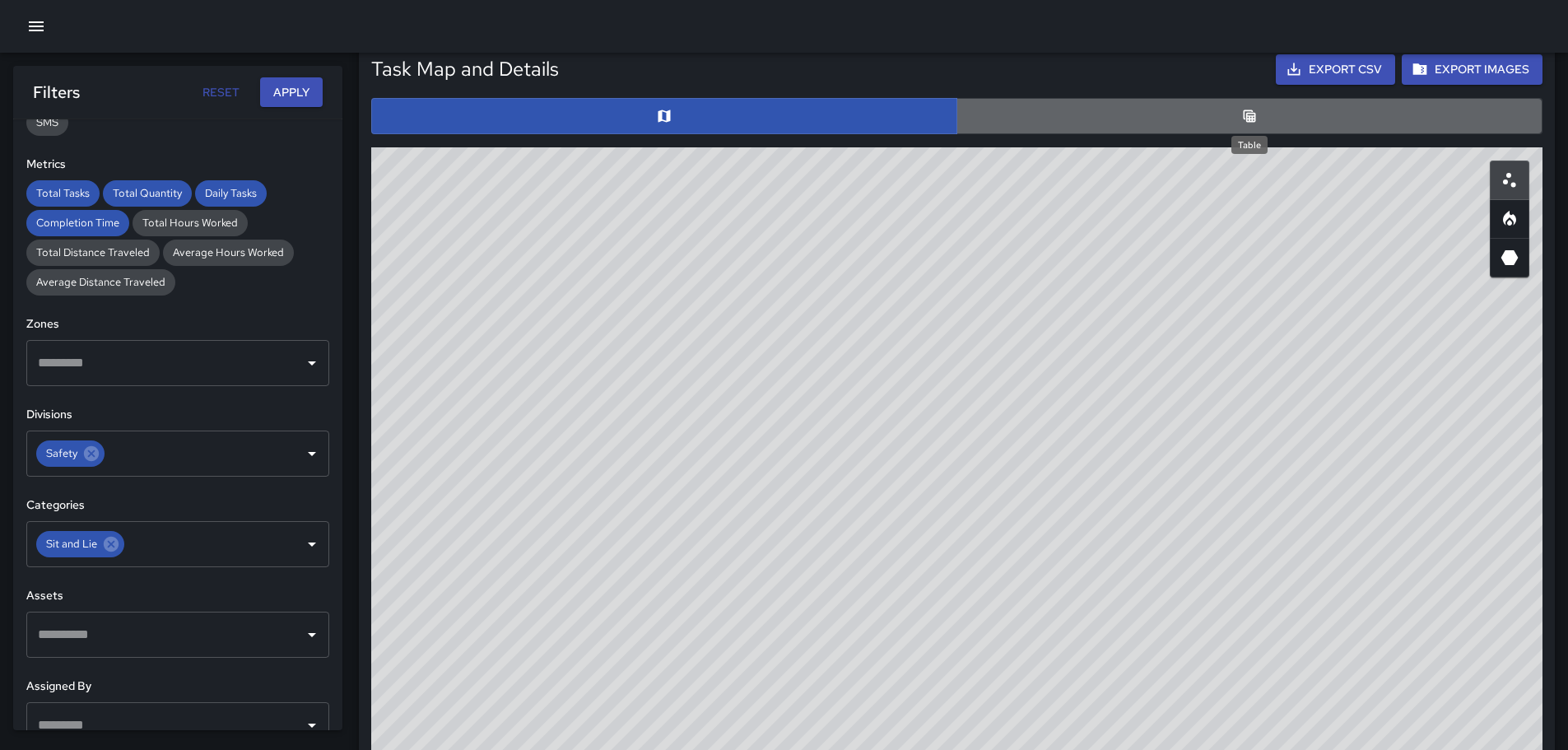
drag, startPoint x: 1251, startPoint y: 117, endPoint x: 1243, endPoint y: 126, distance: 12.0
click at [1246, 123] on icon "Table" at bounding box center [1249, 116] width 16 height 16
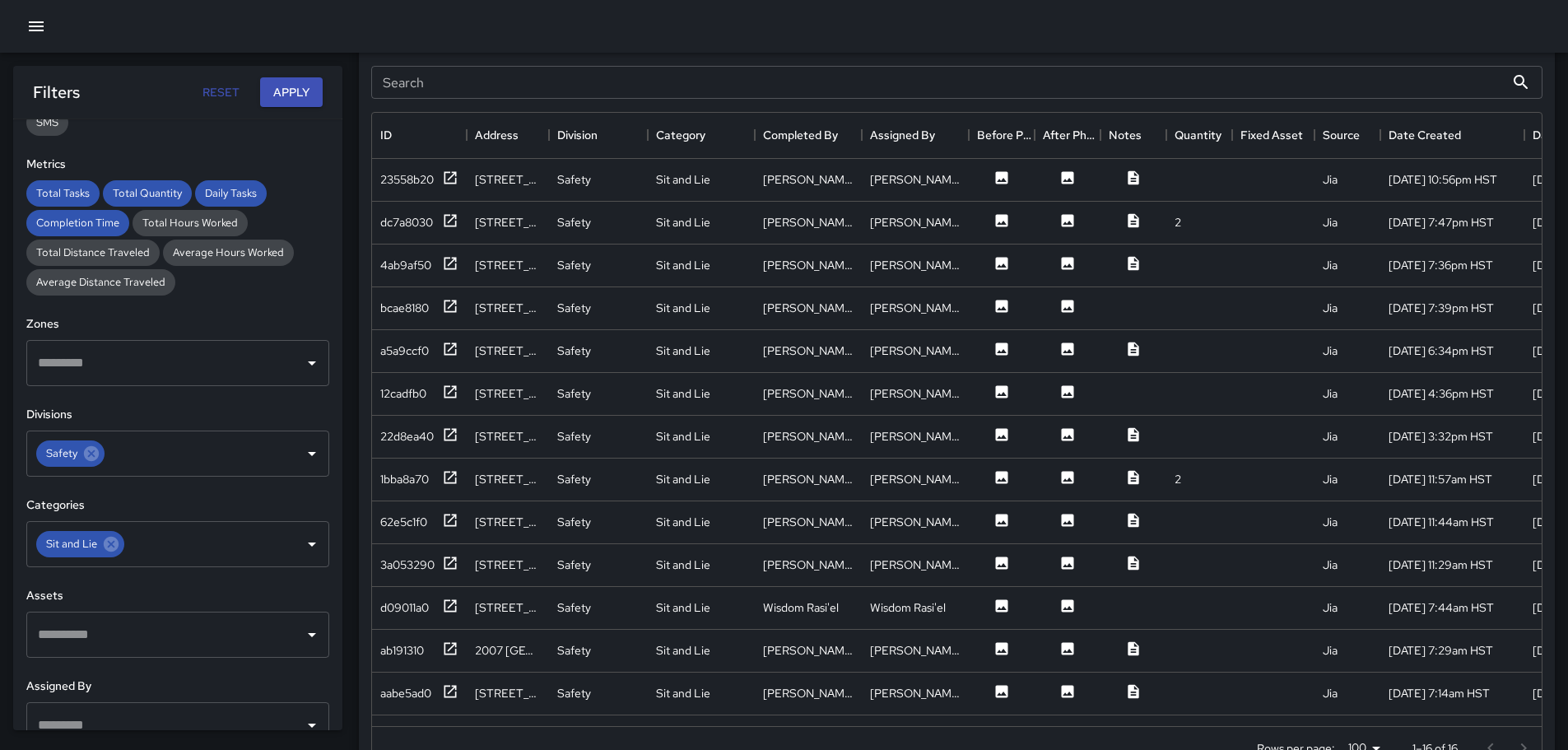
scroll to position [886, 0]
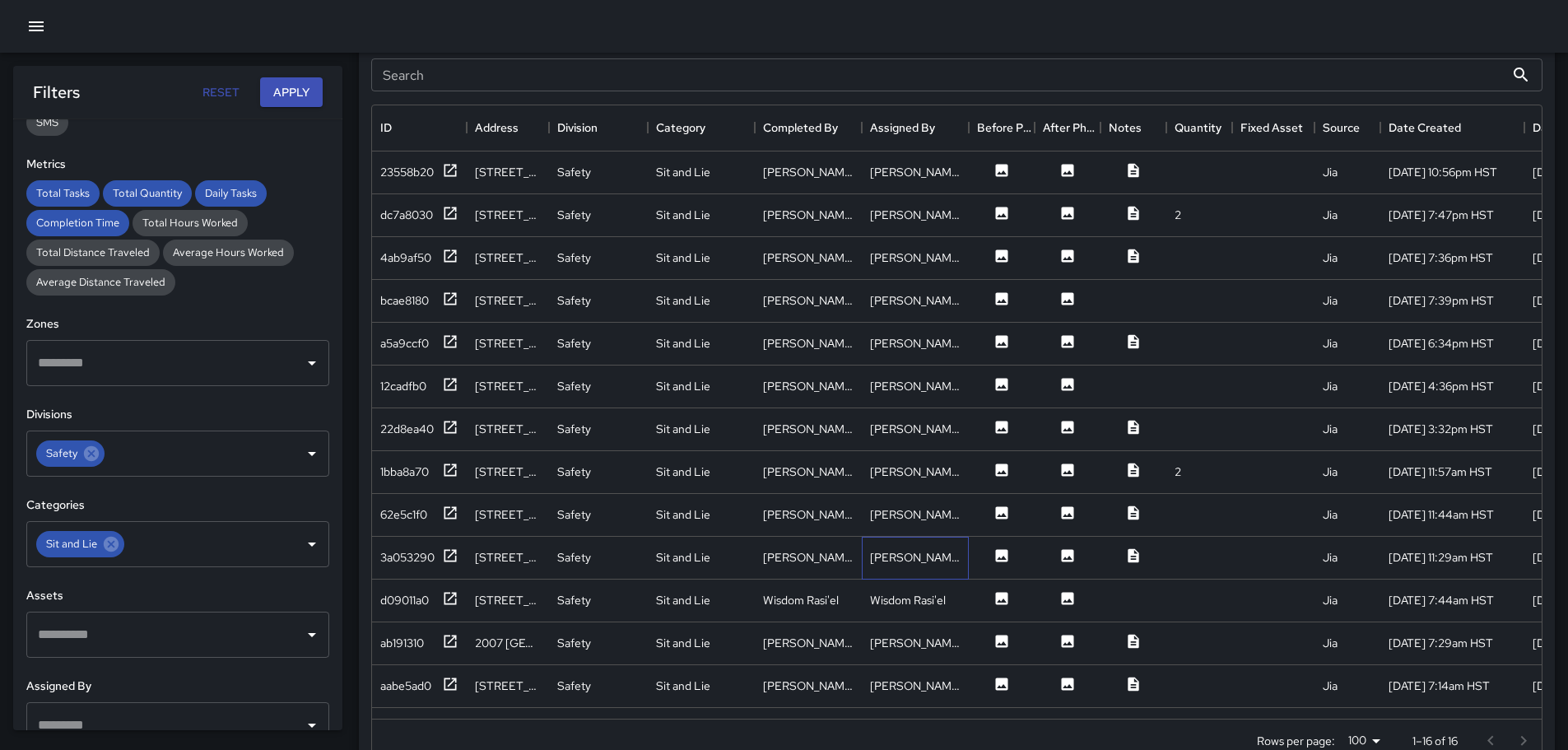
drag, startPoint x: 918, startPoint y: 555, endPoint x: 932, endPoint y: 547, distance: 16.1
click at [919, 554] on div "[PERSON_NAME]" at bounding box center [915, 557] width 90 height 16
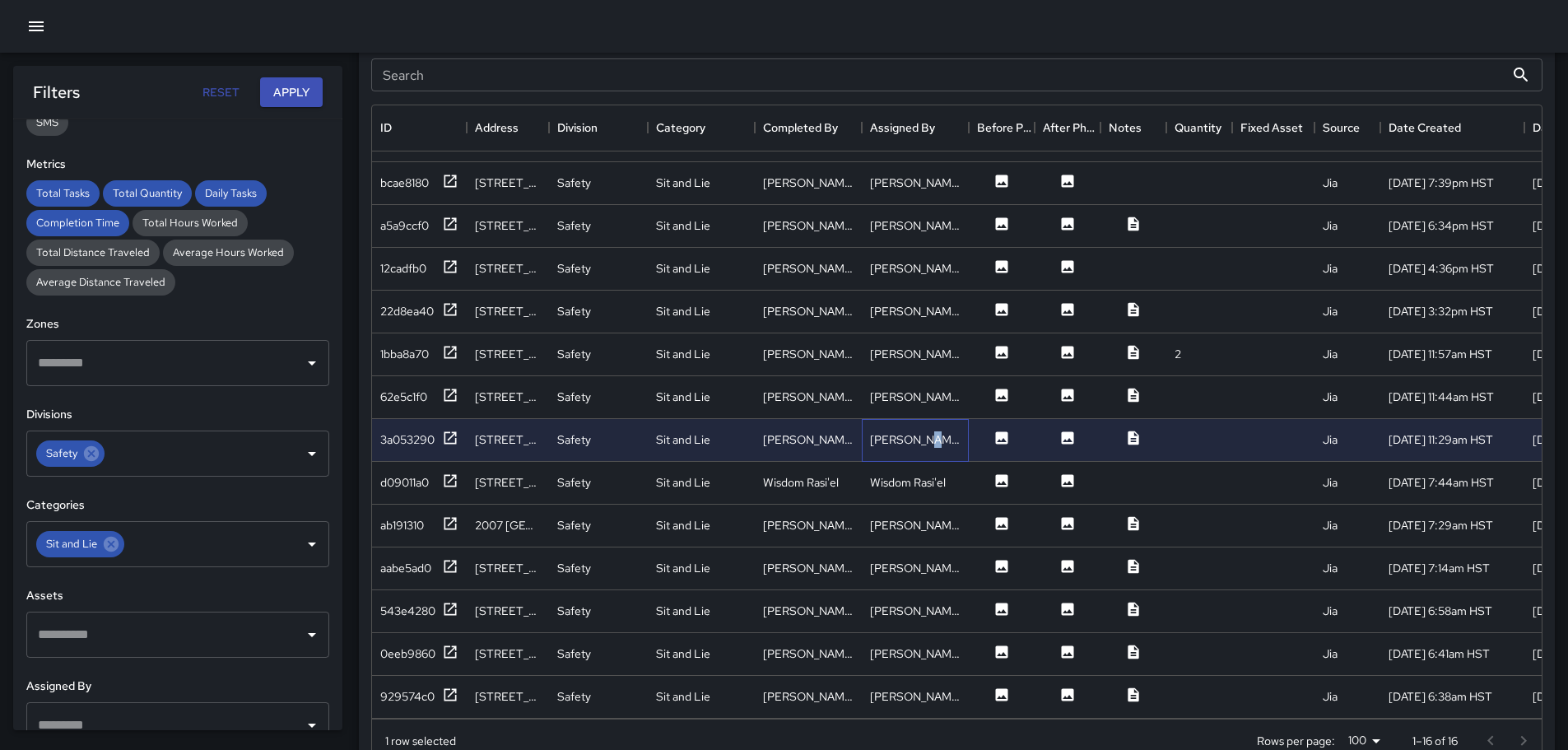
scroll to position [969, 0]
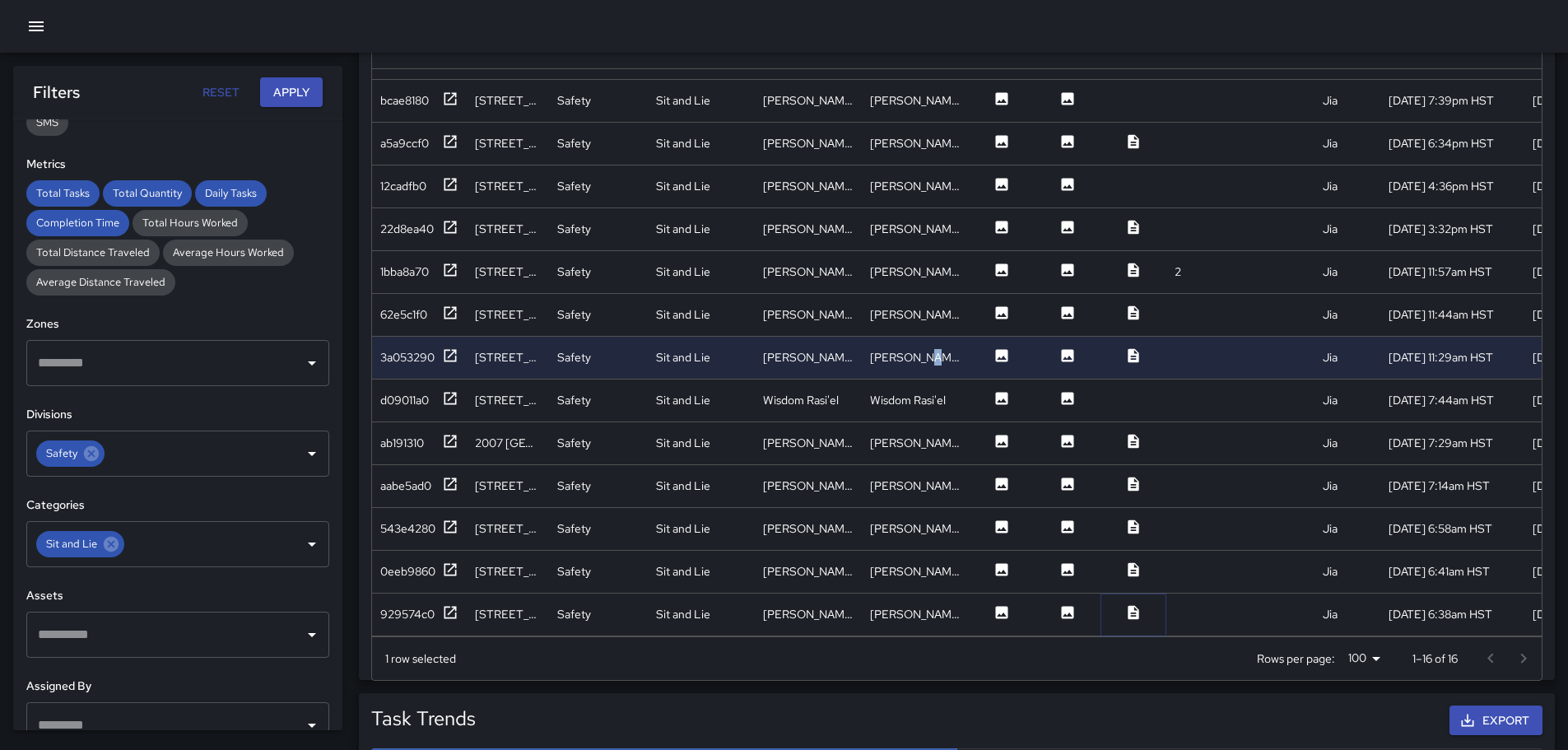
click at [1132, 604] on icon at bounding box center [1132, 612] width 16 height 16
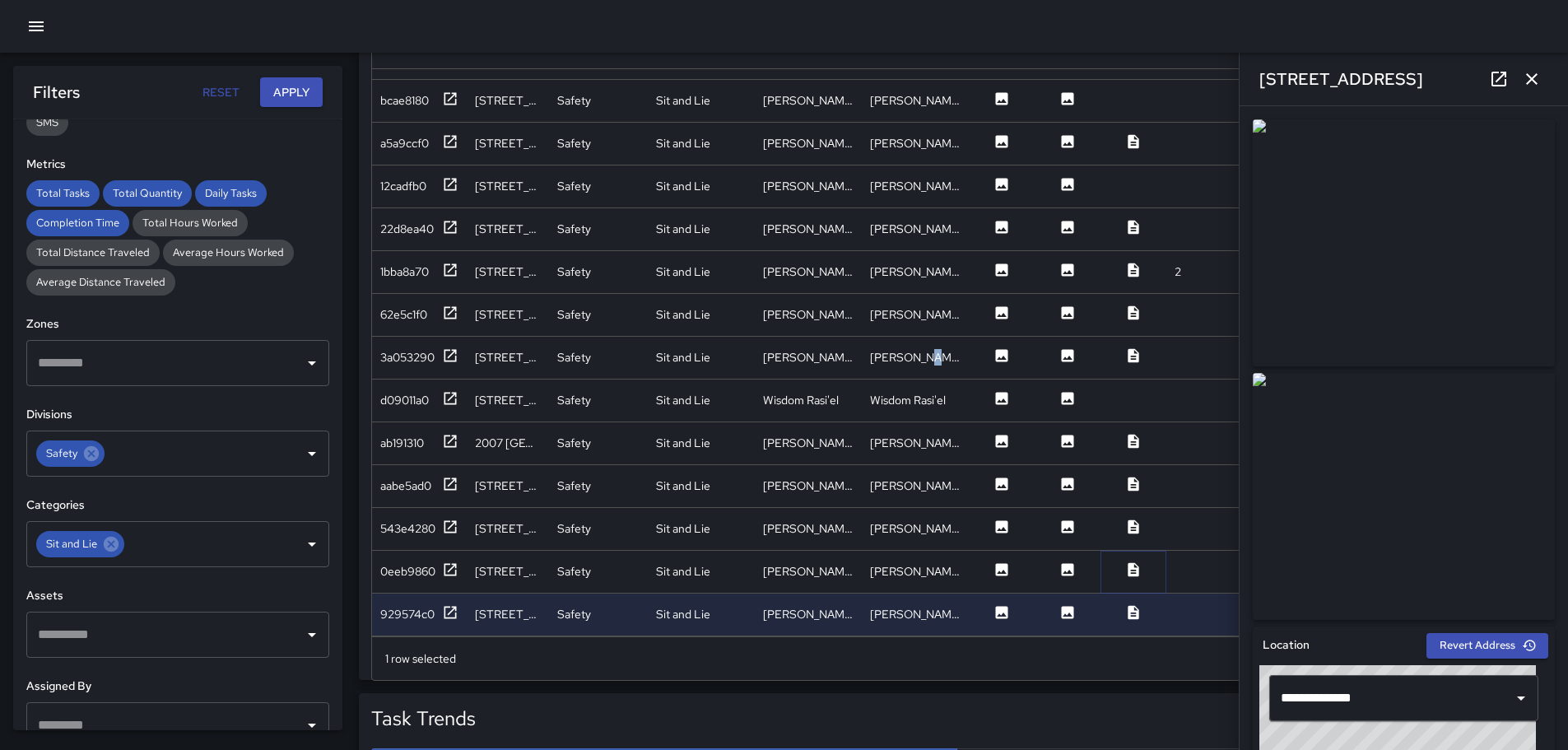
click at [1132, 563] on icon at bounding box center [1132, 570] width 11 height 14
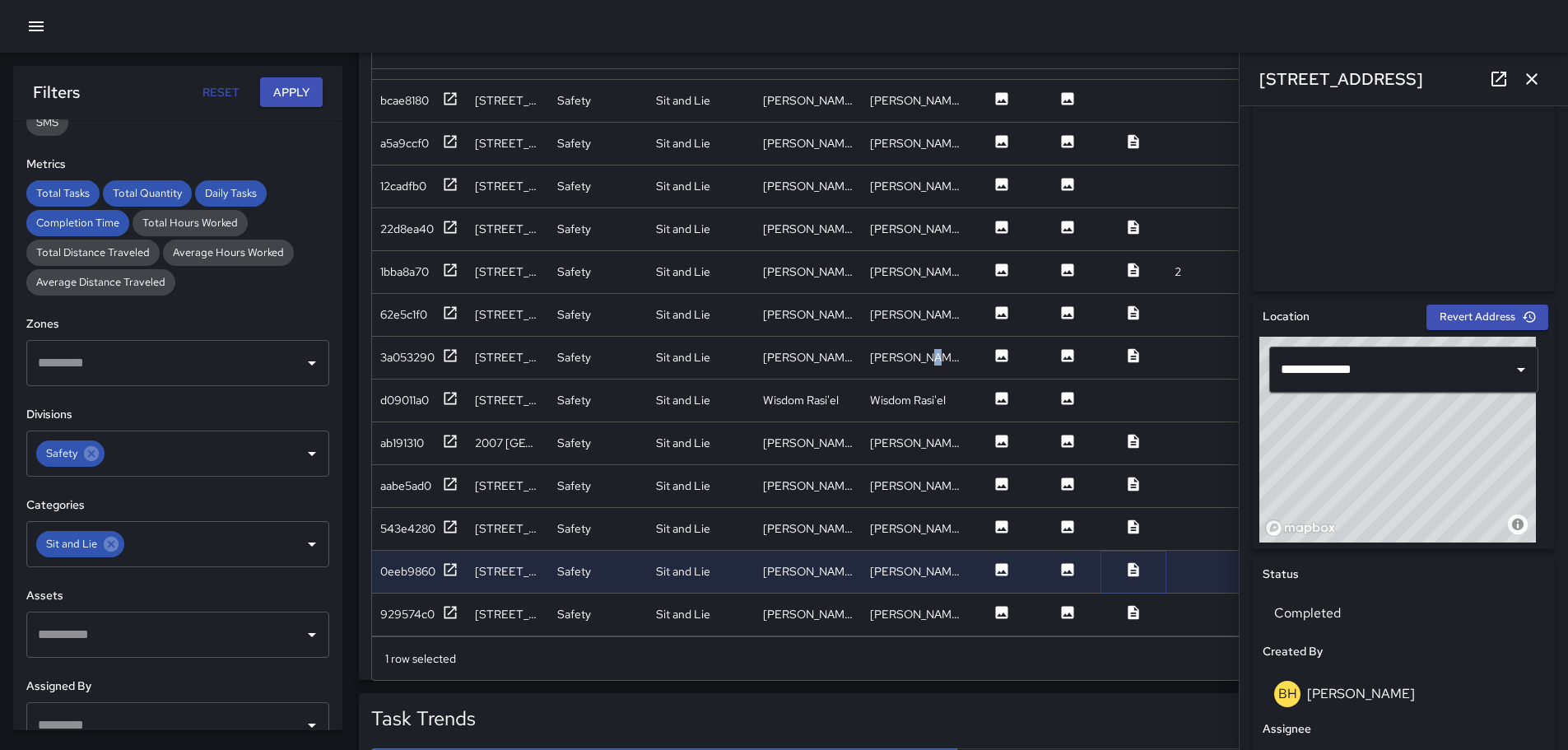
scroll to position [0, 0]
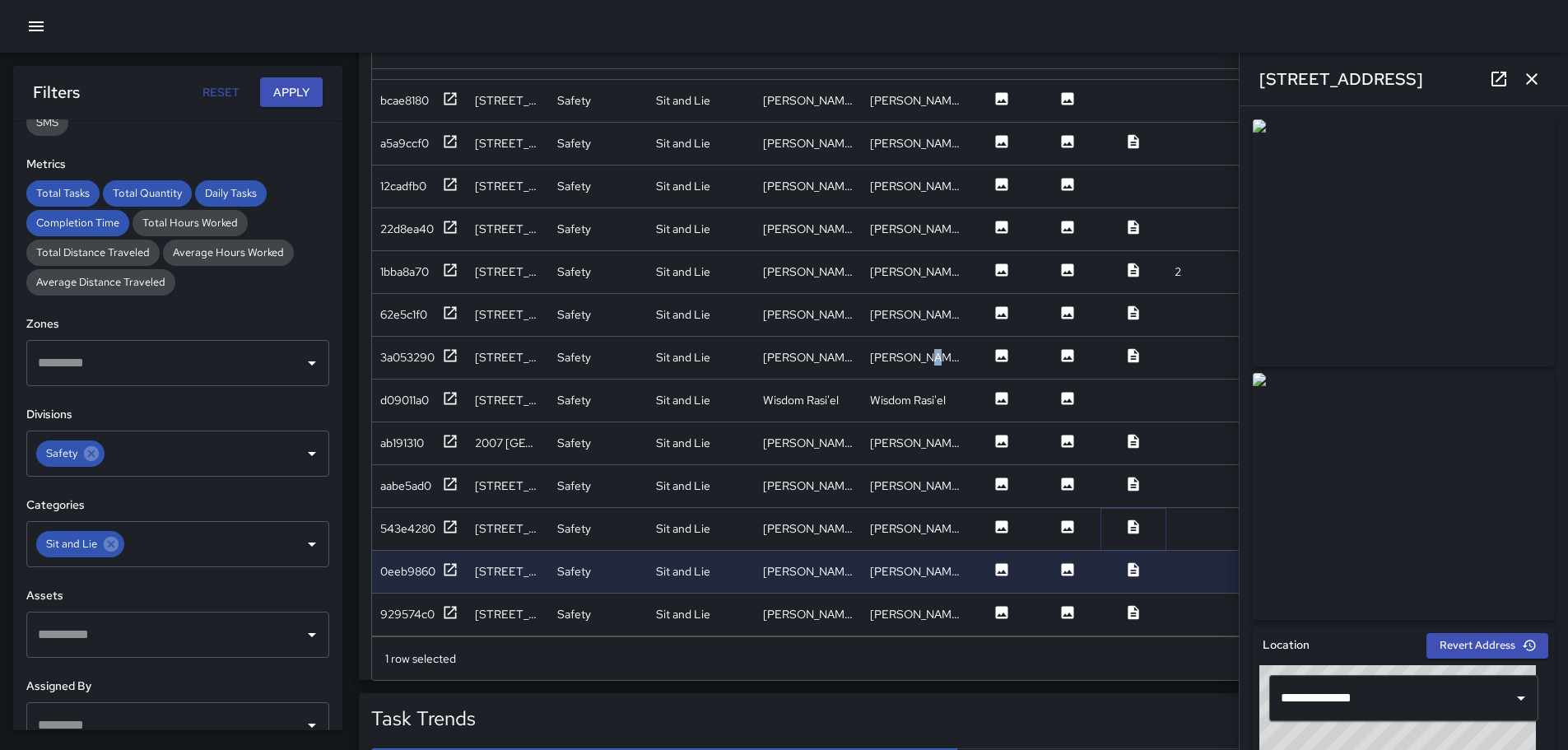
click at [1134, 518] on icon at bounding box center [1132, 526] width 16 height 16
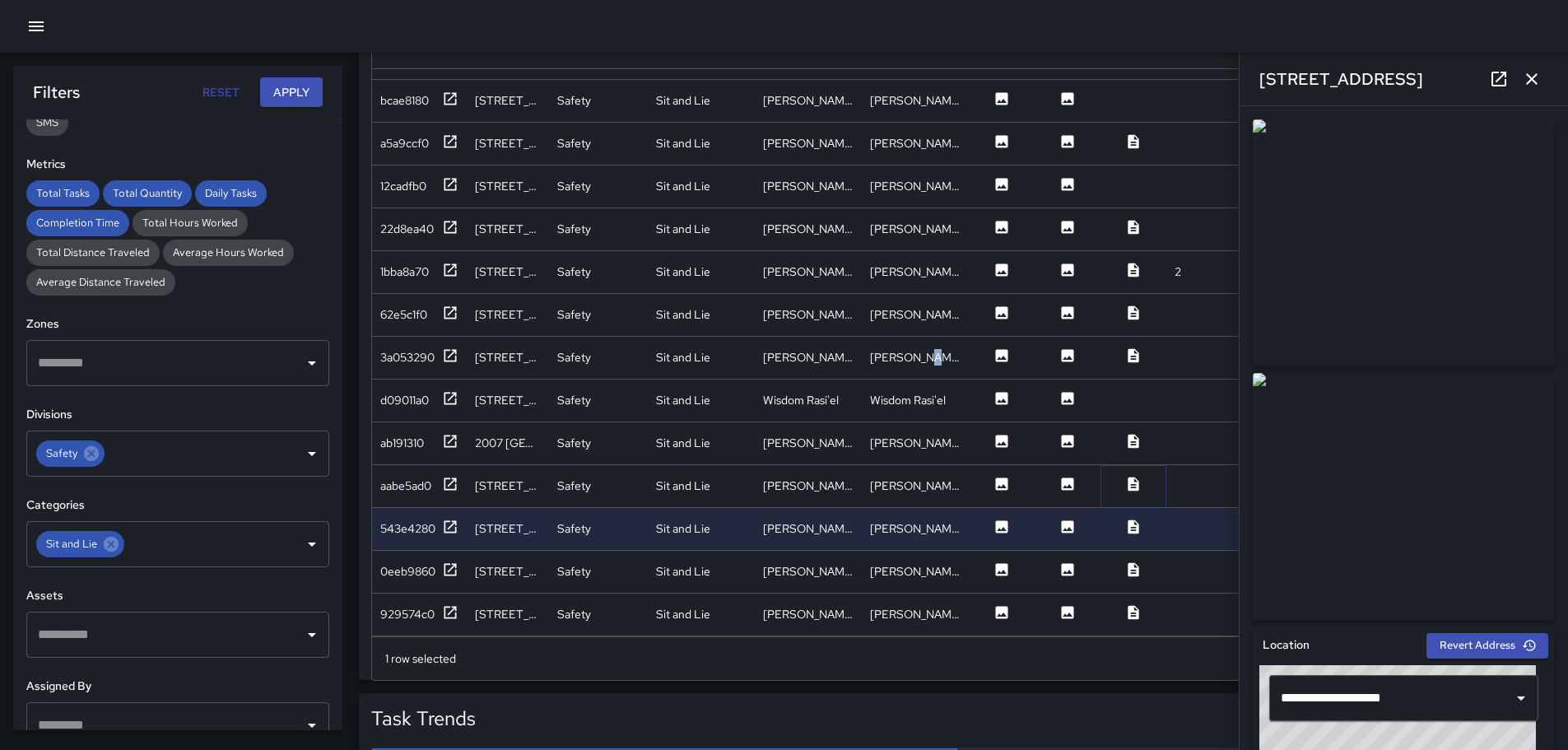
click at [1131, 477] on icon at bounding box center [1132, 484] width 11 height 14
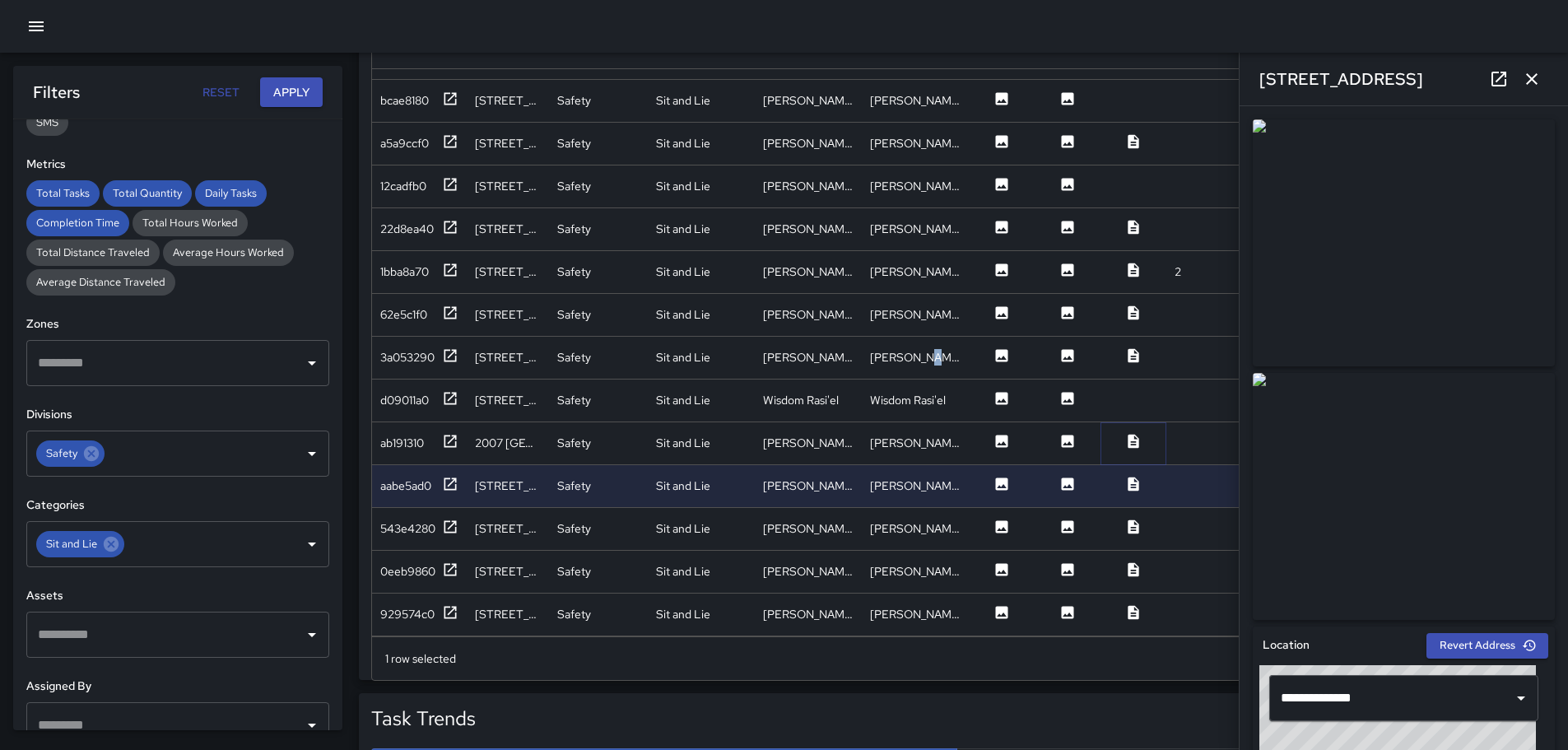
click at [1130, 434] on icon at bounding box center [1132, 441] width 11 height 14
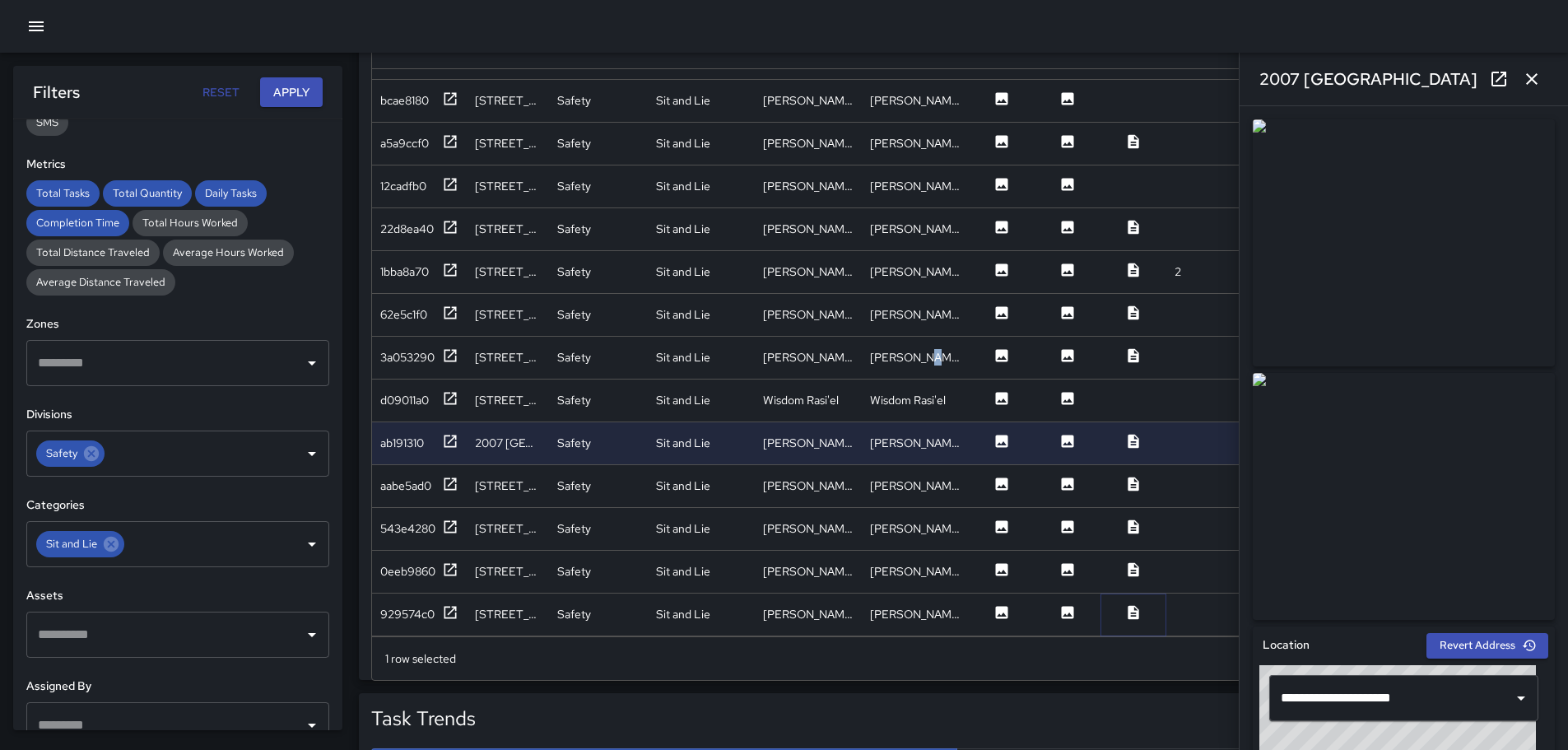
click at [1132, 605] on icon at bounding box center [1132, 612] width 11 height 14
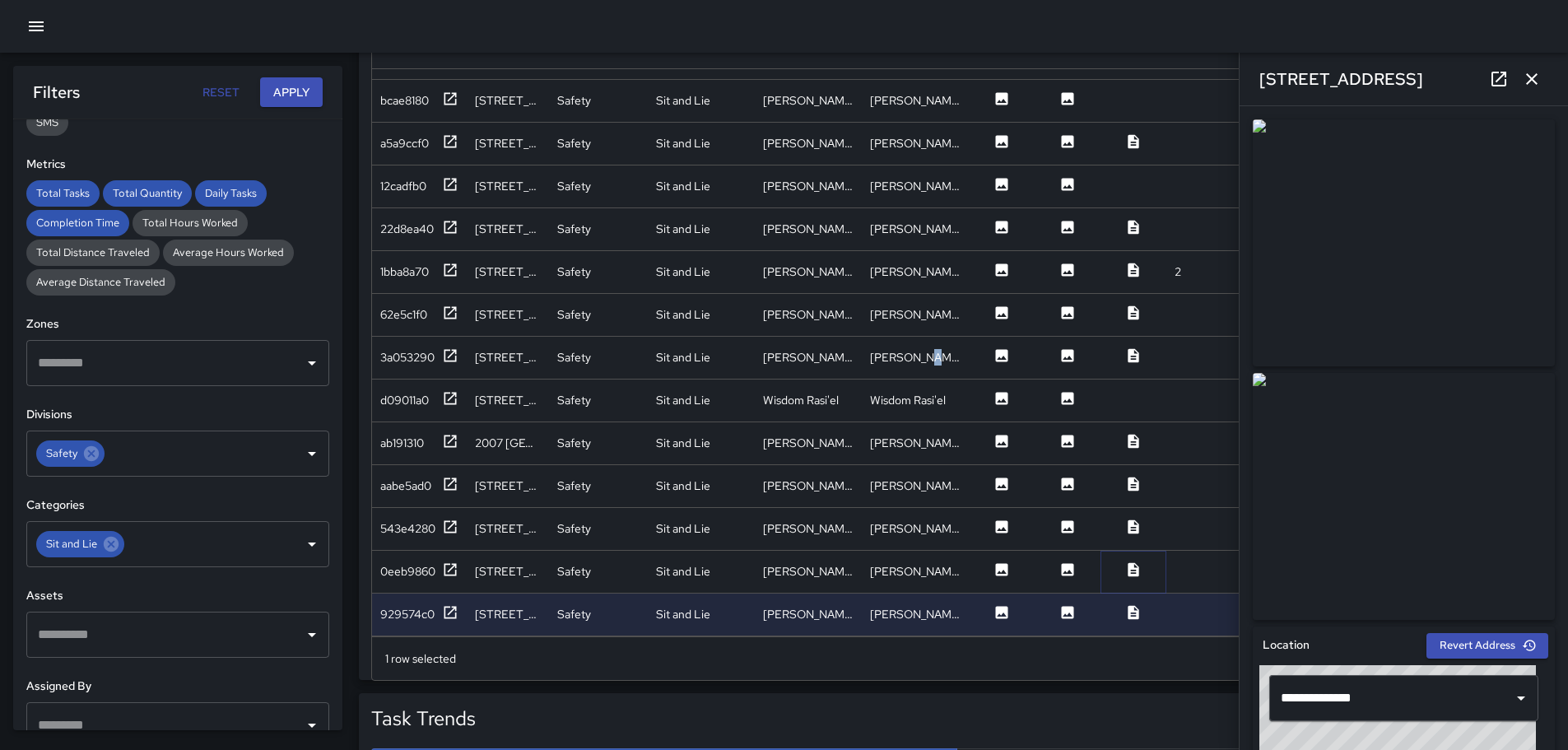
click at [1132, 563] on icon at bounding box center [1132, 570] width 11 height 14
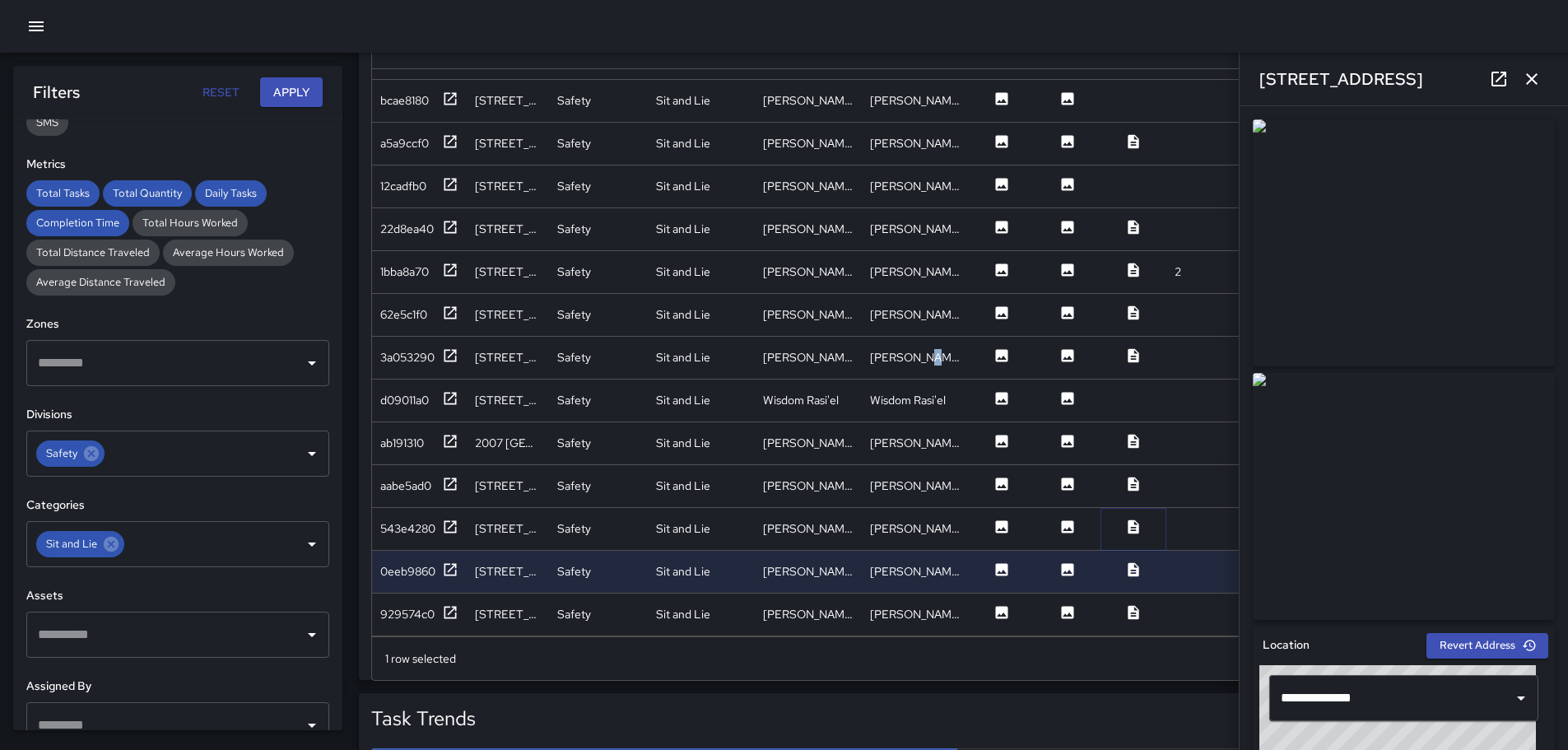
click at [1129, 519] on icon at bounding box center [1132, 526] width 11 height 14
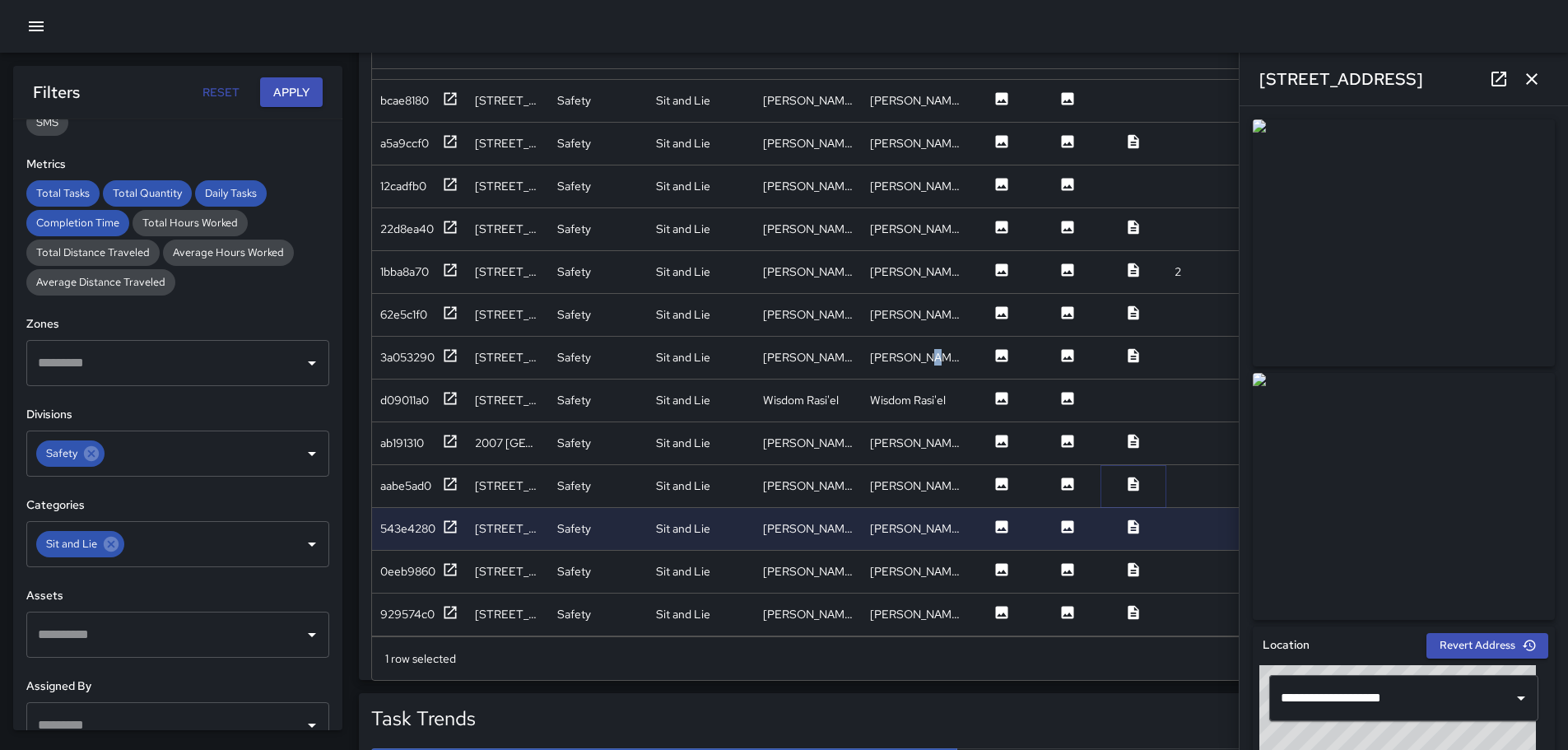
click at [1129, 477] on icon at bounding box center [1132, 484] width 11 height 14
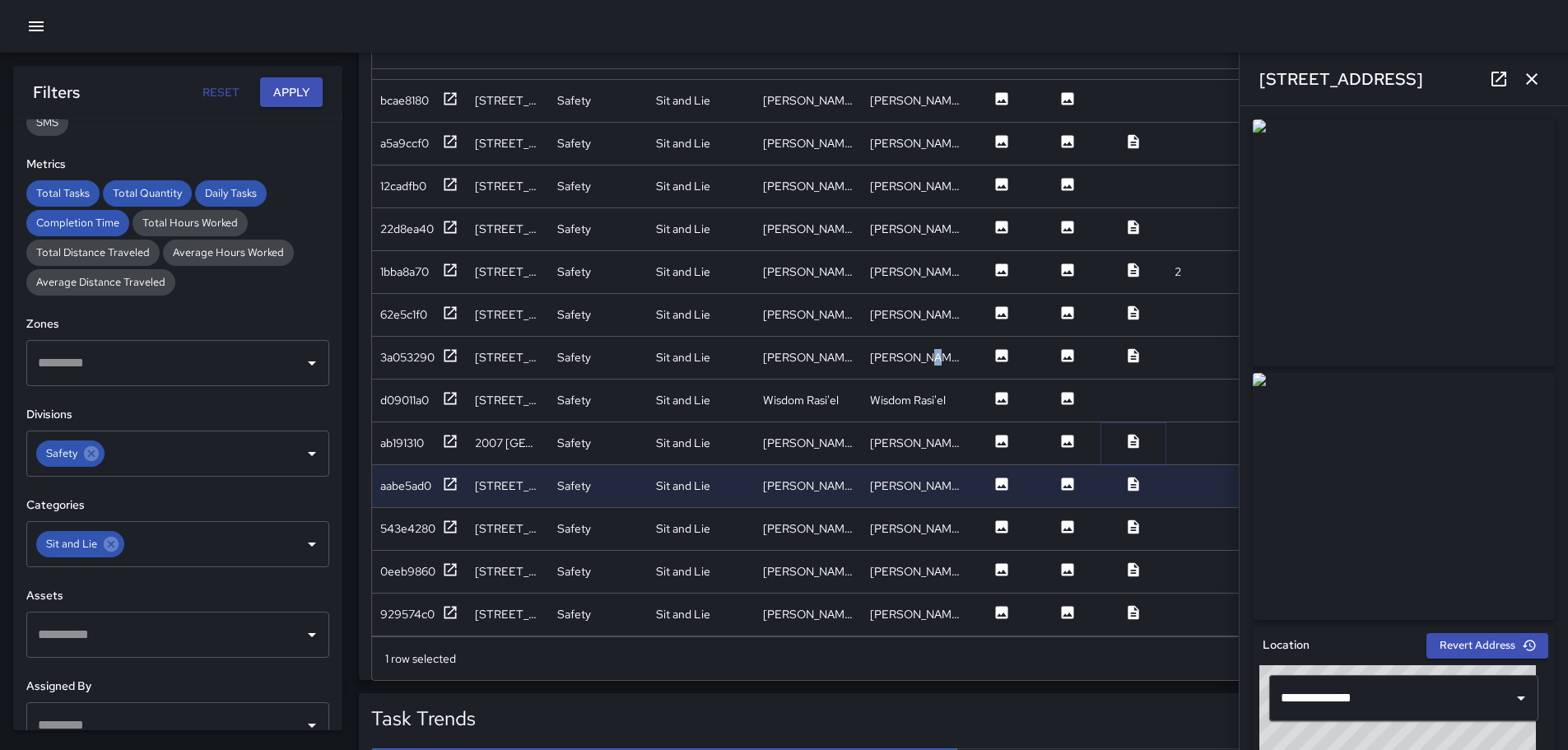
click at [1130, 434] on icon at bounding box center [1132, 441] width 11 height 14
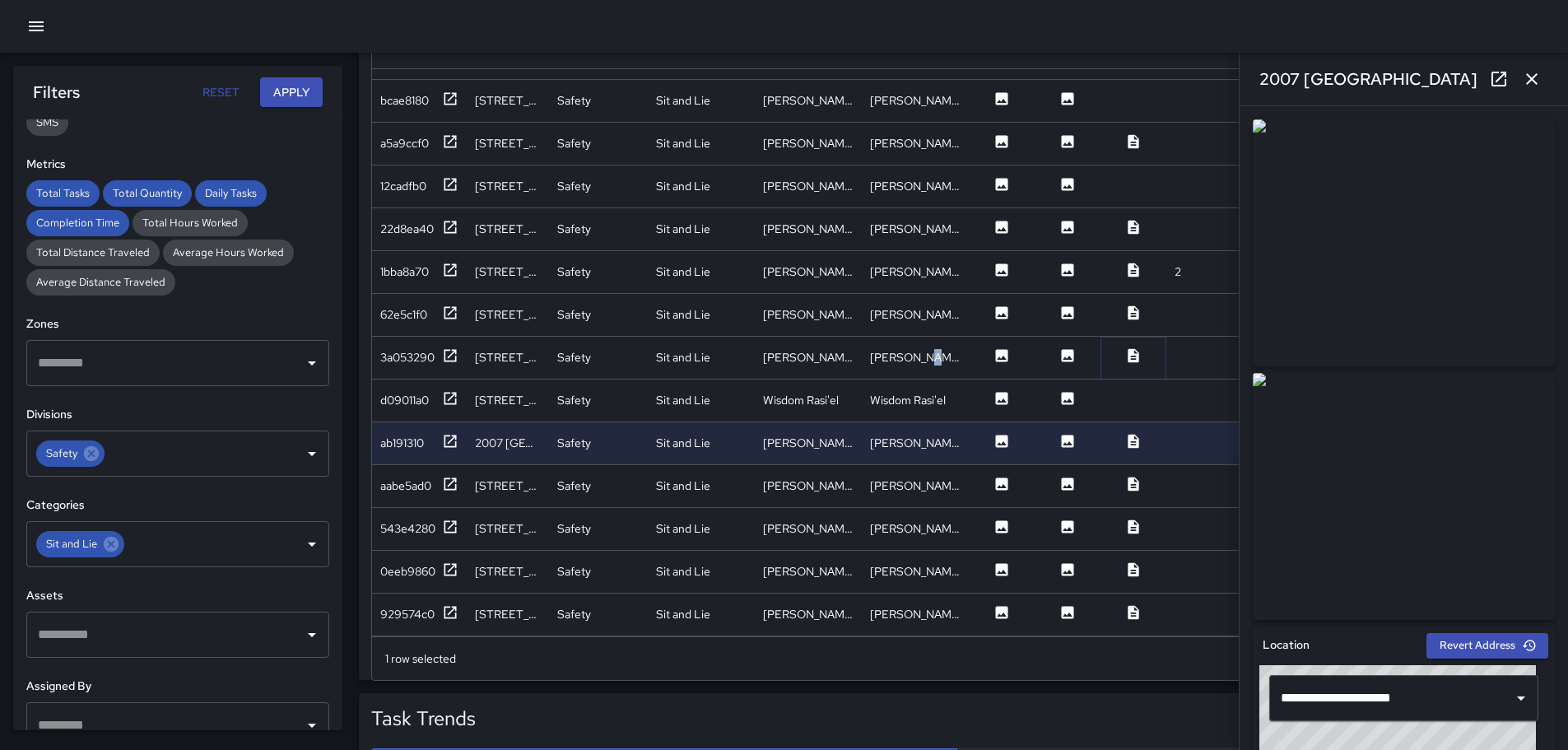
click at [1125, 347] on icon at bounding box center [1132, 355] width 16 height 16
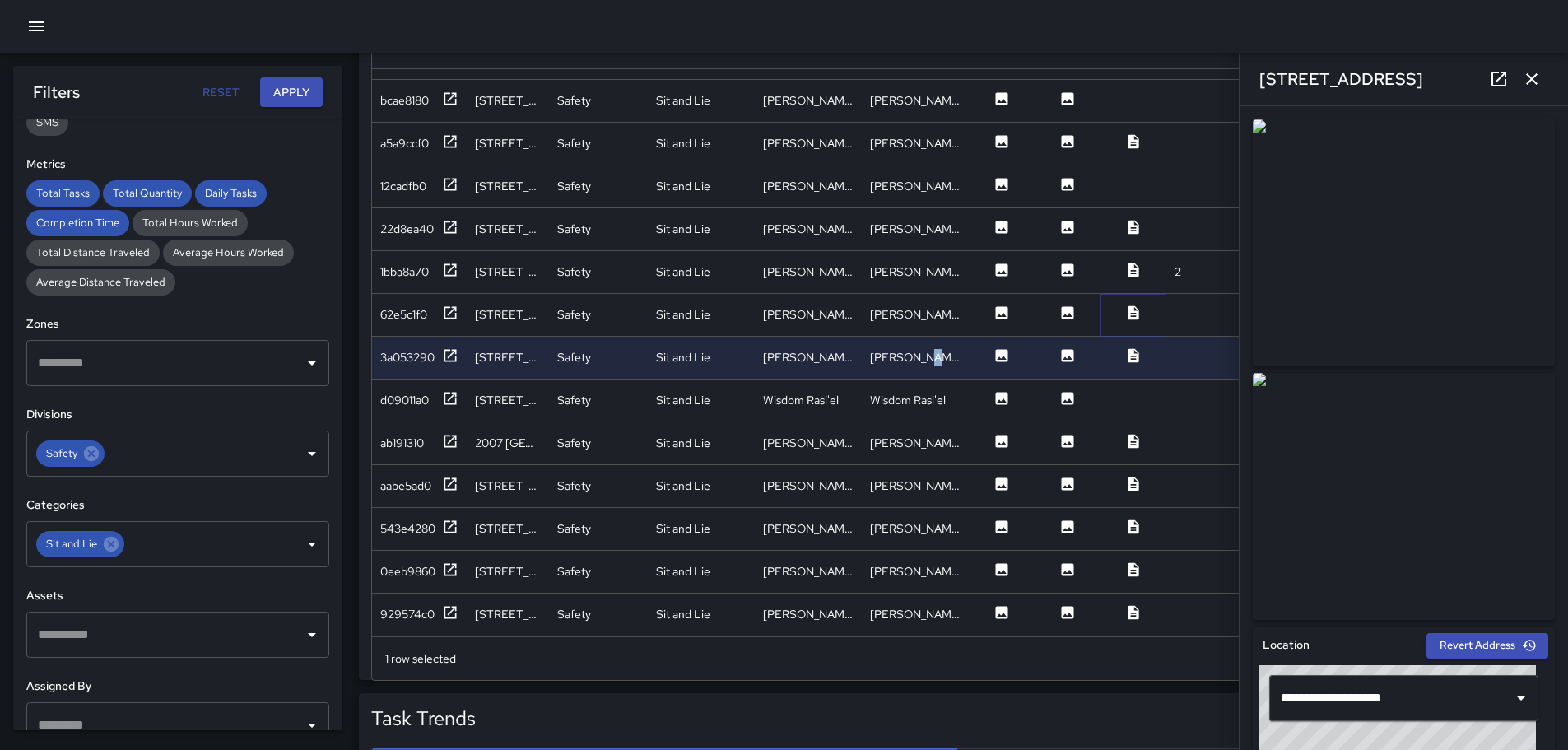
click at [1134, 306] on icon at bounding box center [1132, 312] width 11 height 14
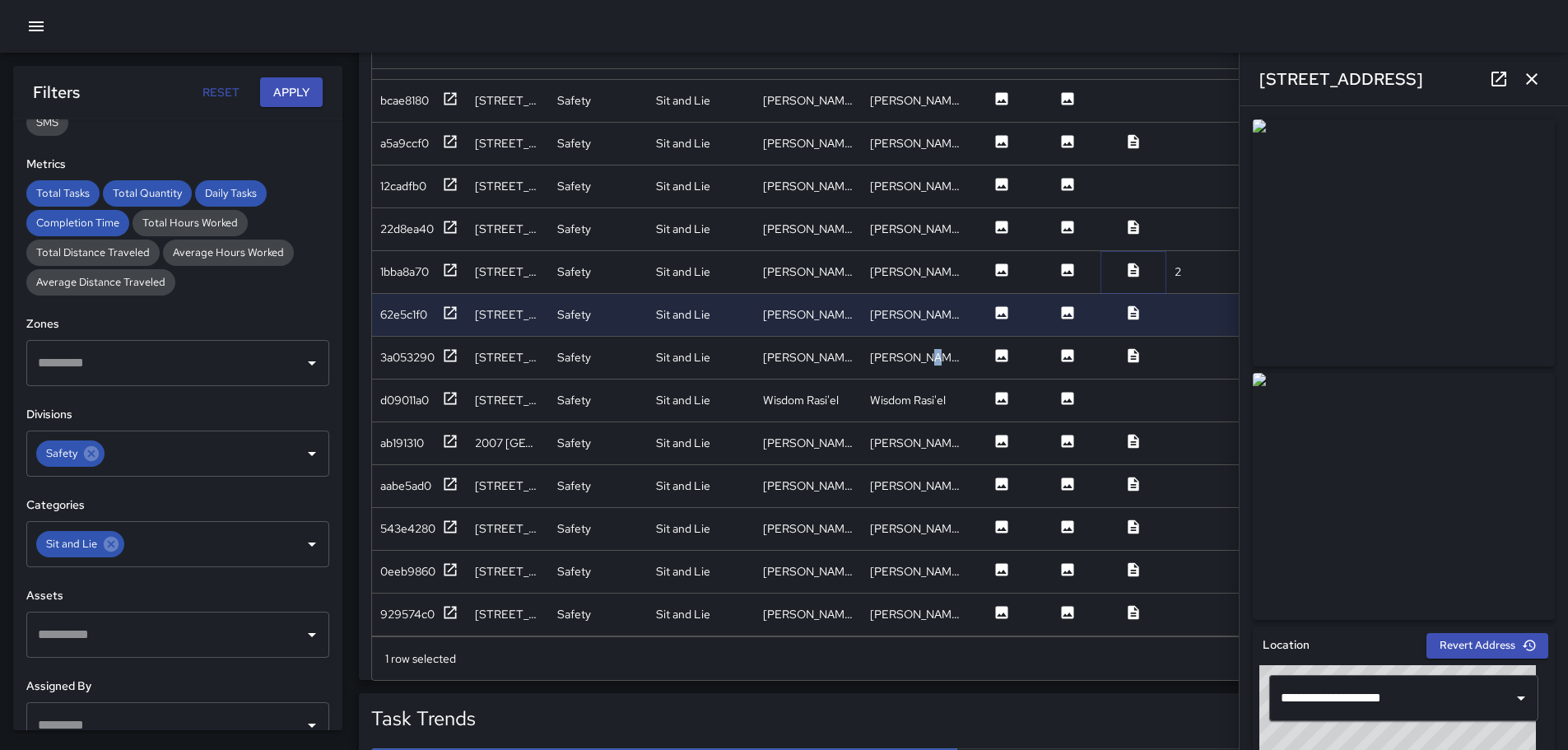
click at [1139, 262] on icon at bounding box center [1132, 270] width 16 height 16
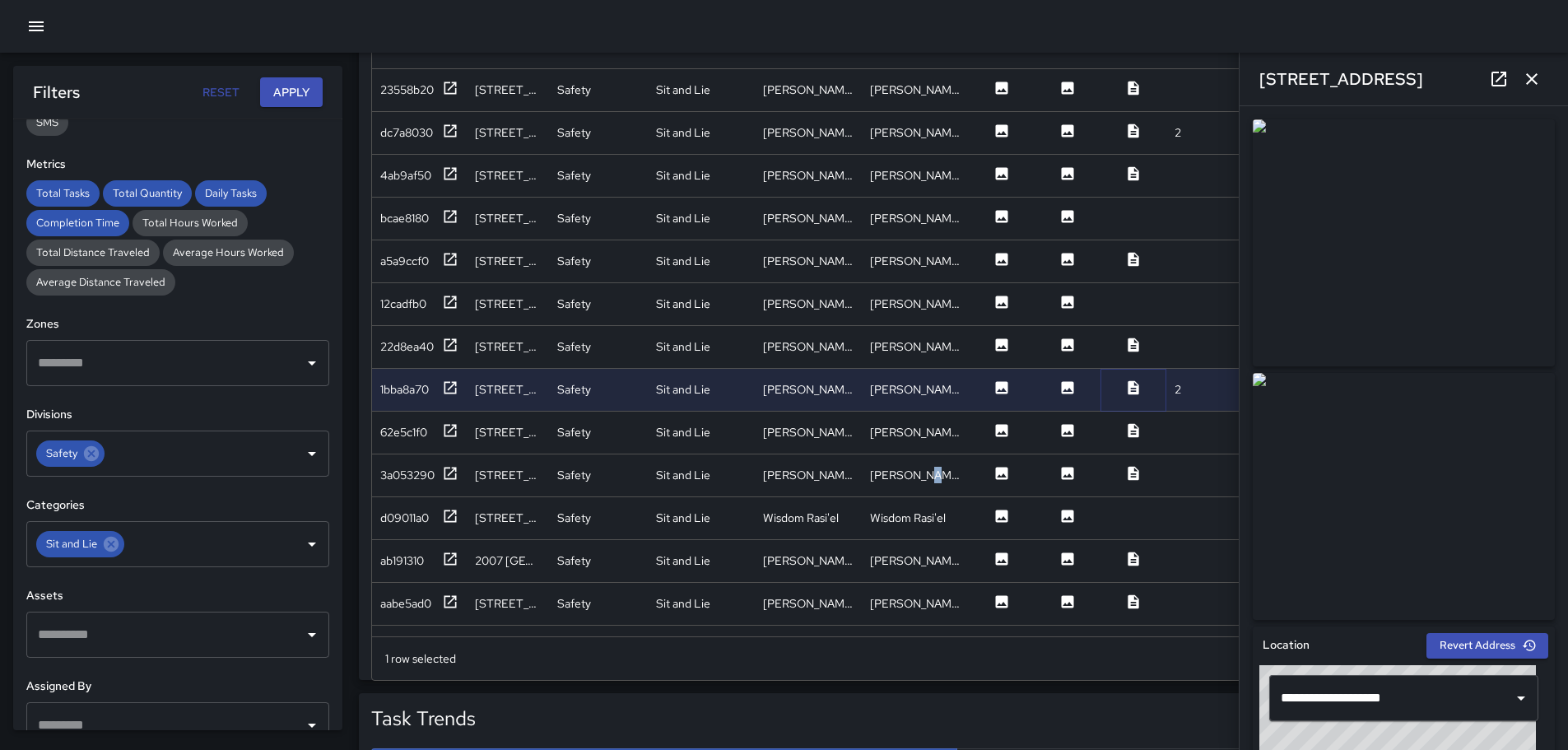
scroll to position [886, 0]
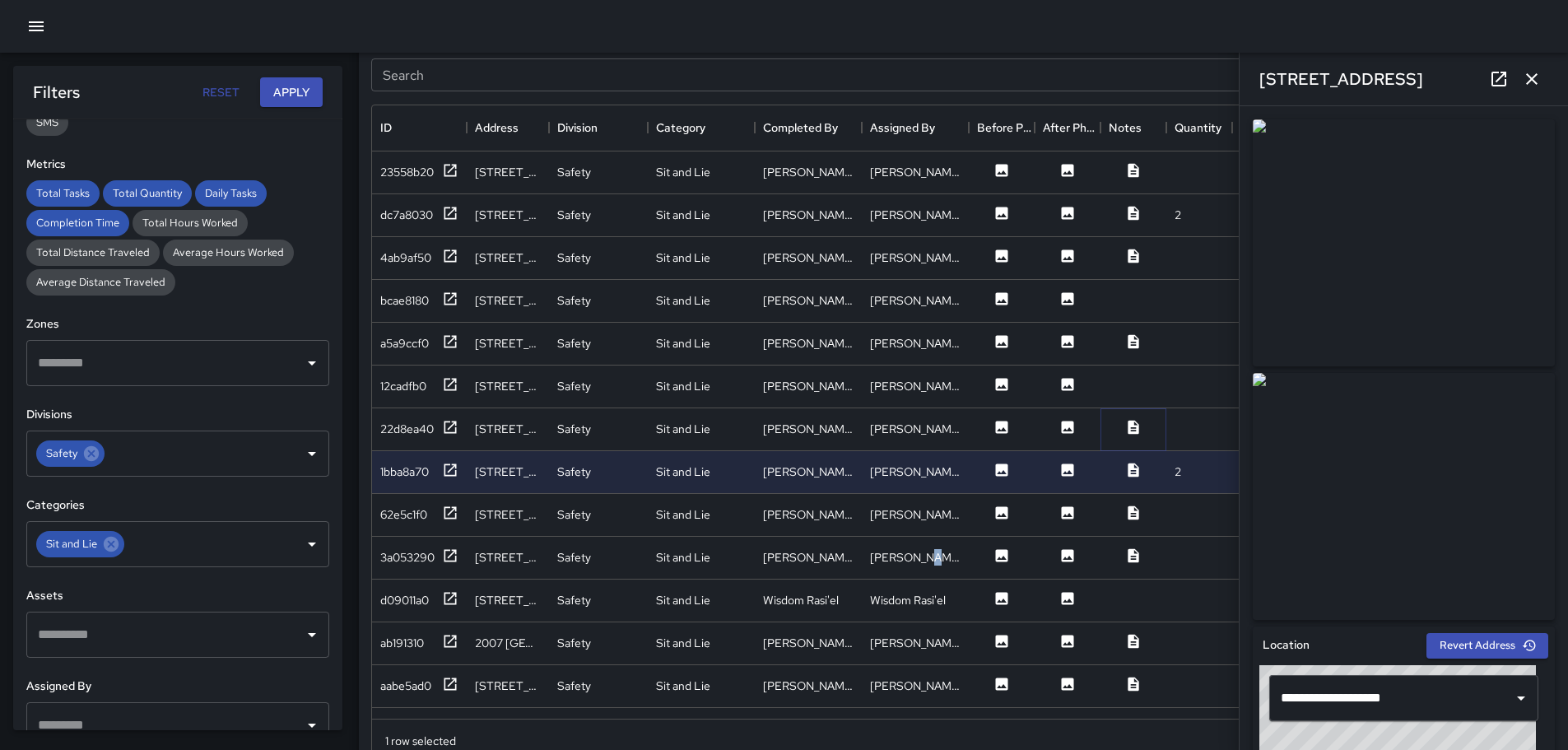
click at [1134, 427] on icon at bounding box center [1132, 427] width 16 height 16
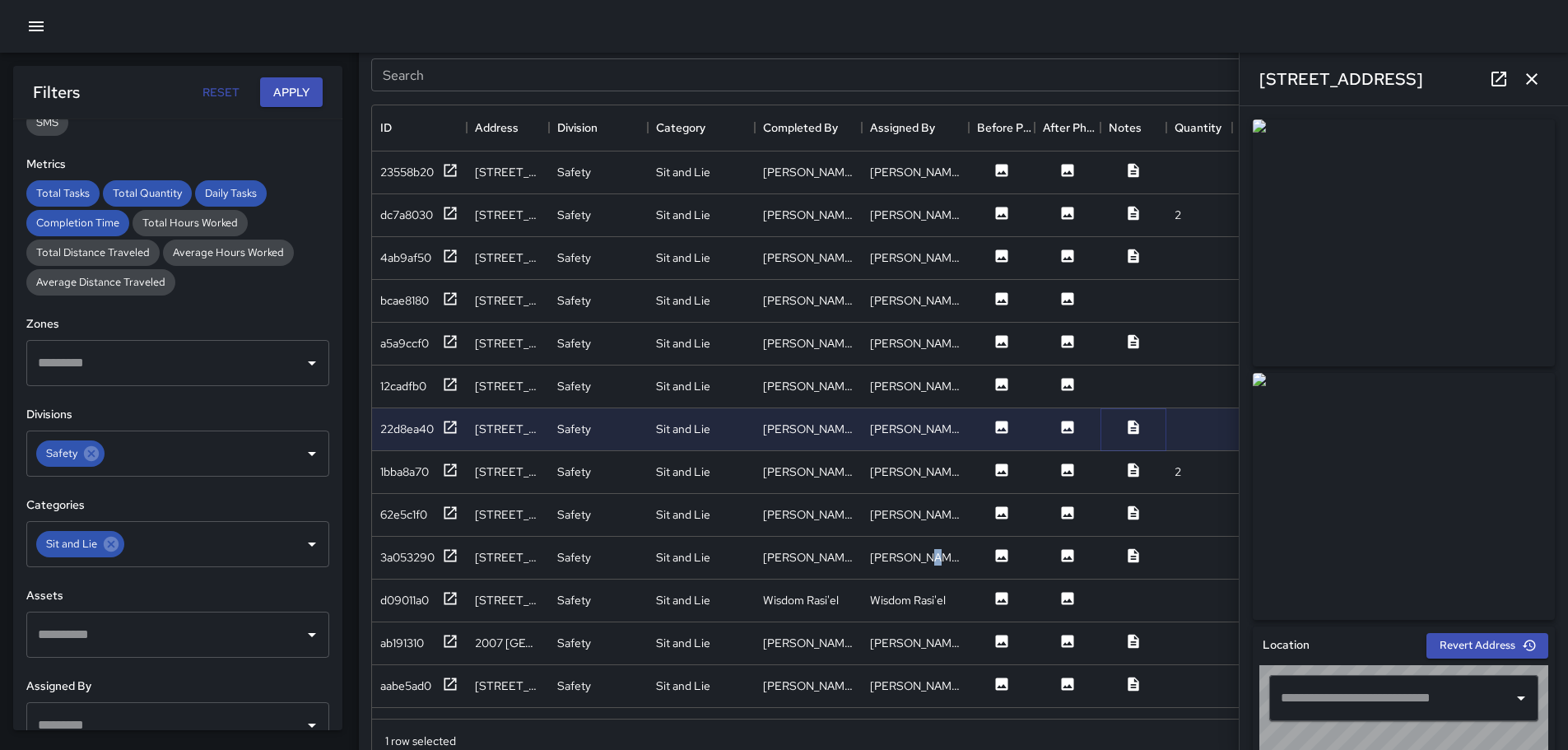
type input "**********"
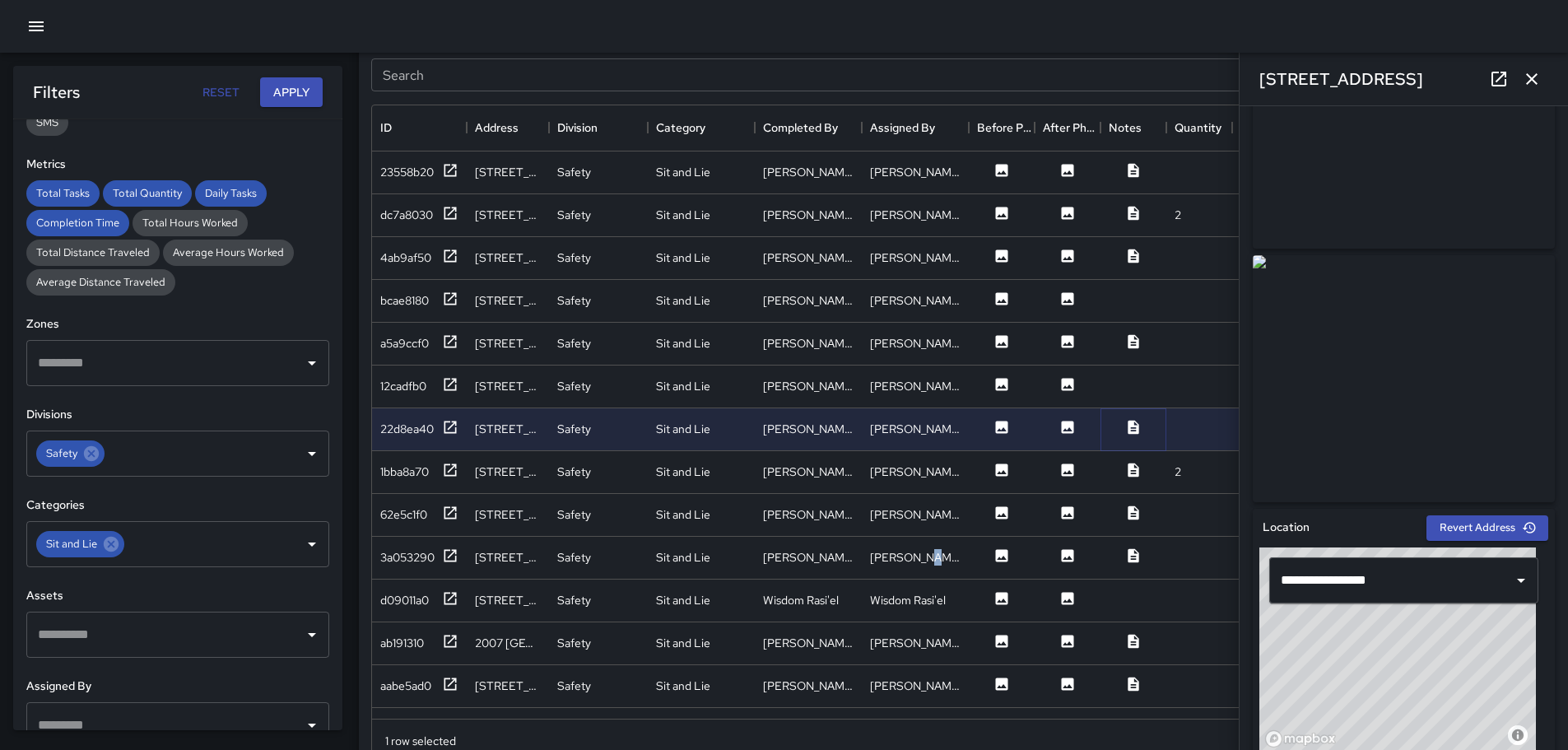
scroll to position [0, 0]
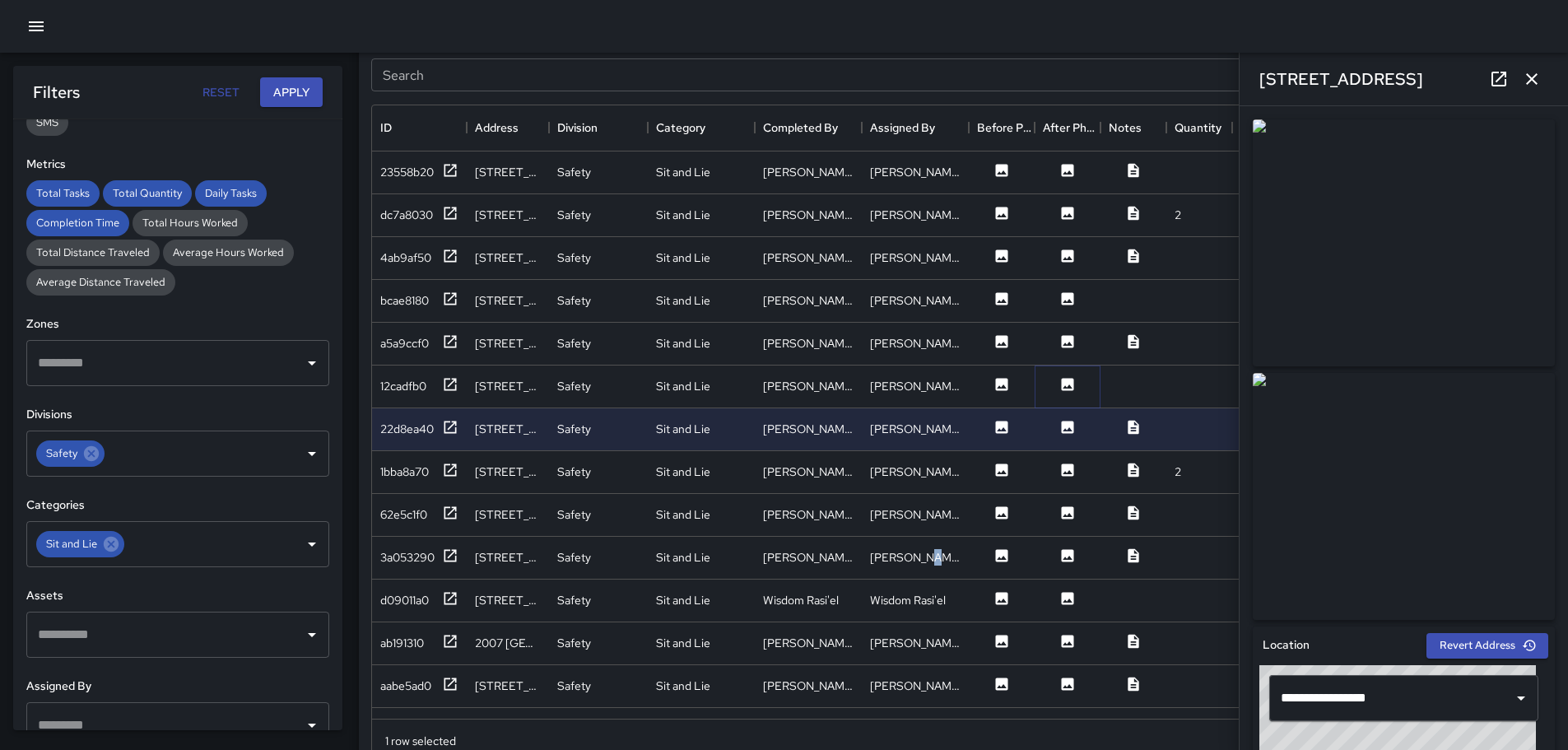
click at [1072, 380] on icon at bounding box center [1068, 384] width 13 height 13
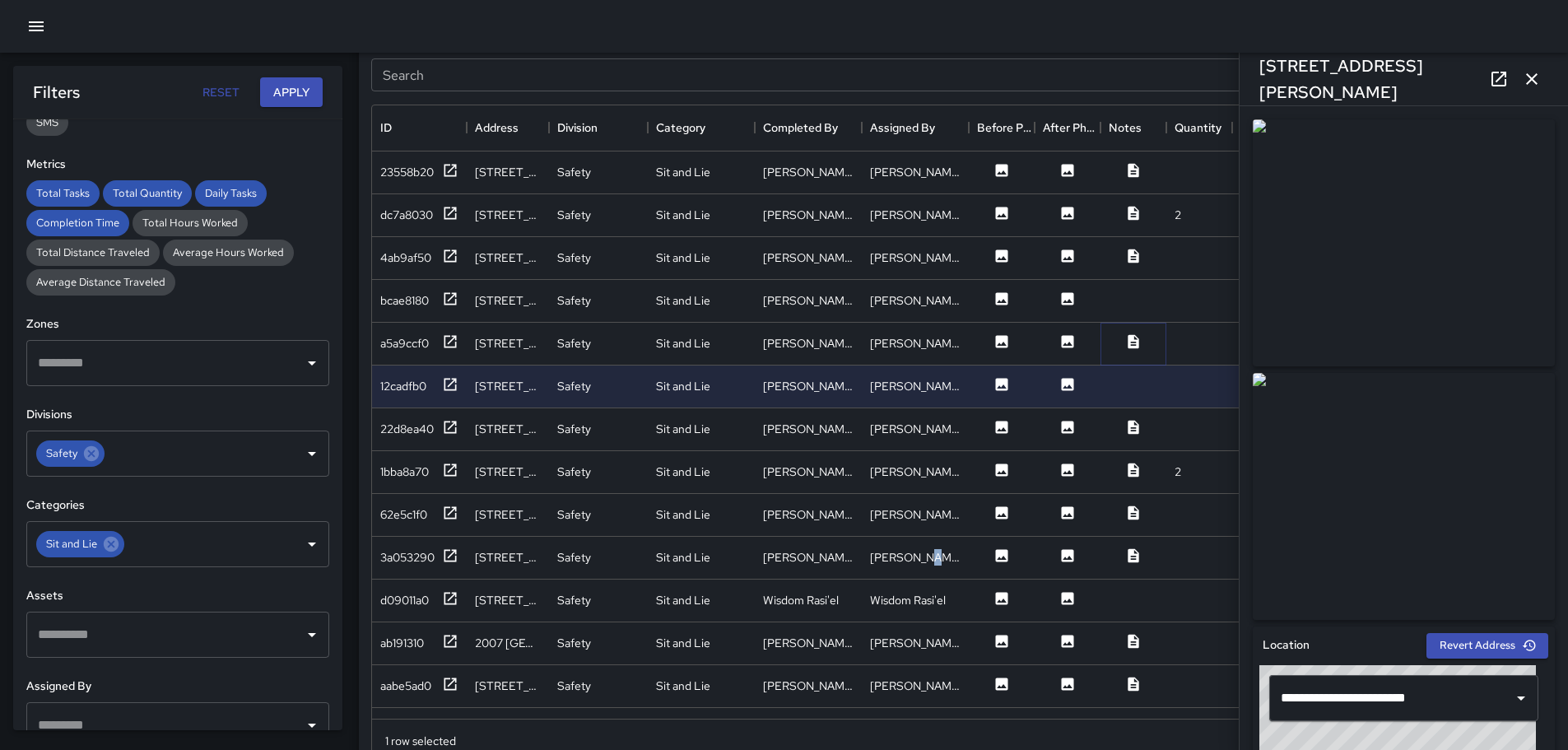
click at [1136, 338] on icon at bounding box center [1132, 341] width 16 height 16
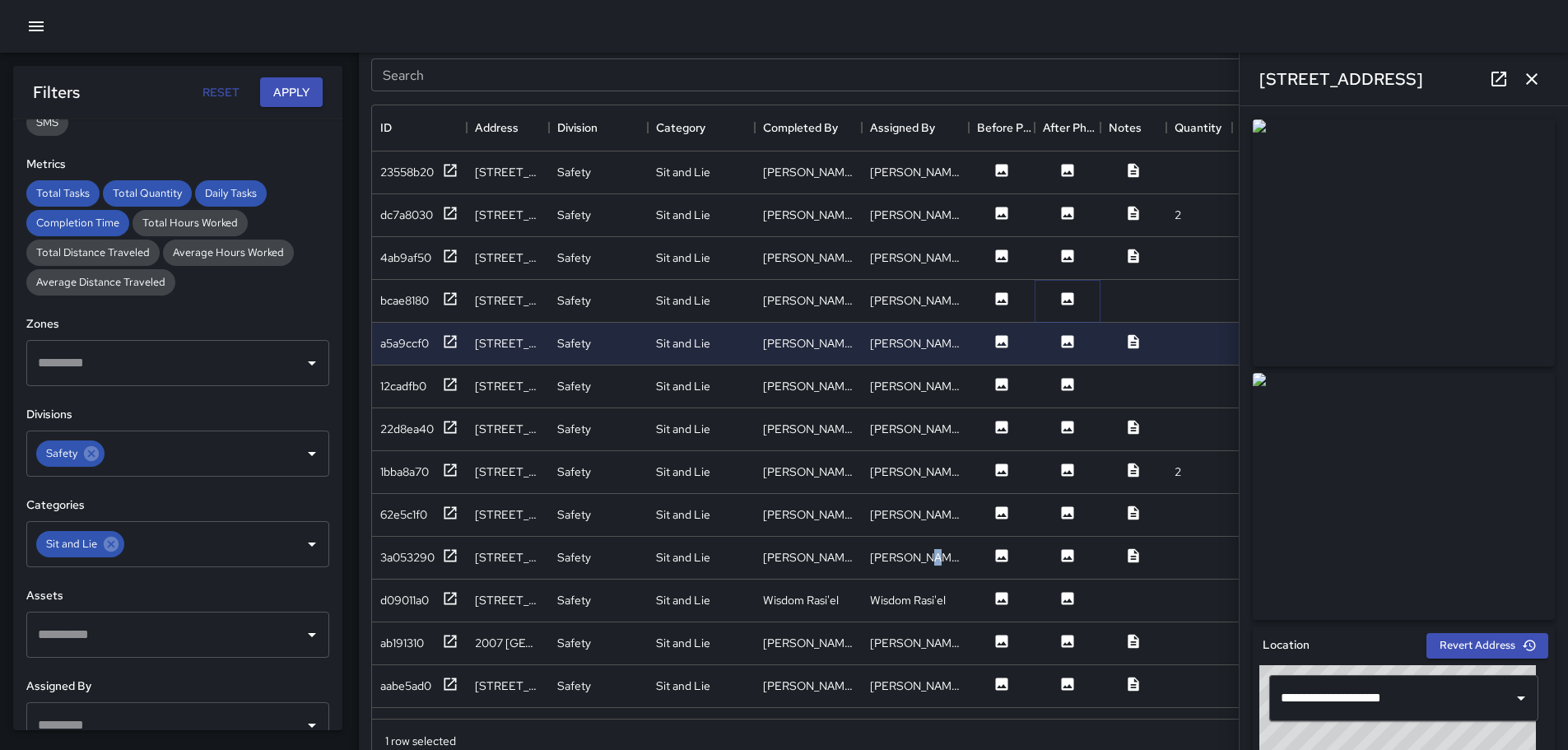
click at [1066, 298] on icon at bounding box center [1068, 298] width 13 height 13
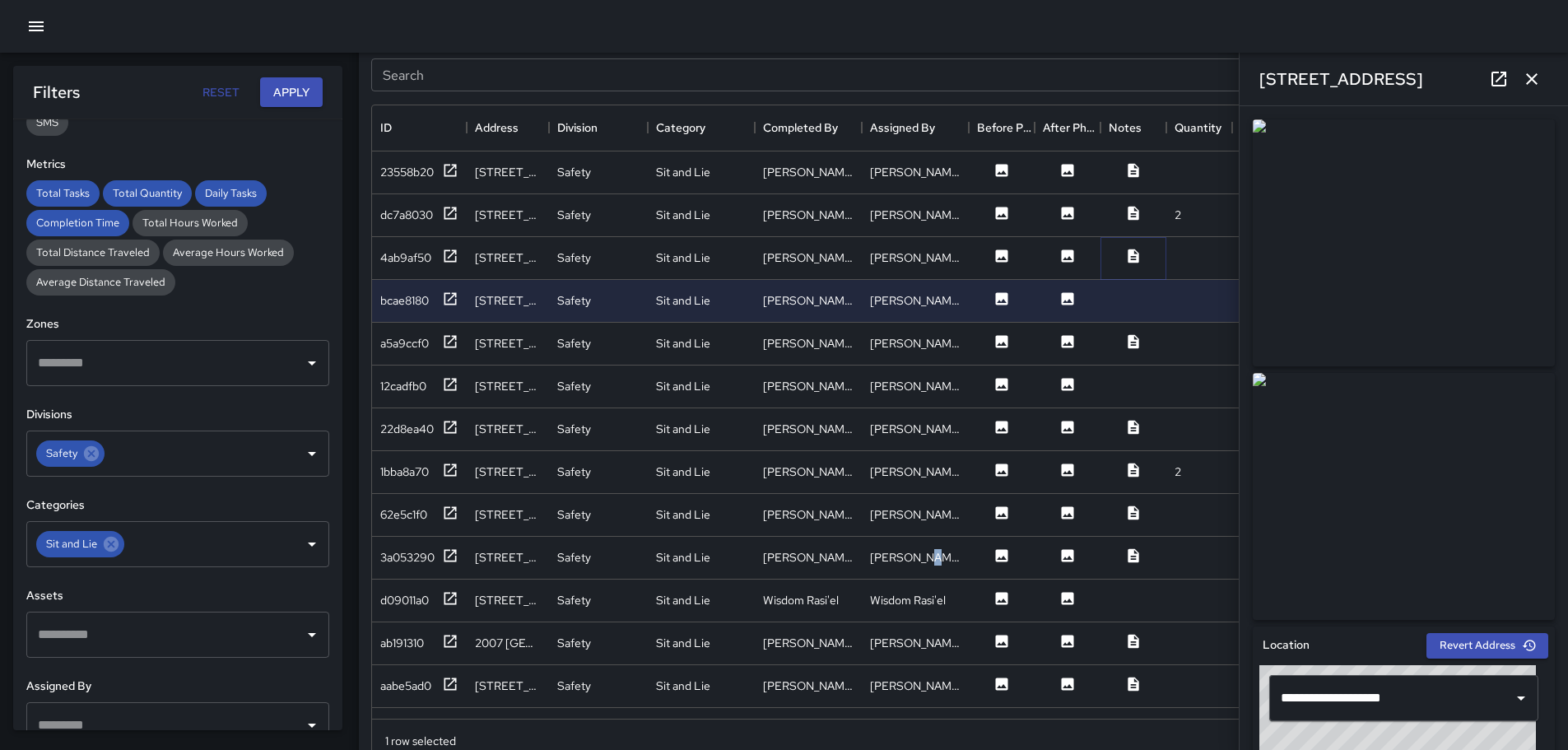
click at [1127, 255] on icon at bounding box center [1132, 255] width 16 height 16
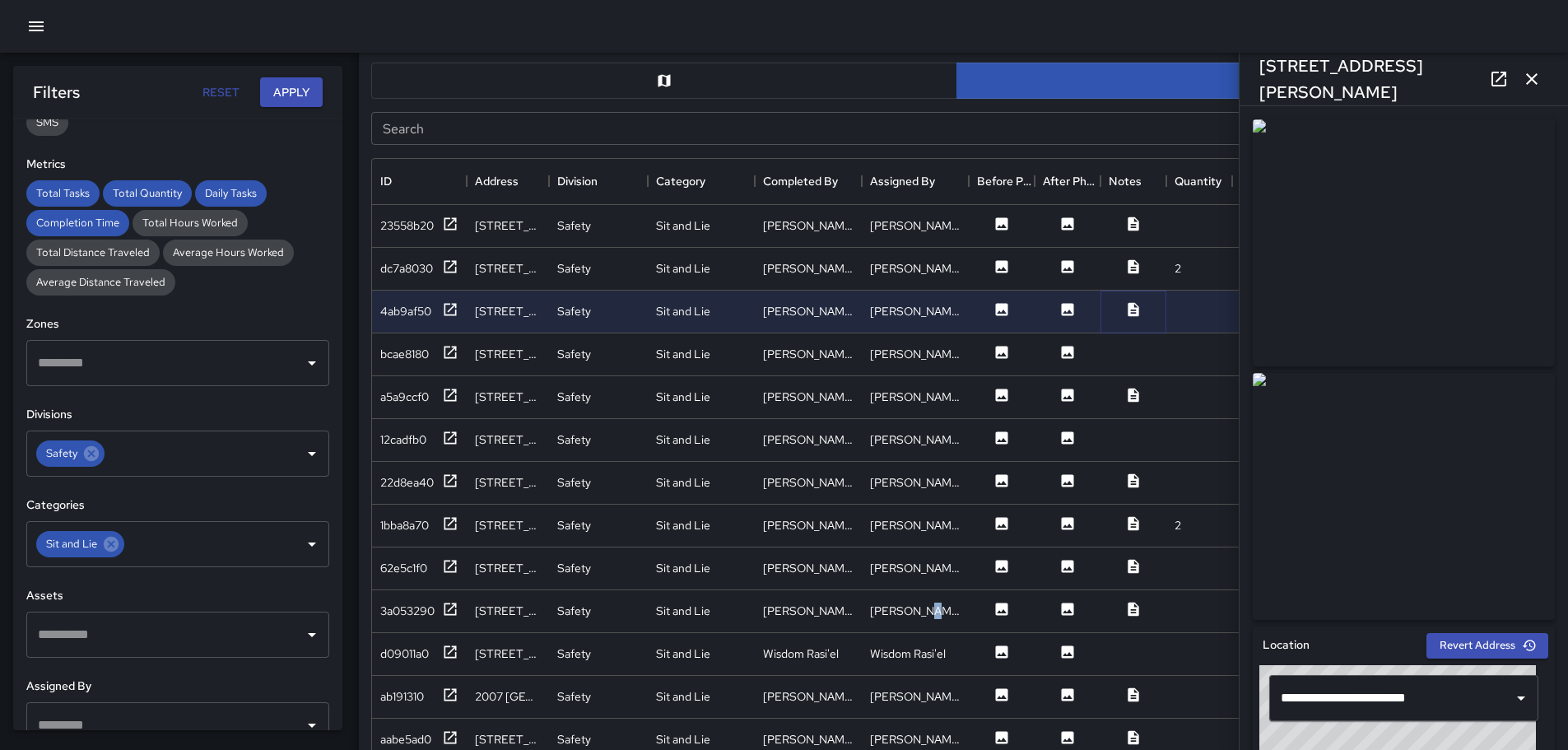
scroll to position [804, 0]
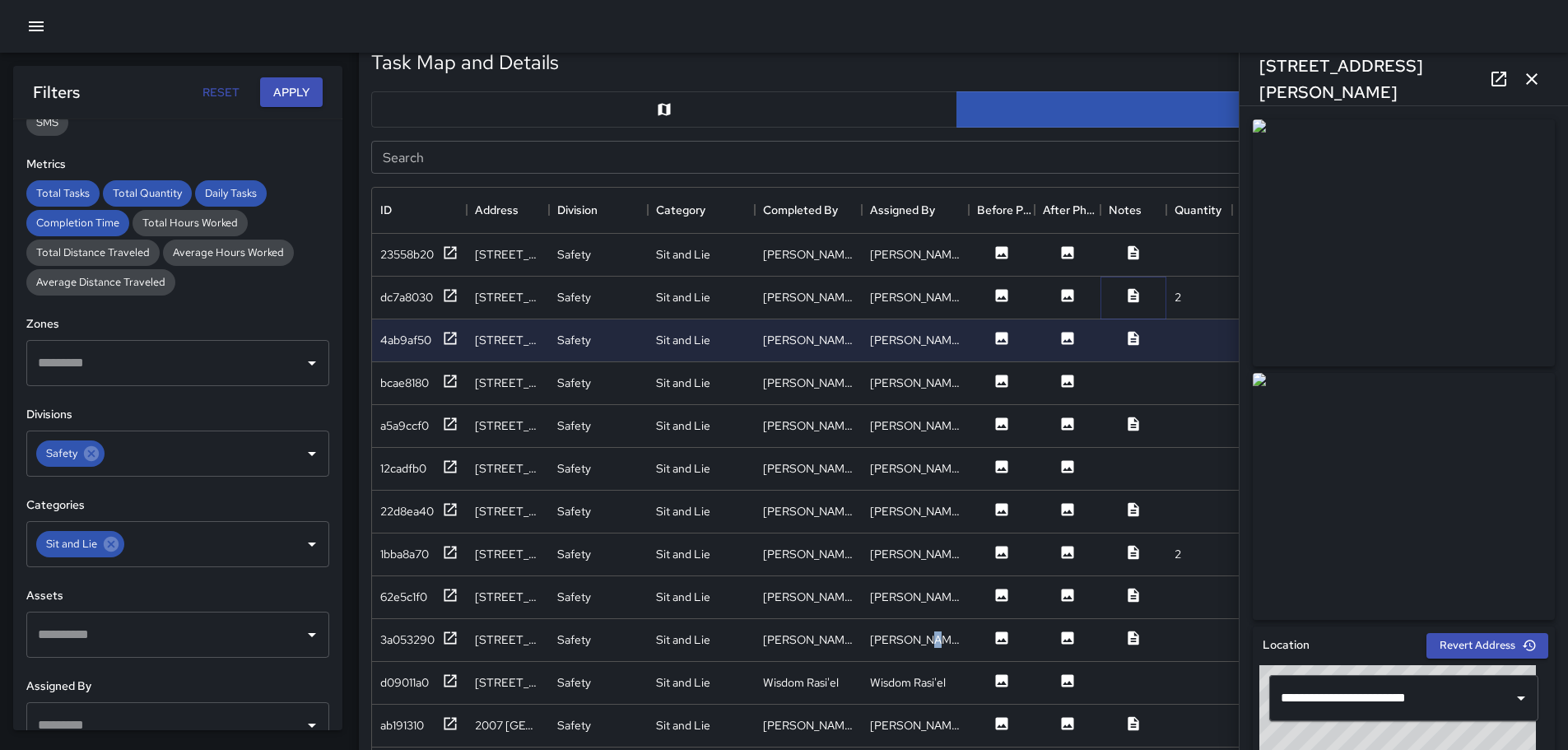
click at [1132, 289] on icon at bounding box center [1132, 295] width 11 height 14
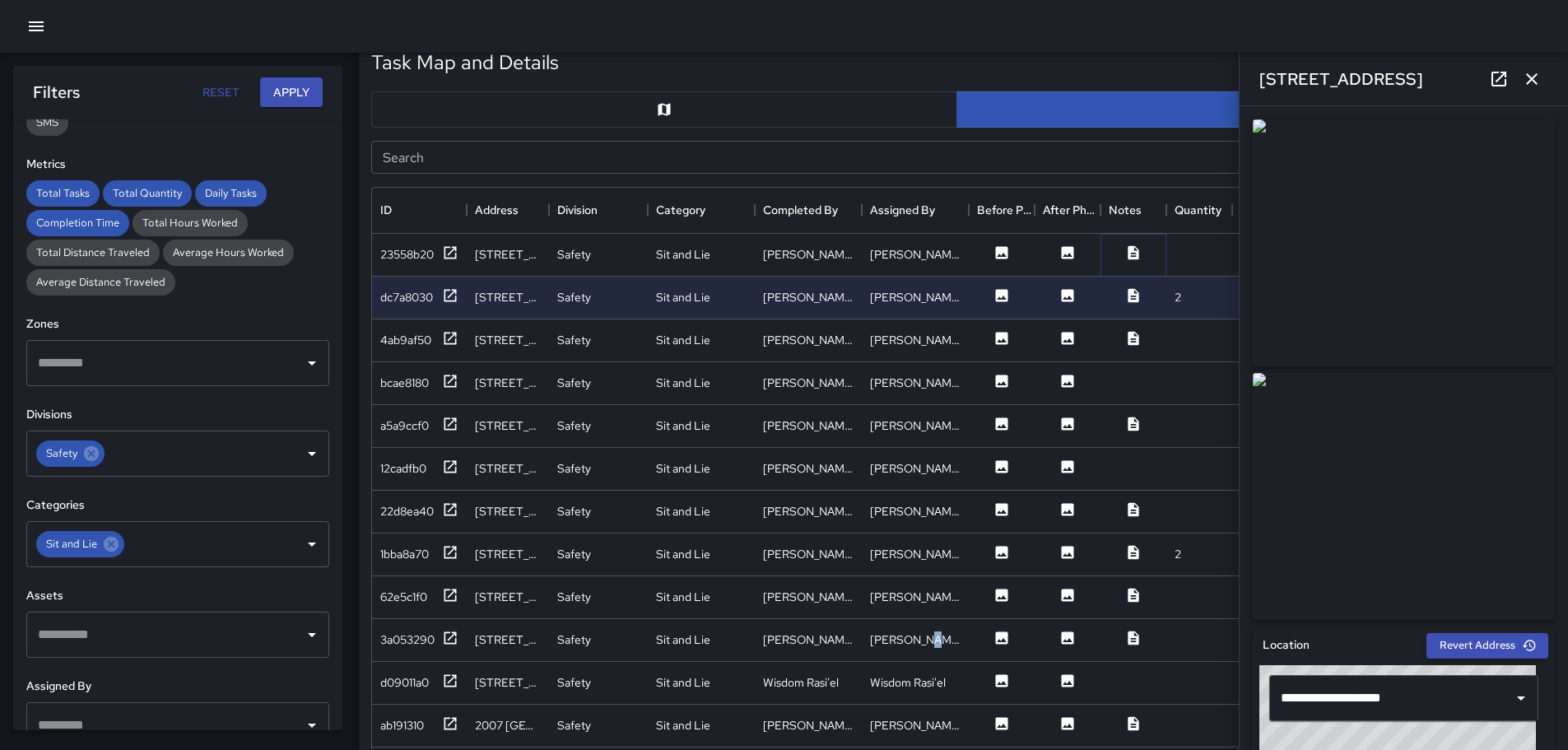
click at [1134, 257] on icon at bounding box center [1132, 252] width 11 height 14
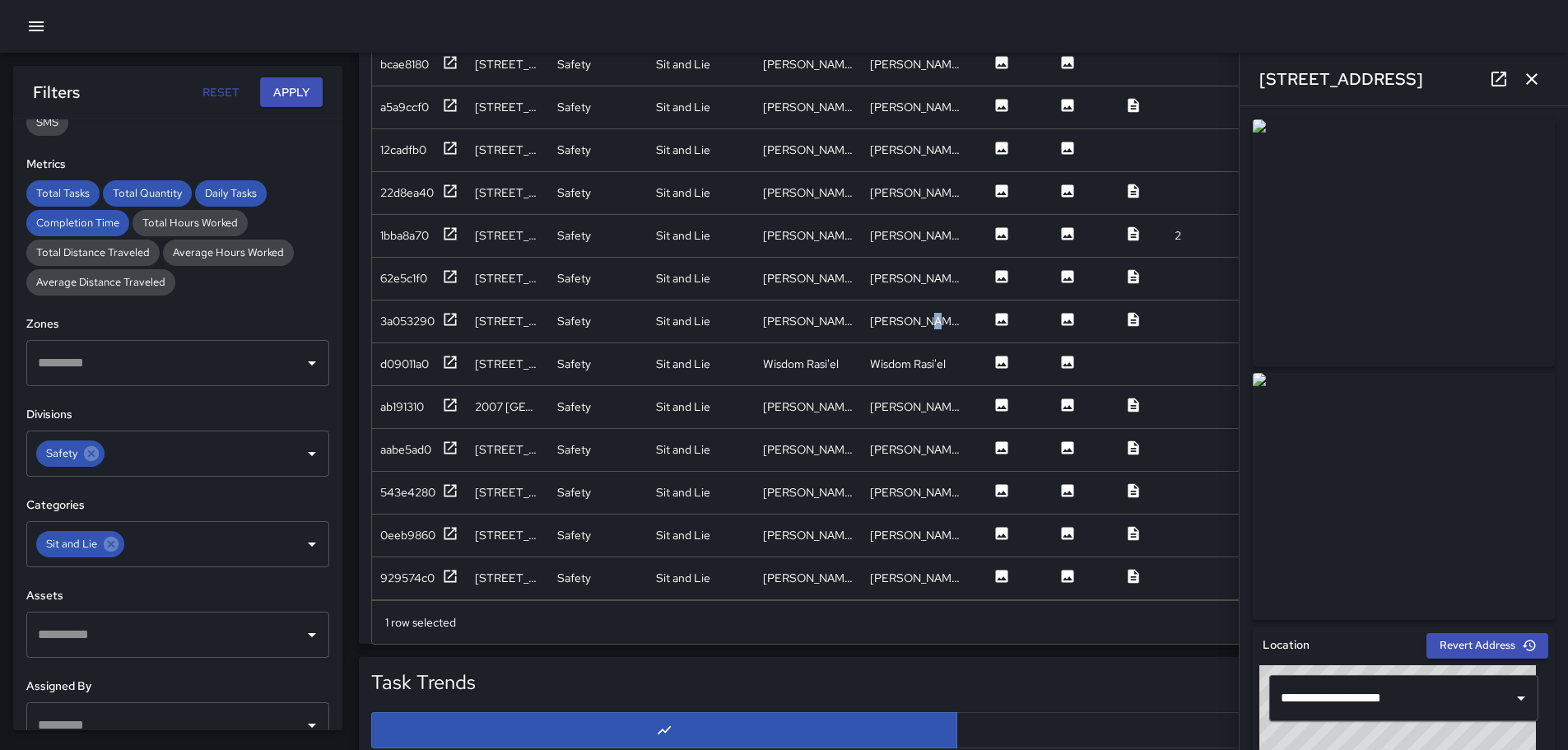
scroll to position [1051, 0]
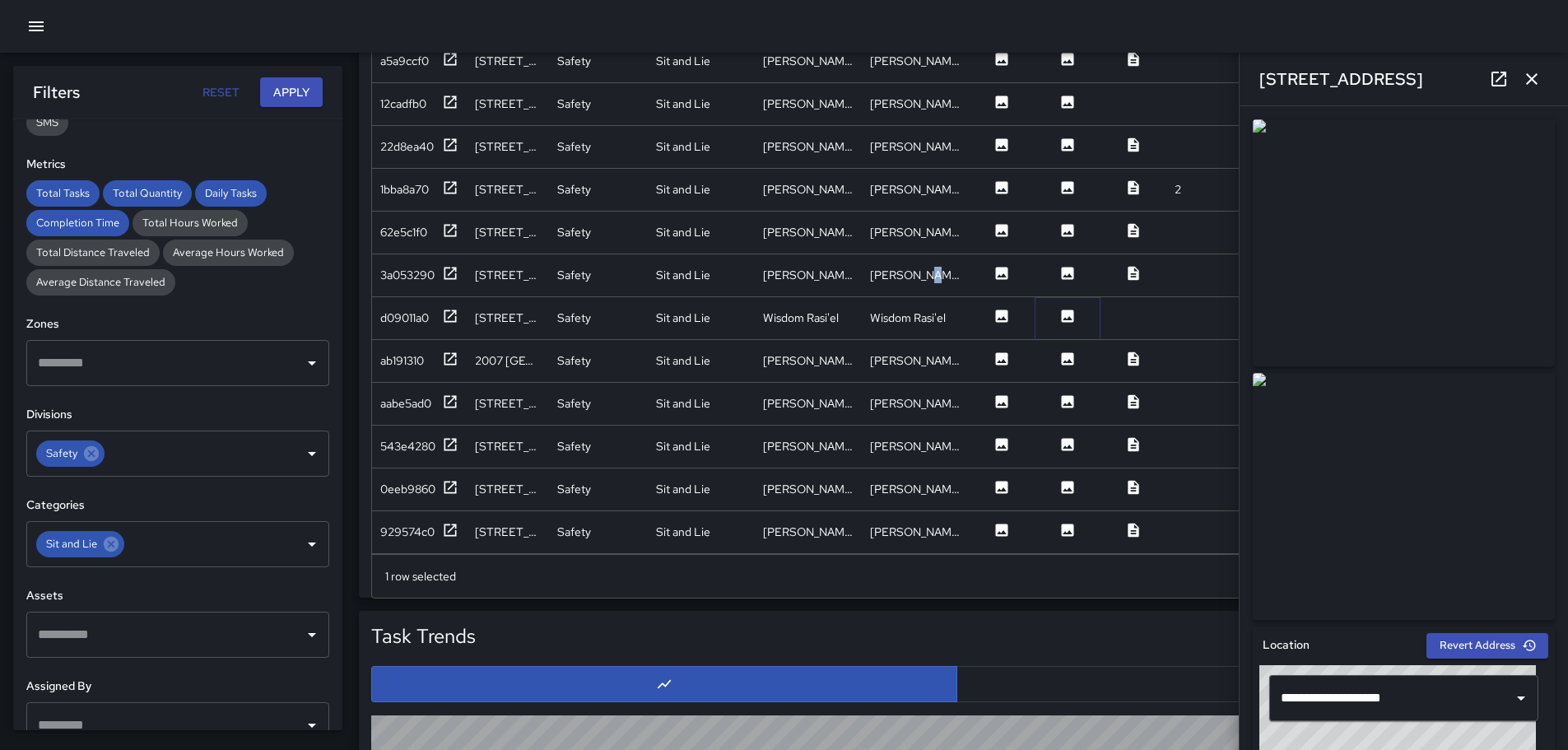
click at [1069, 310] on icon at bounding box center [1068, 316] width 13 height 13
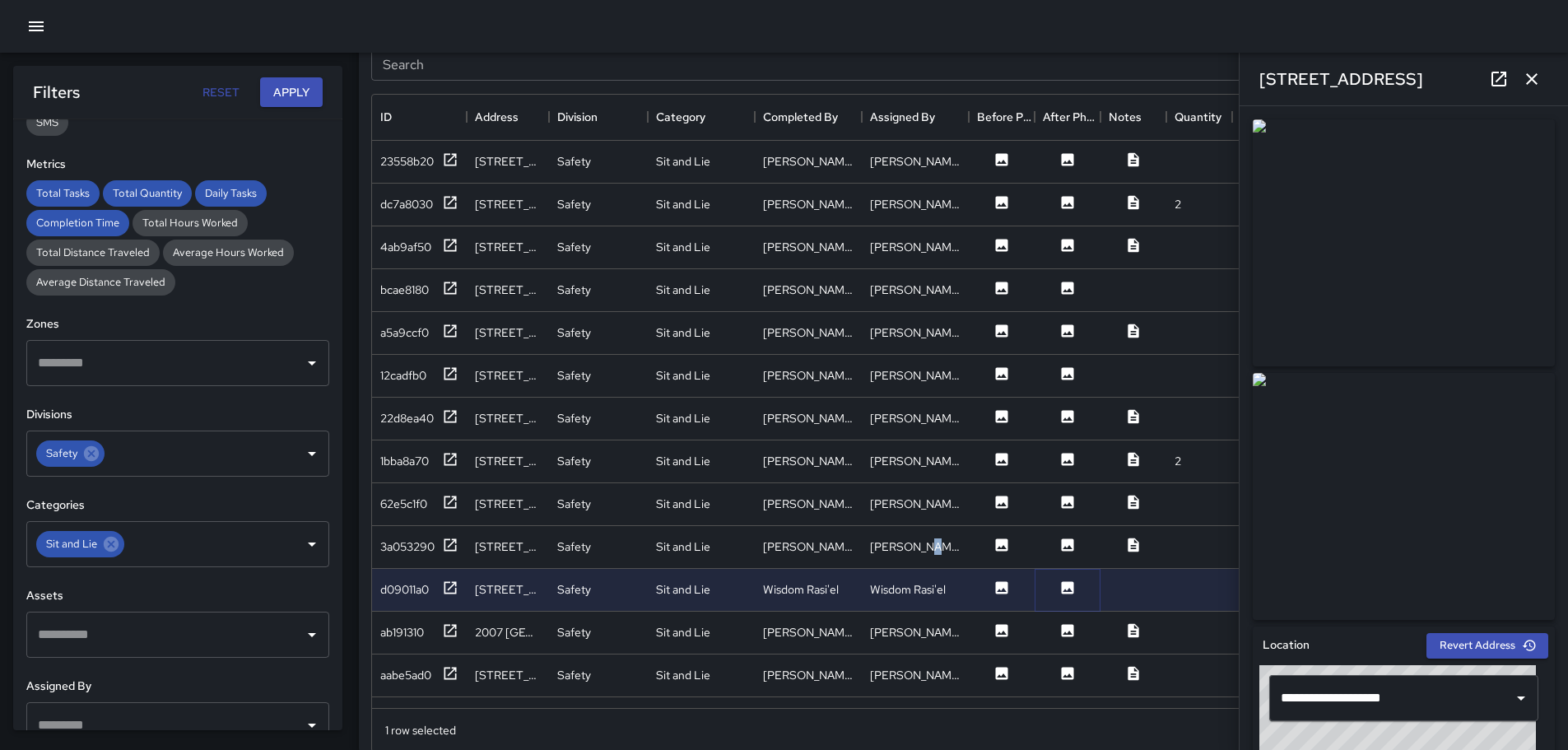
scroll to position [886, 0]
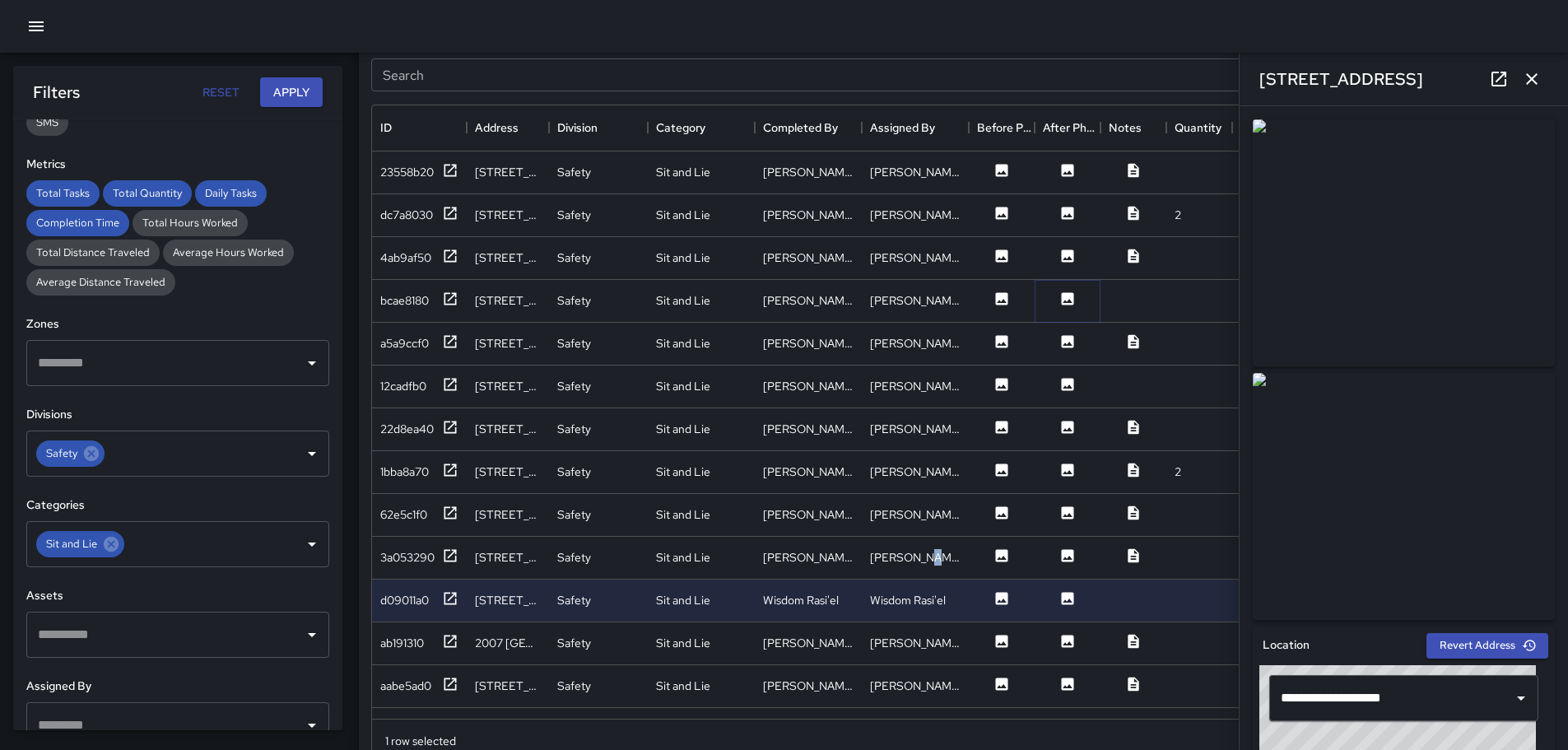
click at [1067, 297] on icon at bounding box center [1068, 298] width 13 height 13
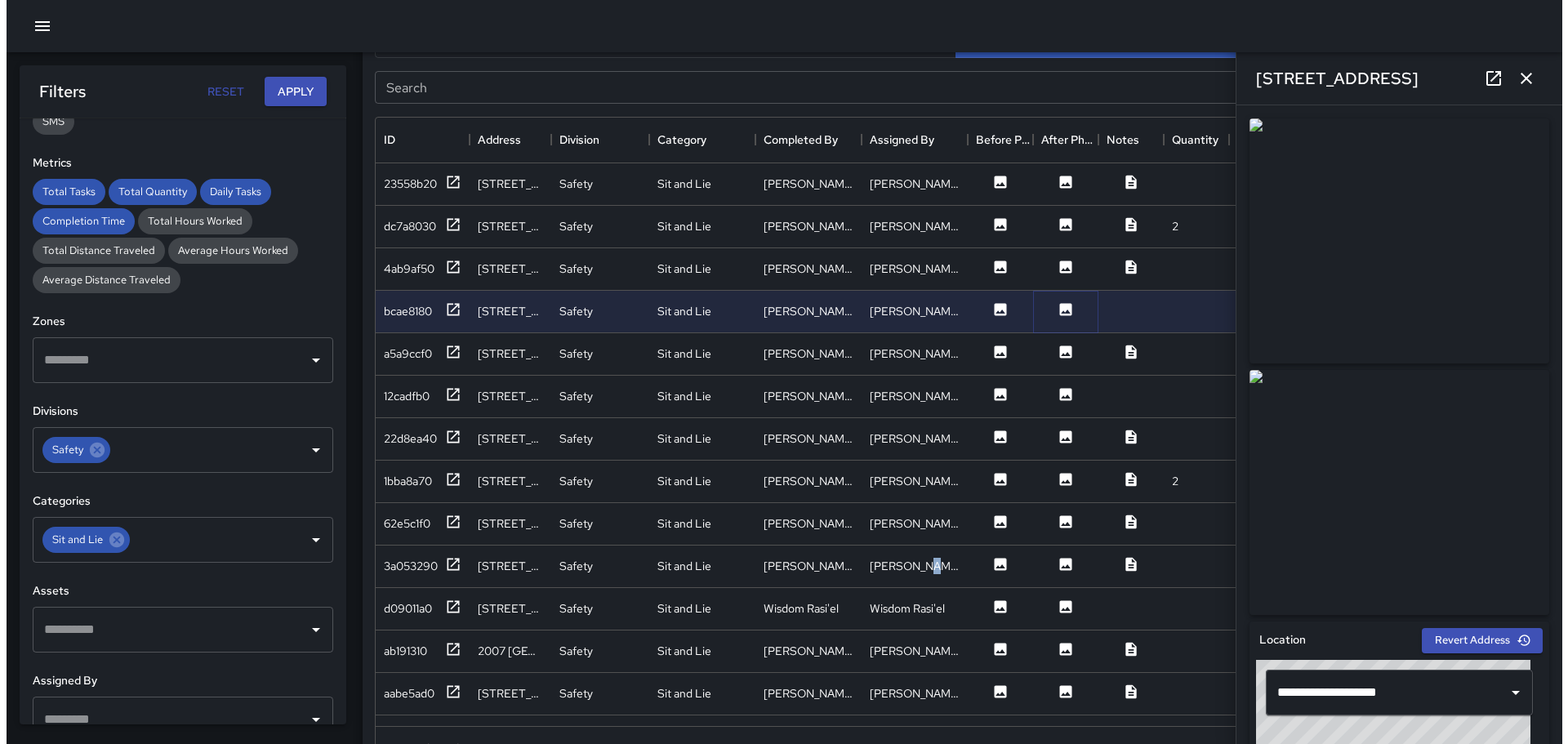
scroll to position [937, 0]
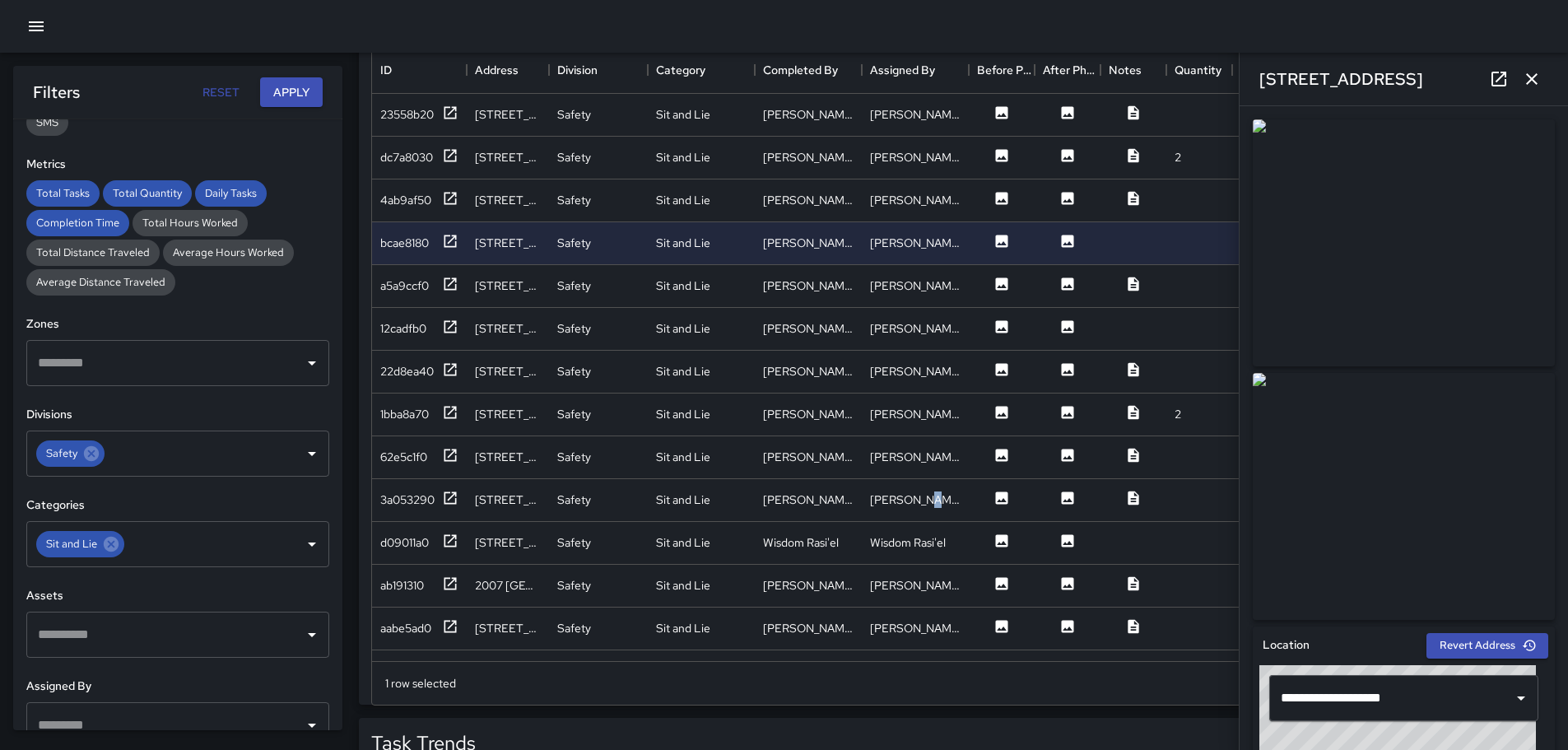
click at [33, 24] on icon "button" at bounding box center [36, 26] width 20 height 20
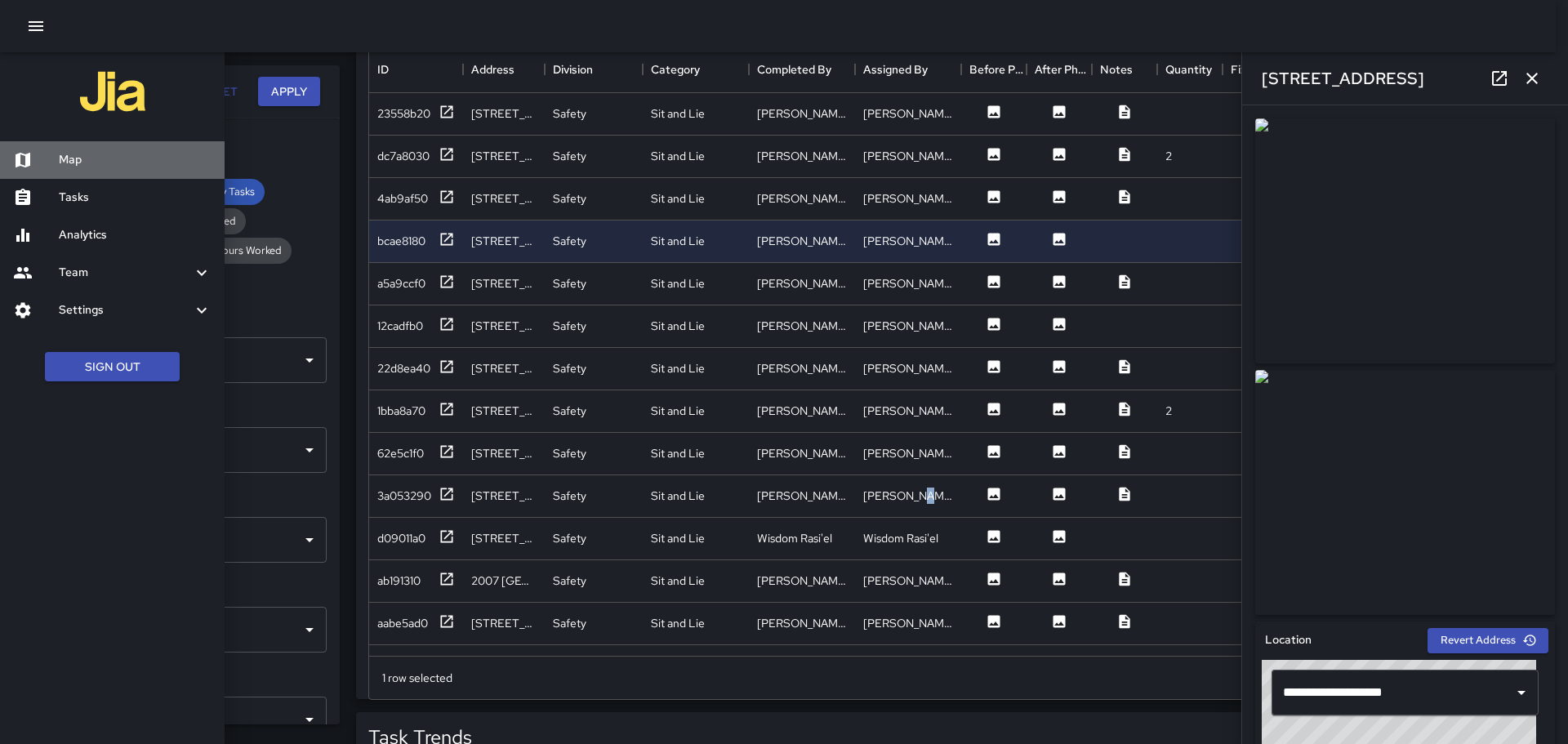
click at [82, 157] on h6 "Map" at bounding box center [135, 160] width 153 height 18
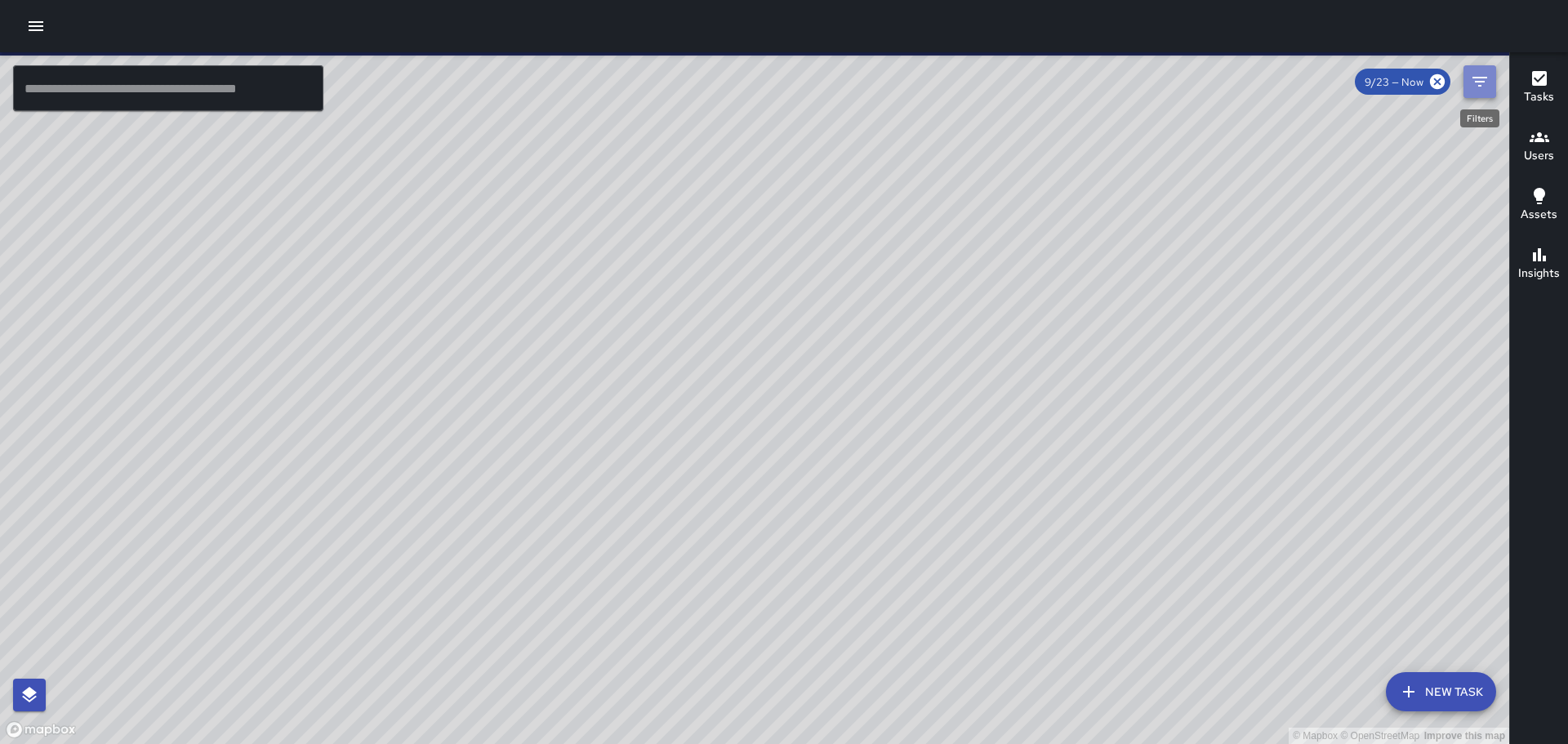
click at [1484, 81] on icon "Filters" at bounding box center [1479, 82] width 14 height 10
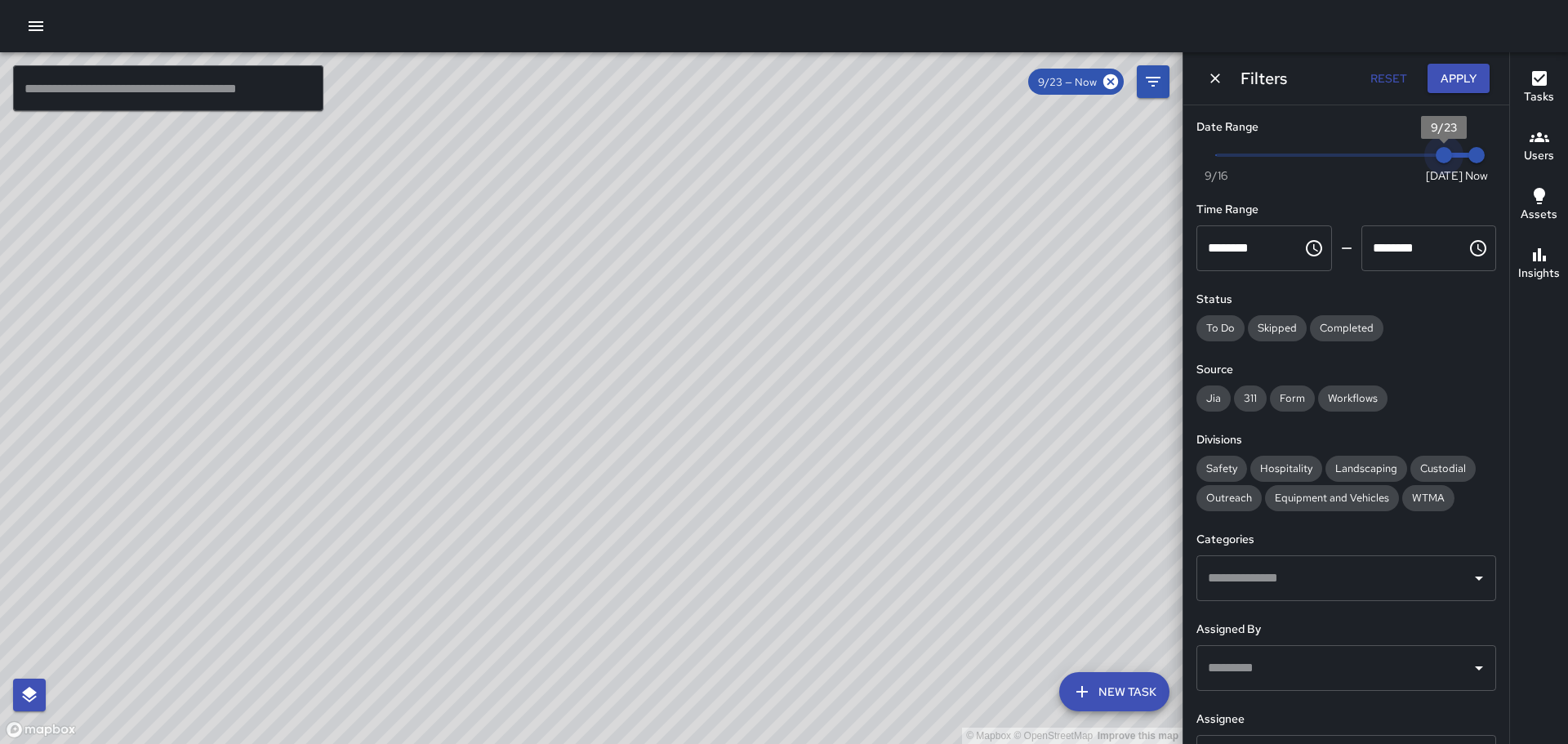
type input "*"
drag, startPoint x: 1434, startPoint y: 160, endPoint x: 1415, endPoint y: 165, distance: 19.6
click at [1415, 163] on span "9/22" at bounding box center [1411, 155] width 16 height 16
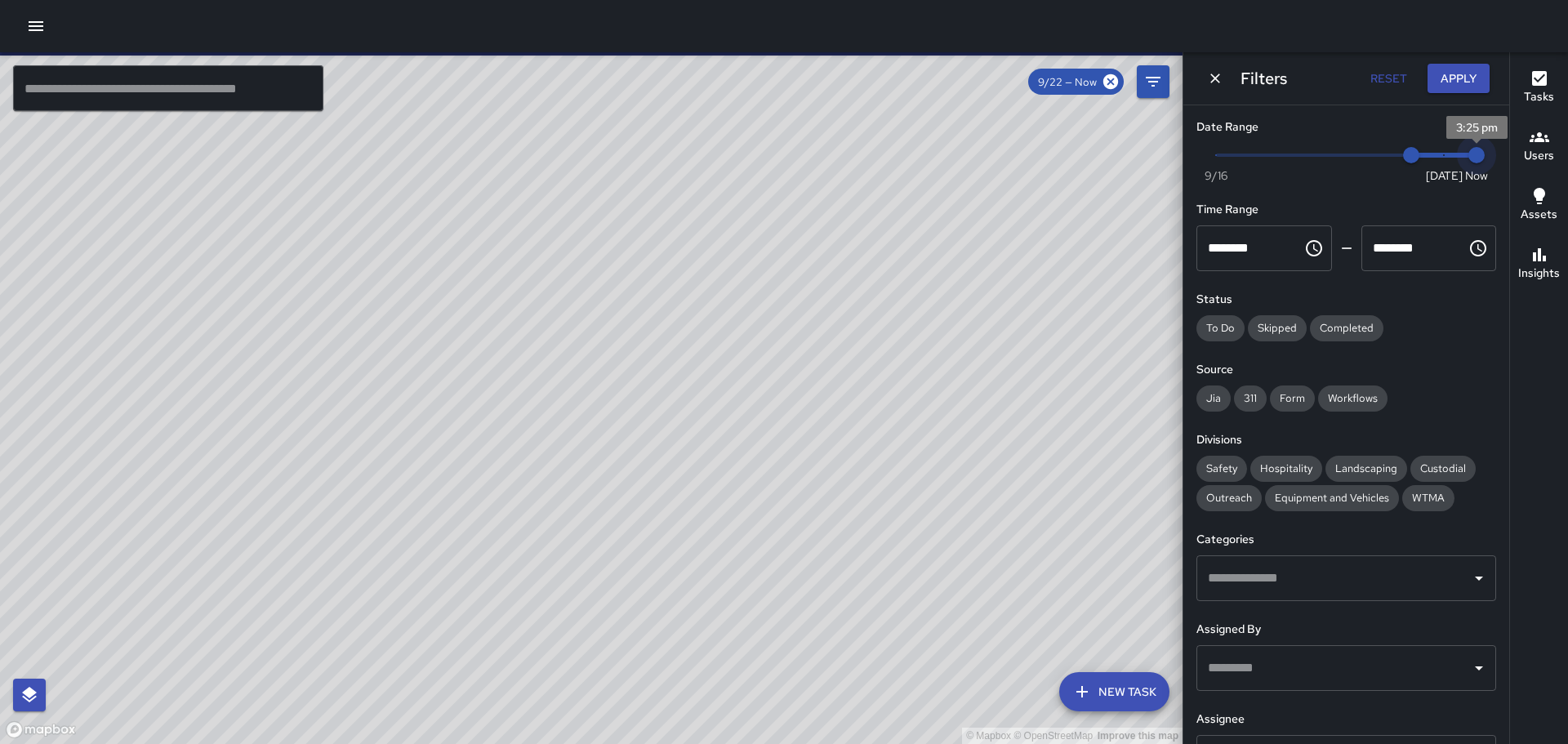
type input "*"
drag, startPoint x: 1460, startPoint y: 155, endPoint x: 1421, endPoint y: 156, distance: 39.0
click at [1436, 156] on span "9/23" at bounding box center [1444, 155] width 16 height 16
click at [1459, 76] on button "Apply" at bounding box center [1459, 79] width 62 height 30
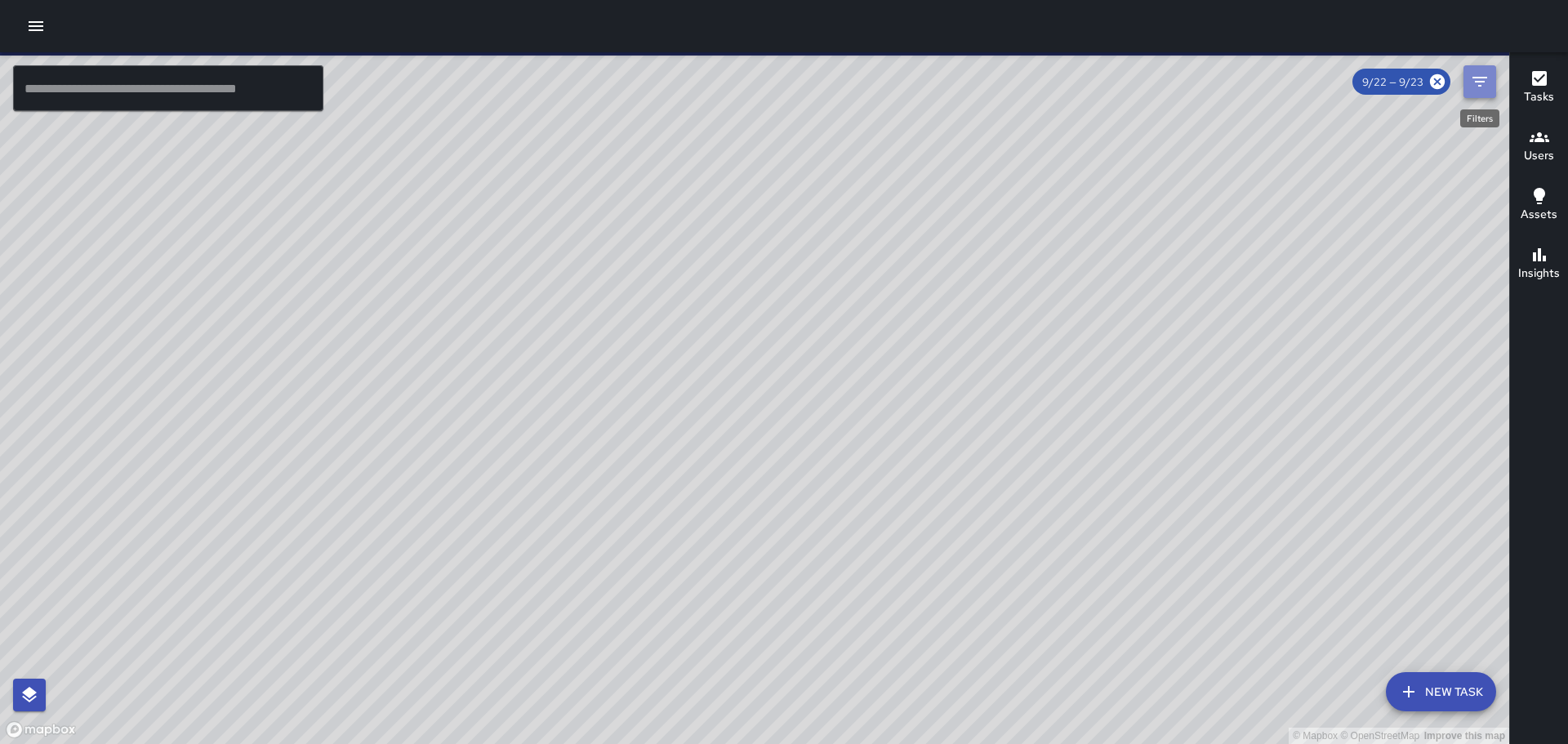
click at [1479, 84] on icon "Filters" at bounding box center [1479, 81] width 19 height 19
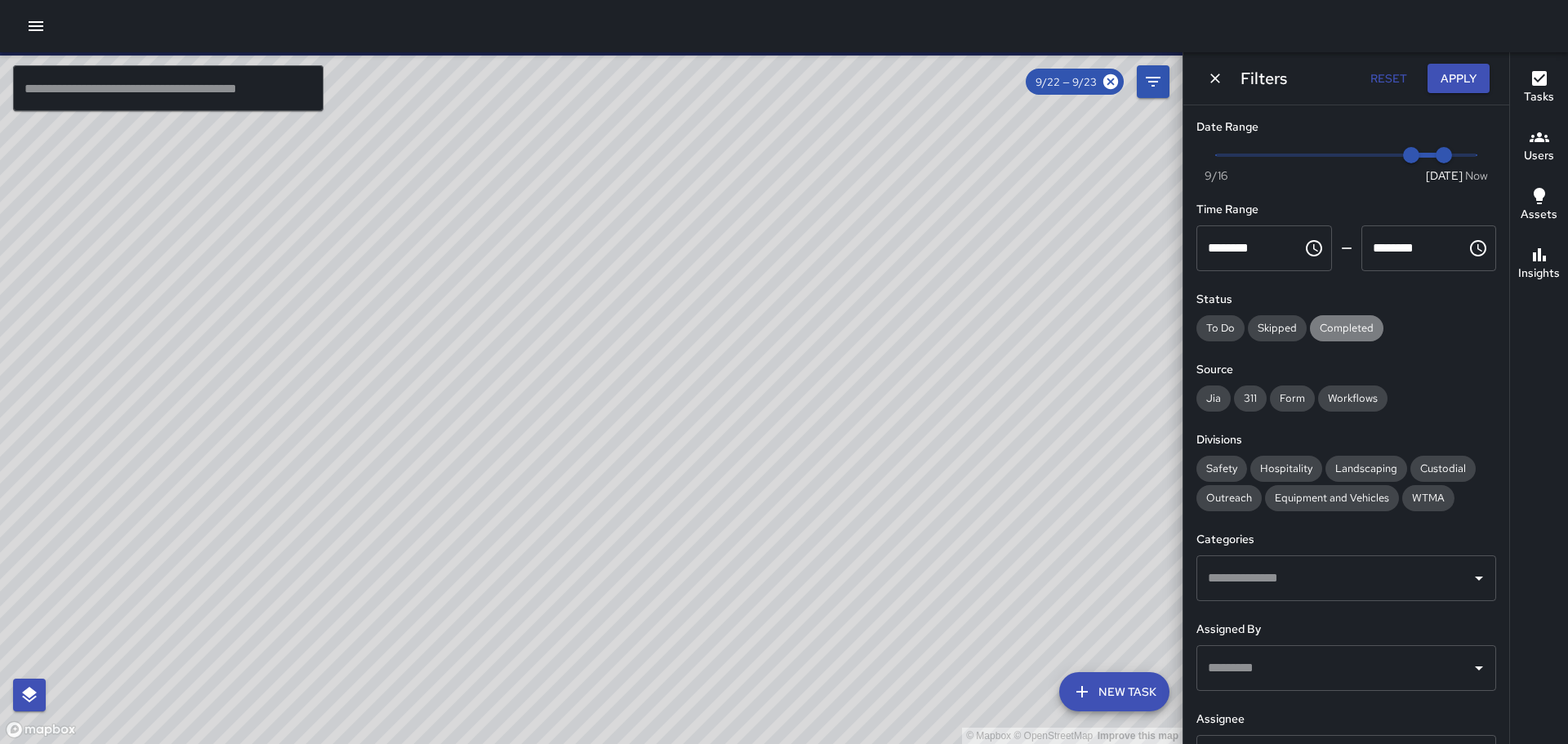
drag, startPoint x: 1344, startPoint y: 323, endPoint x: 1322, endPoint y: 347, distance: 32.6
click at [1344, 324] on span "Completed" at bounding box center [1347, 328] width 73 height 14
drag, startPoint x: 1214, startPoint y: 395, endPoint x: 1315, endPoint y: 394, distance: 101.0
click at [1224, 395] on span "Jia" at bounding box center [1213, 398] width 35 height 14
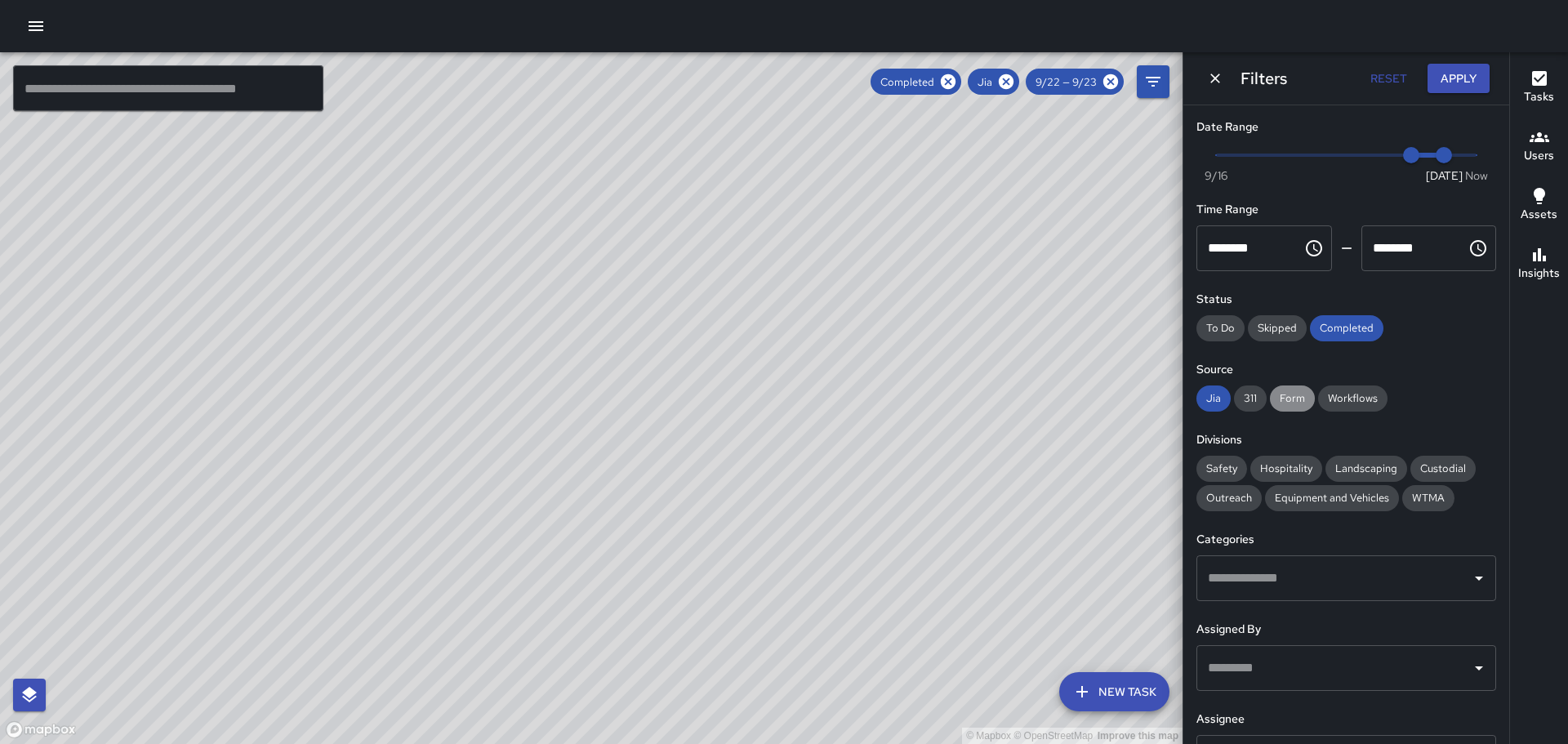
click at [1294, 397] on span "Form" at bounding box center [1292, 398] width 45 height 14
click at [1365, 394] on span "Workflows" at bounding box center [1353, 398] width 69 height 14
drag, startPoint x: 1222, startPoint y: 464, endPoint x: 1230, endPoint y: 464, distance: 8.0
click at [1222, 464] on span "Safety" at bounding box center [1222, 469] width 51 height 14
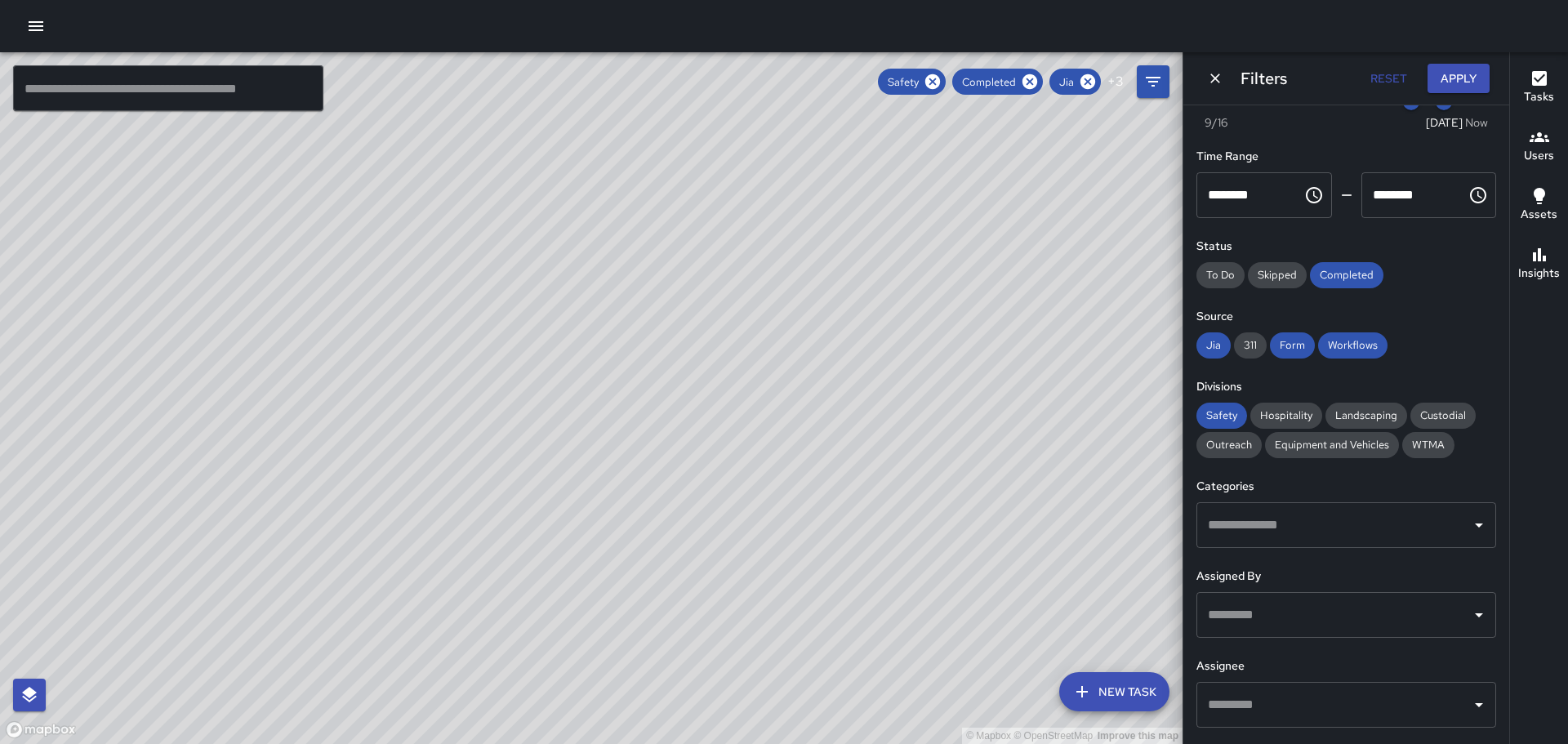
scroll to position [82, 0]
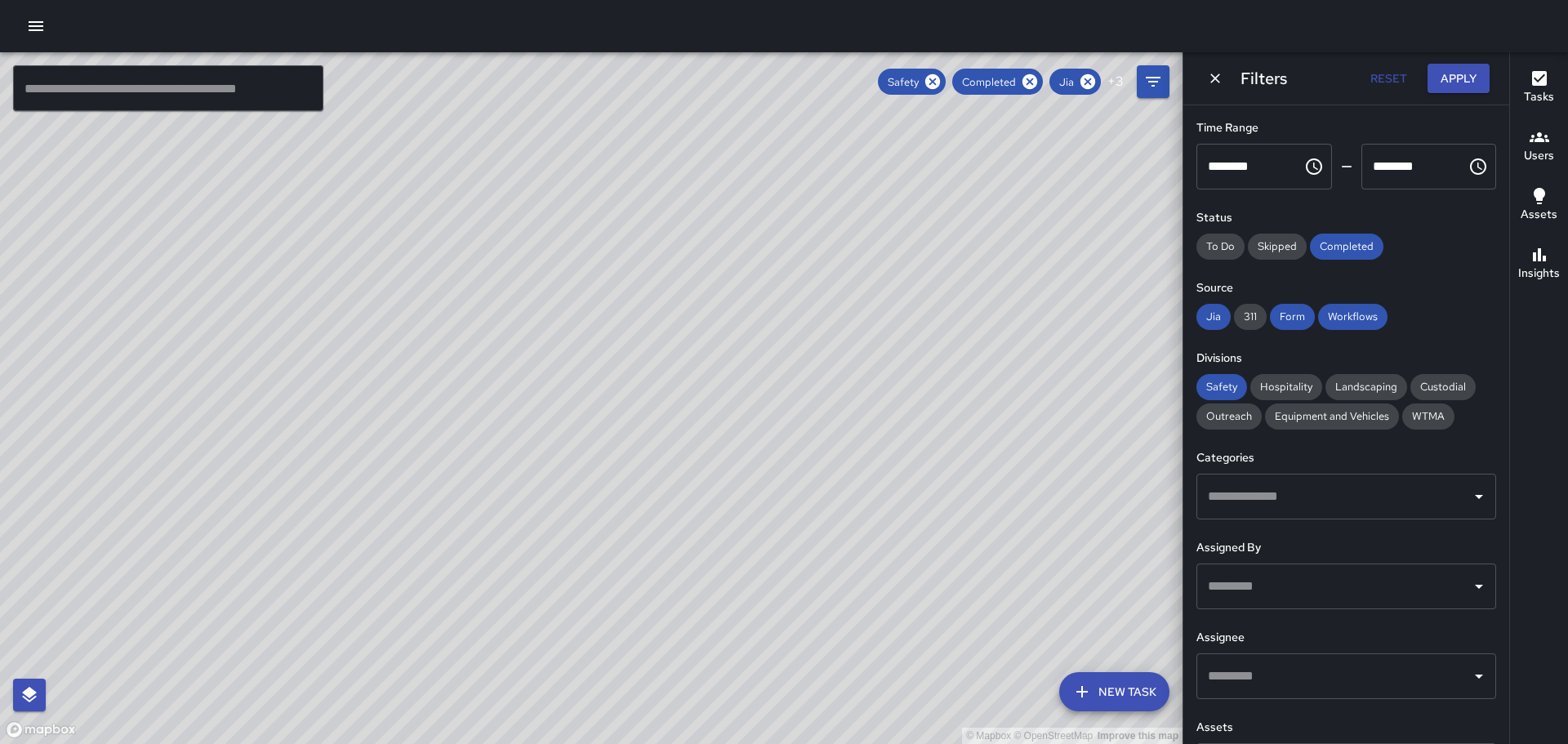
click at [1475, 495] on icon "Open" at bounding box center [1479, 497] width 8 height 4
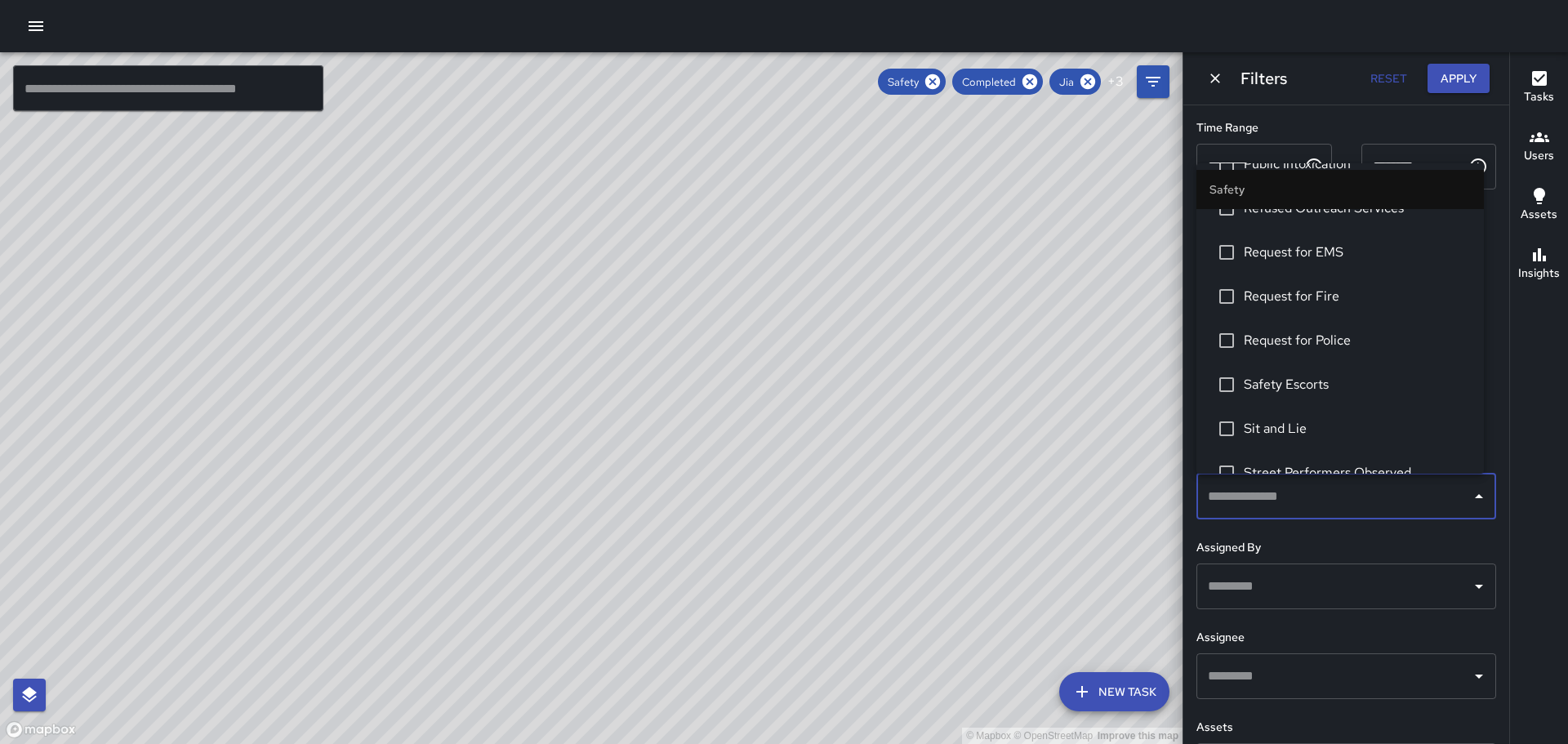
scroll to position [736, 0]
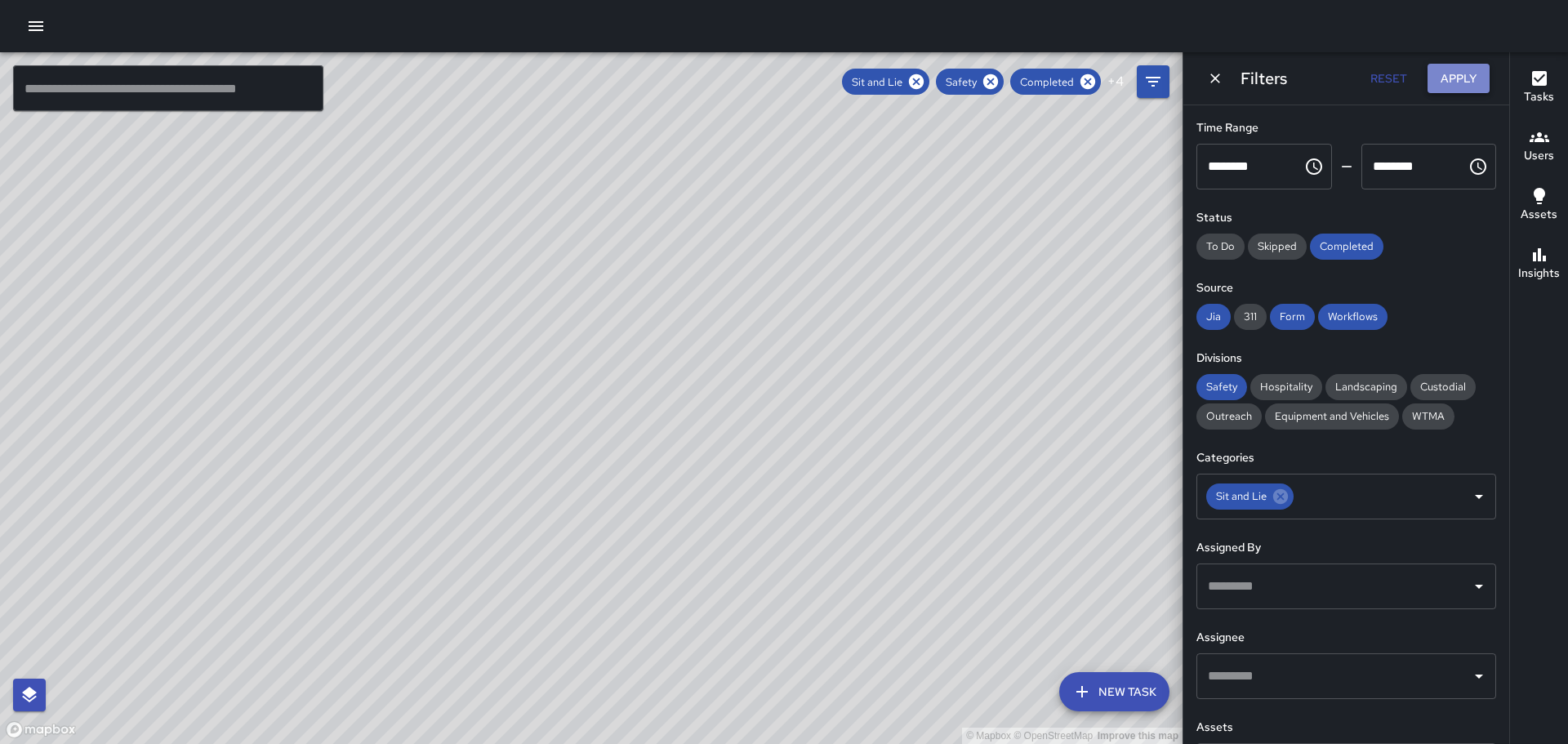
click at [1471, 71] on button "Apply" at bounding box center [1459, 79] width 62 height 30
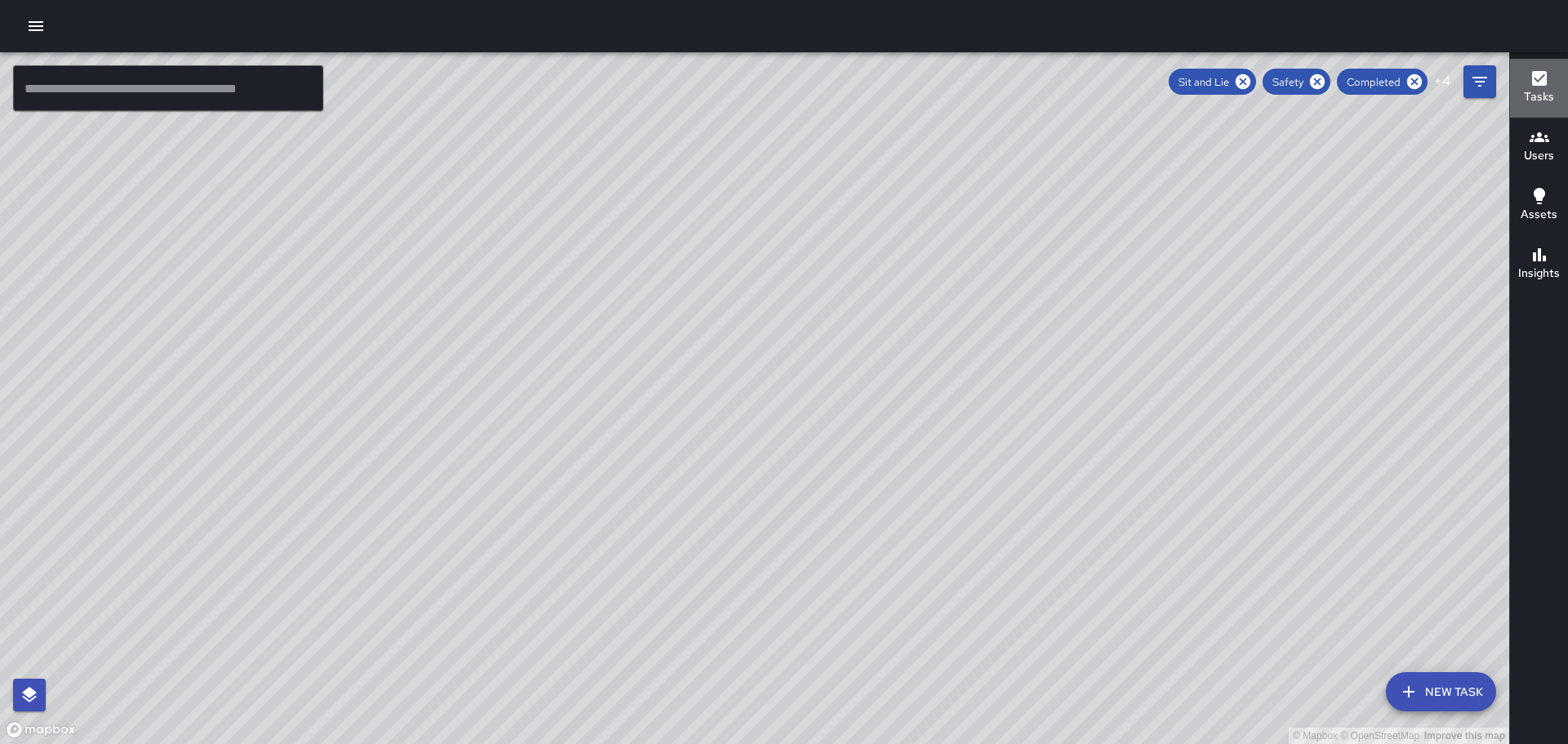
click at [1549, 82] on icon "button" at bounding box center [1539, 78] width 19 height 19
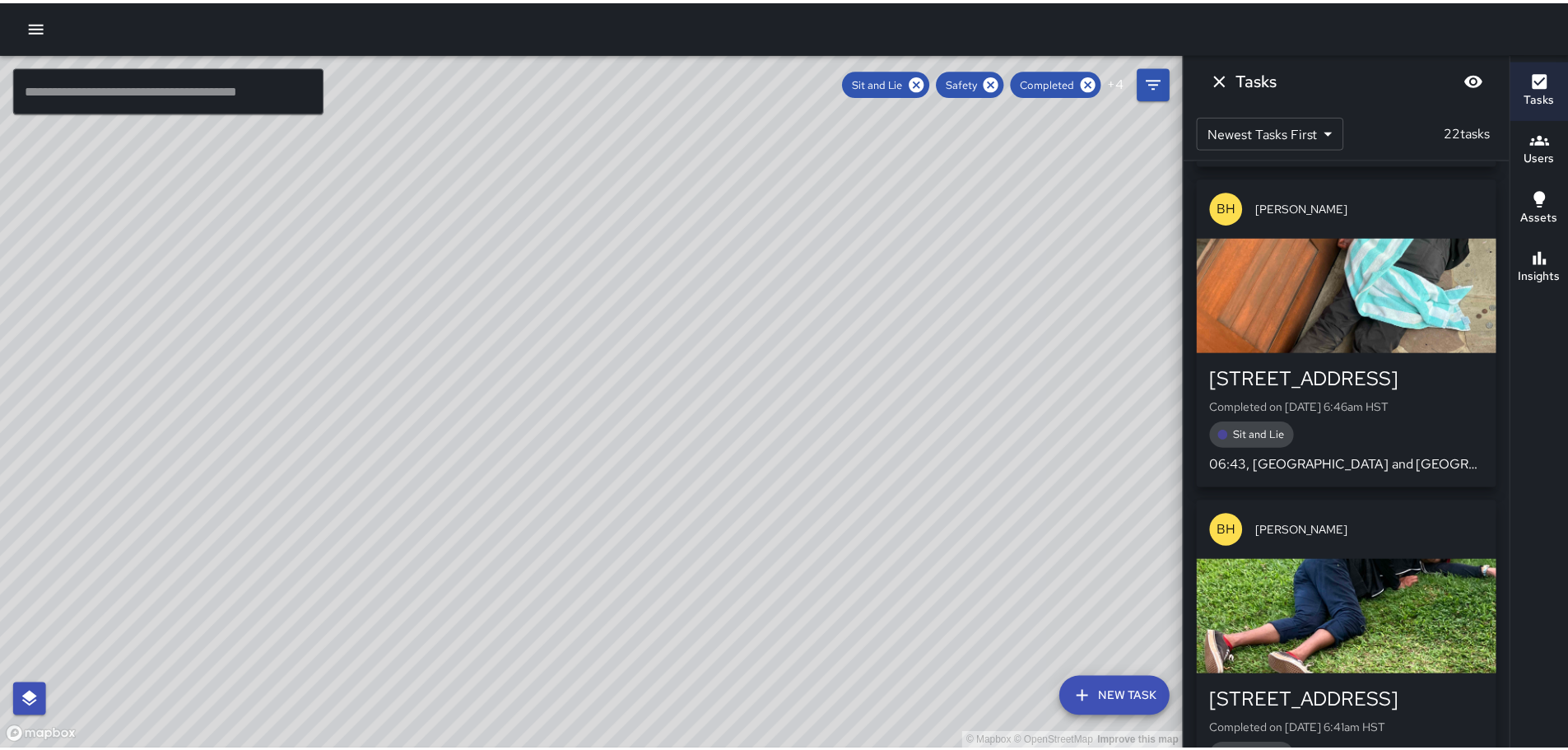
scroll to position [6446, 0]
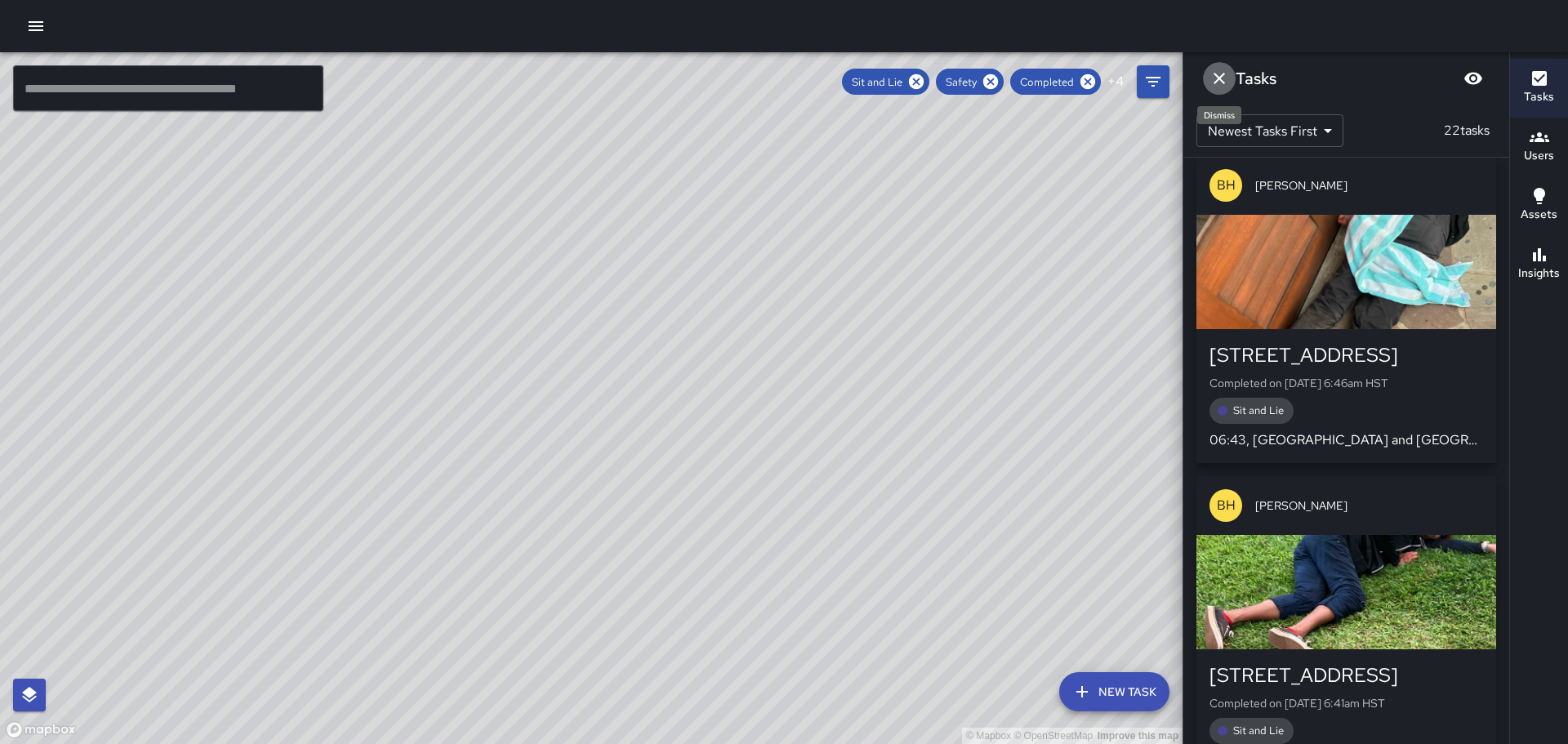
click at [1223, 74] on icon "Dismiss" at bounding box center [1220, 79] width 12 height 12
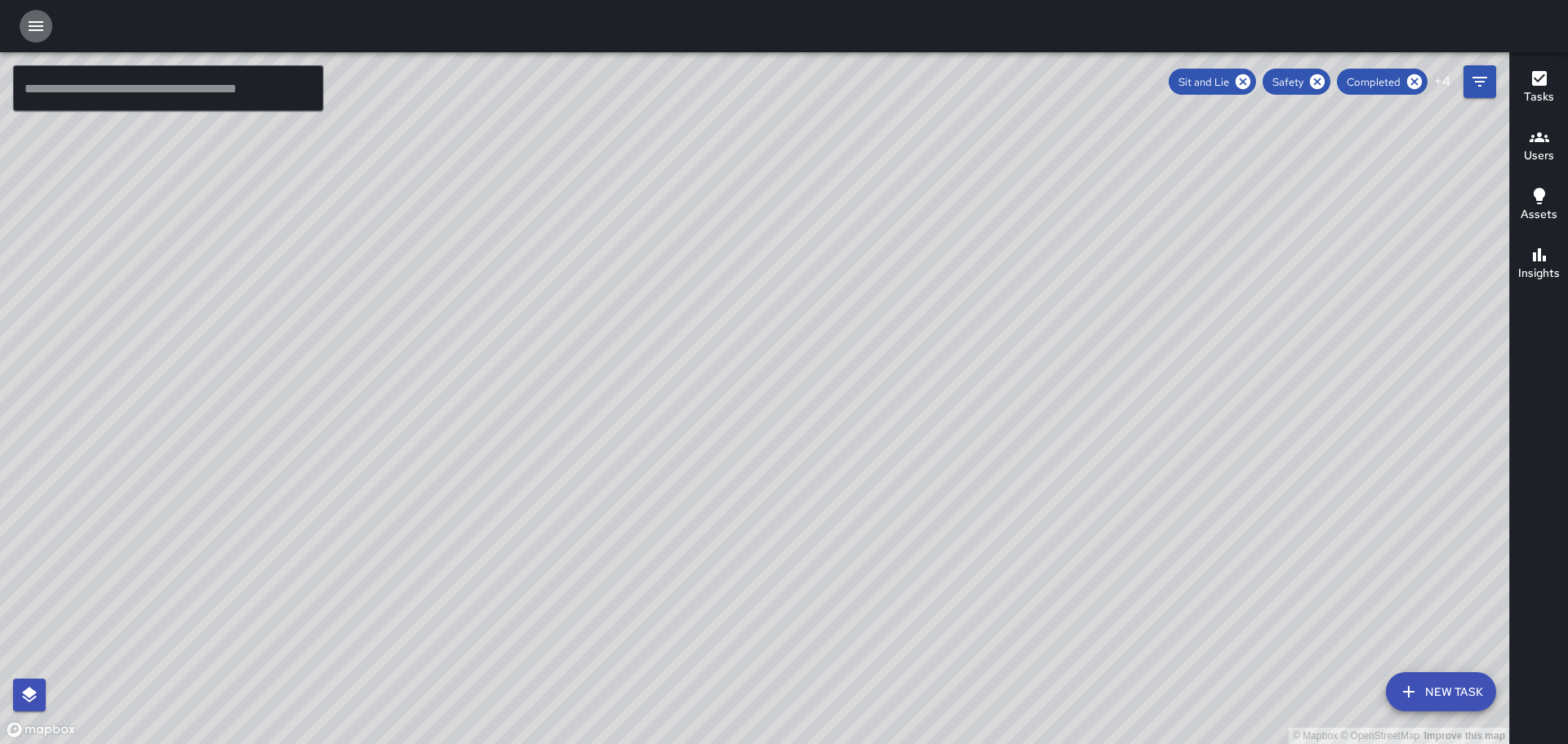
click at [34, 25] on icon "button" at bounding box center [35, 26] width 14 height 10
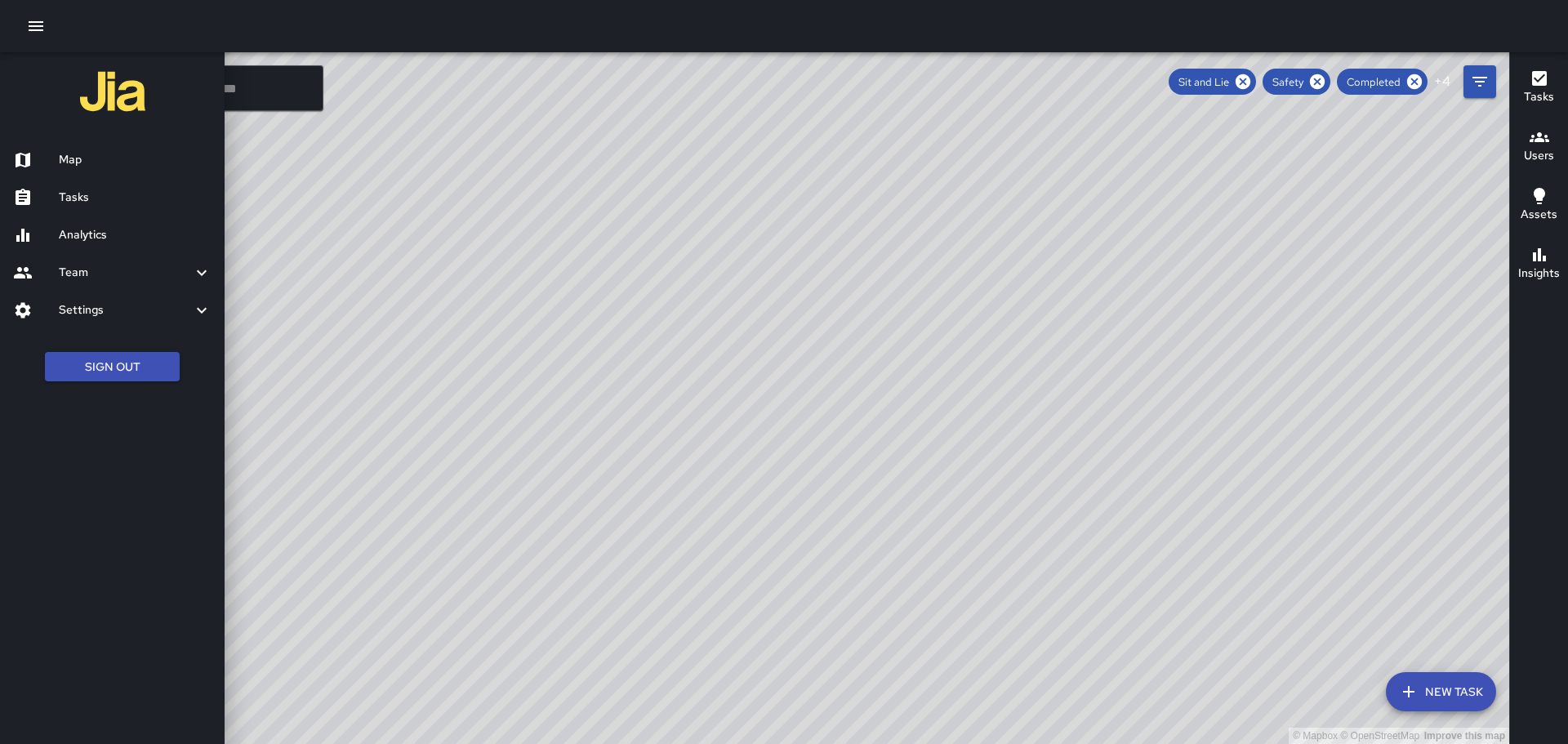
click at [84, 240] on h6 "Analytics" at bounding box center [135, 235] width 153 height 18
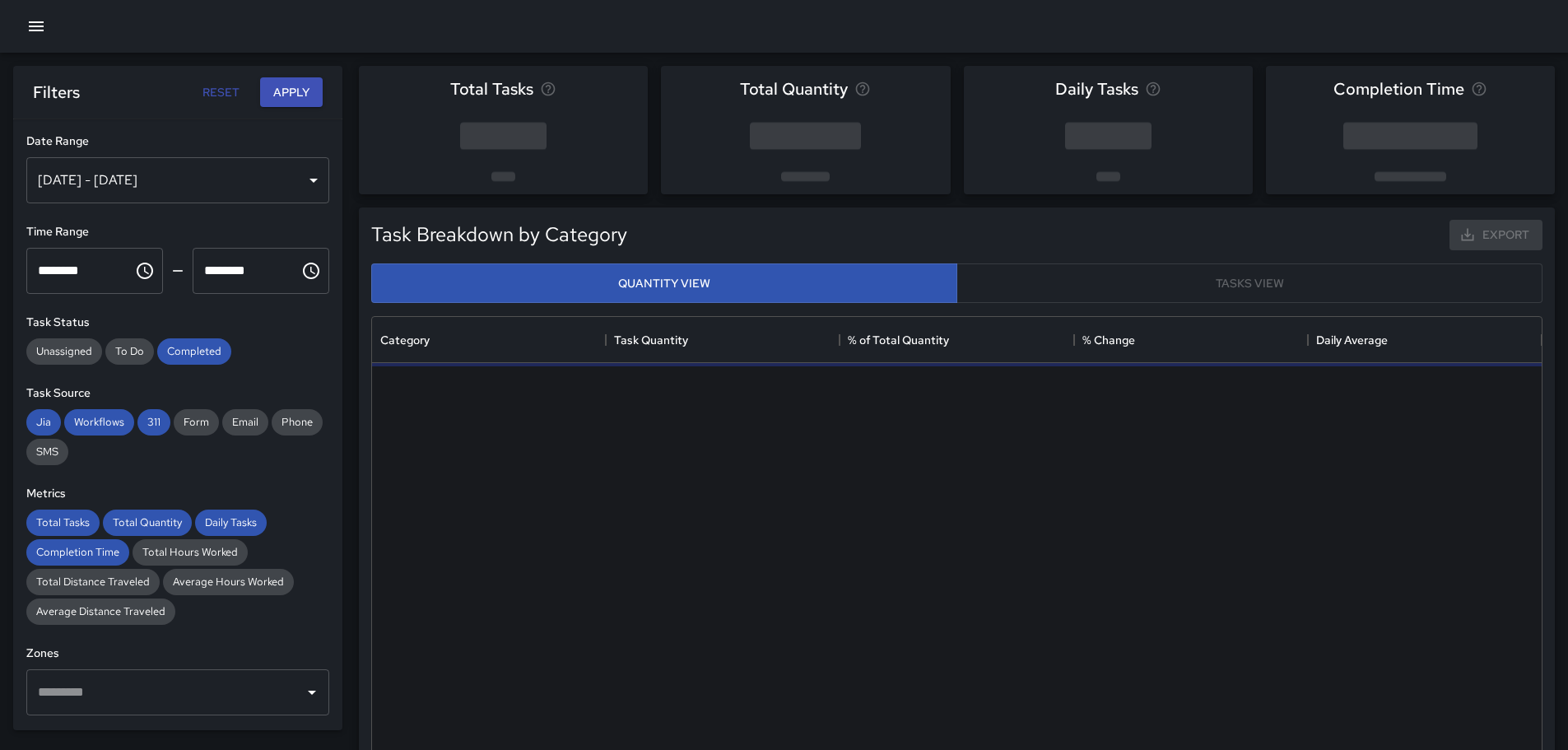
scroll to position [480, 1157]
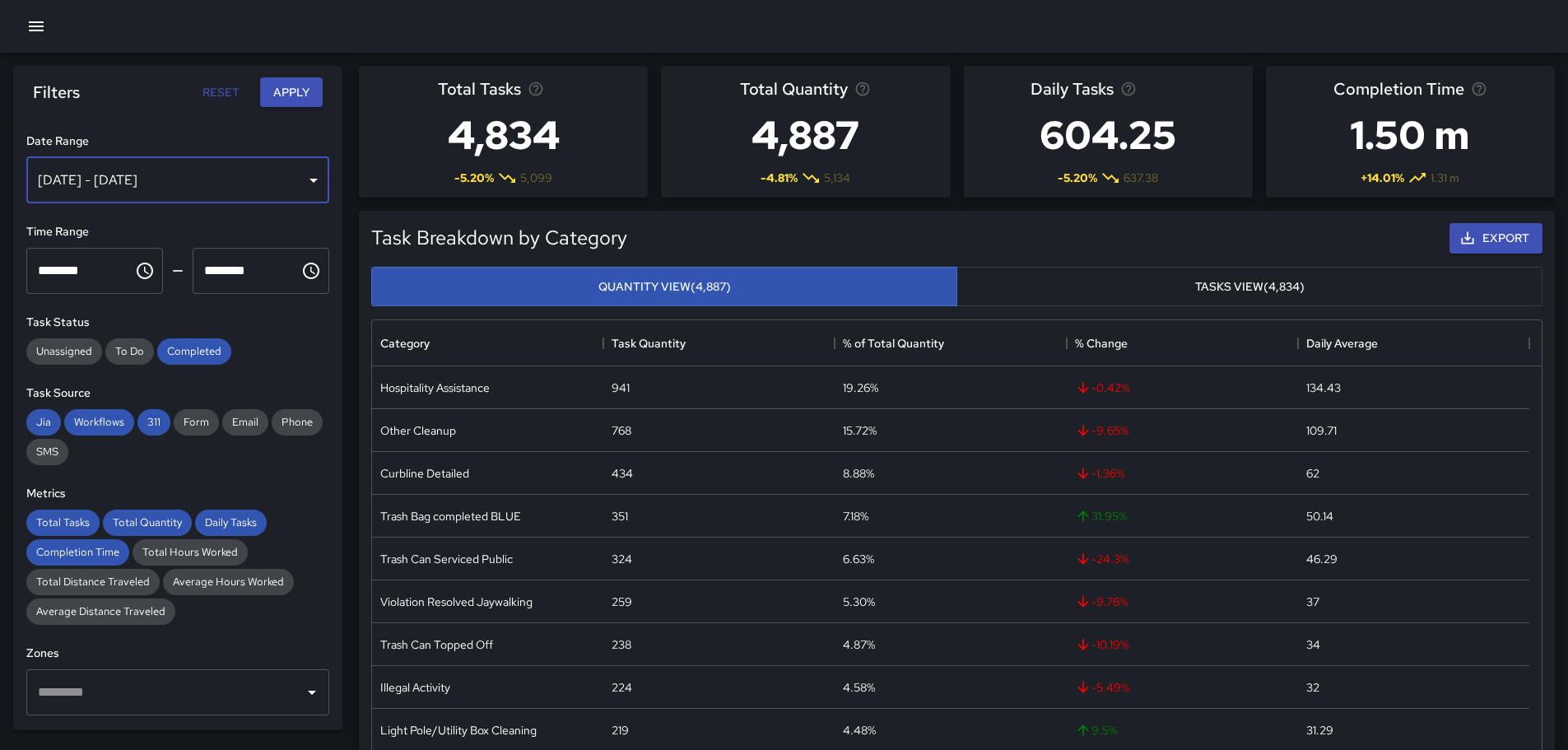
click at [308, 180] on div "[DATE] - [DATE]" at bounding box center [178, 180] width 303 height 46
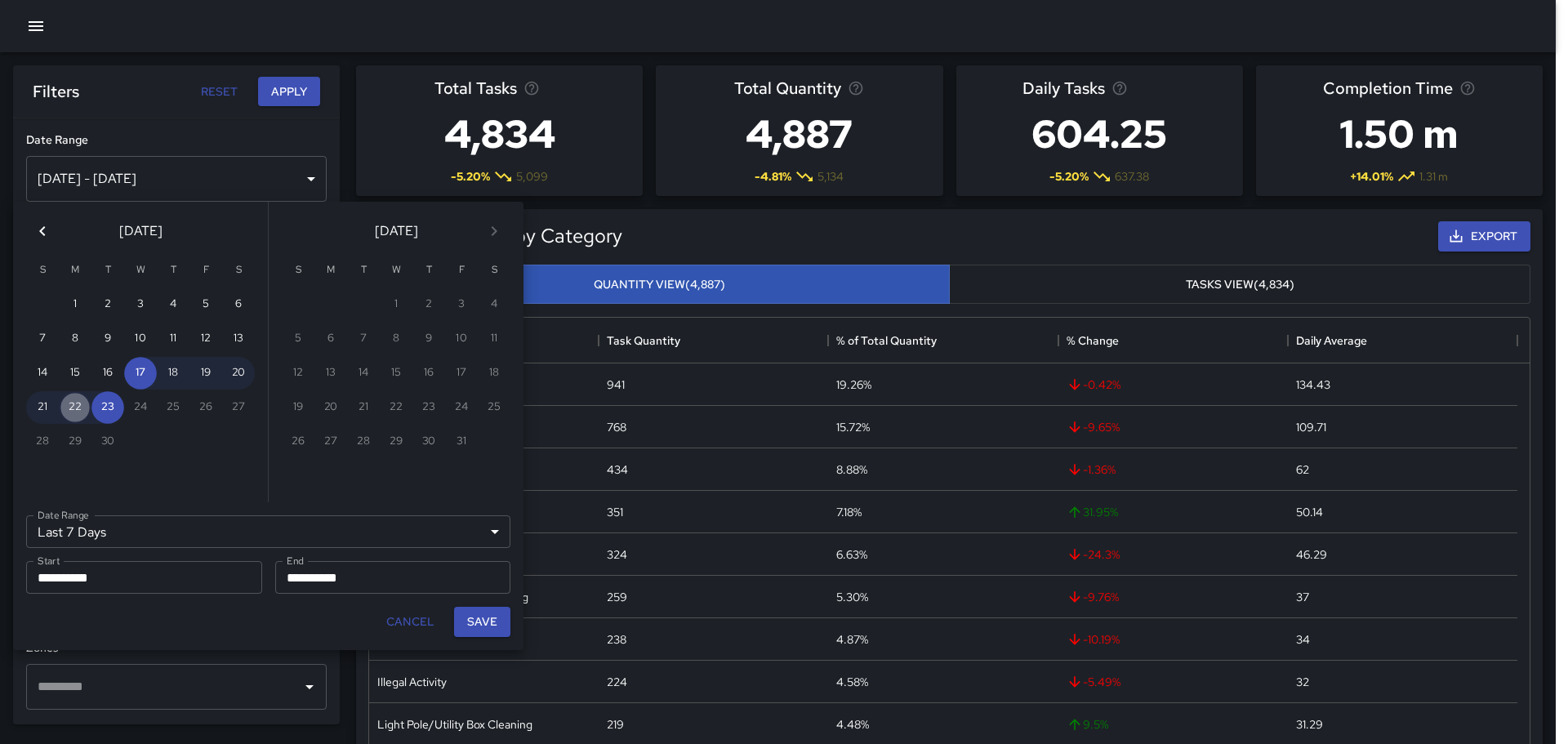
click at [74, 401] on button "22" at bounding box center [75, 407] width 33 height 33
type input "******"
type input "**********"
click at [74, 401] on button "22" at bounding box center [75, 407] width 33 height 33
type input "**********"
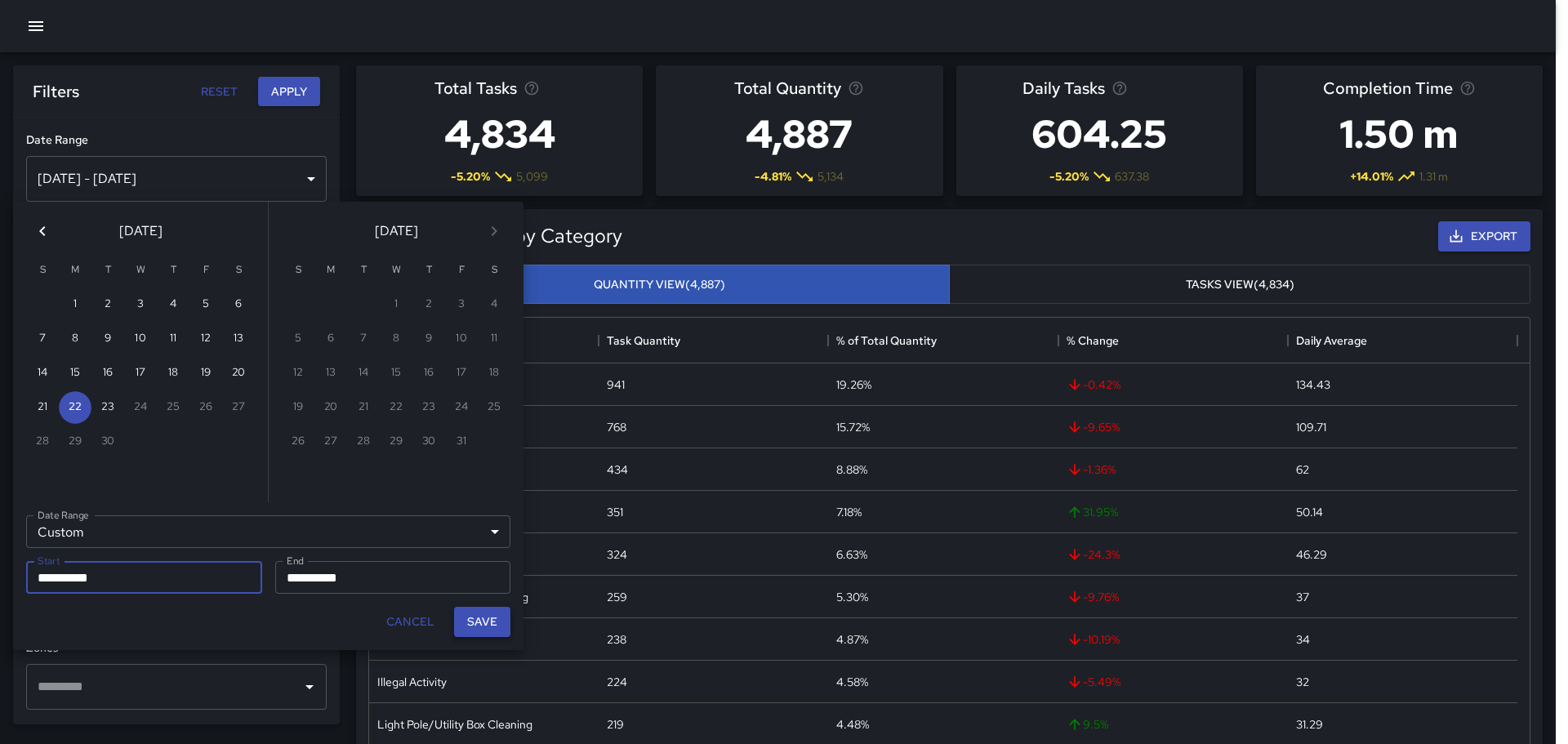
click at [470, 612] on button "Save" at bounding box center [482, 622] width 57 height 30
type input "**********"
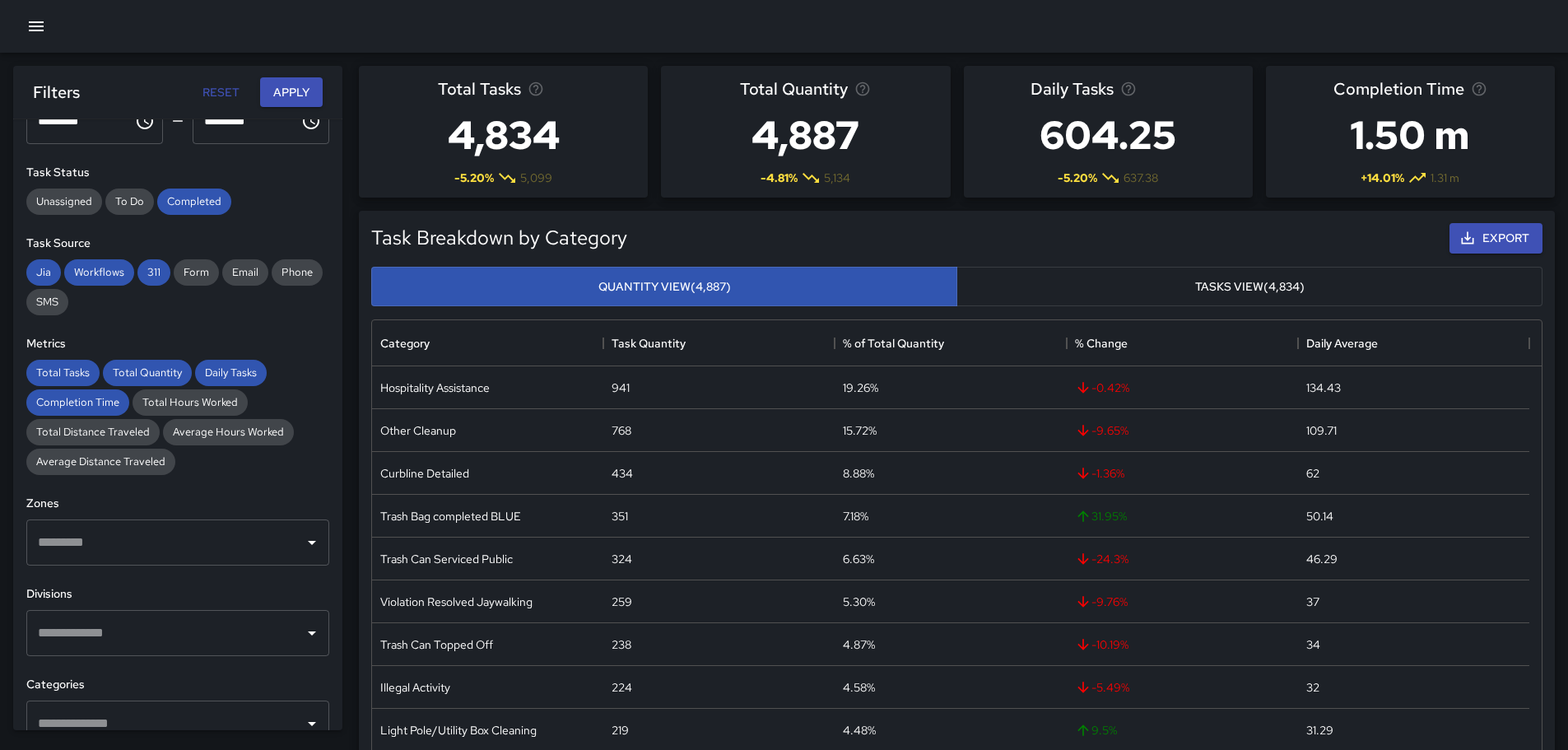
scroll to position [164, 0]
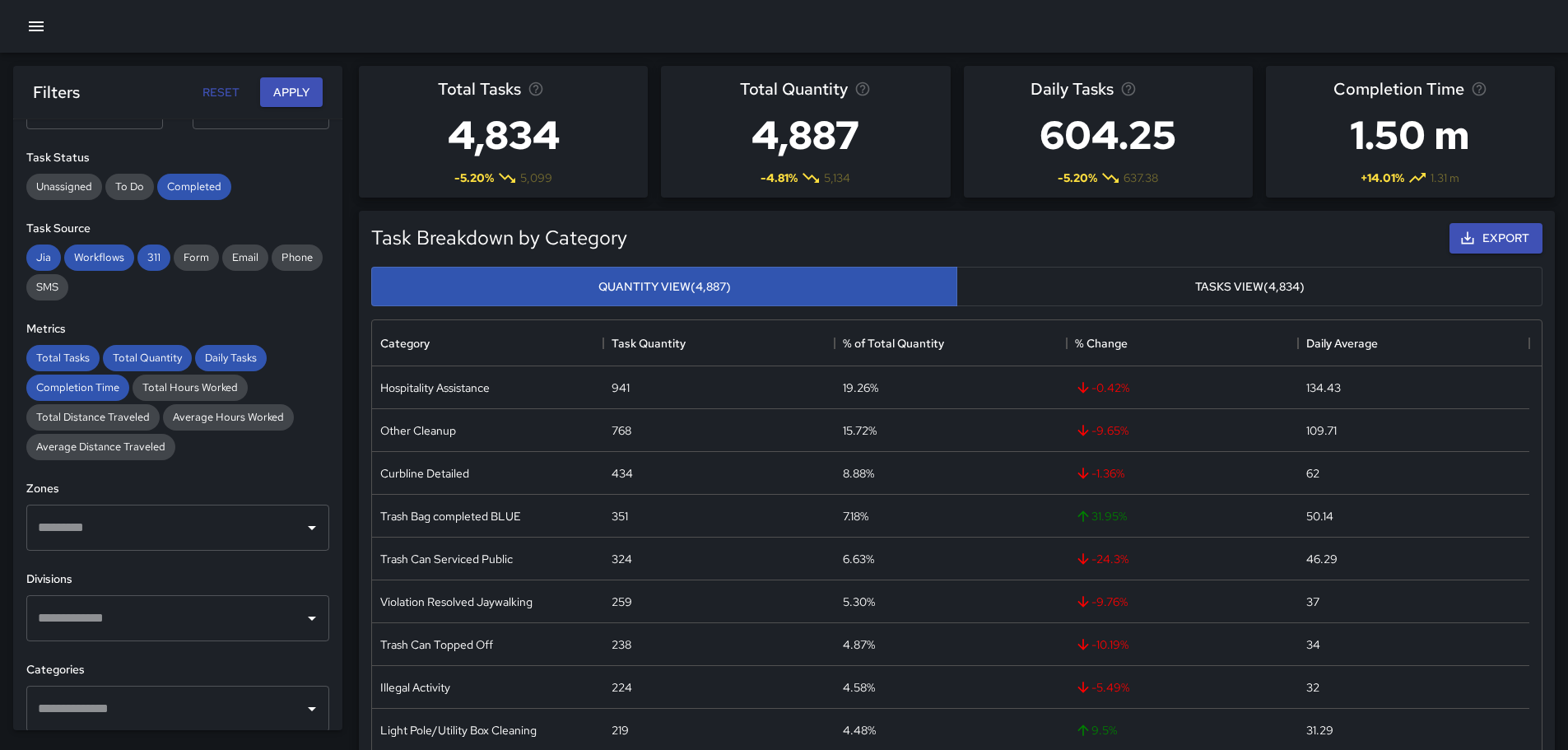
click at [304, 621] on icon "Open" at bounding box center [311, 618] width 20 height 20
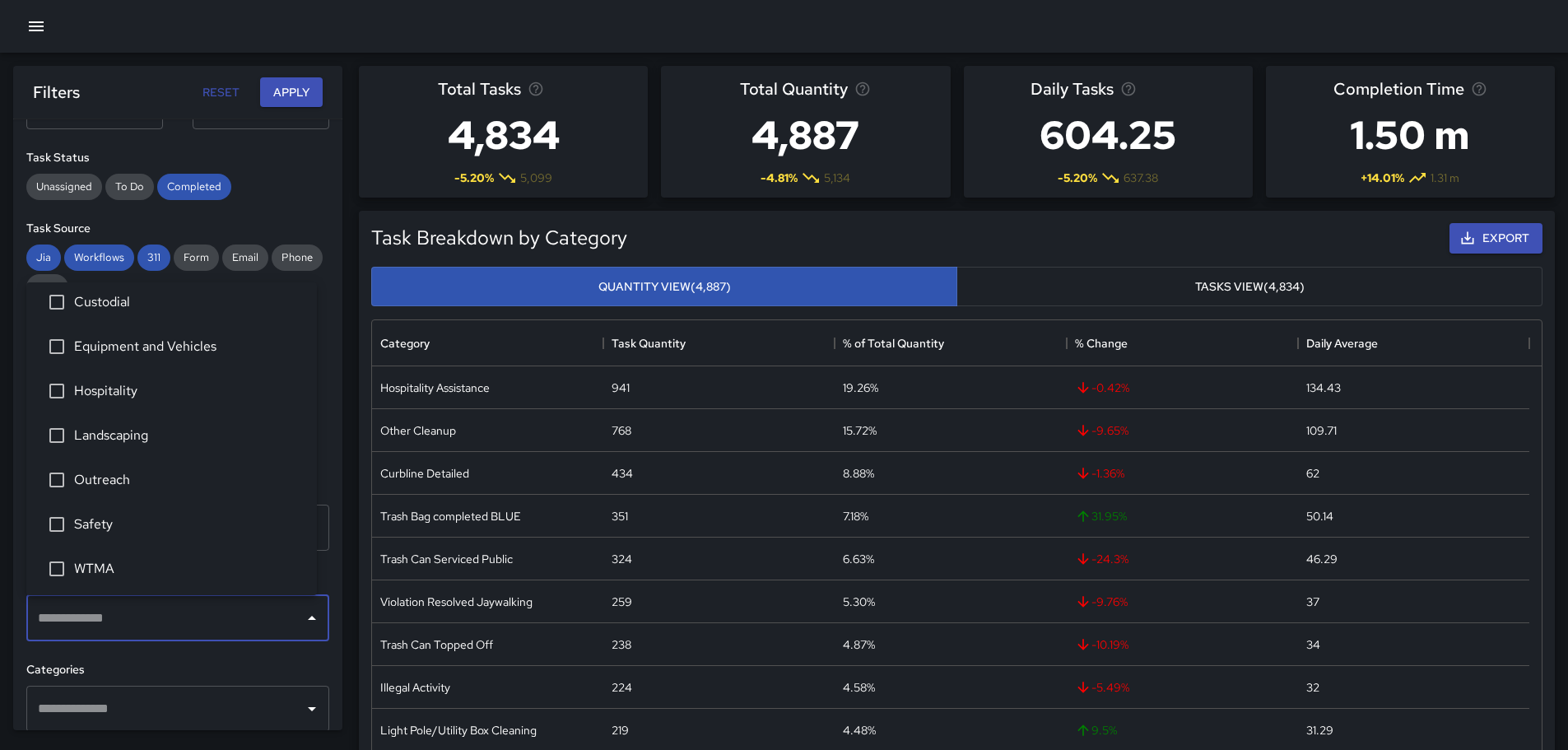
scroll to position [12, 0]
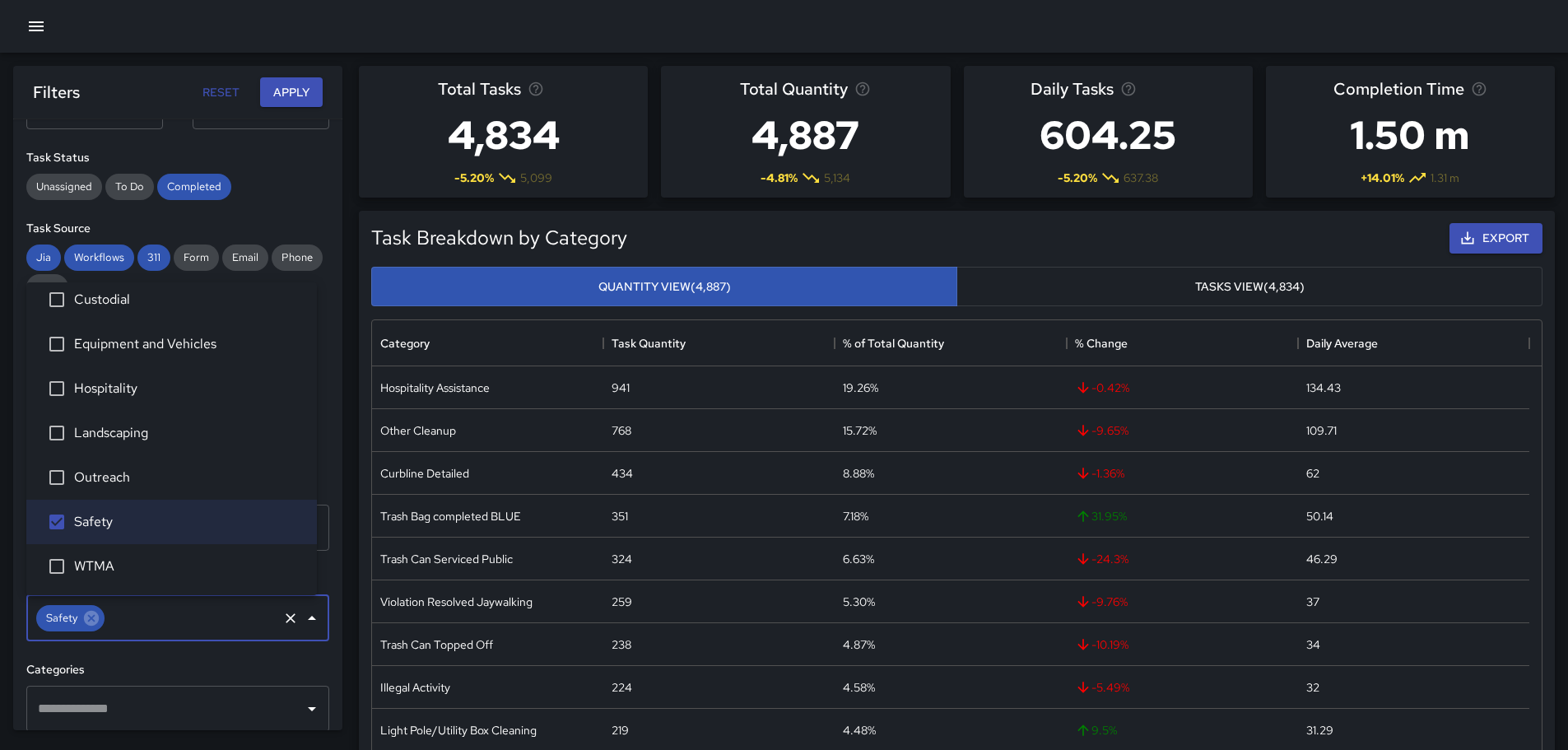
click at [302, 707] on icon "Open" at bounding box center [311, 708] width 20 height 20
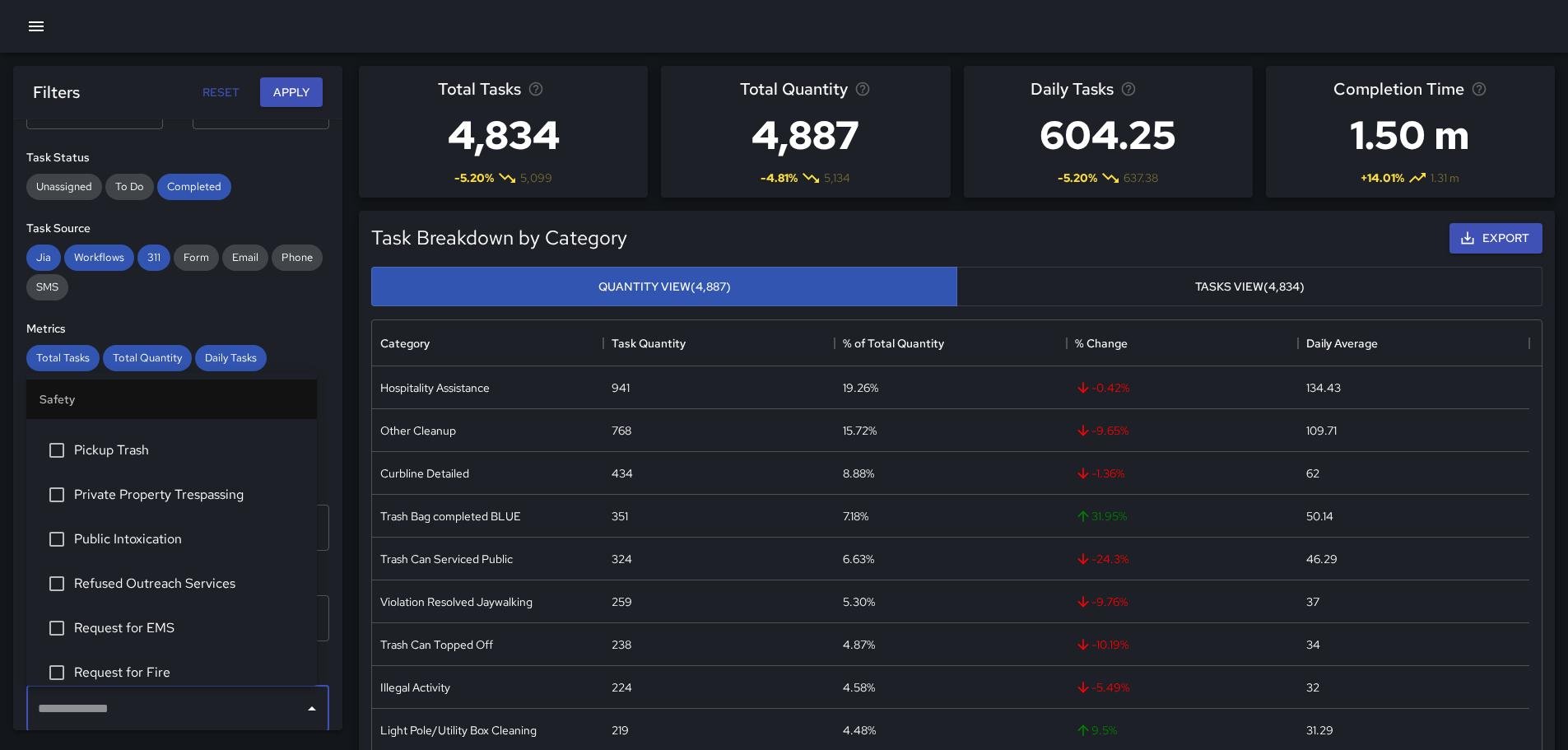
scroll to position [494, 0]
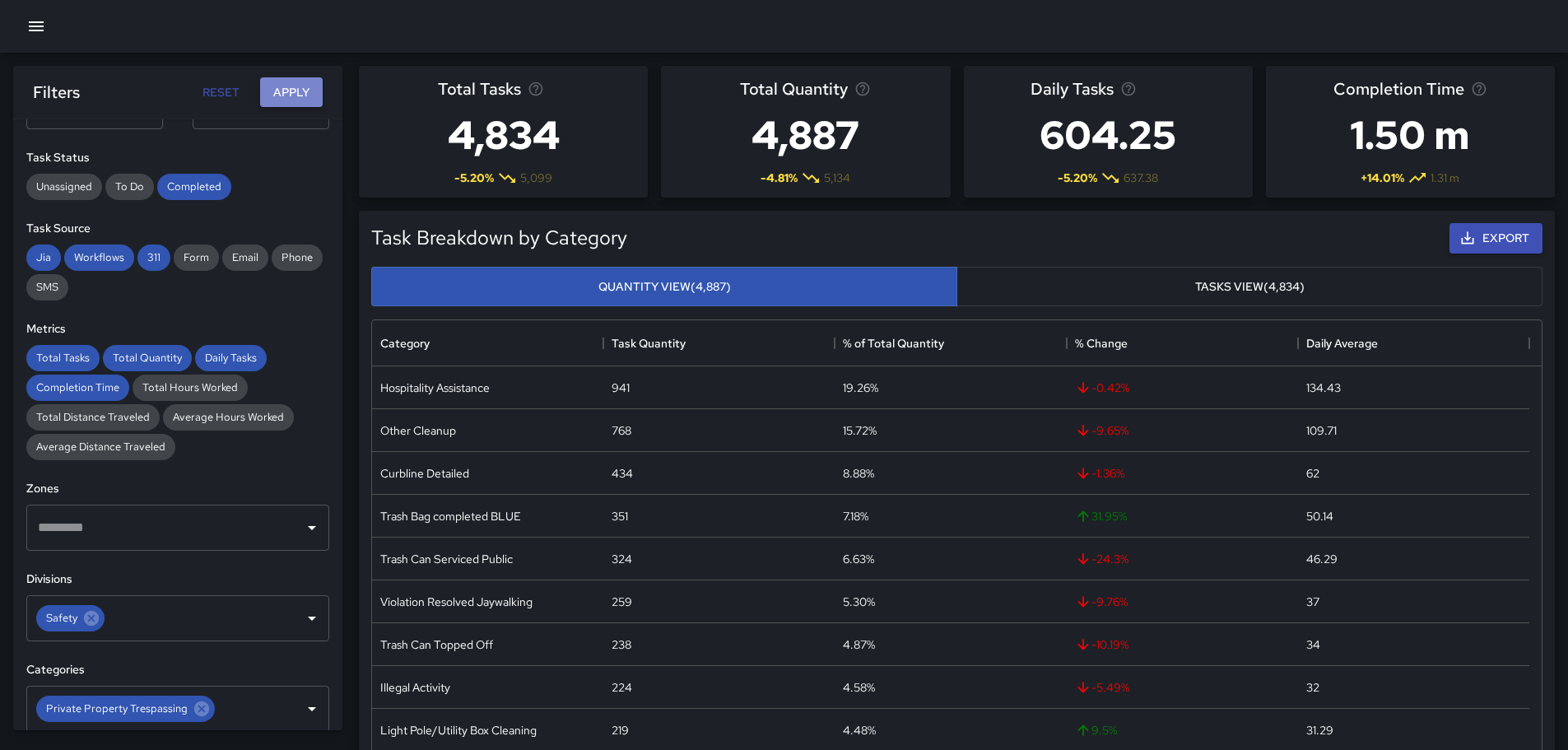
click at [297, 94] on button "Apply" at bounding box center [292, 93] width 63 height 31
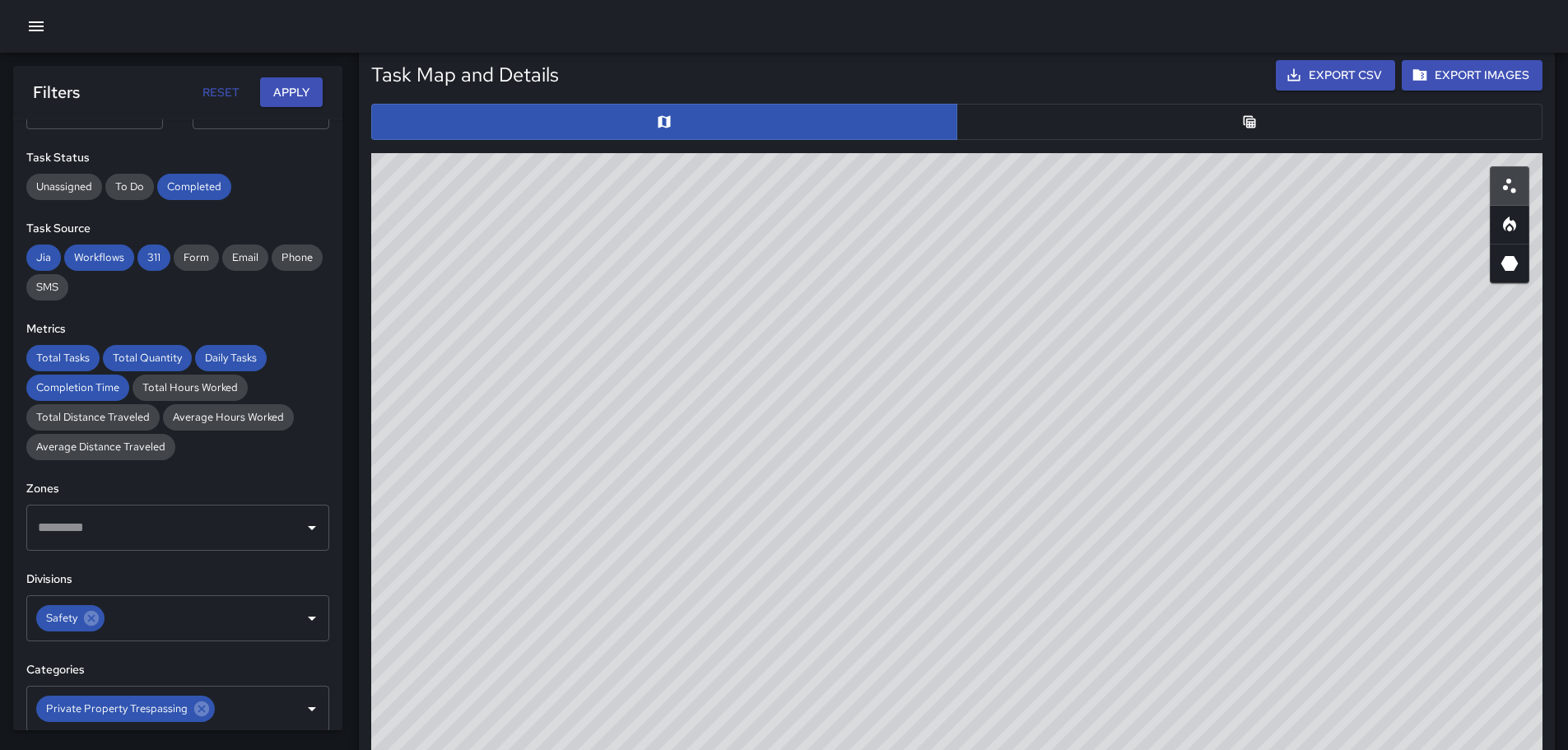
scroll to position [787, 0]
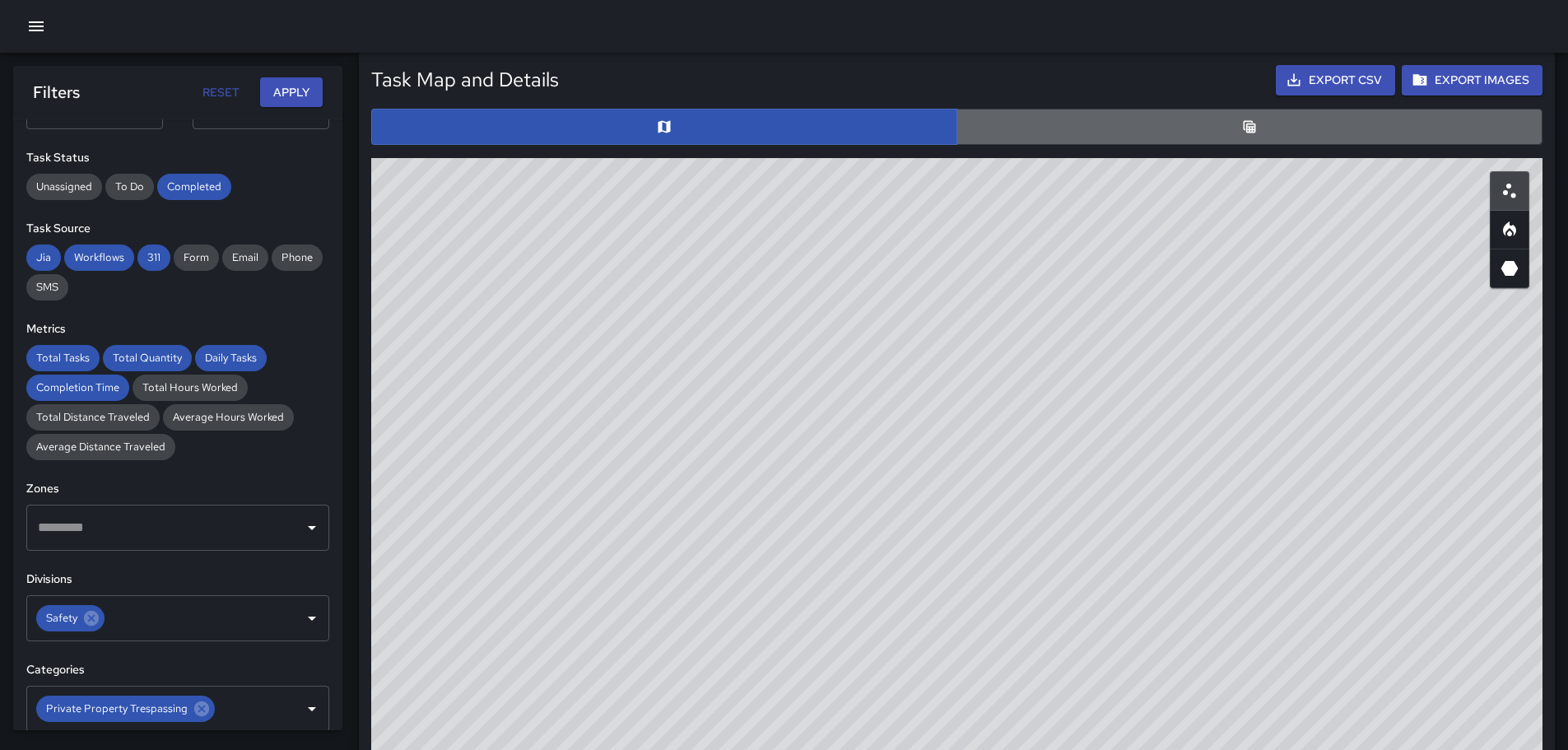
click at [1223, 140] on button "button" at bounding box center [1249, 127] width 586 height 37
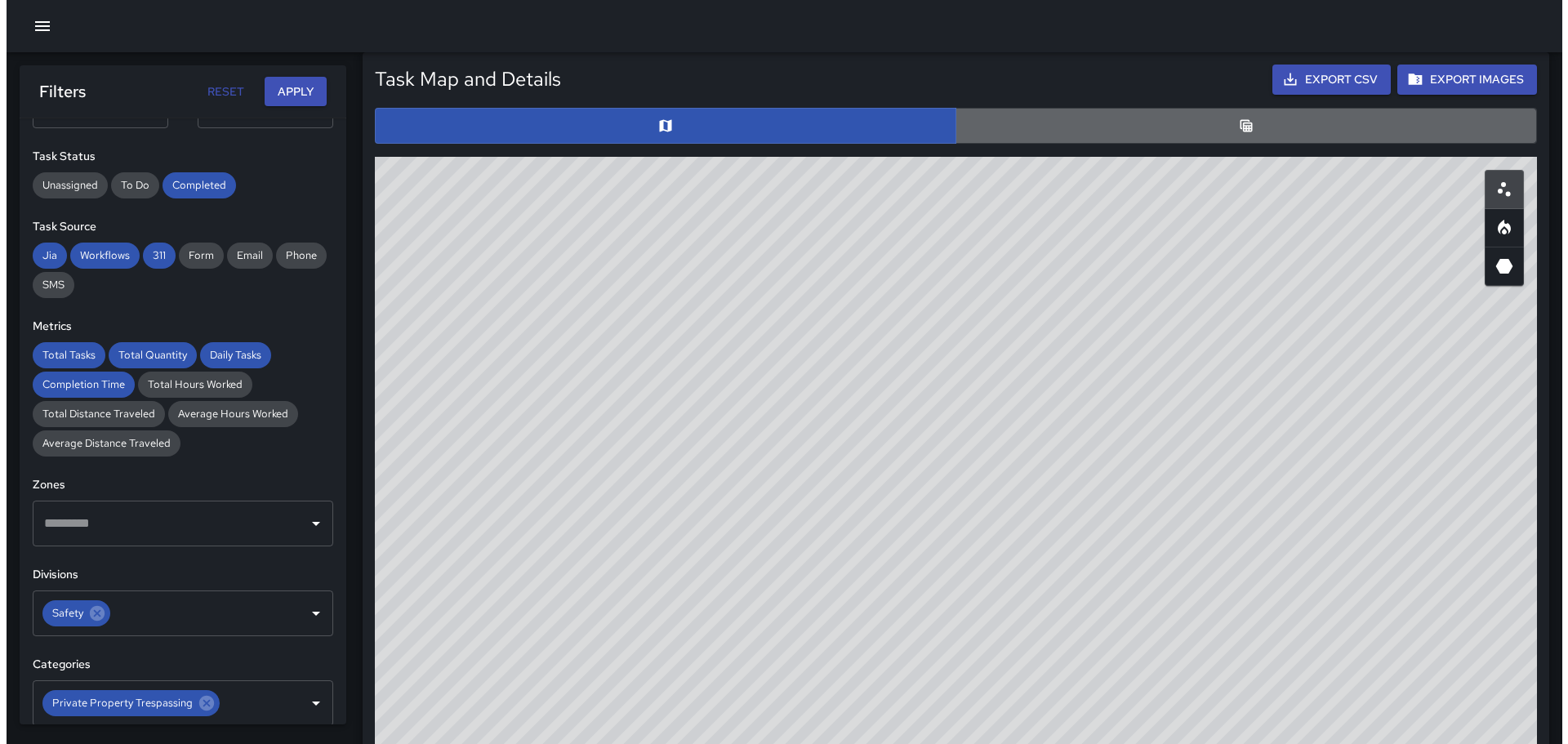
scroll to position [13, 13]
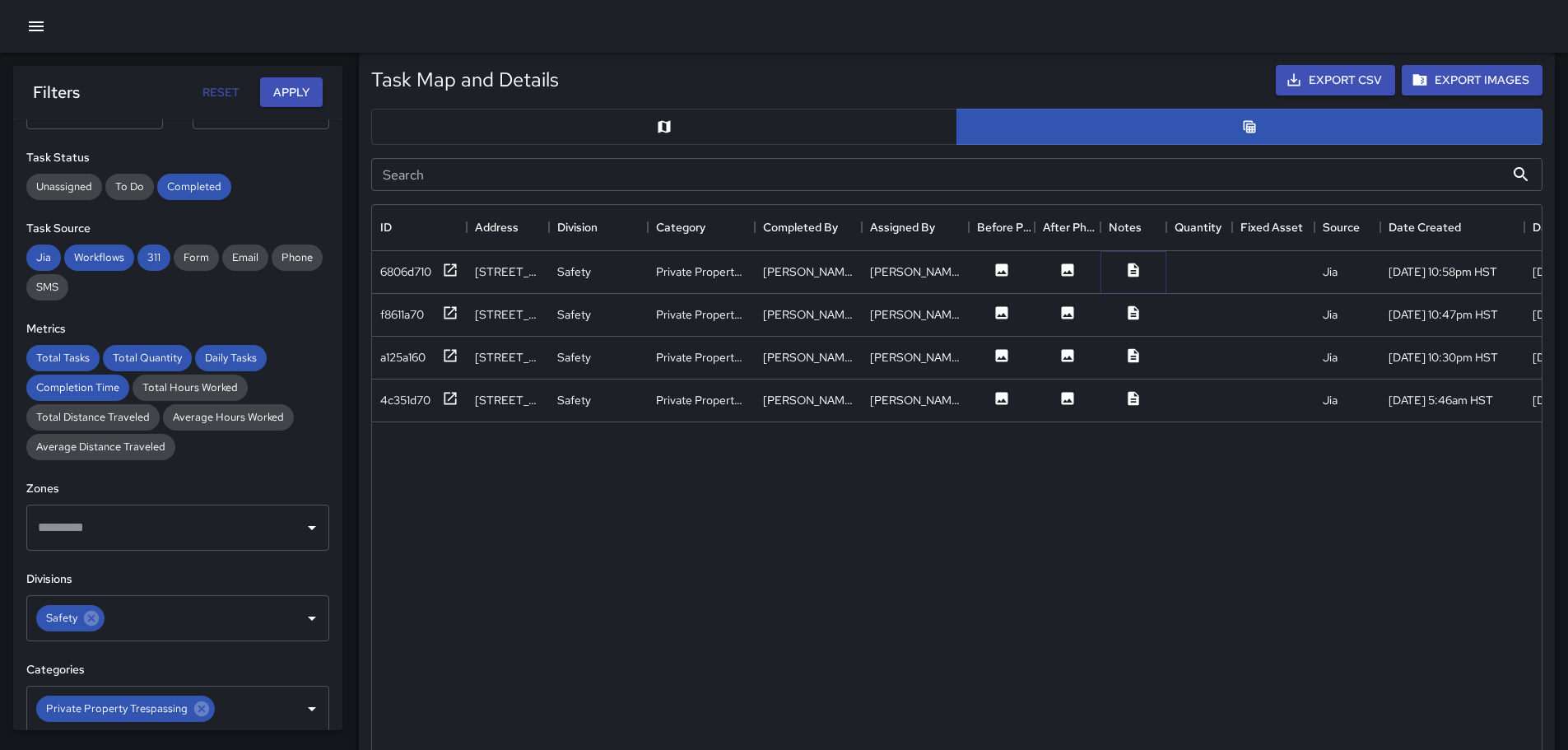
click at [1132, 269] on icon at bounding box center [1132, 270] width 11 height 14
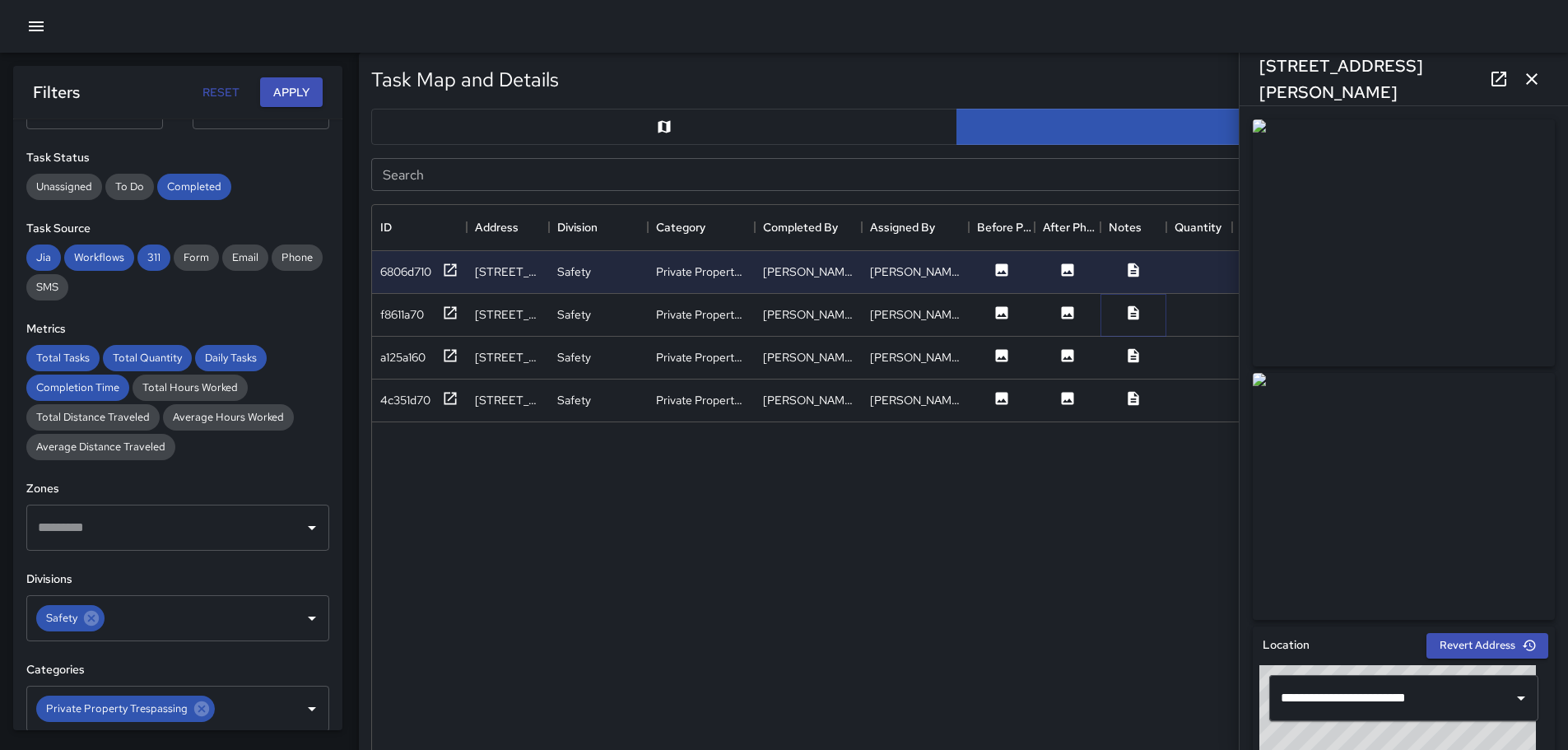
click at [1135, 313] on icon at bounding box center [1132, 312] width 16 height 16
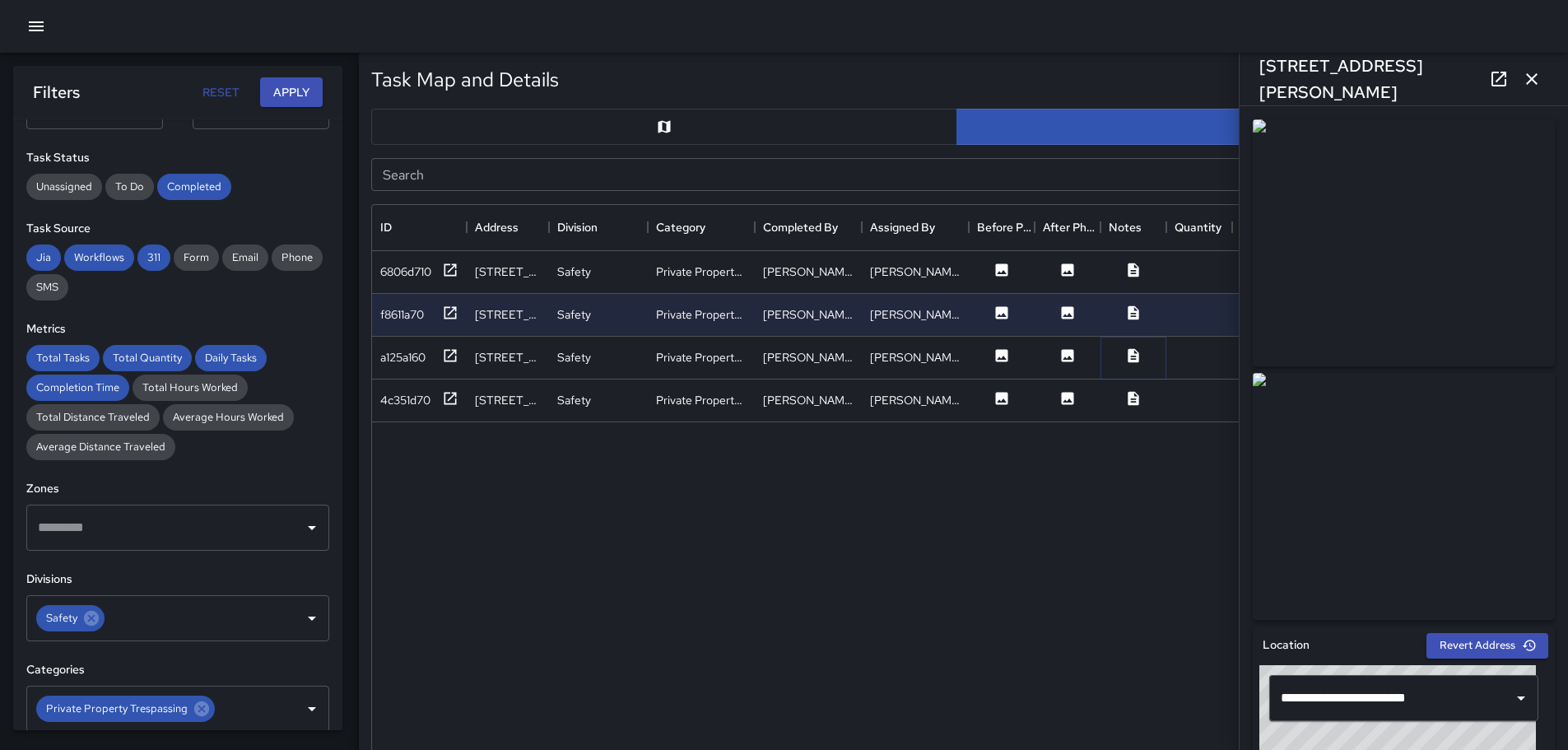
click at [1138, 355] on icon at bounding box center [1132, 355] width 11 height 14
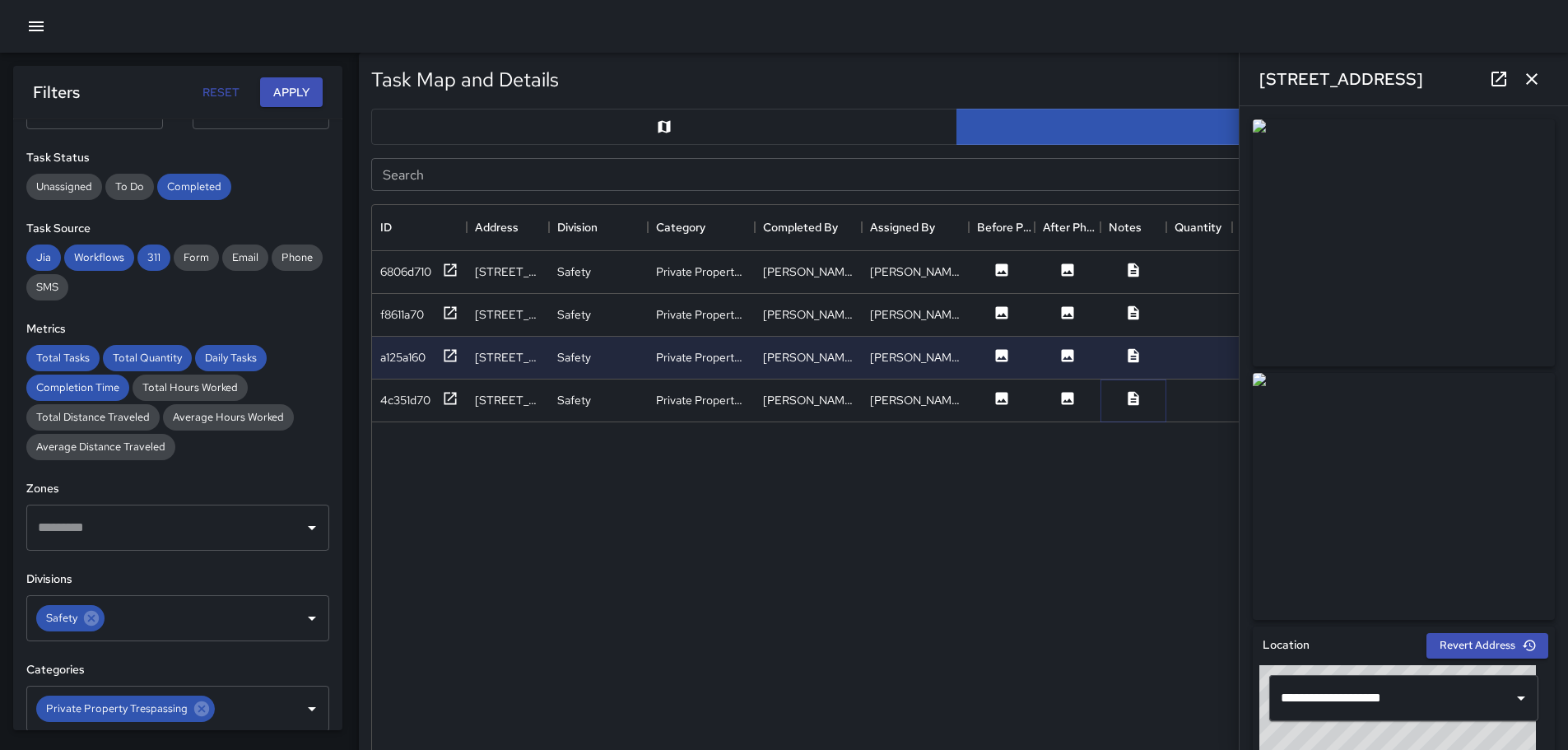
click at [1137, 393] on icon at bounding box center [1132, 398] width 11 height 14
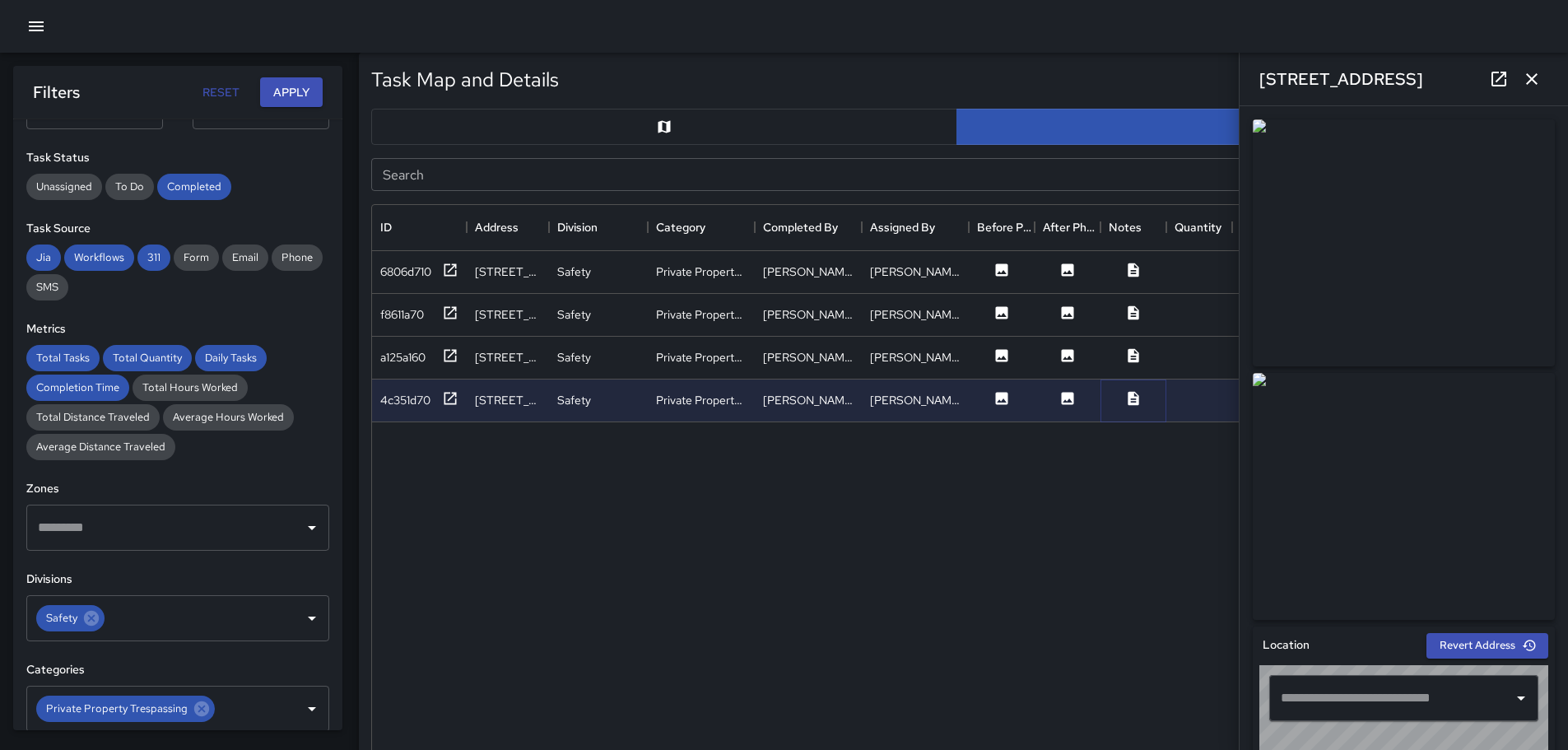
type input "**********"
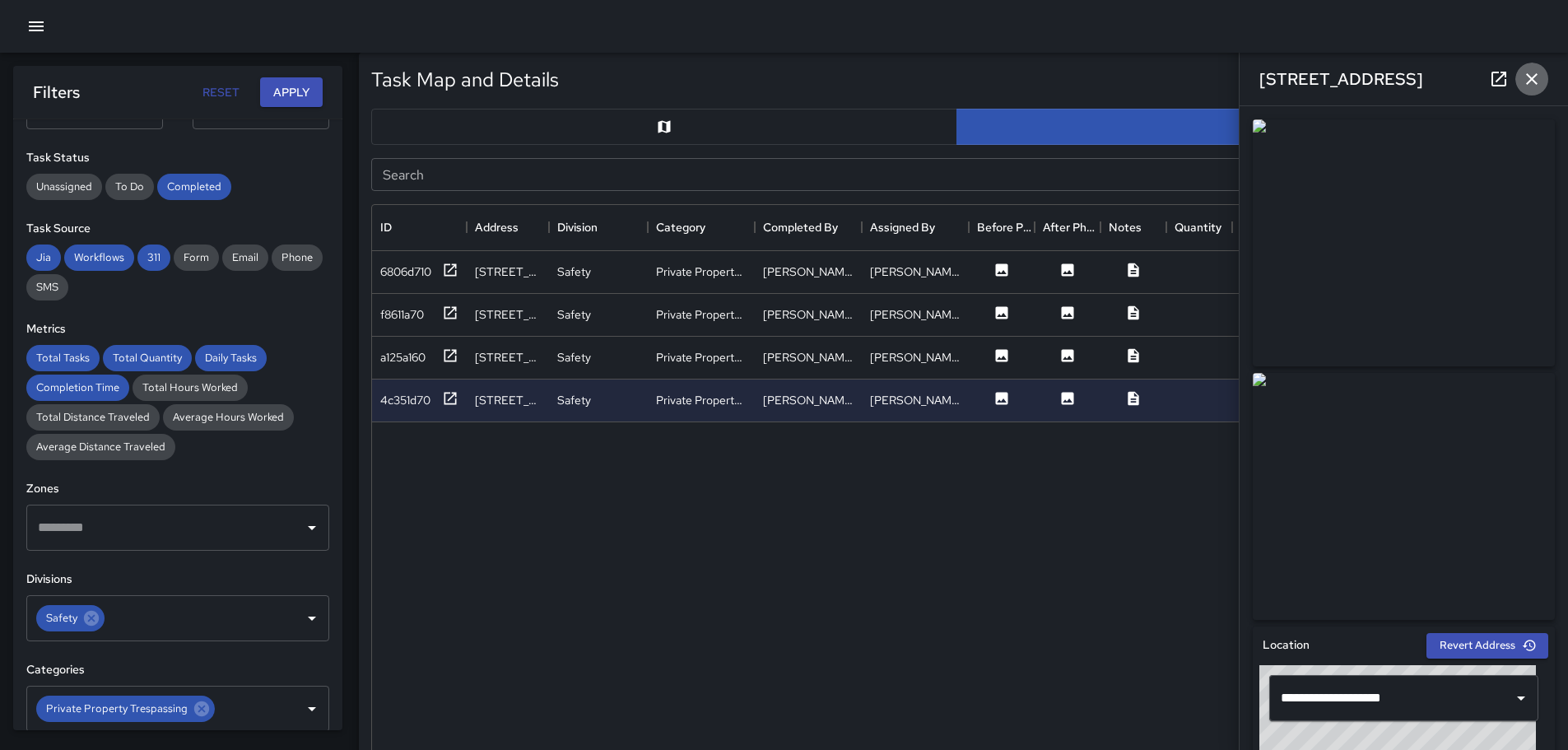
click at [1531, 73] on icon "button" at bounding box center [1531, 78] width 20 height 20
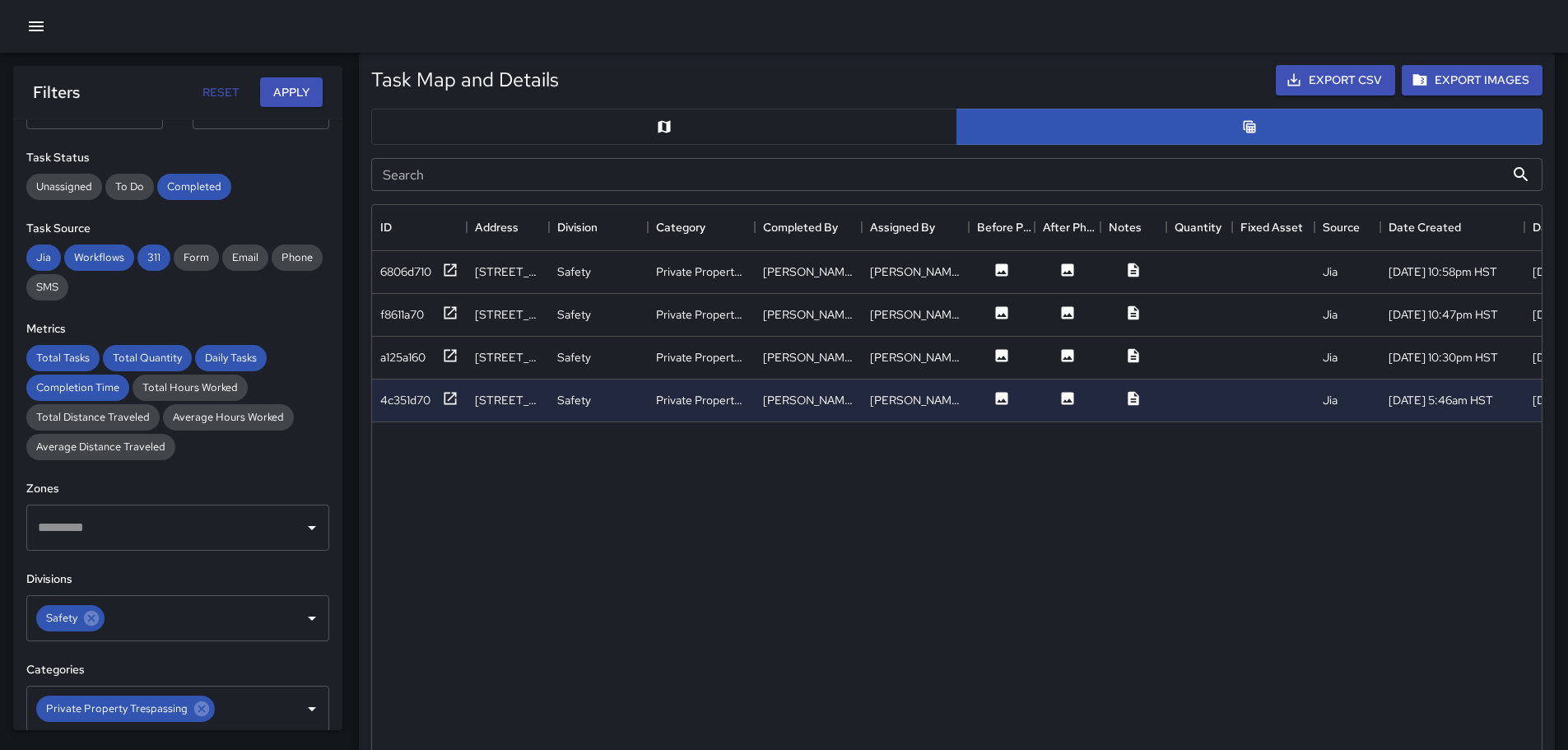
click at [37, 21] on icon "button" at bounding box center [36, 26] width 14 height 10
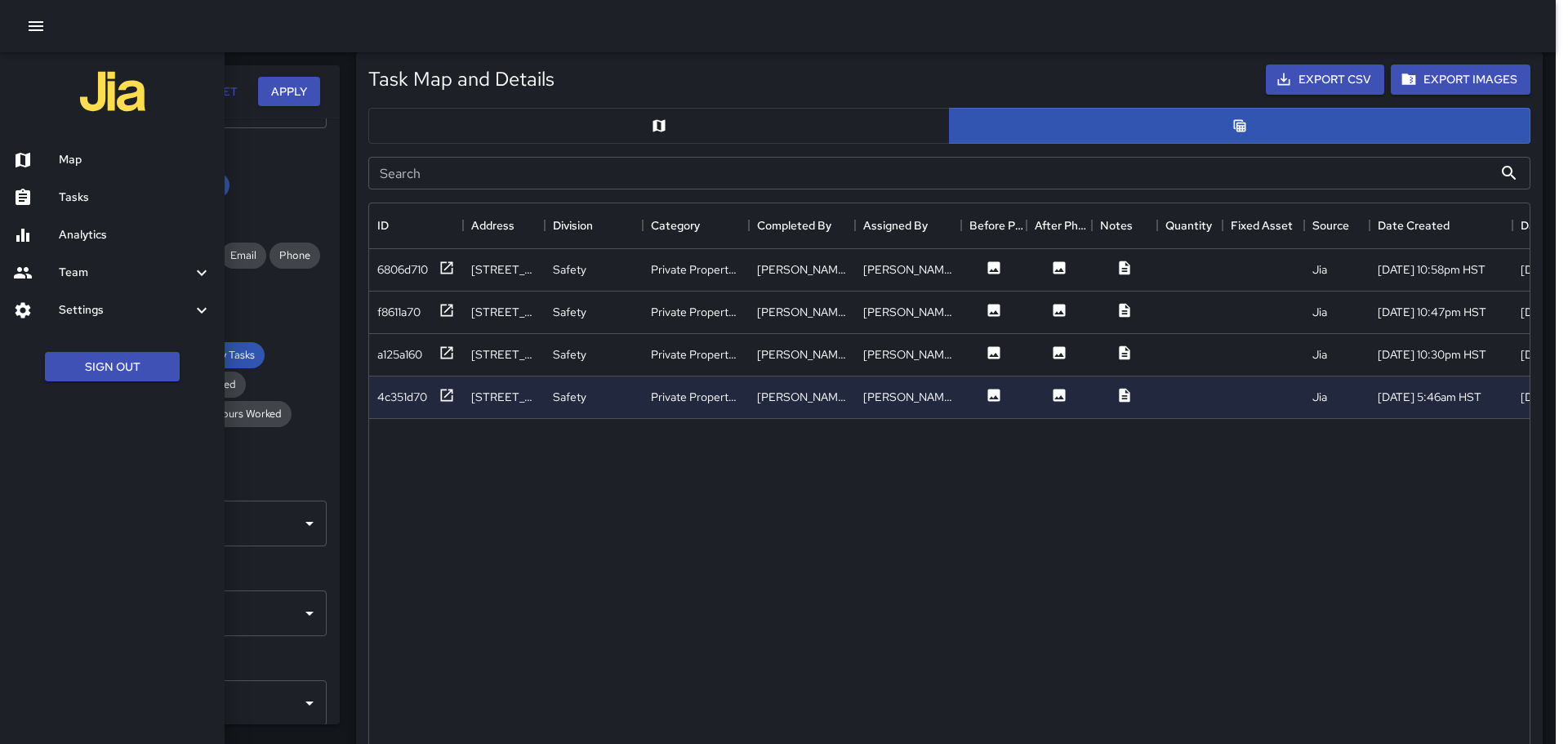
click at [73, 161] on h6 "Map" at bounding box center [135, 160] width 153 height 18
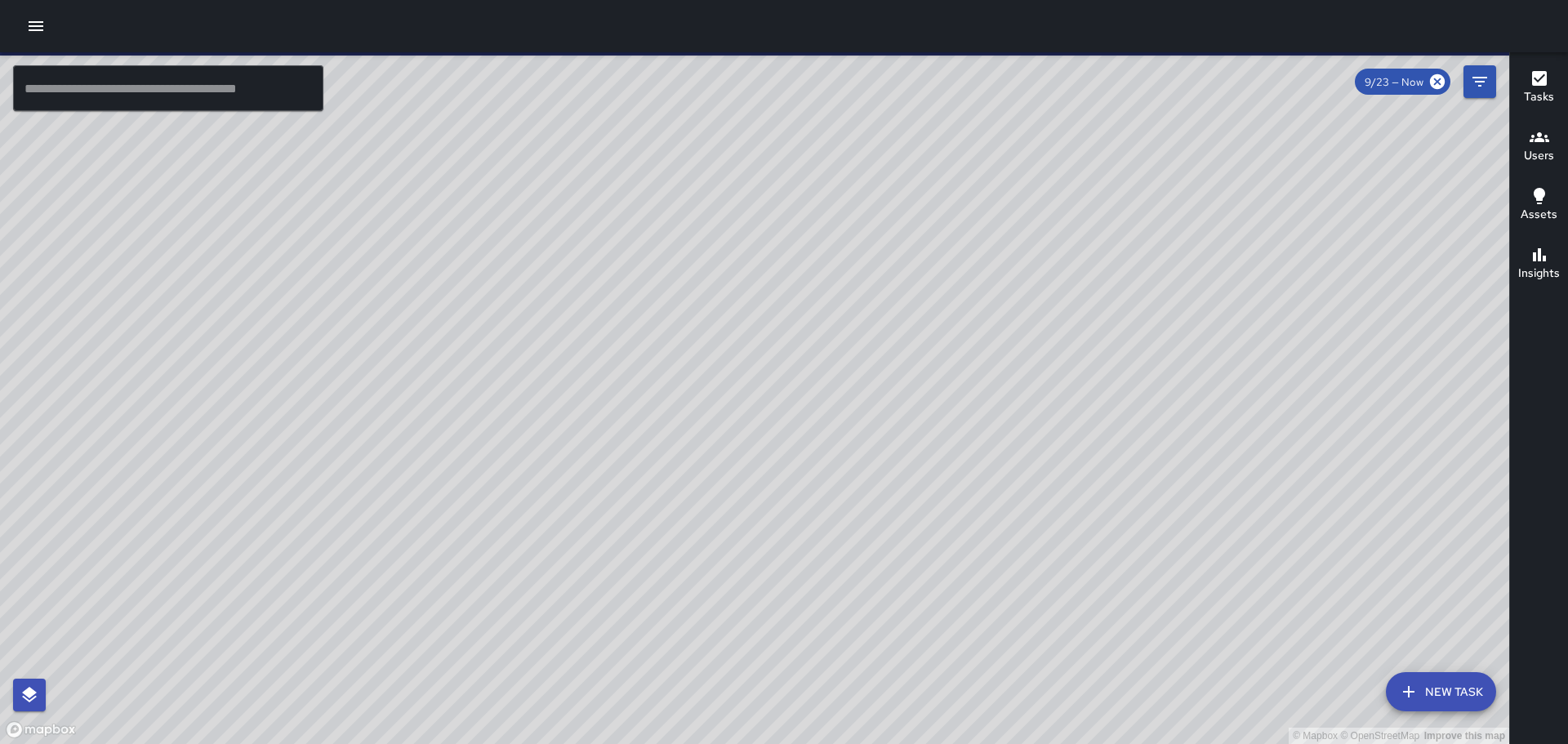
drag, startPoint x: 751, startPoint y: 472, endPoint x: 814, endPoint y: 243, distance: 237.5
click at [814, 243] on div "© Mapbox © OpenStreetMap Improve this map" at bounding box center [755, 398] width 1510 height 692
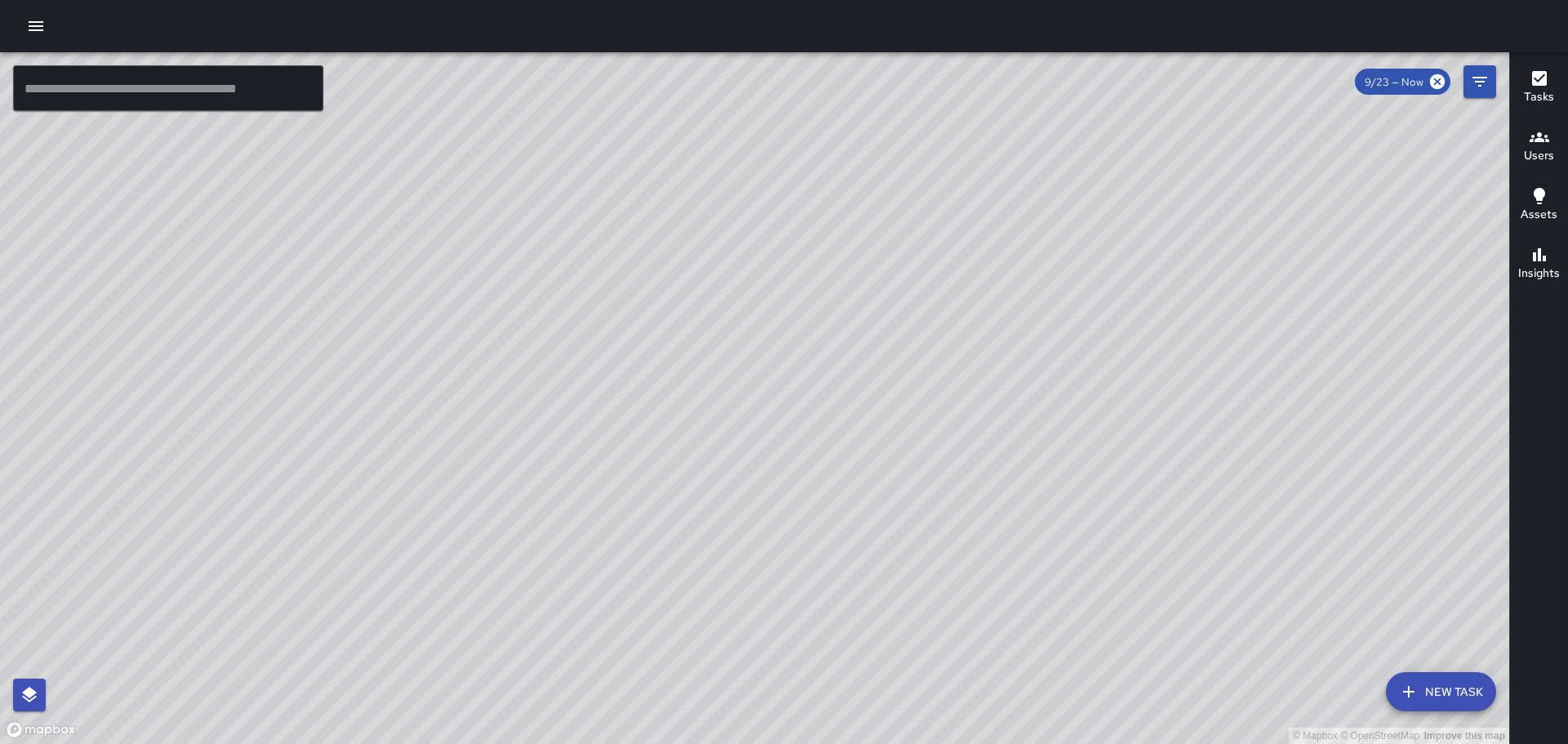
drag, startPoint x: 334, startPoint y: 508, endPoint x: 797, endPoint y: 282, distance: 515.2
click at [787, 283] on div "© Mapbox © OpenStreetMap Improve this map" at bounding box center [755, 398] width 1510 height 692
drag, startPoint x: 185, startPoint y: 409, endPoint x: 518, endPoint y: 361, distance: 336.4
click at [574, 385] on div "© Mapbox © OpenStreetMap Improve this map" at bounding box center [755, 398] width 1510 height 692
drag, startPoint x: 901, startPoint y: 320, endPoint x: 977, endPoint y: 362, distance: 86.8
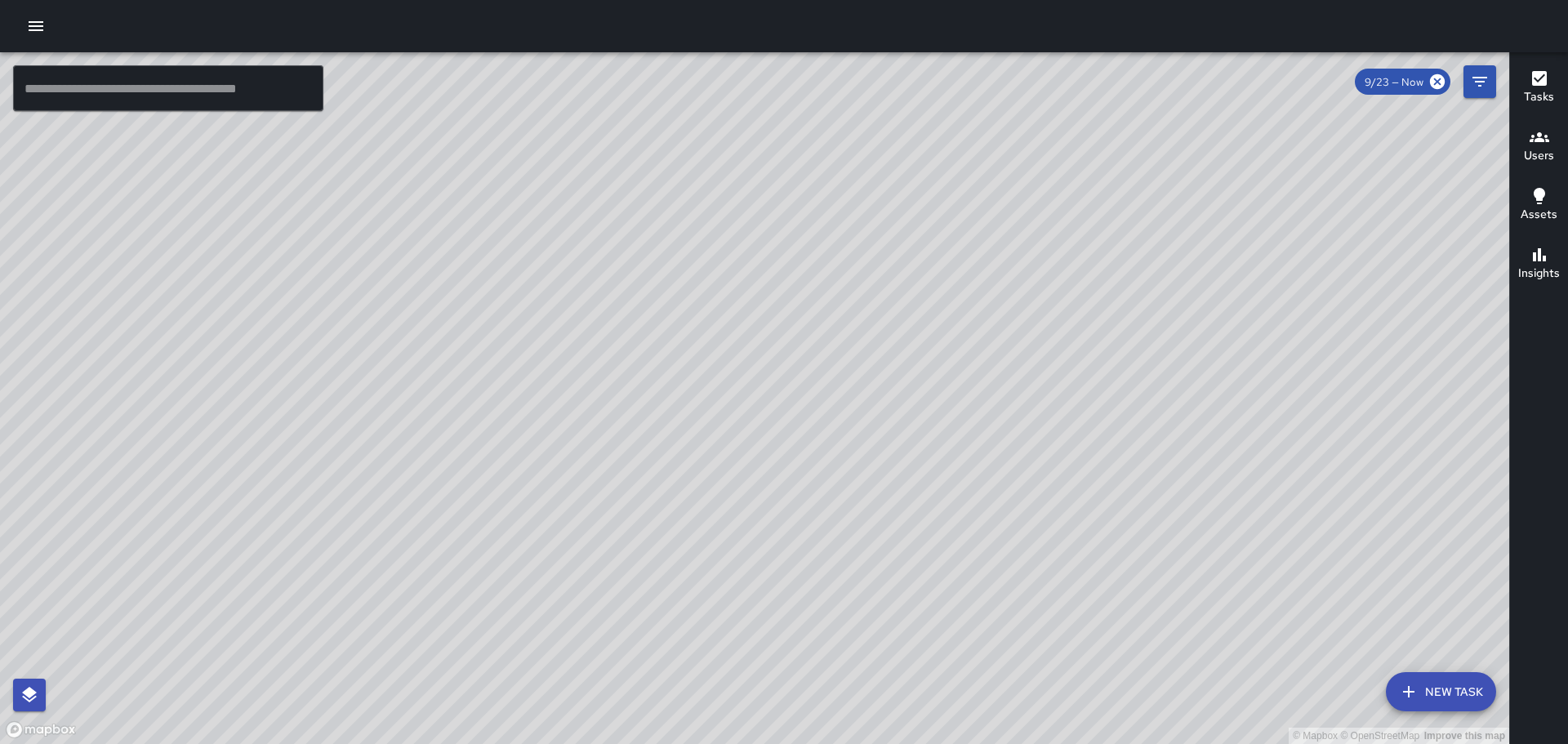
click at [871, 498] on div "© Mapbox © OpenStreetMap Improve this map" at bounding box center [755, 398] width 1510 height 692
drag, startPoint x: 1050, startPoint y: 245, endPoint x: 1029, endPoint y: 475, distance: 231.0
click at [1039, 495] on div "© Mapbox © OpenStreetMap Improve this map" at bounding box center [755, 398] width 1510 height 692
drag, startPoint x: 838, startPoint y: 90, endPoint x: 827, endPoint y: 112, distance: 24.6
click at [827, 112] on div "© Mapbox © OpenStreetMap Improve this map" at bounding box center [755, 398] width 1510 height 692
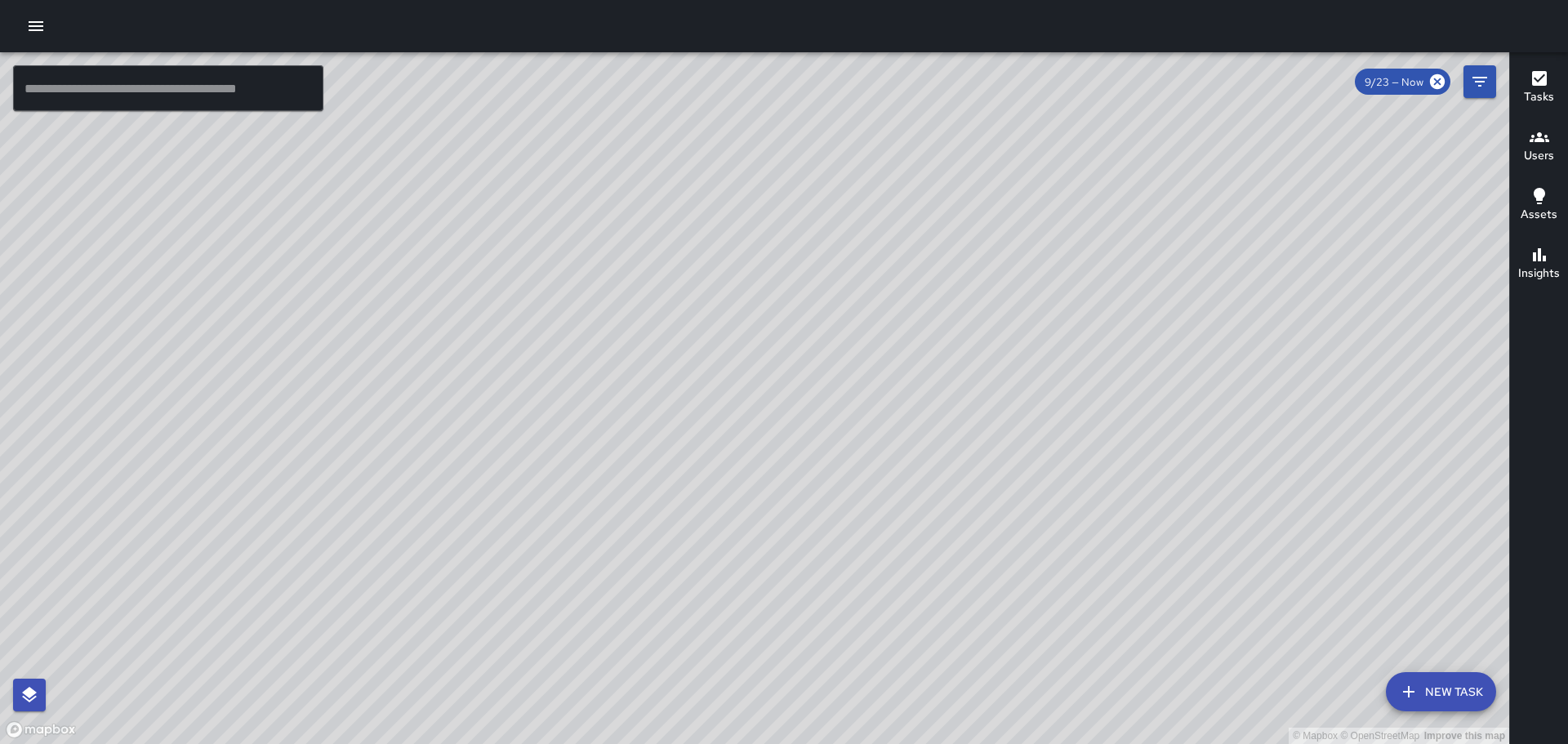
drag, startPoint x: 1087, startPoint y: 464, endPoint x: 849, endPoint y: 236, distance: 329.6
click at [761, 103] on div "© Mapbox © OpenStreetMap Improve this map" at bounding box center [755, 398] width 1510 height 692
drag, startPoint x: 454, startPoint y: 383, endPoint x: 602, endPoint y: 387, distance: 148.1
click at [602, 387] on div "© Mapbox © OpenStreetMap Improve this map" at bounding box center [755, 398] width 1510 height 692
drag, startPoint x: 1343, startPoint y: 434, endPoint x: 981, endPoint y: 399, distance: 363.7
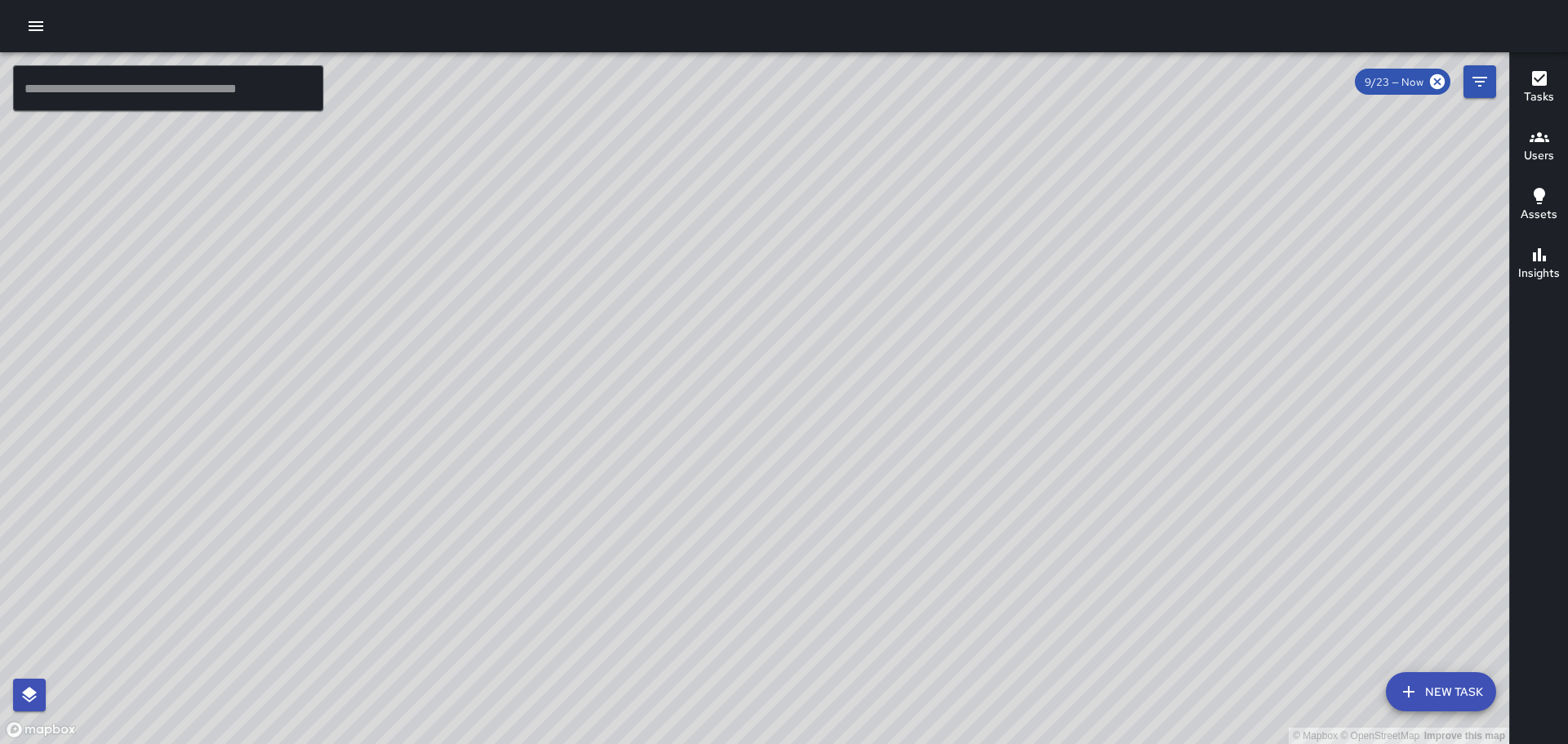
click at [992, 398] on div "© Mapbox © OpenStreetMap Improve this map" at bounding box center [755, 398] width 1510 height 692
drag, startPoint x: 377, startPoint y: 428, endPoint x: 931, endPoint y: 368, distance: 557.2
click at [931, 368] on div "© Mapbox © OpenStreetMap Improve this map" at bounding box center [755, 398] width 1510 height 692
drag, startPoint x: 536, startPoint y: 396, endPoint x: 664, endPoint y: 337, distance: 140.9
click at [662, 336] on div "© Mapbox © OpenStreetMap Improve this map" at bounding box center [755, 398] width 1510 height 692
